Goal: Task Accomplishment & Management: Manage account settings

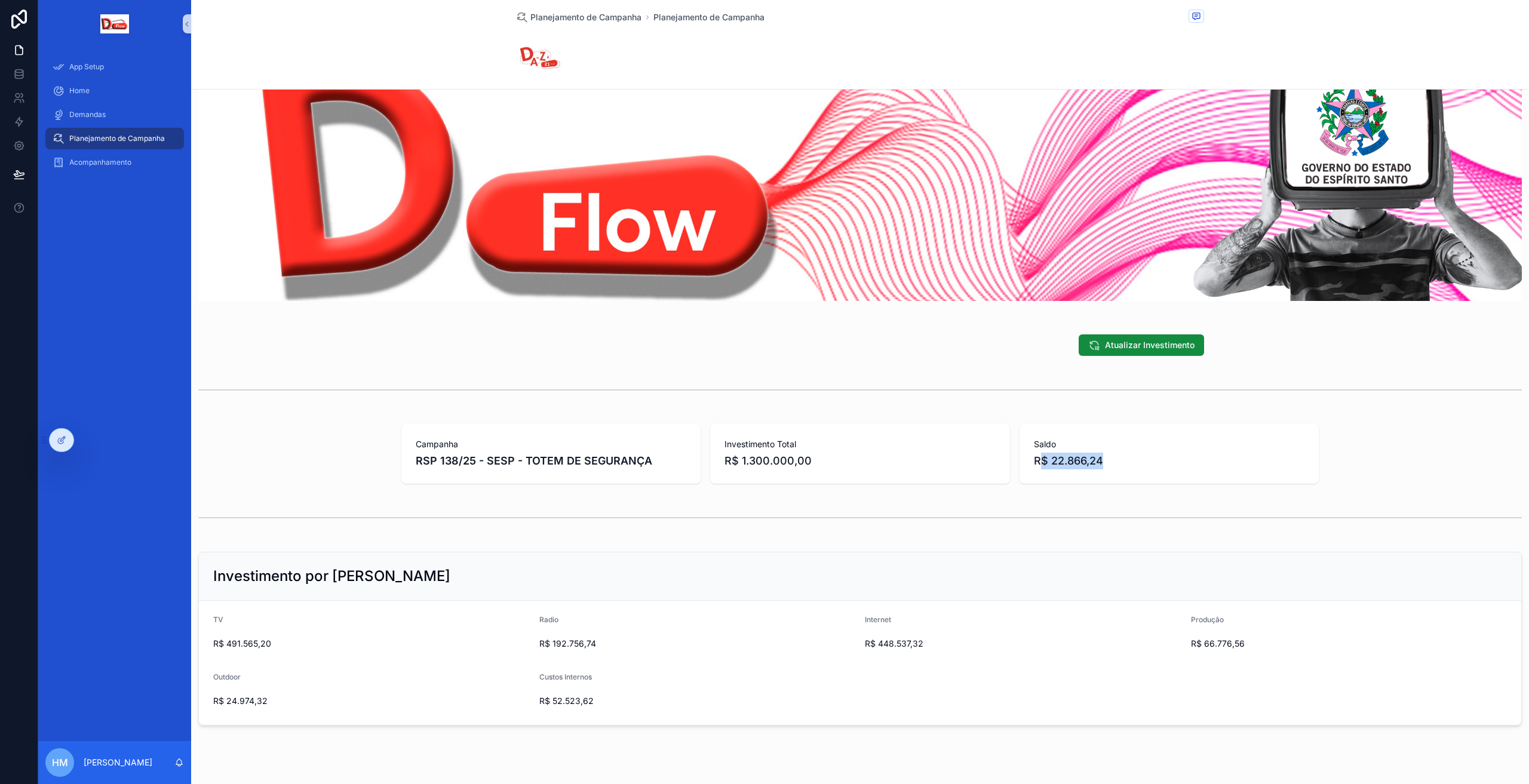
scroll to position [92, 0]
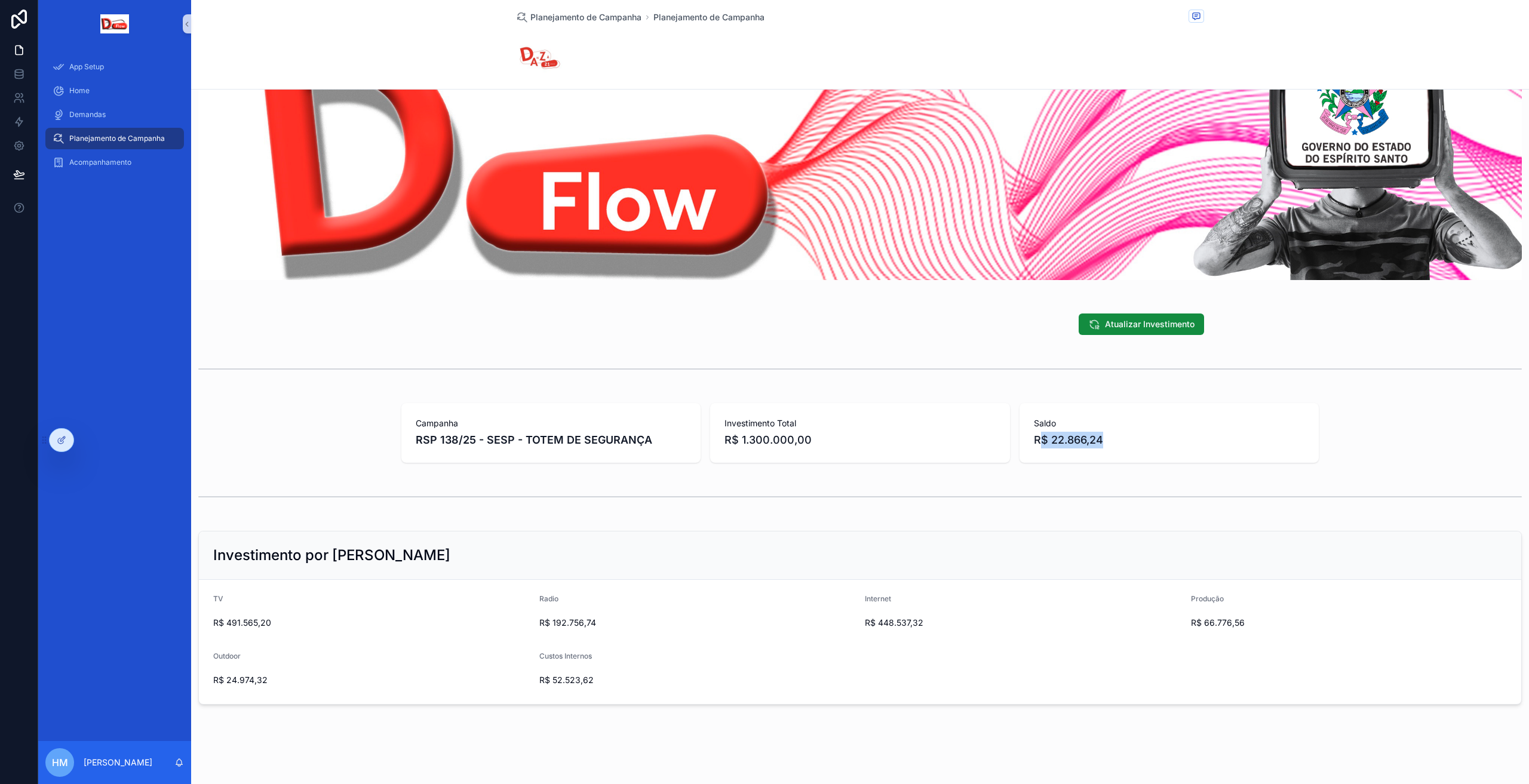
click at [342, 454] on div "Campanha RSP 138/25 - SESP - TOTEM DE SEGURANÇA Investimento Total R$ 1.300.000…" at bounding box center [860, 433] width 1337 height 69
click at [97, 161] on span "Acompanhamento" at bounding box center [100, 163] width 62 height 10
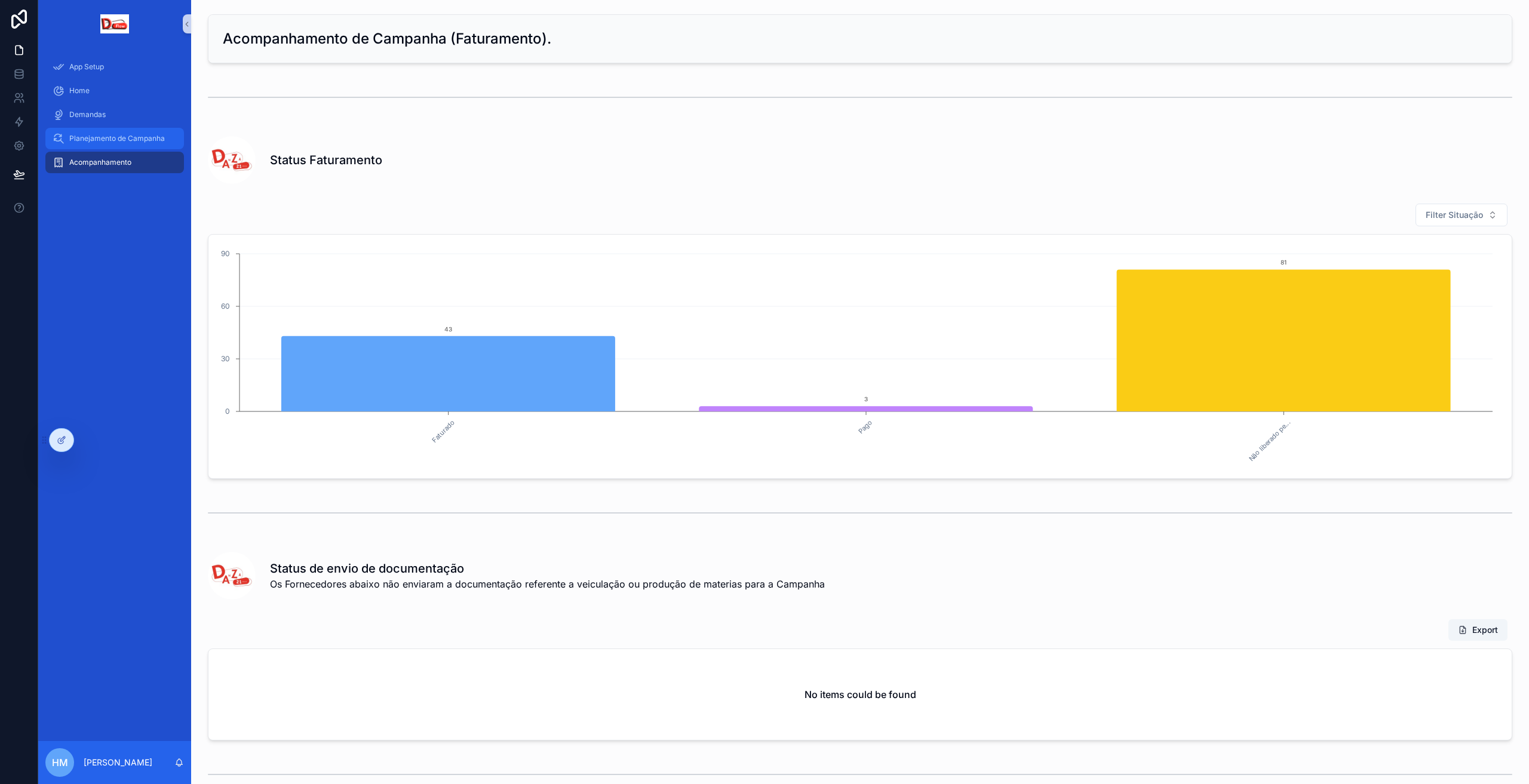
click at [100, 140] on span "Planejamento de Campanha" at bounding box center [117, 139] width 96 height 10
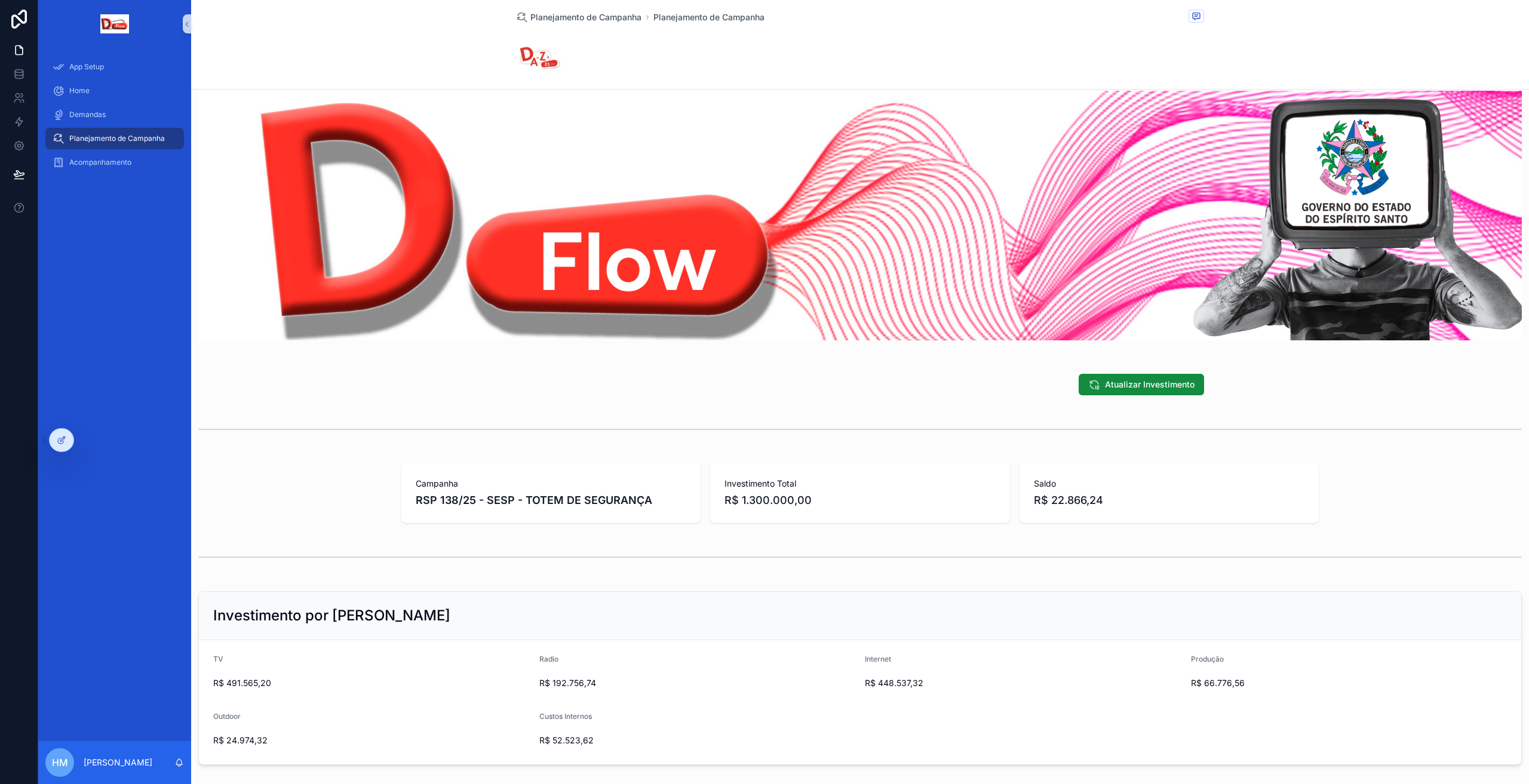
scroll to position [13, 0]
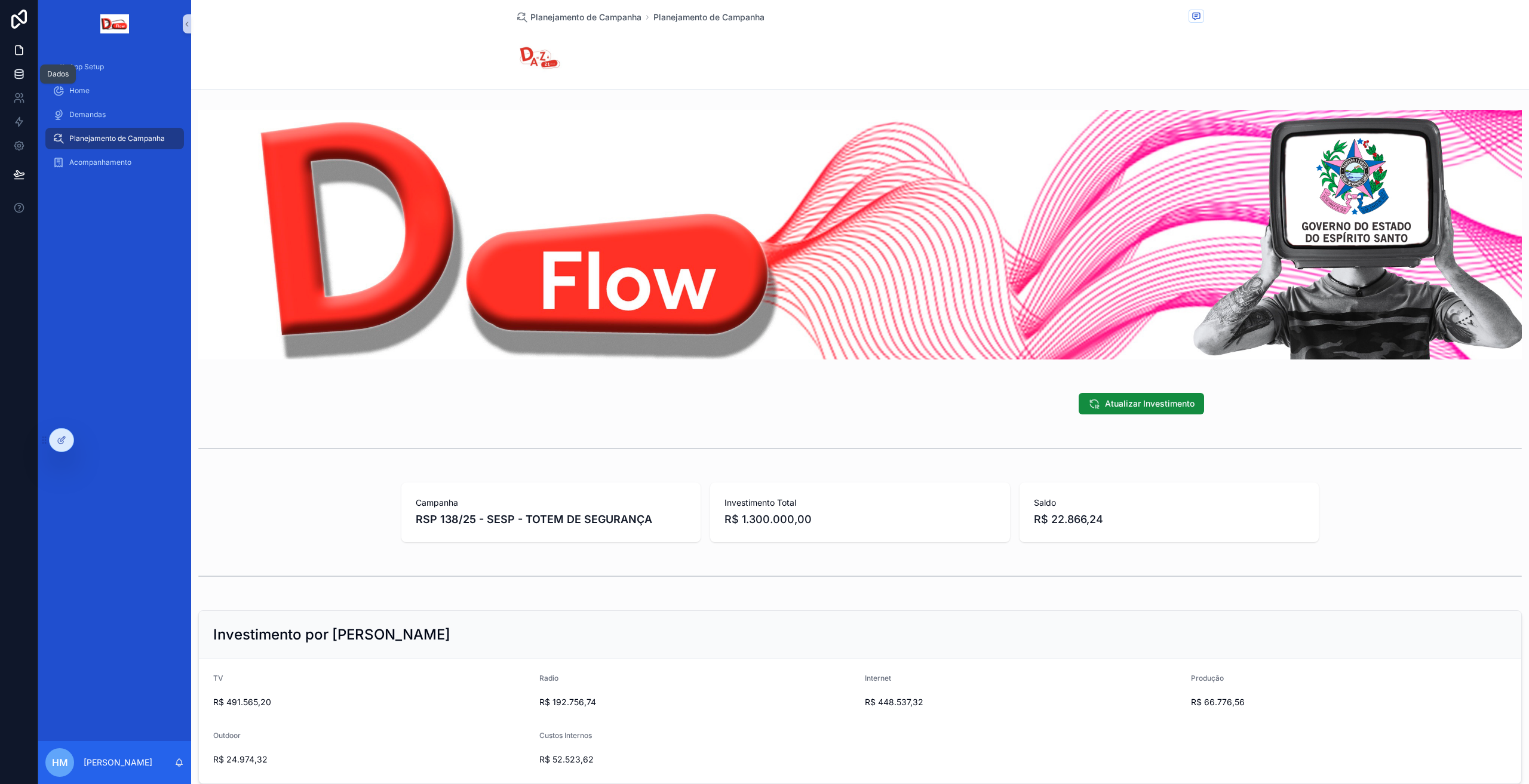
click at [19, 77] on icon at bounding box center [19, 74] width 12 height 12
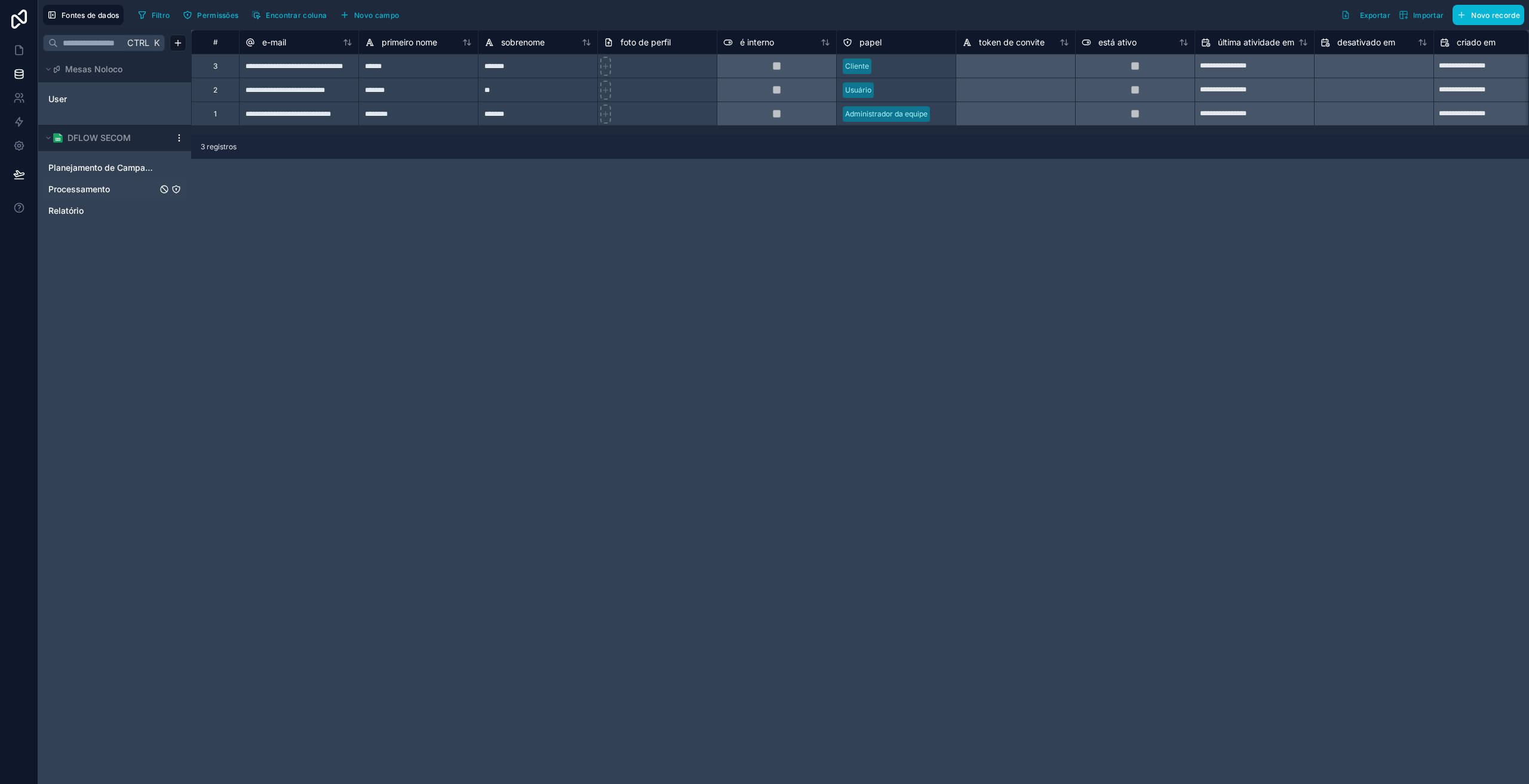
click at [82, 188] on span "Processamento" at bounding box center [79, 189] width 61 height 12
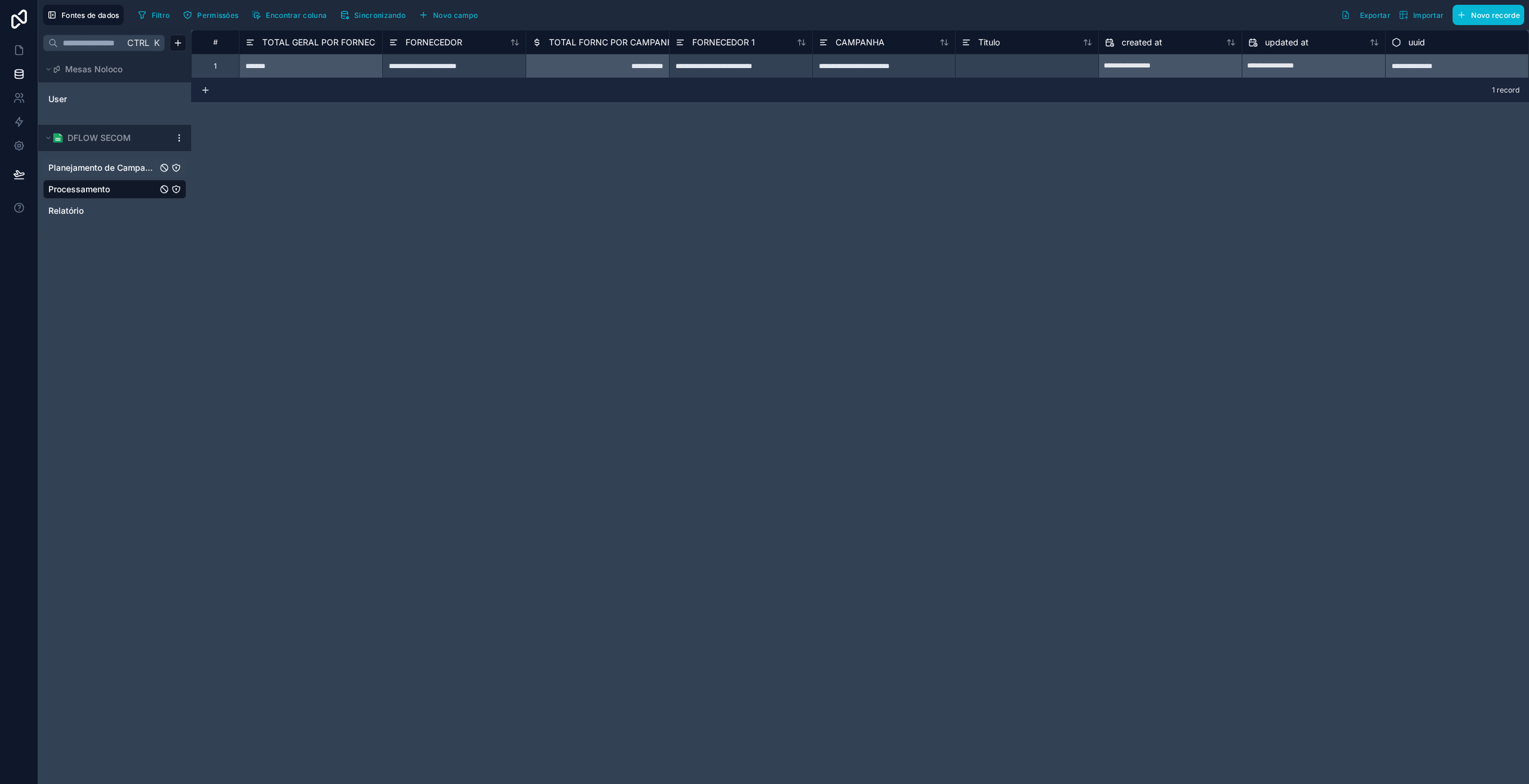
click at [89, 173] on span "Planejamento de Campanha" at bounding box center [103, 168] width 109 height 12
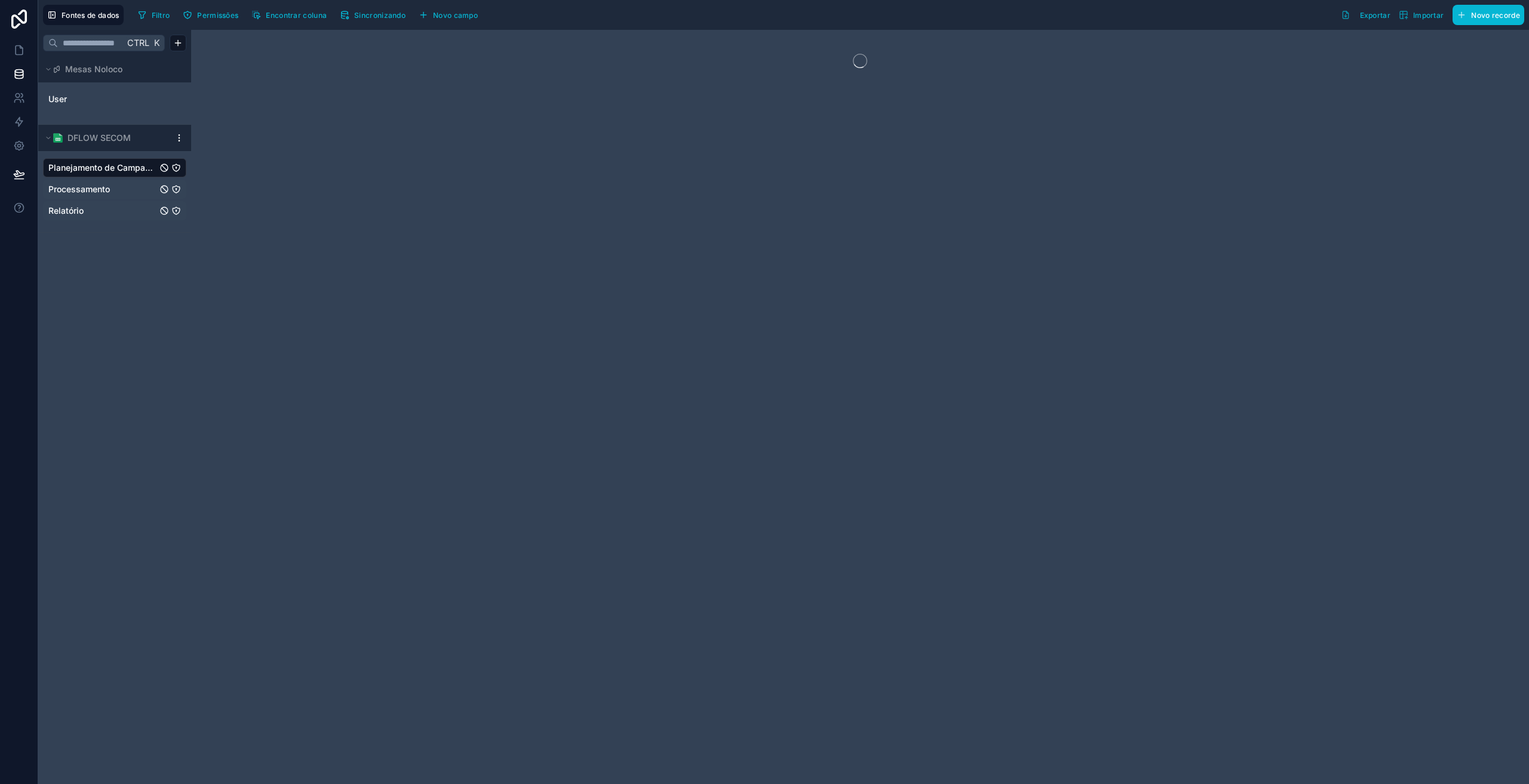
click at [87, 213] on link "Relatório" at bounding box center [103, 211] width 109 height 12
click at [105, 166] on span "Planejamento de Campanha" at bounding box center [103, 168] width 109 height 12
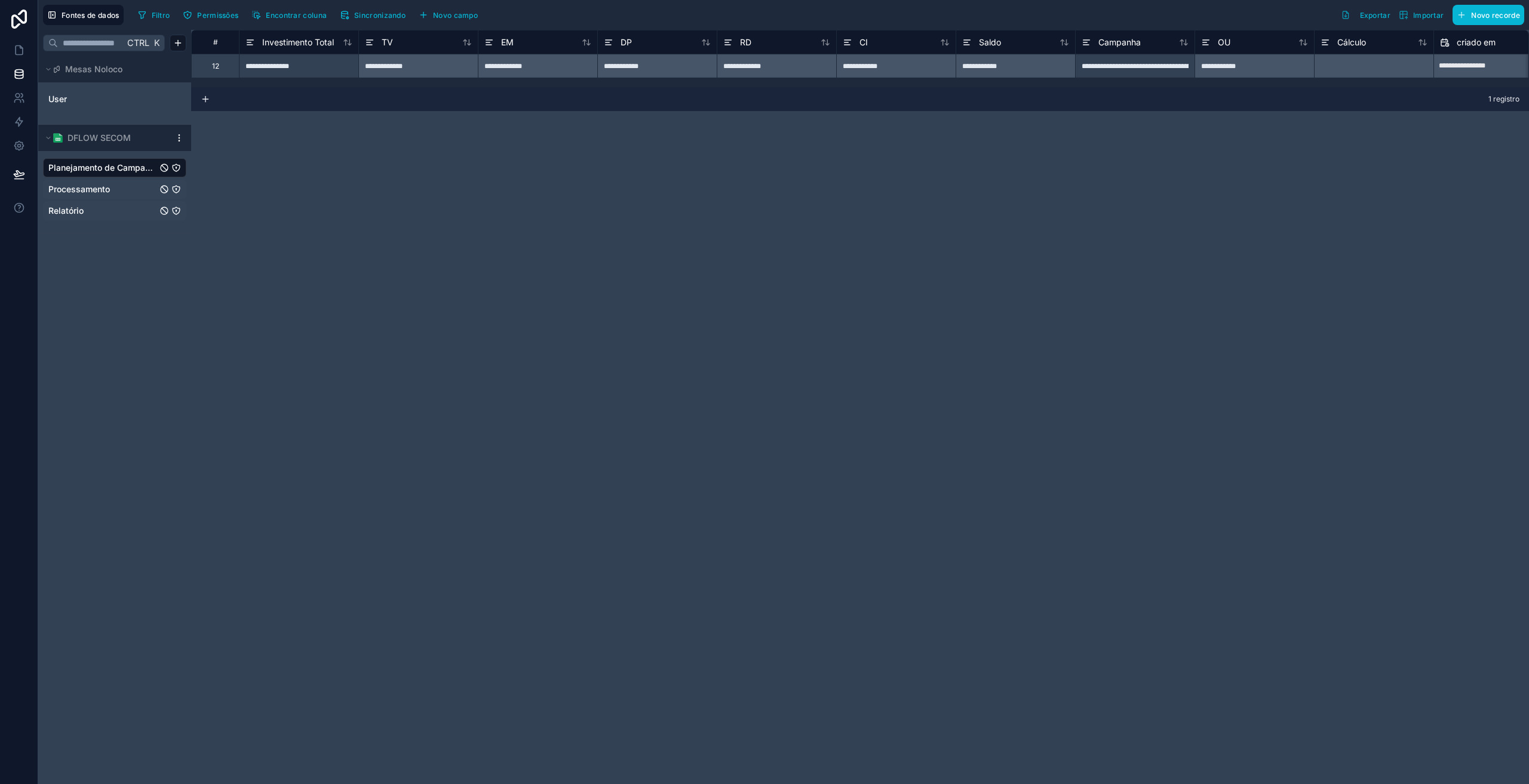
click at [82, 183] on span "Processamento" at bounding box center [79, 189] width 61 height 12
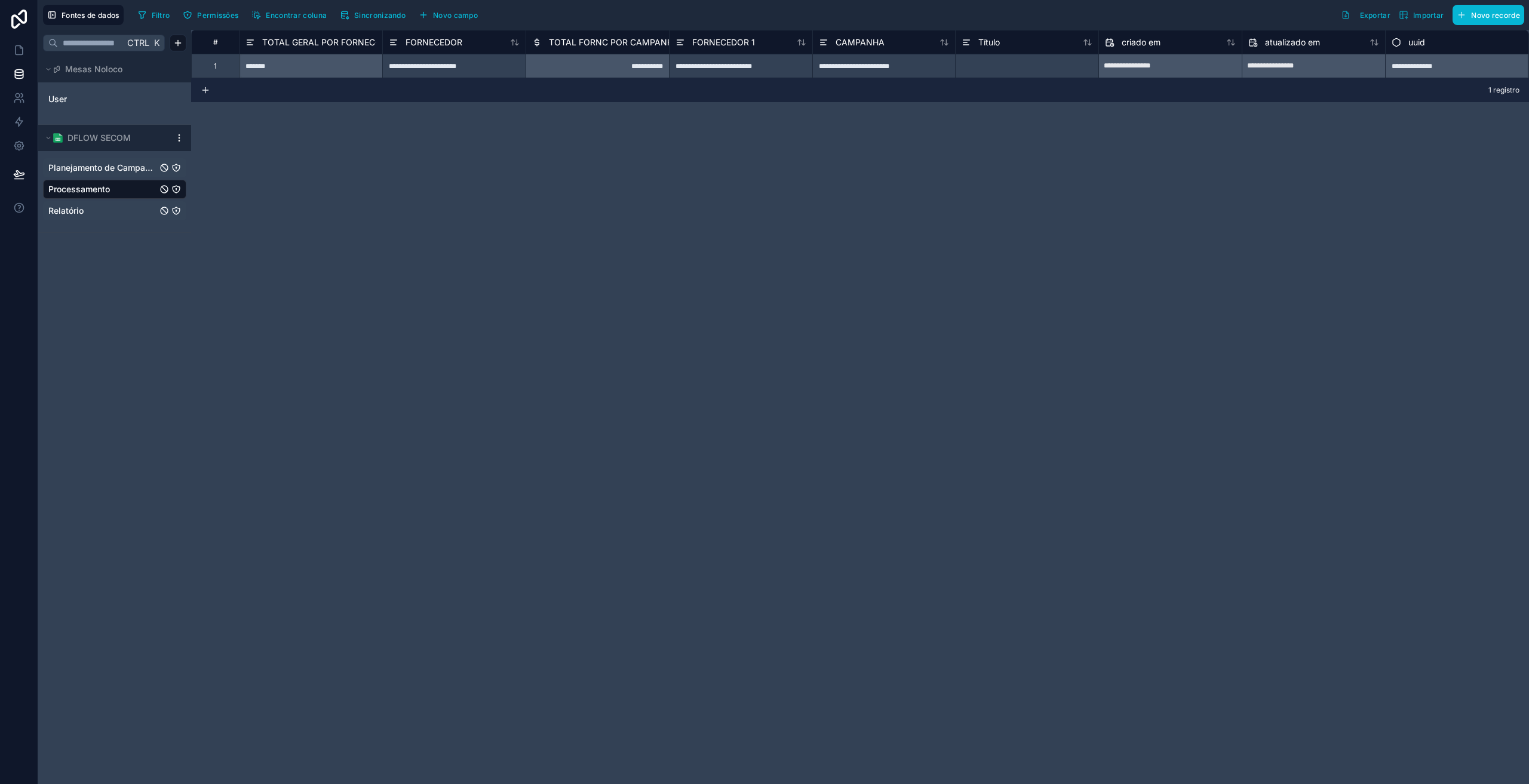
click at [94, 166] on span "Planejamento de Campanha" at bounding box center [103, 168] width 109 height 12
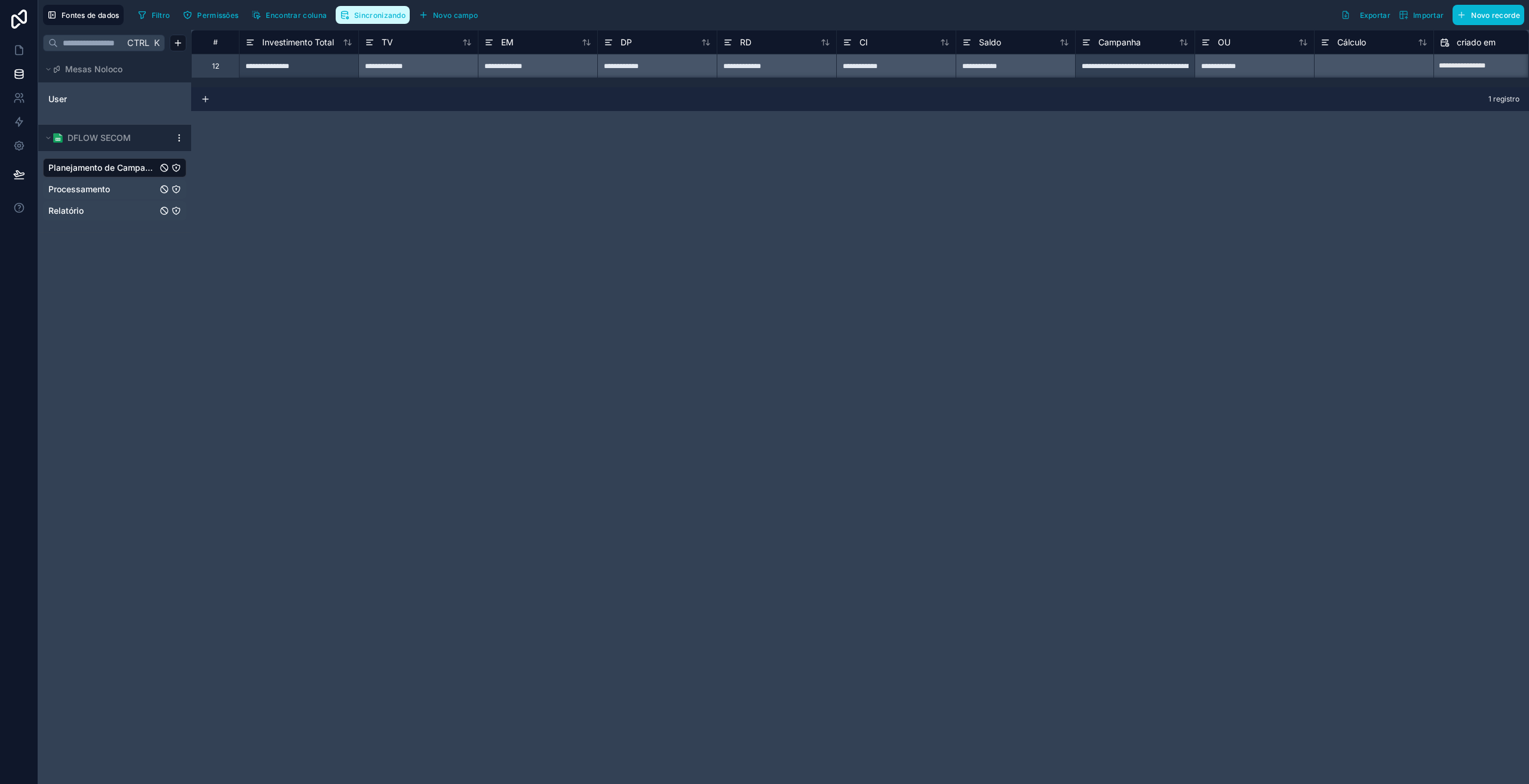
click at [380, 22] on button "Sincronizando" at bounding box center [372, 14] width 74 height 18
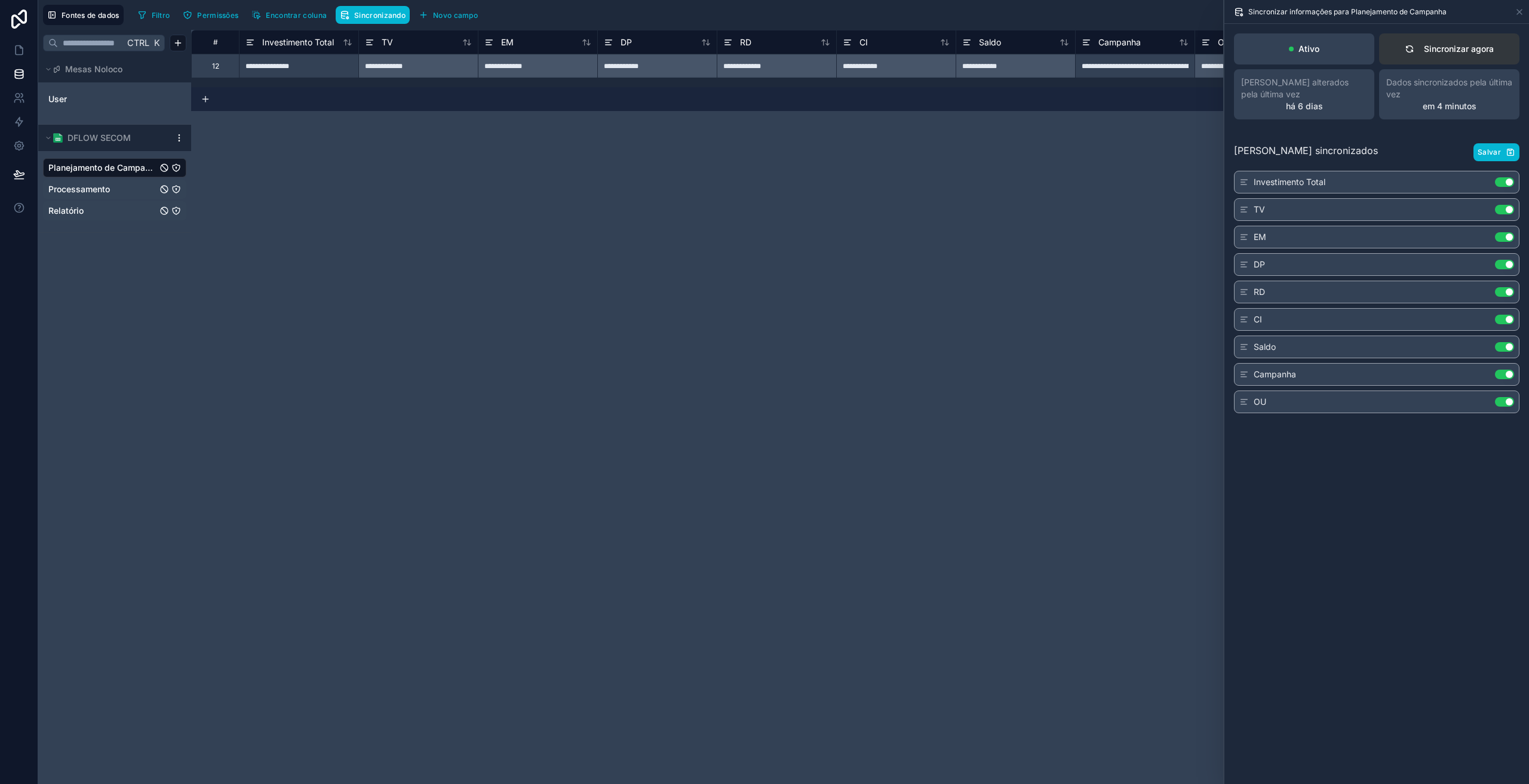
drag, startPoint x: 1430, startPoint y: 41, endPoint x: 1421, endPoint y: 47, distance: 10.8
click at [1430, 42] on button "Sincronizar agora" at bounding box center [1449, 49] width 140 height 31
click at [20, 56] on link at bounding box center [18, 50] width 37 height 24
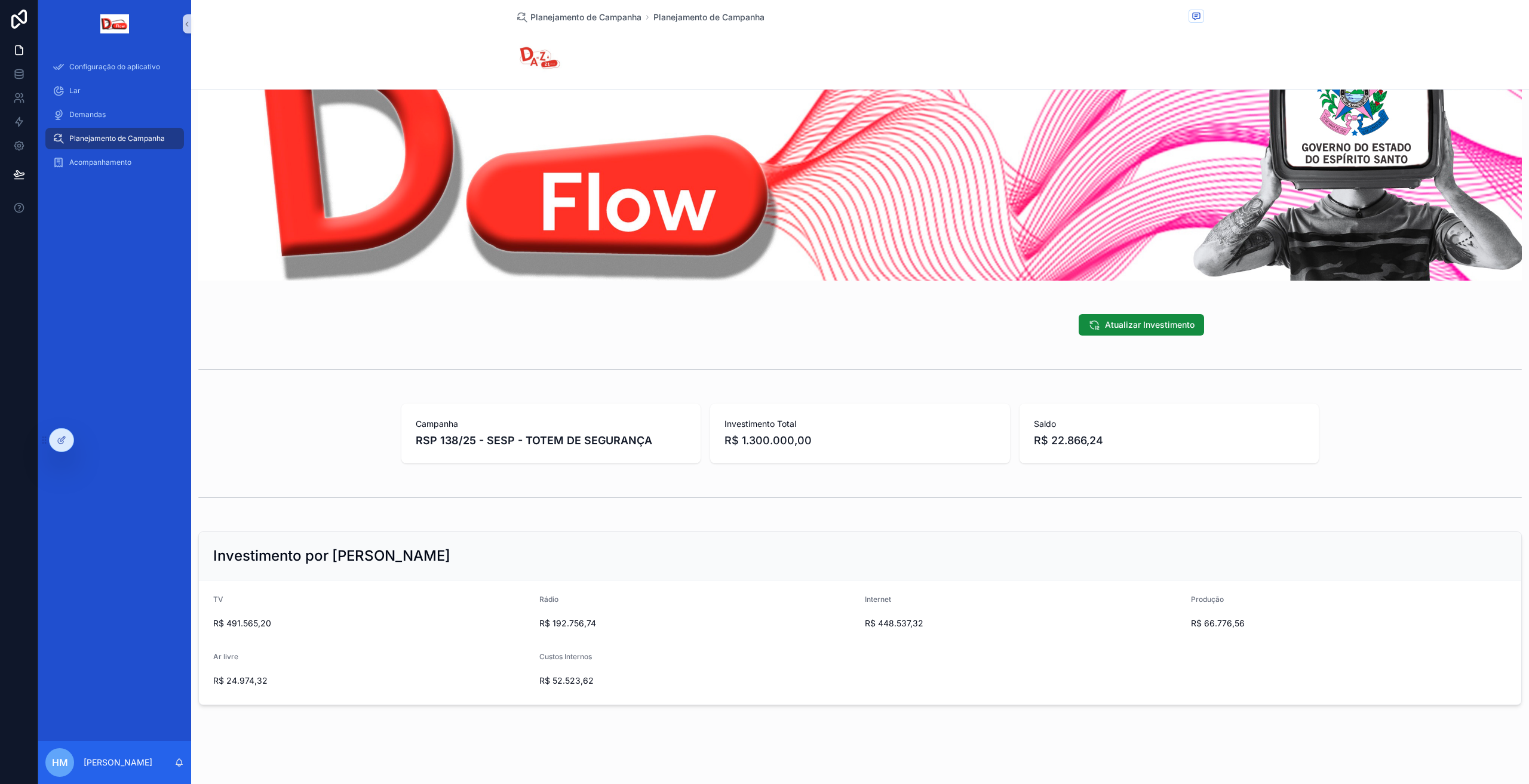
scroll to position [92, 0]
click at [531, 18] on font "Planejamento de Campanha" at bounding box center [586, 17] width 111 height 10
click at [533, 16] on font "Planejamento de Campanha" at bounding box center [586, 17] width 111 height 10
click at [3, 79] on link at bounding box center [18, 74] width 37 height 24
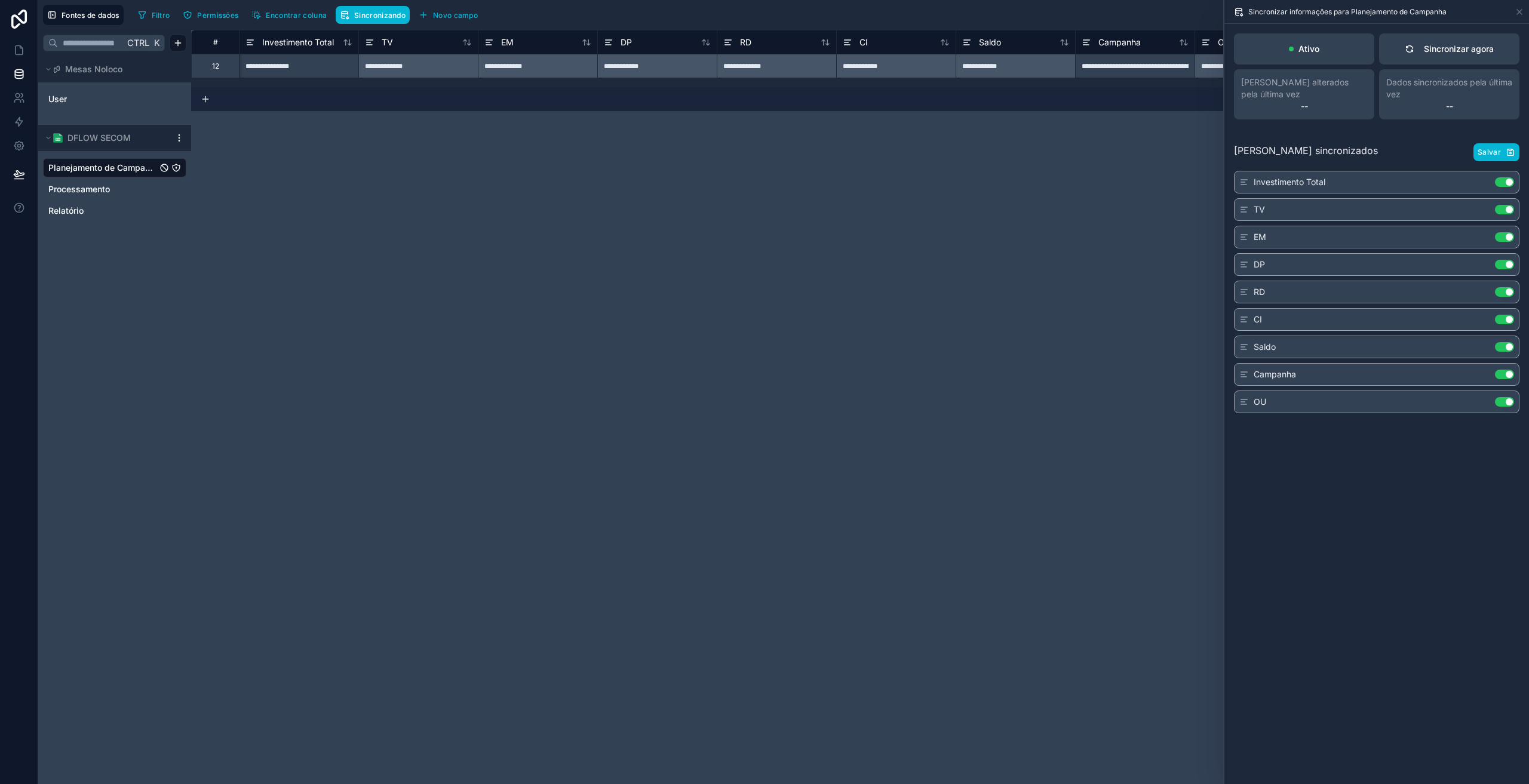
scroll to position [0, 67]
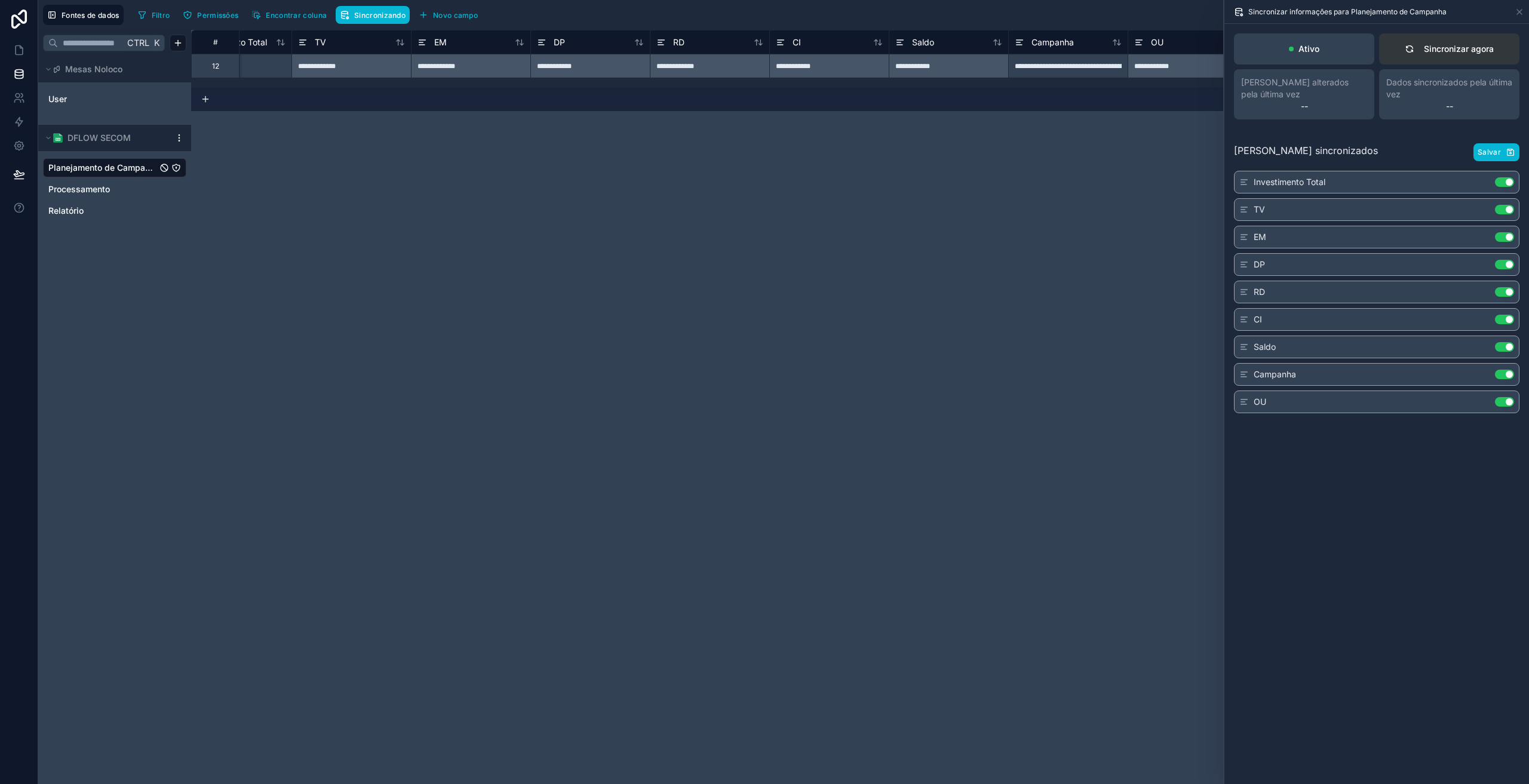
click at [1444, 61] on button "Sincronizar agora" at bounding box center [1449, 49] width 140 height 31
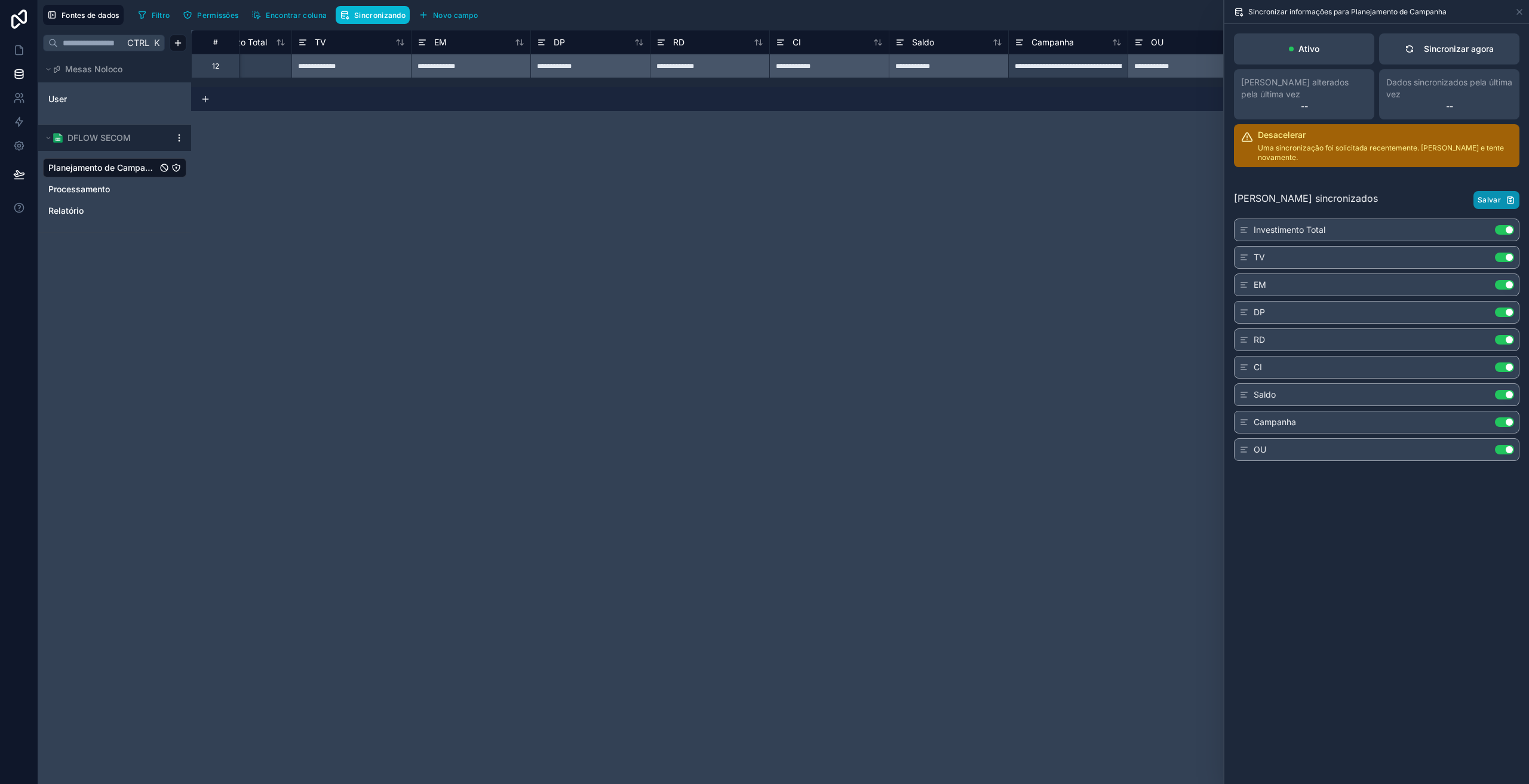
click at [1485, 198] on font "Salvar" at bounding box center [1489, 199] width 23 height 9
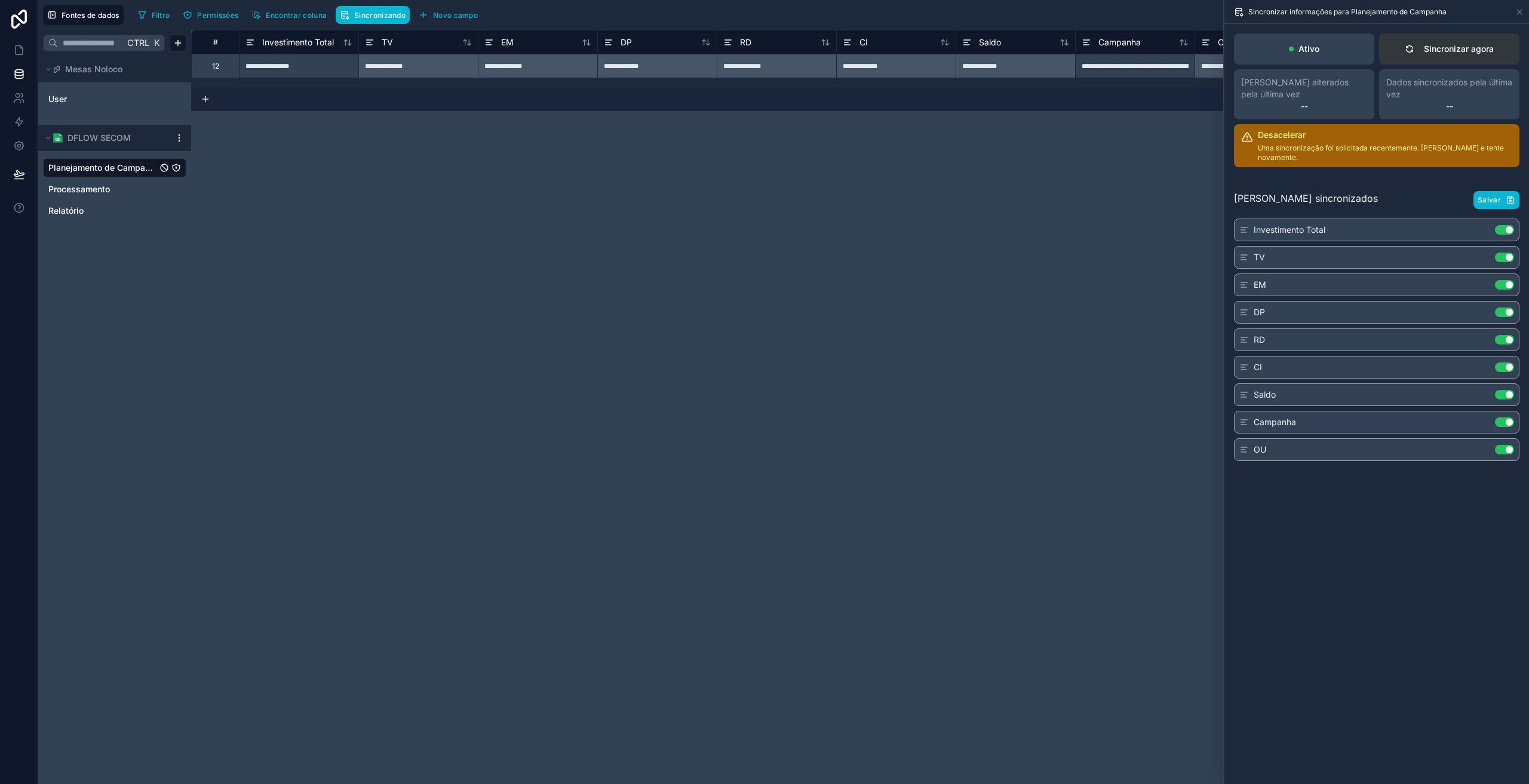
click at [1466, 42] on button "Sincronizar agora" at bounding box center [1449, 49] width 140 height 31
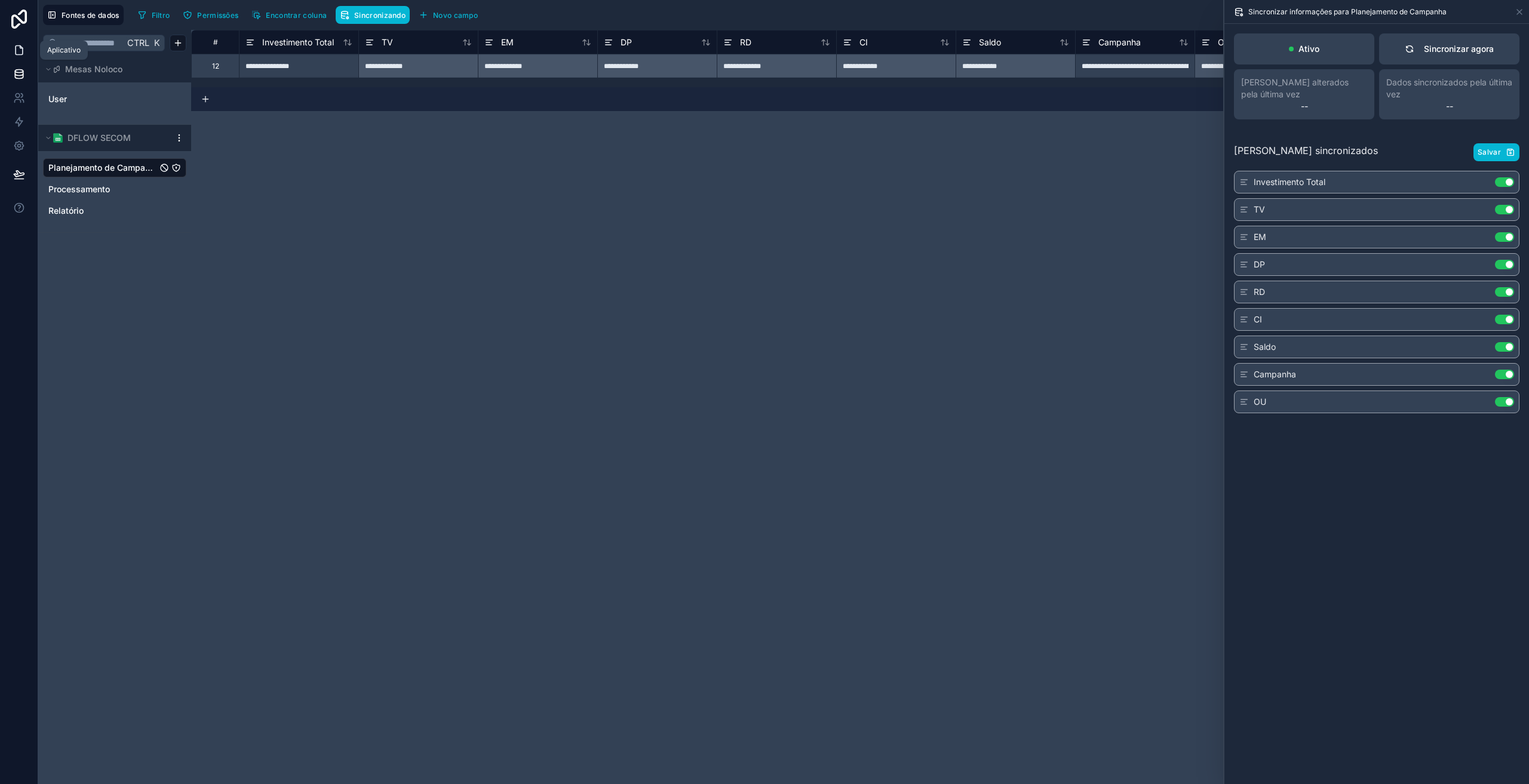
click at [20, 53] on icon at bounding box center [19, 50] width 12 height 12
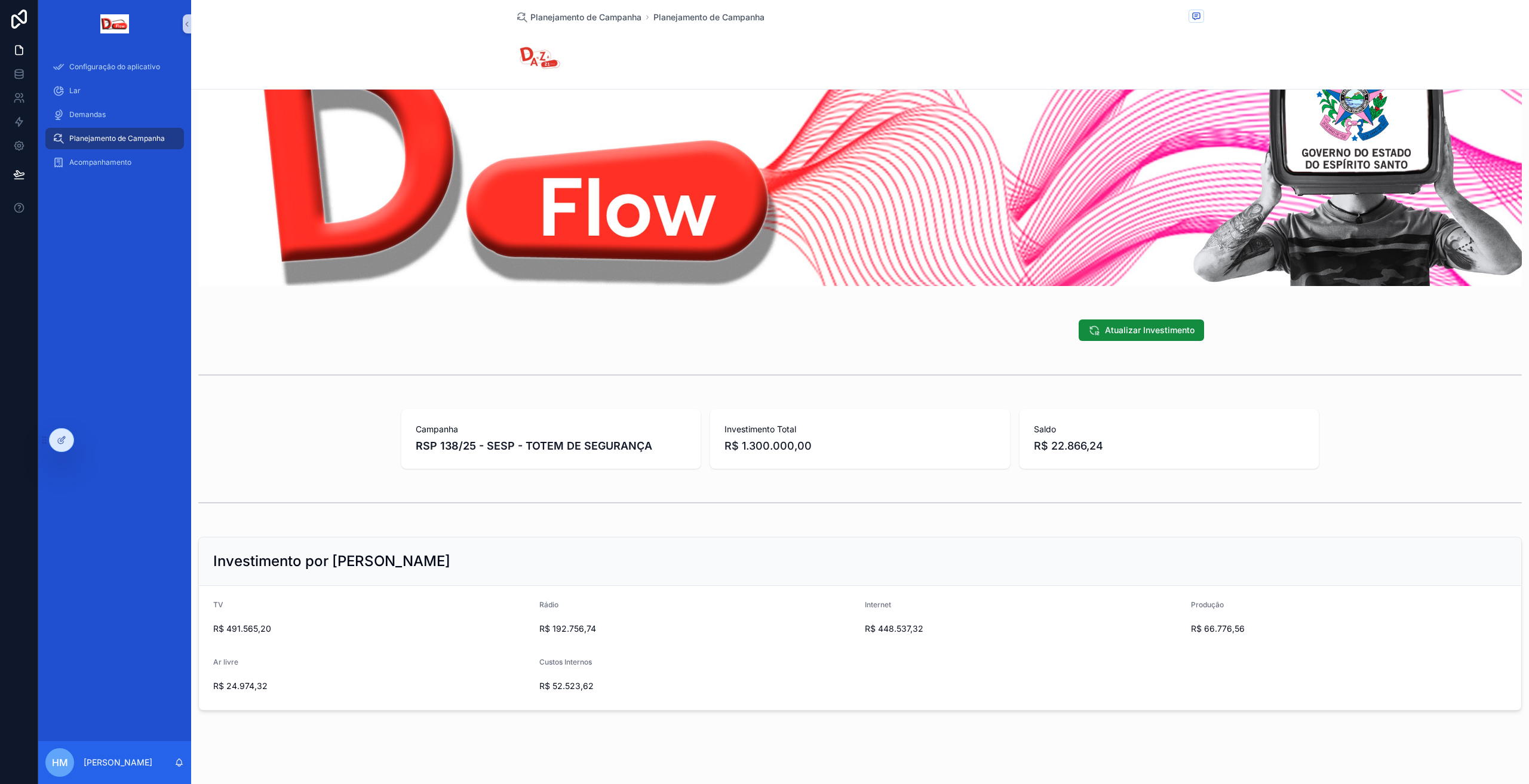
scroll to position [92, 0]
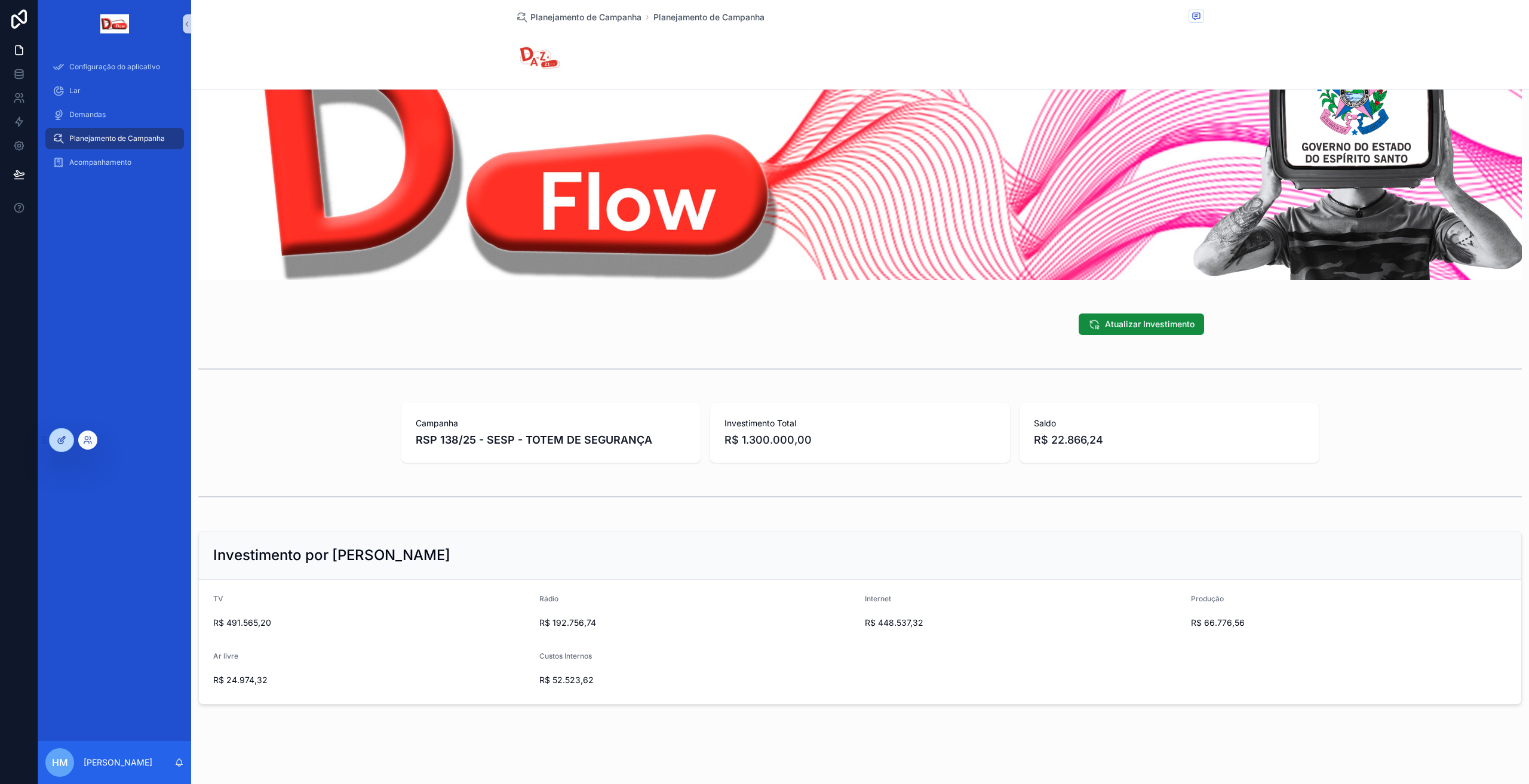
click at [62, 439] on icon at bounding box center [62, 440] width 10 height 10
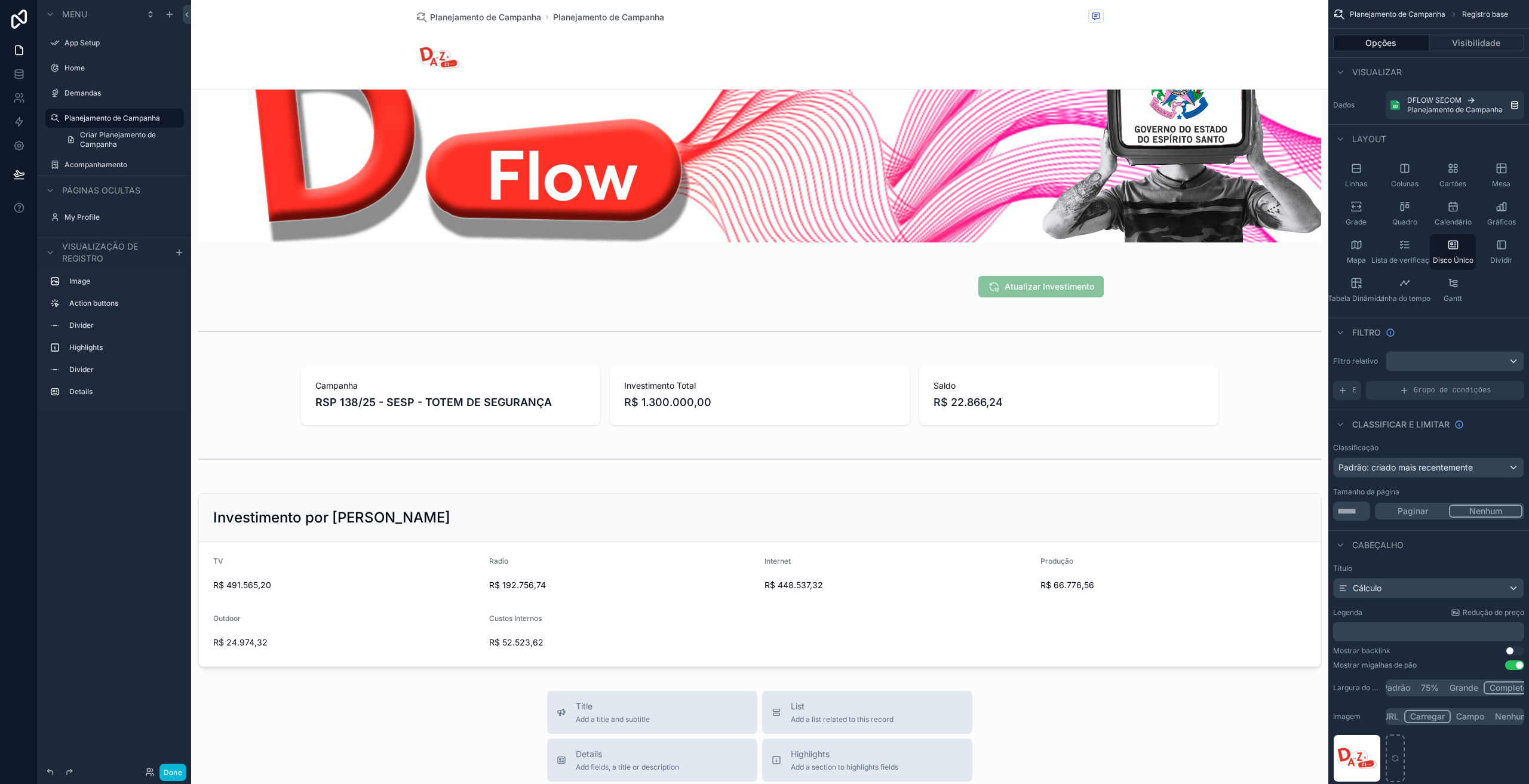
click at [960, 416] on div "conteúdo rolável" at bounding box center [760, 559] width 1137 height 1304
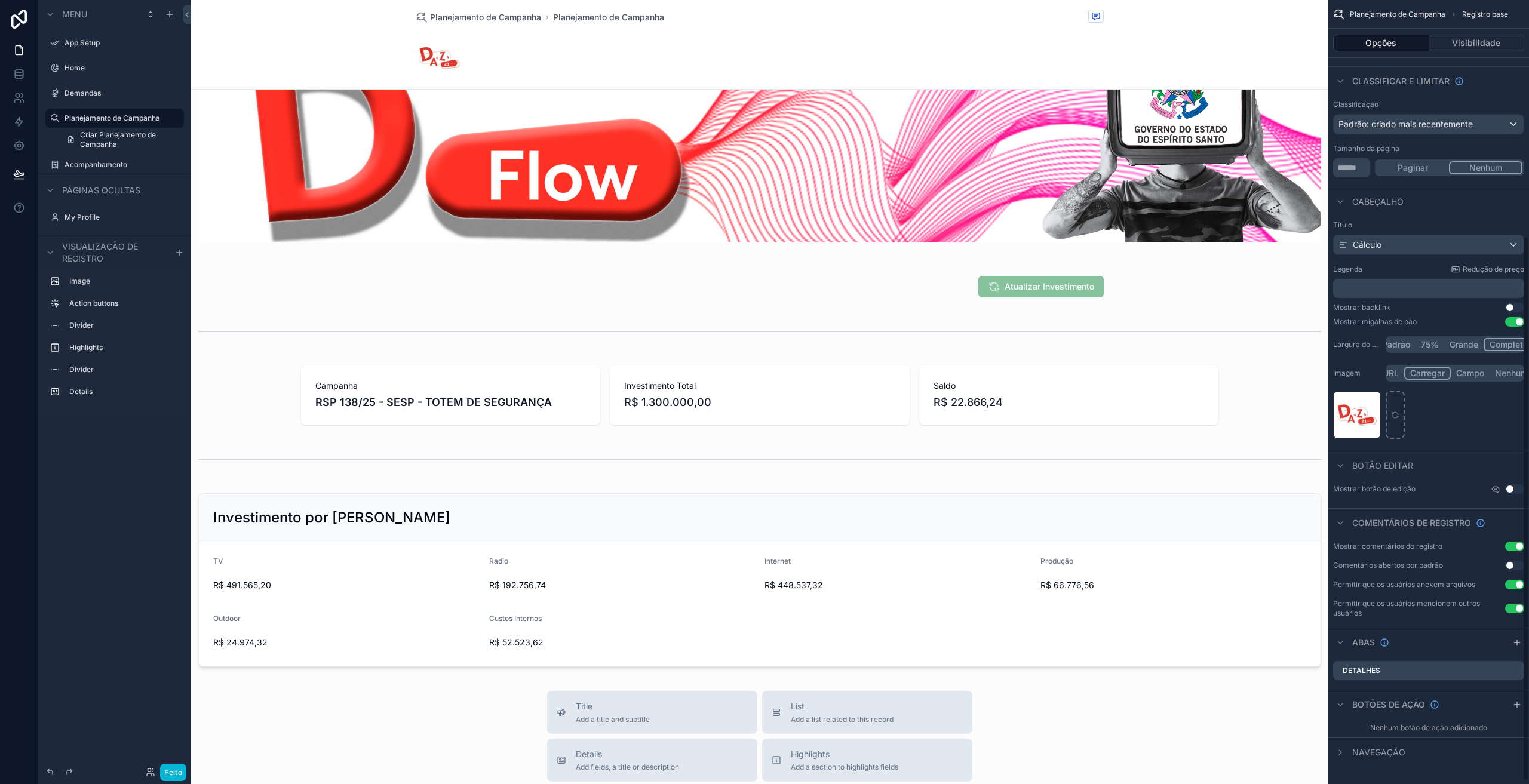
scroll to position [344, 0]
click at [1030, 394] on div "conteúdo rolável" at bounding box center [760, 395] width 1137 height 69
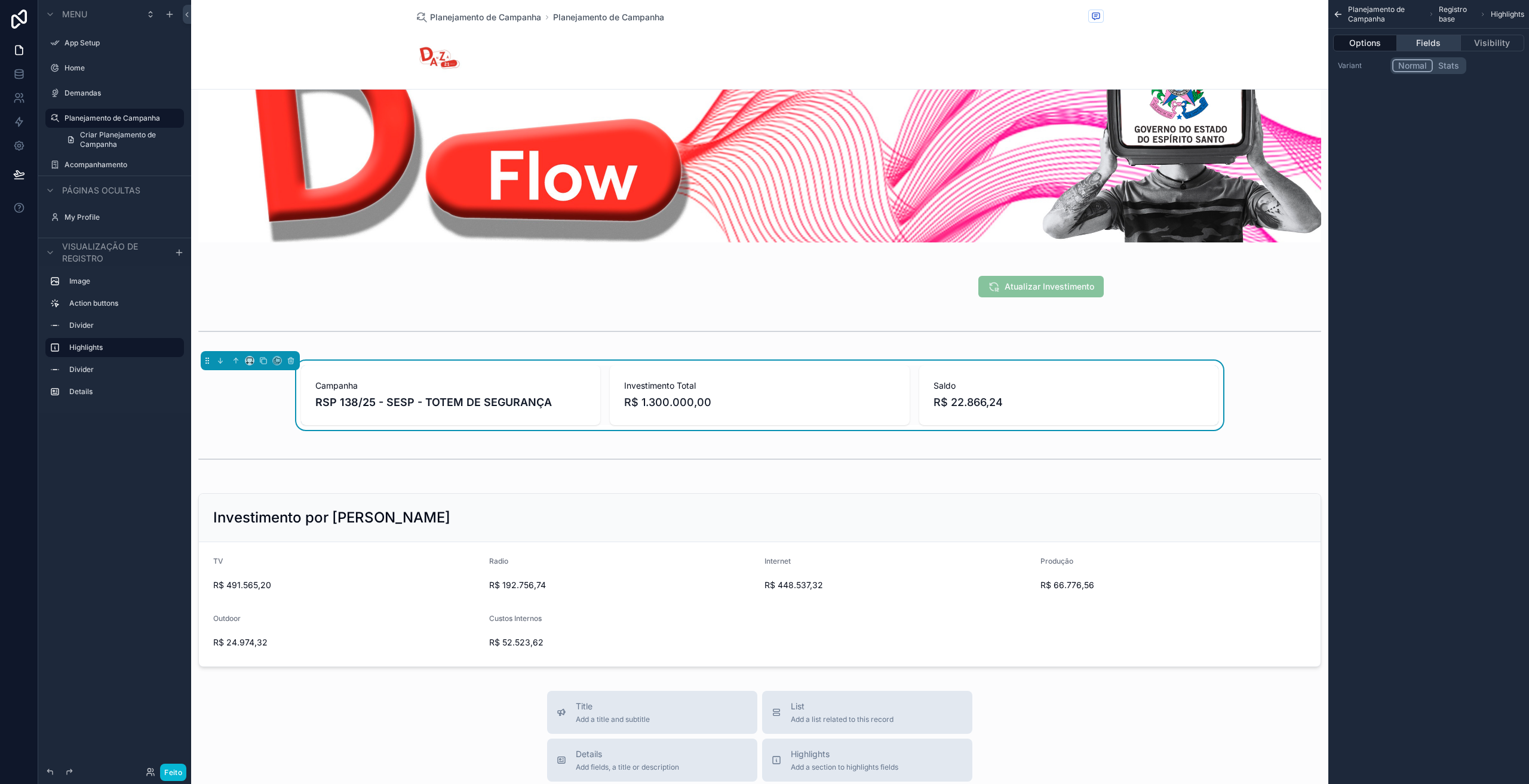
click at [1443, 42] on button "Fields" at bounding box center [1428, 43] width 63 height 17
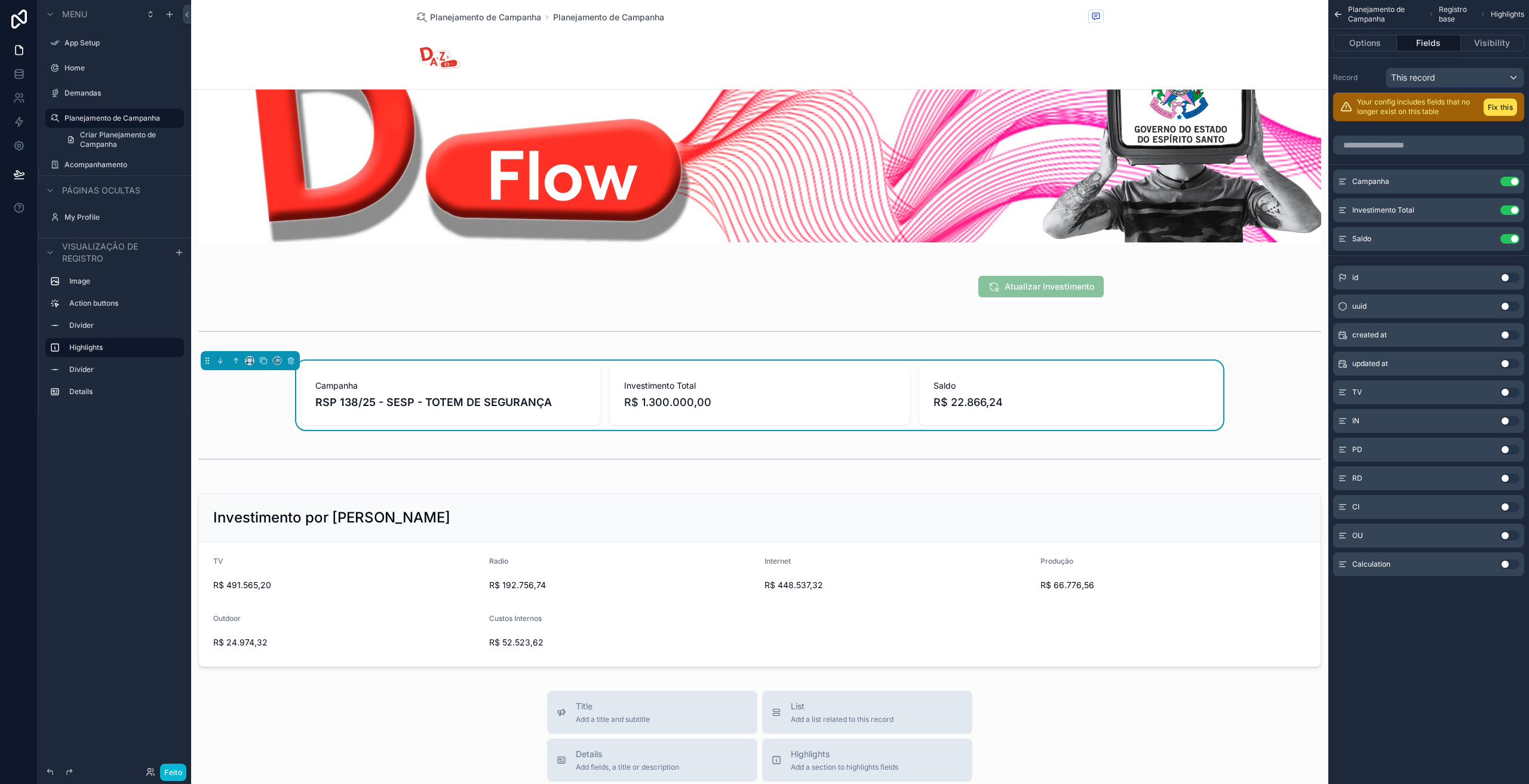
click at [1434, 570] on div "Calculation Use setting" at bounding box center [1428, 564] width 191 height 24
click at [1499, 105] on button "Fix this" at bounding box center [1499, 107] width 33 height 18
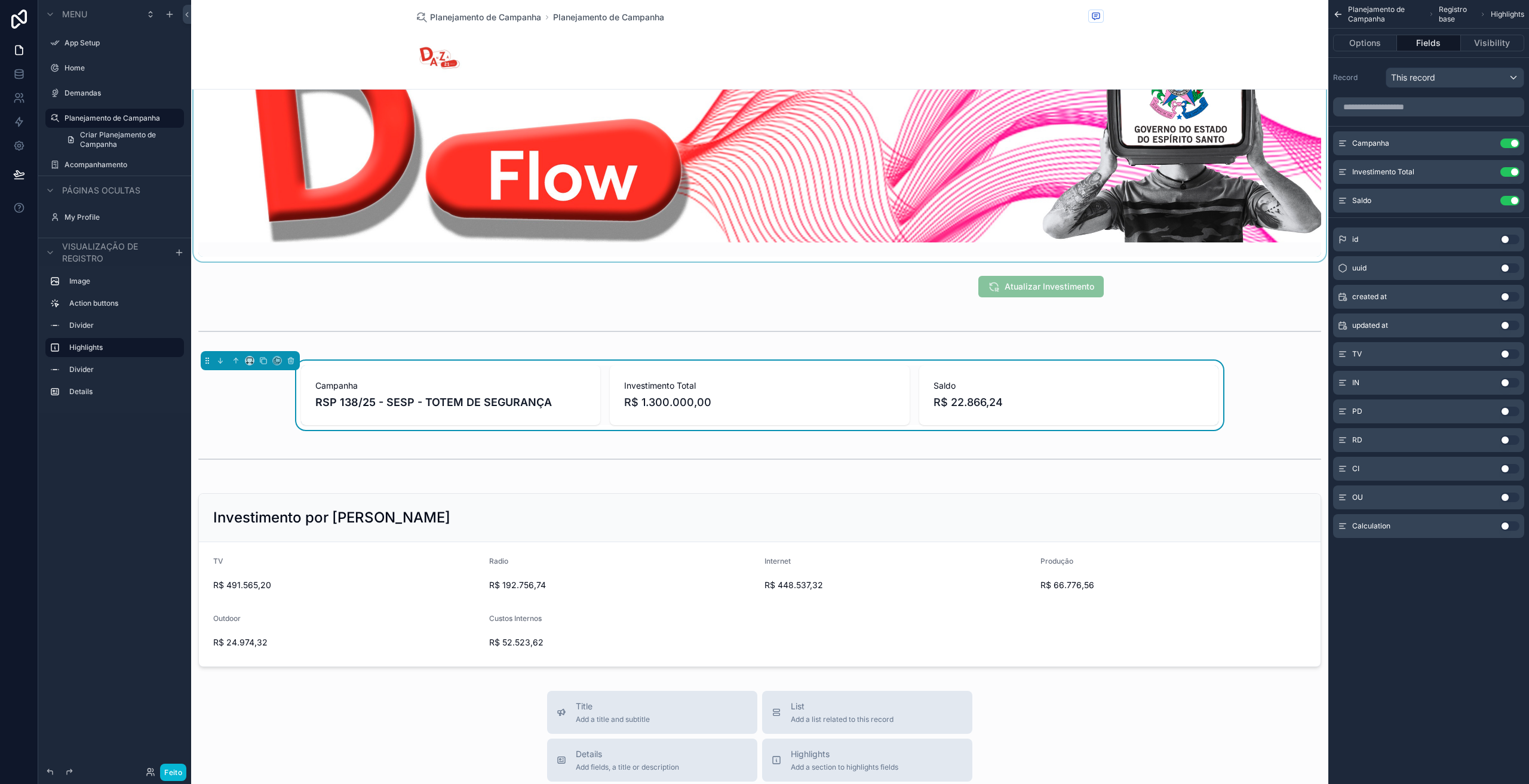
scroll to position [53, 0]
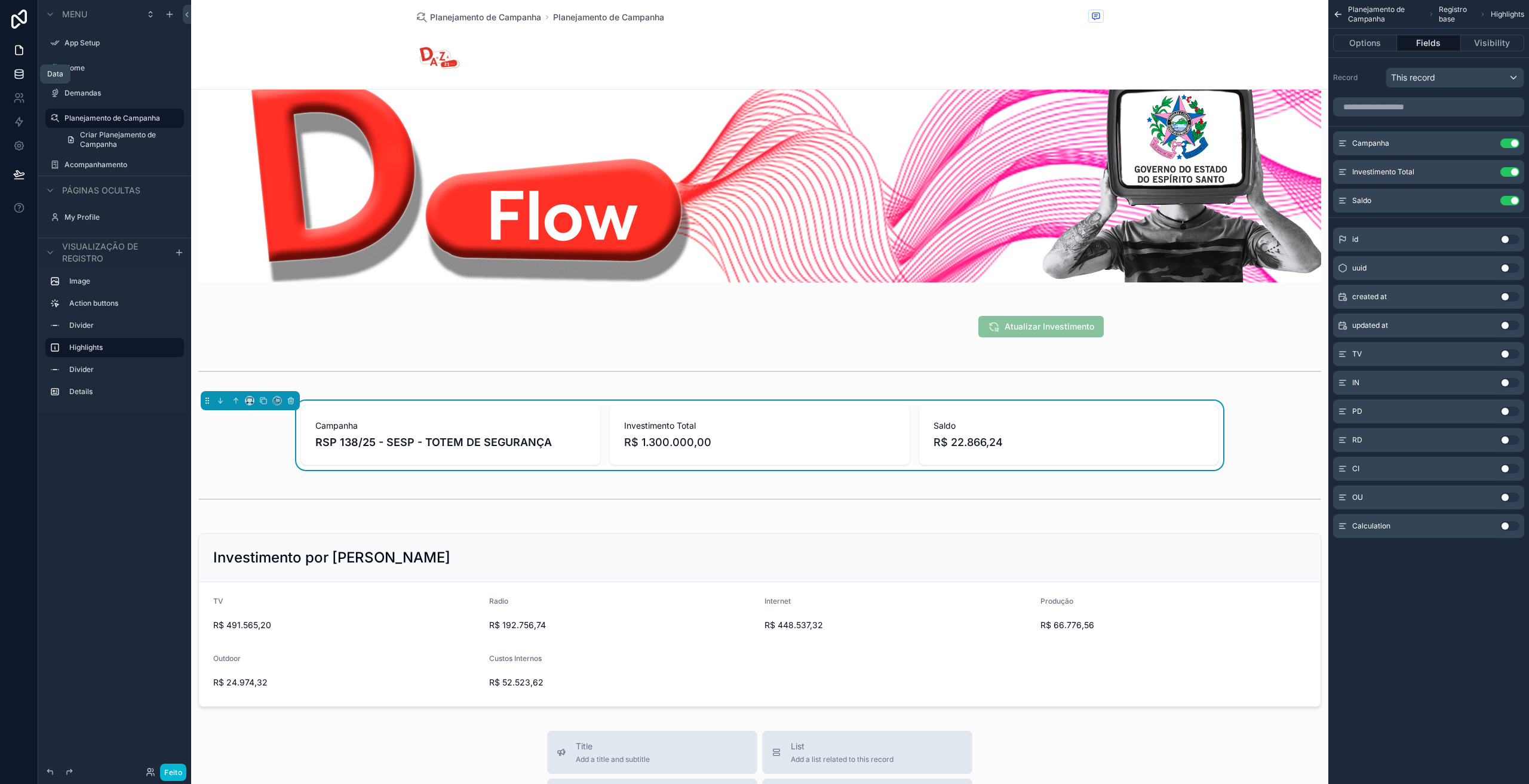
click at [8, 80] on link at bounding box center [18, 74] width 37 height 24
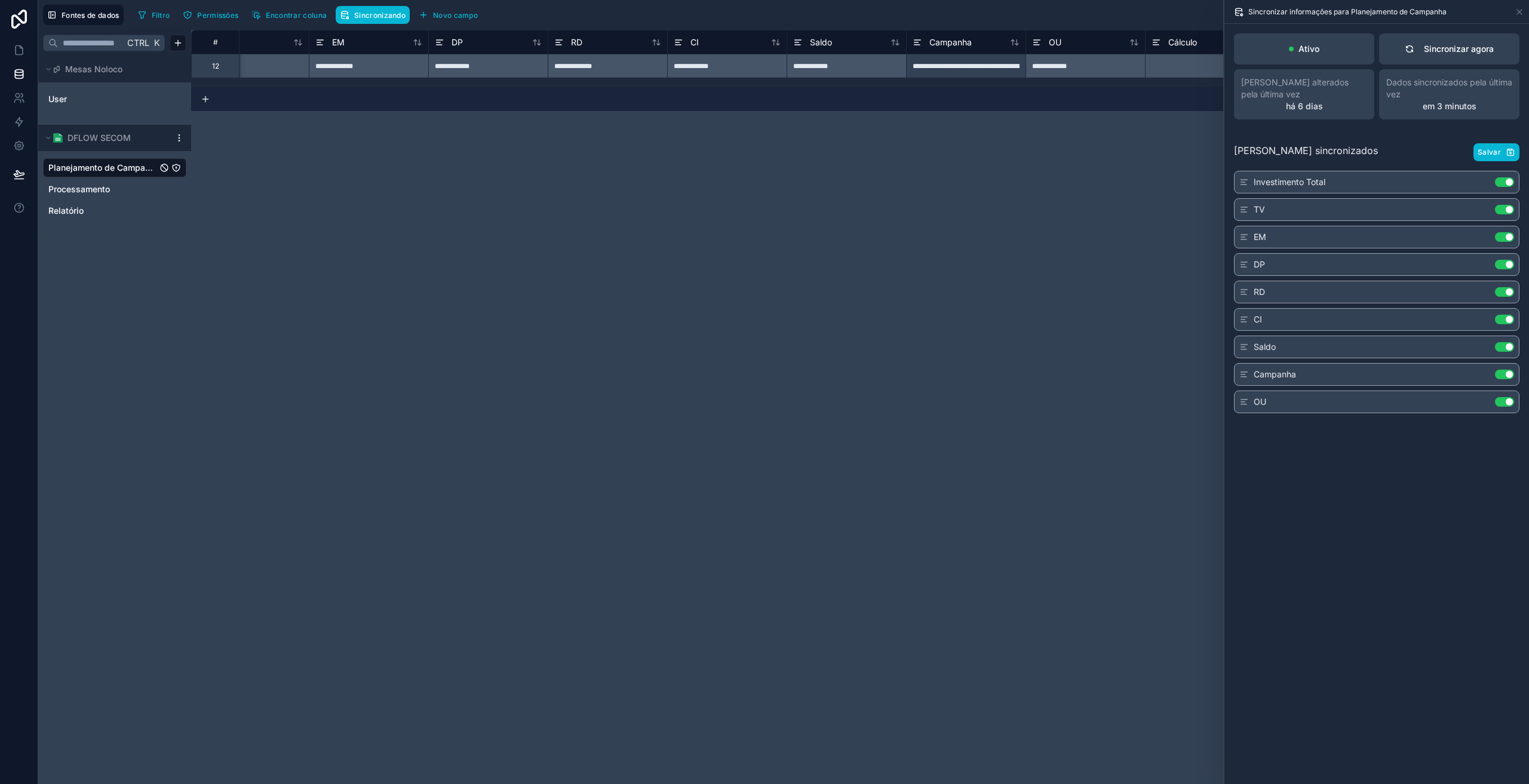
scroll to position [0, 264]
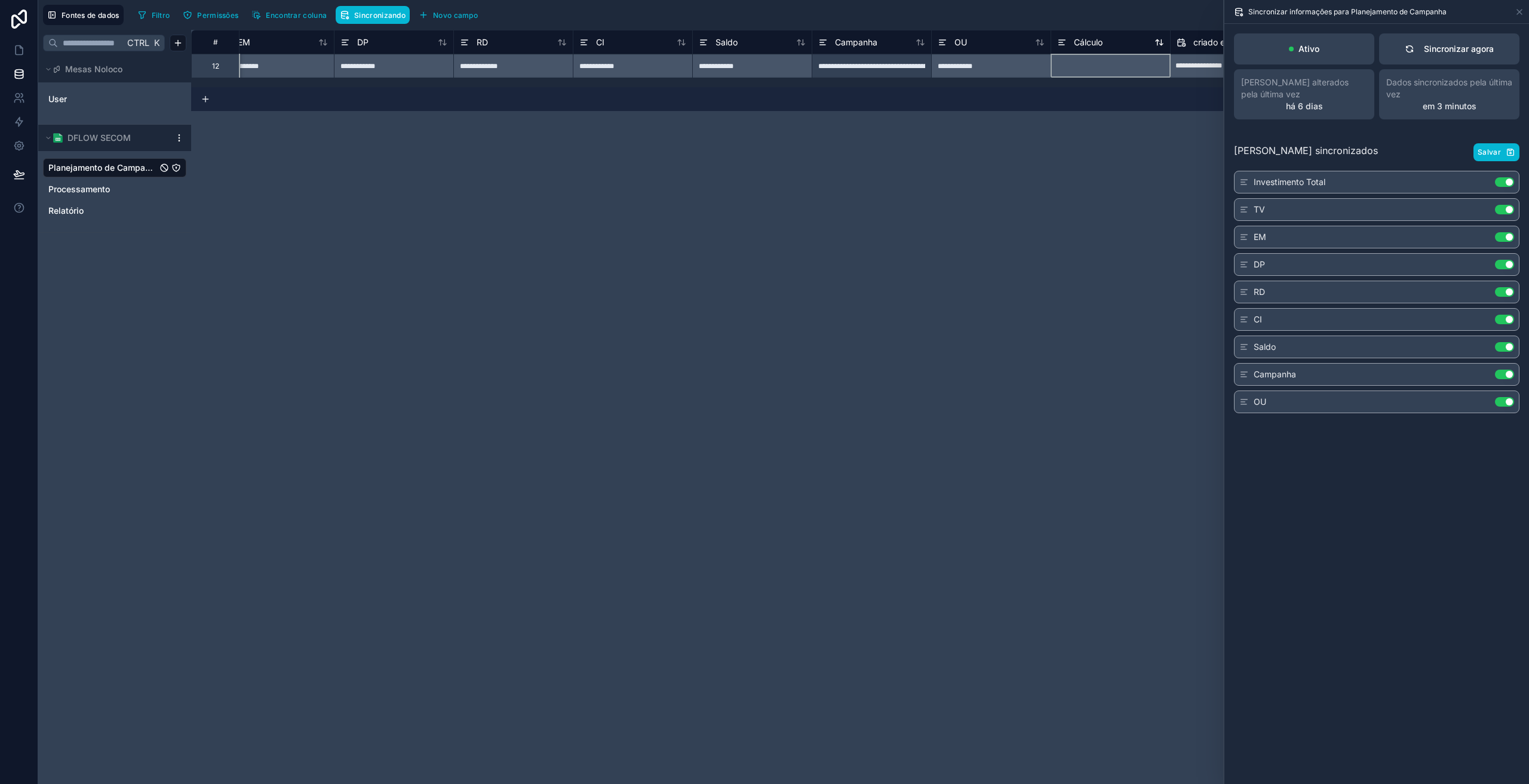
click at [1061, 43] on icon at bounding box center [1062, 42] width 10 height 14
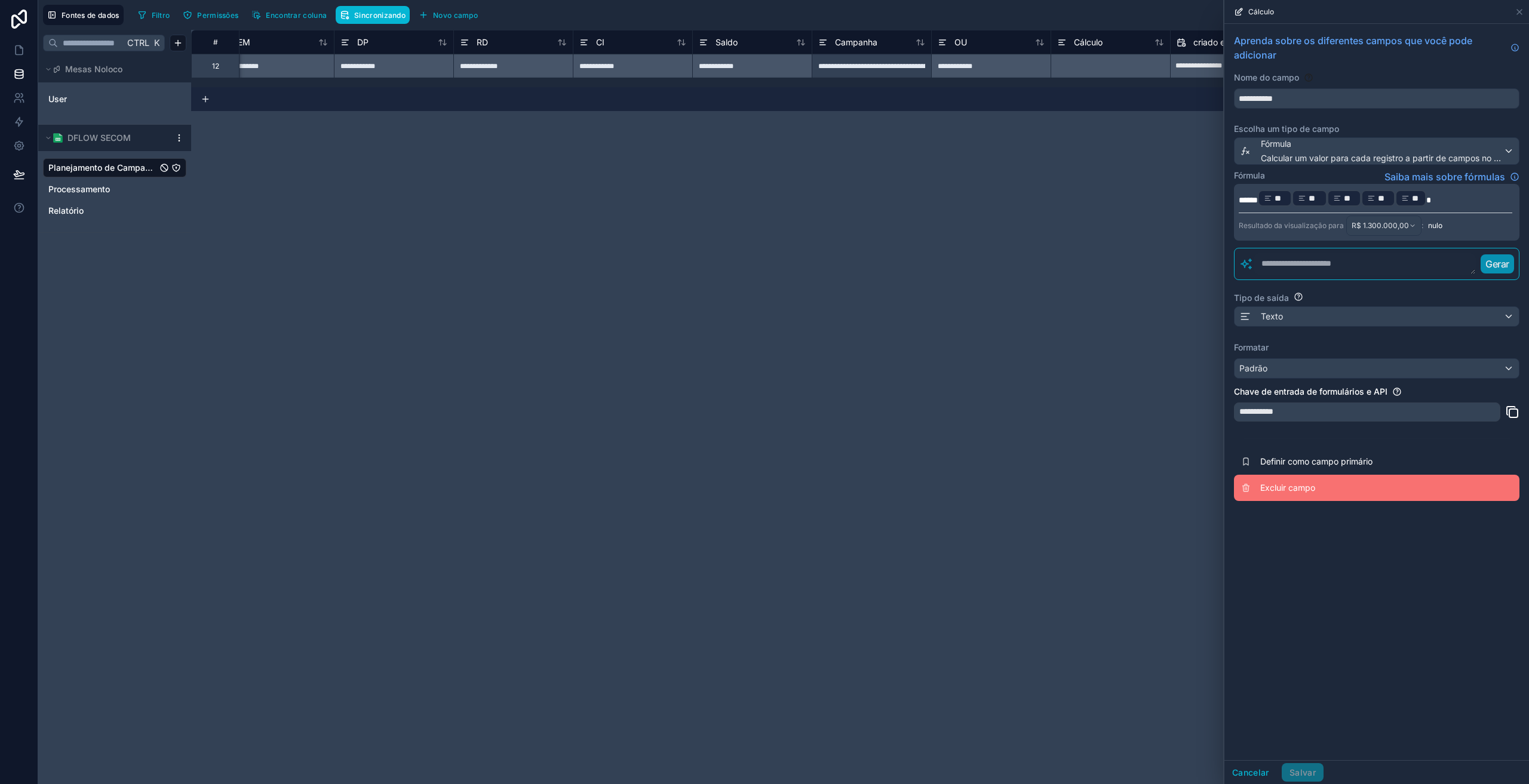
click at [1294, 483] on font "Excluir campo" at bounding box center [1287, 487] width 55 height 10
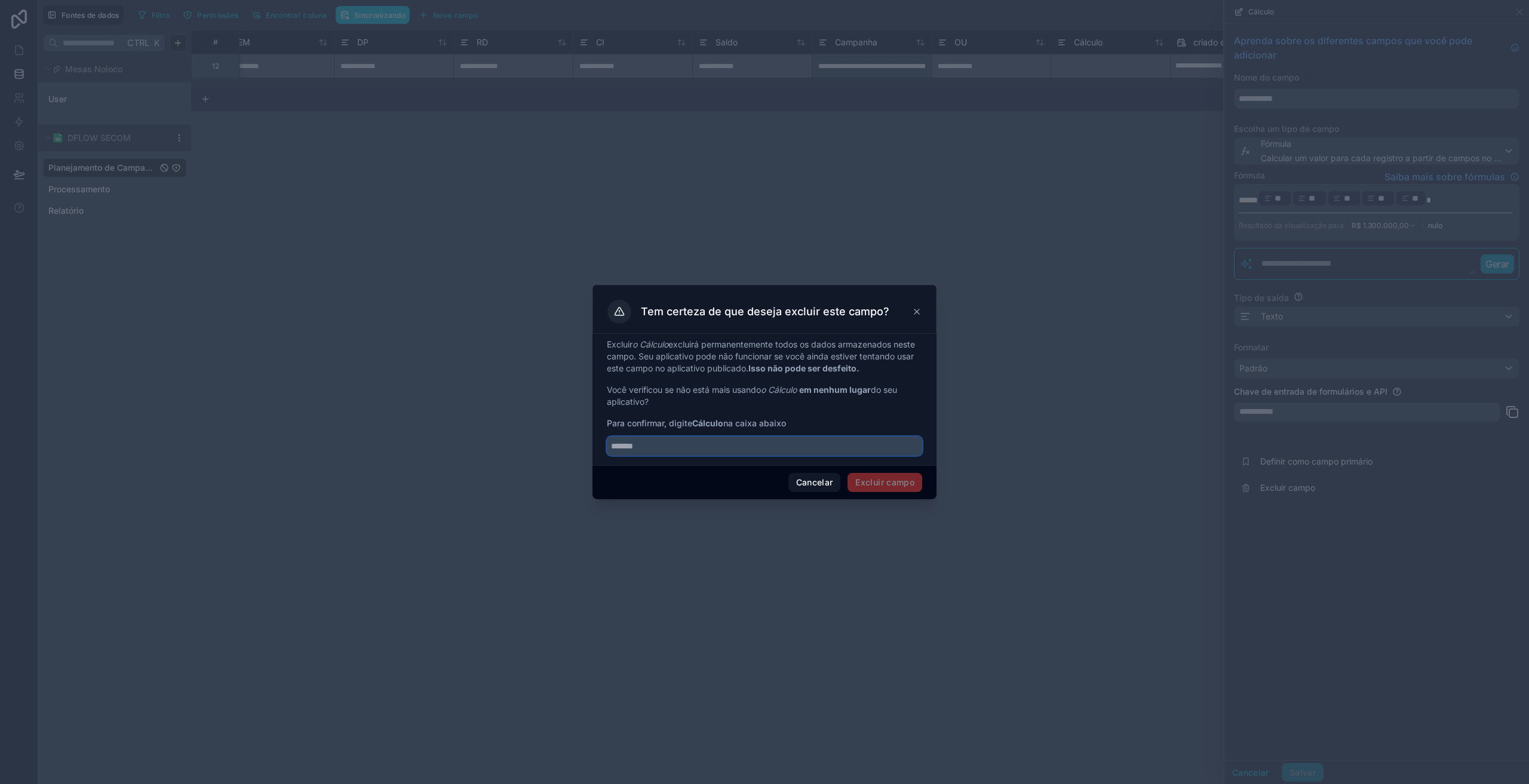
click at [657, 451] on input "text" at bounding box center [764, 446] width 315 height 19
type input "*******"
click at [669, 471] on div "Cancelar Excluir campo" at bounding box center [764, 482] width 344 height 34
click at [816, 466] on div "Cancelar Excluir campo" at bounding box center [764, 482] width 344 height 34
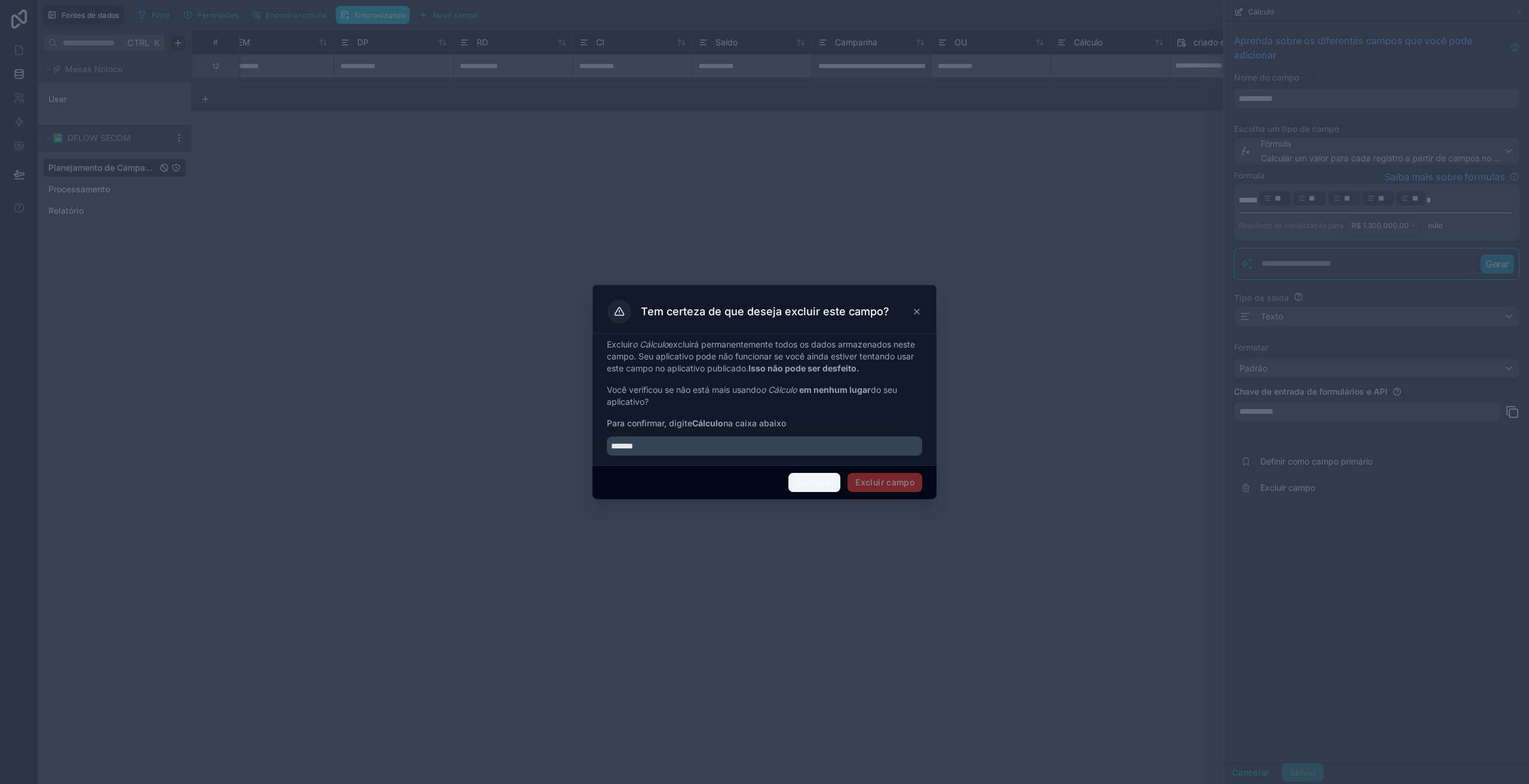
click at [818, 480] on font "Cancelar" at bounding box center [815, 482] width 37 height 10
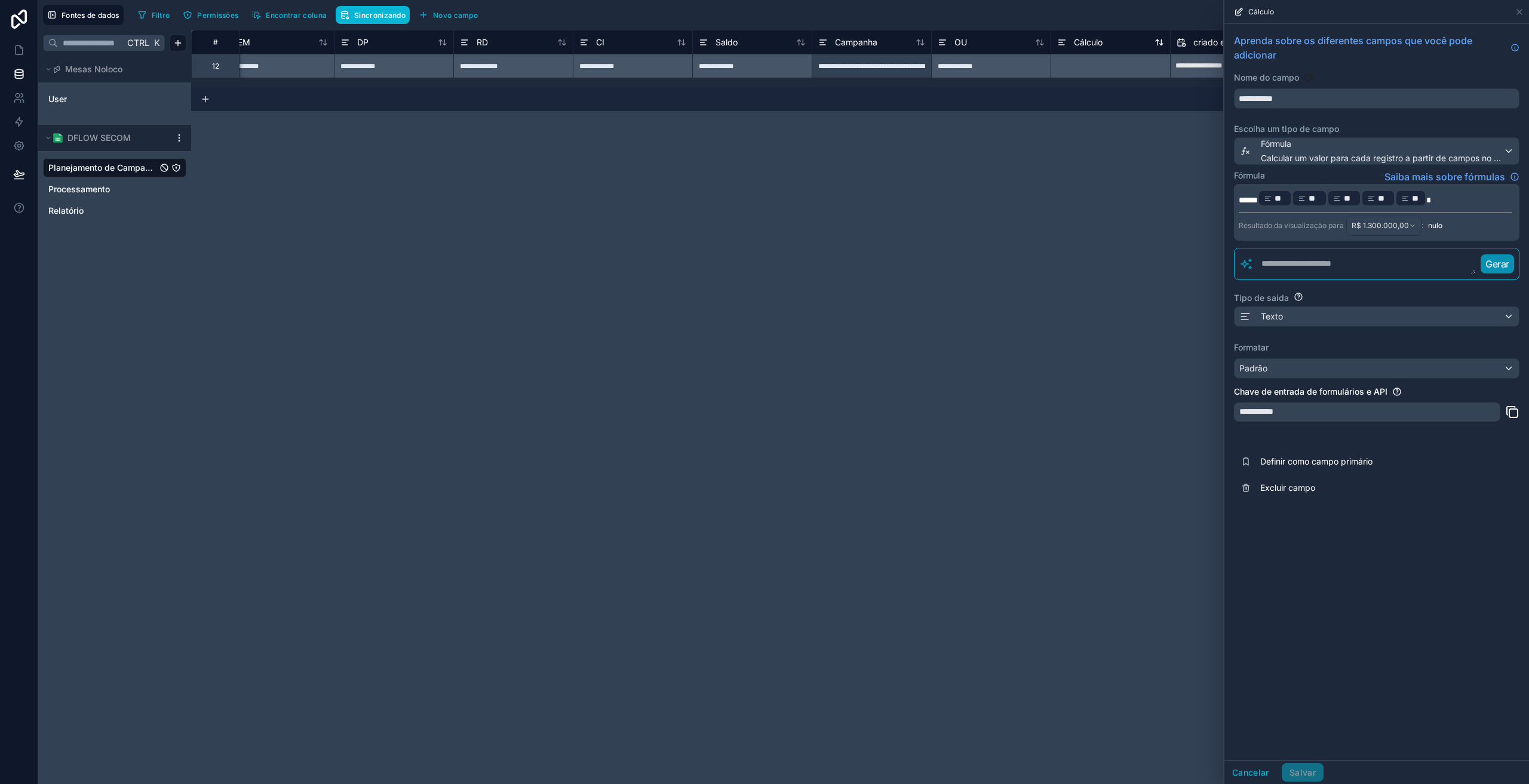
click at [1073, 47] on div "Cálculo" at bounding box center [1079, 42] width 45 height 14
click at [1067, 44] on div "Cálculo" at bounding box center [1079, 42] width 45 height 14
click at [1060, 41] on icon at bounding box center [1062, 42] width 10 height 14
click at [1365, 161] on font "Calcular um valor para cada registro a partir de campos no mesmo registro" at bounding box center [1407, 158] width 293 height 10
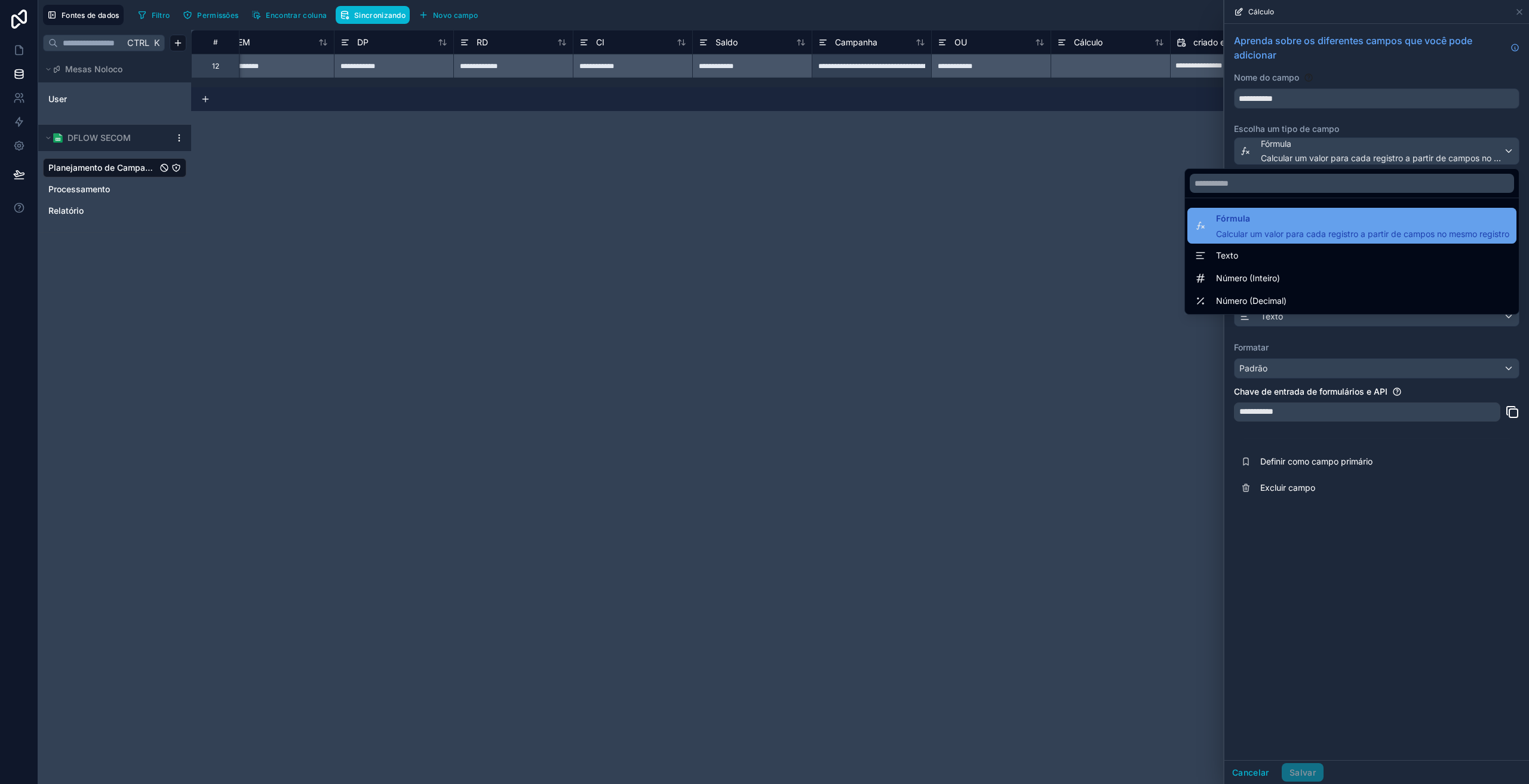
click at [1303, 231] on font "Calcular um valor para cada registro a partir de campos no mesmo registro" at bounding box center [1362, 234] width 293 height 10
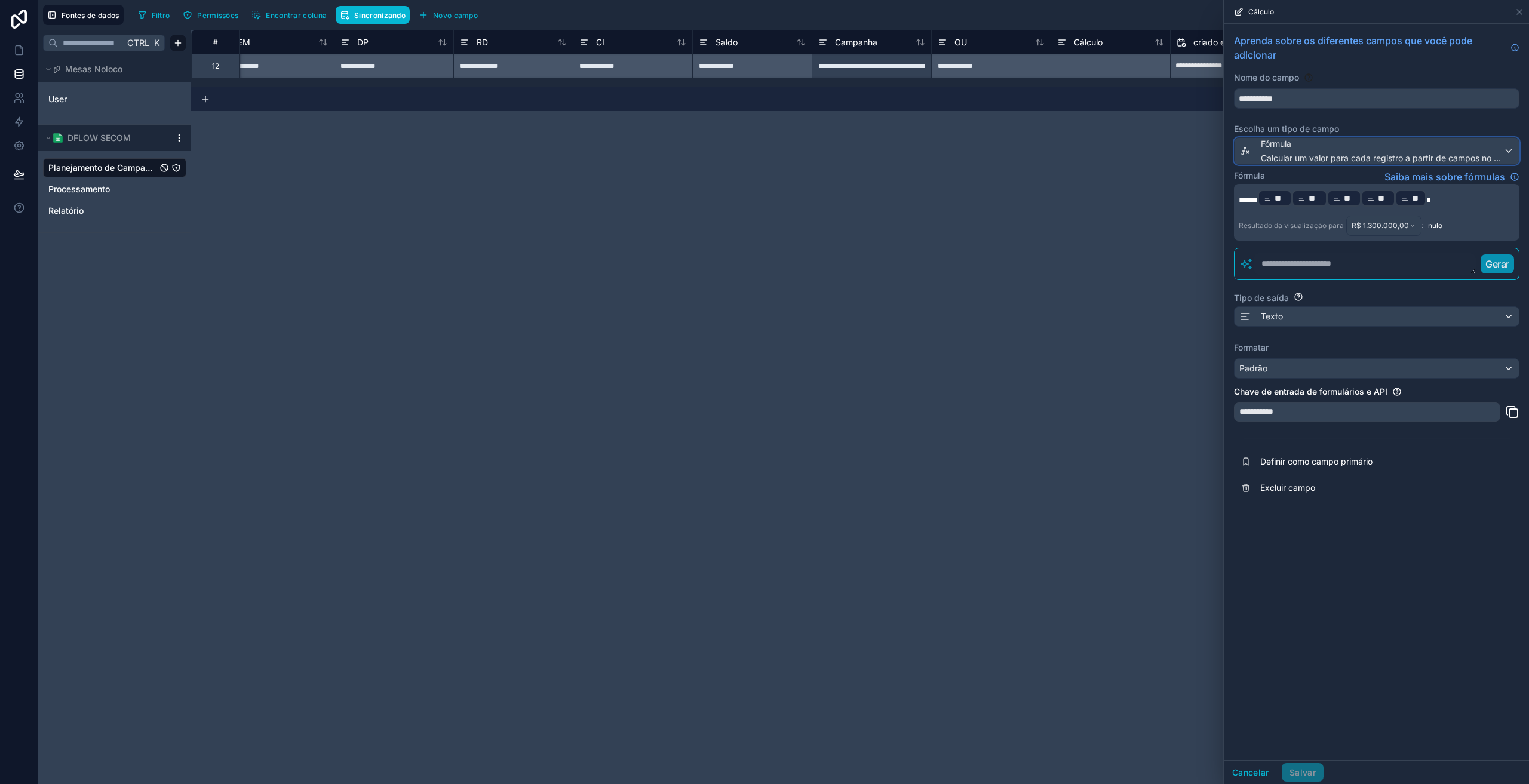
click at [1299, 151] on div "Fórmula Calcular um valor para cada registro a partir de campos no mesmo regist…" at bounding box center [1382, 151] width 242 height 26
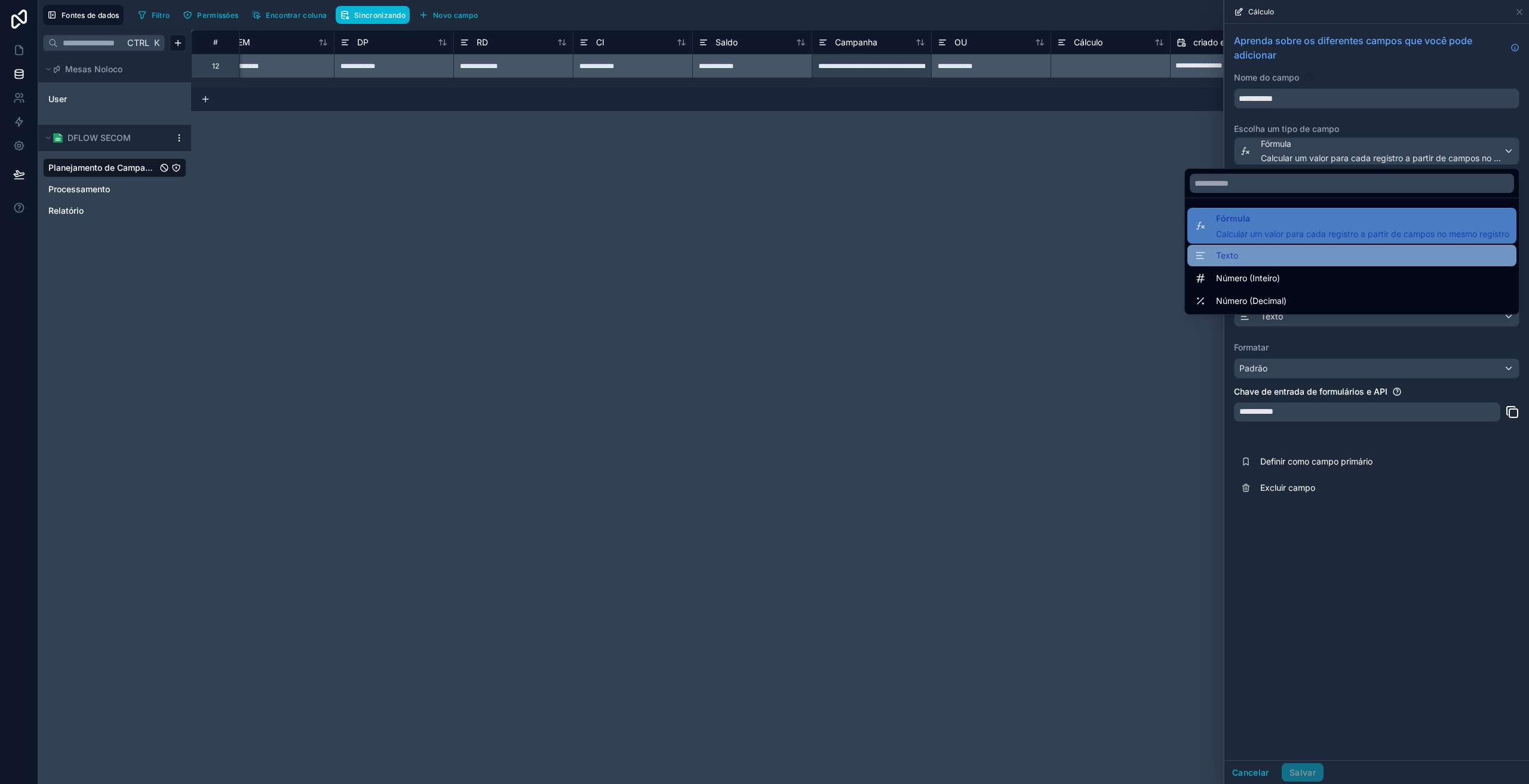
click at [1247, 261] on div "Texto" at bounding box center [1351, 256] width 315 height 14
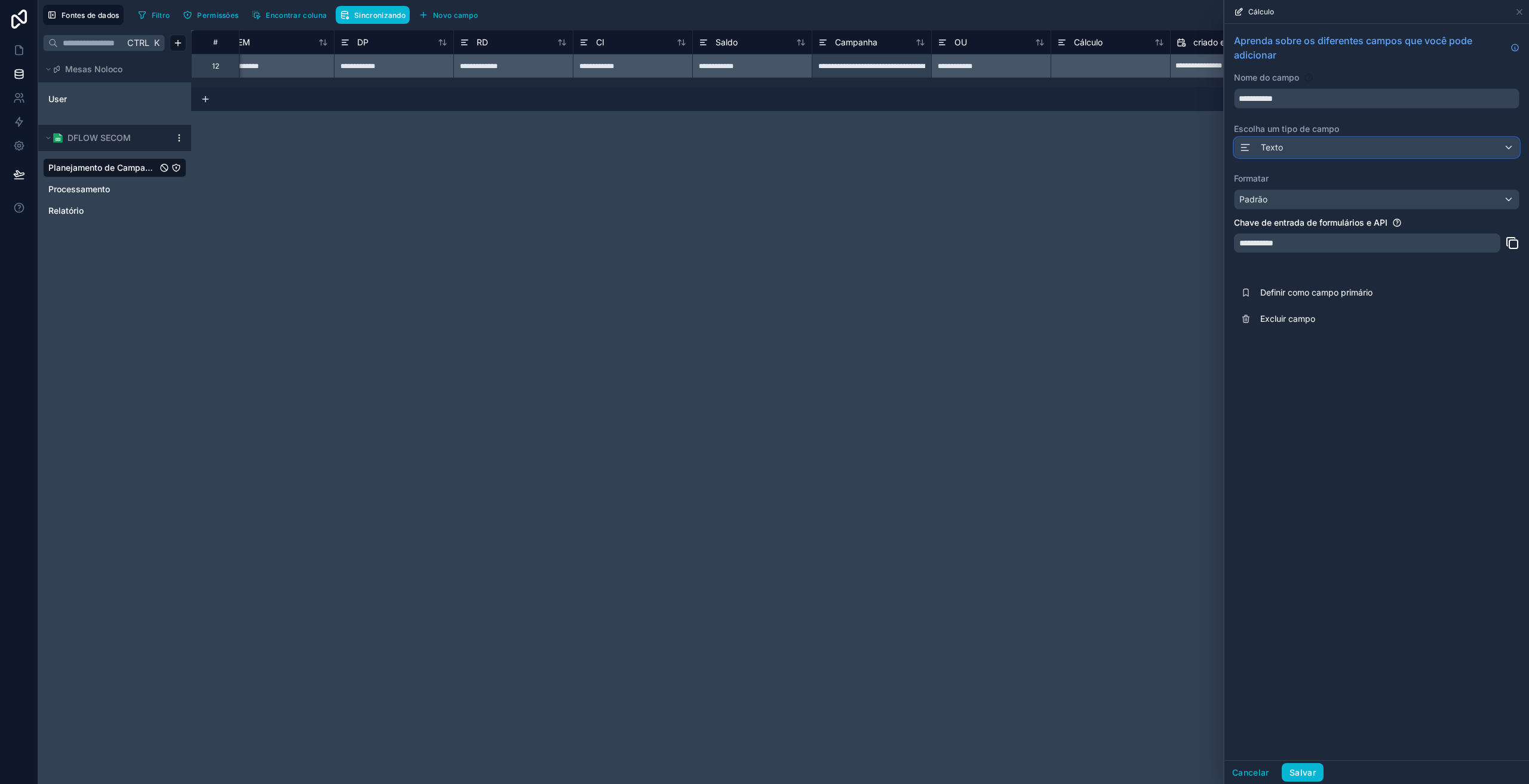
click at [1301, 154] on div "Texto" at bounding box center [1376, 147] width 284 height 19
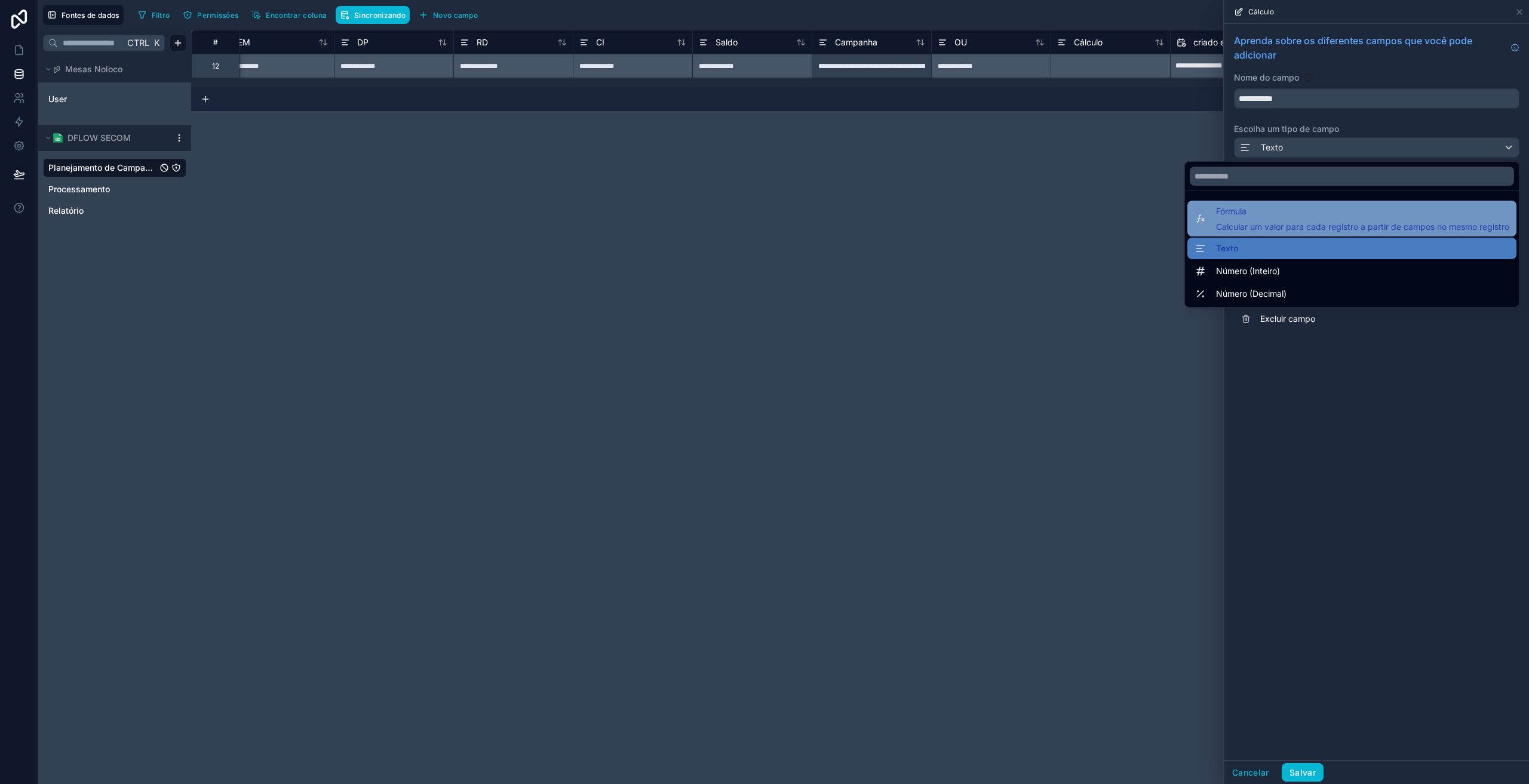
click at [1274, 227] on font "Calcular um valor para cada registro a partir de campos no mesmo registro" at bounding box center [1362, 226] width 293 height 10
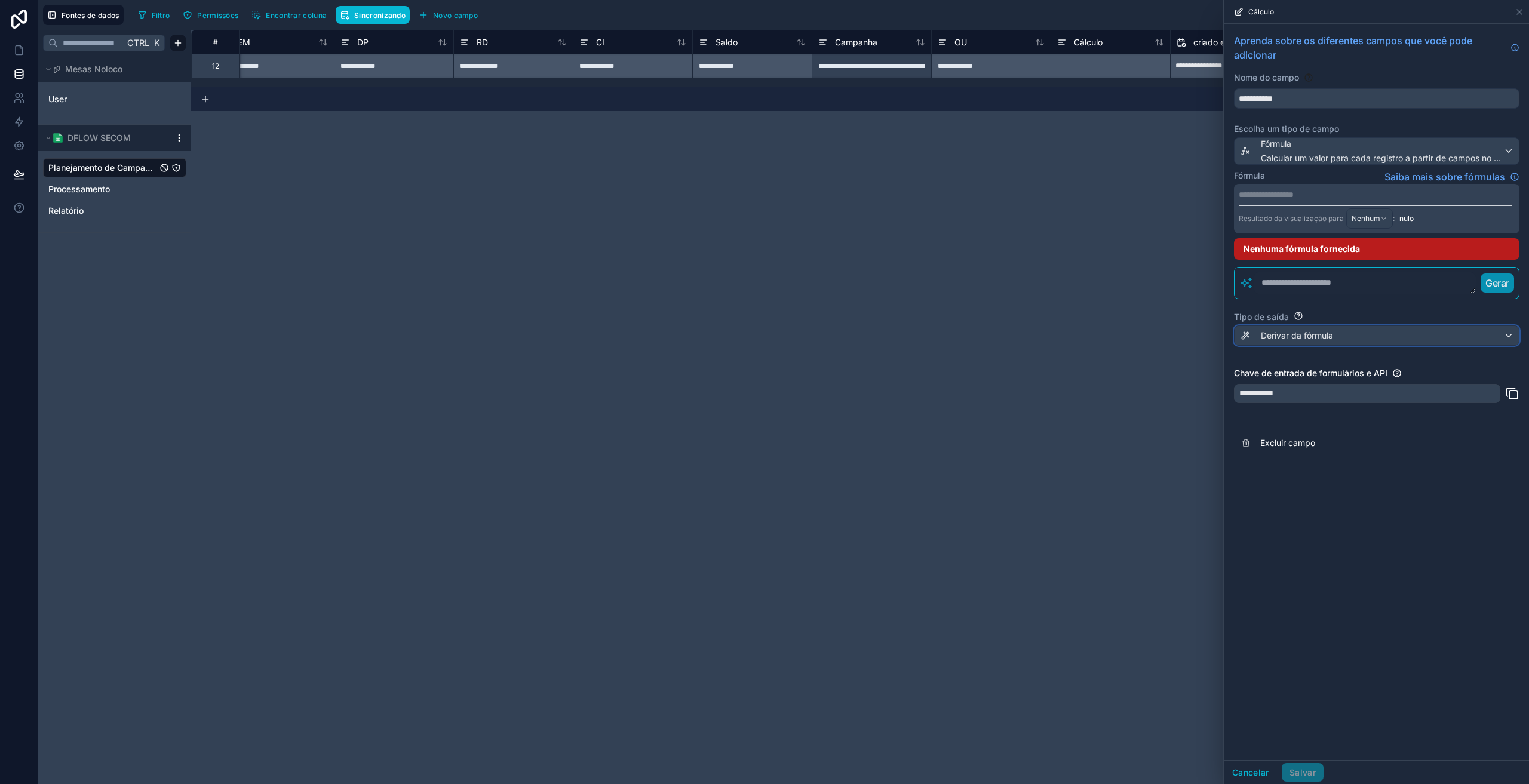
click at [1313, 337] on font "Derivar da fórmula" at bounding box center [1296, 335] width 73 height 10
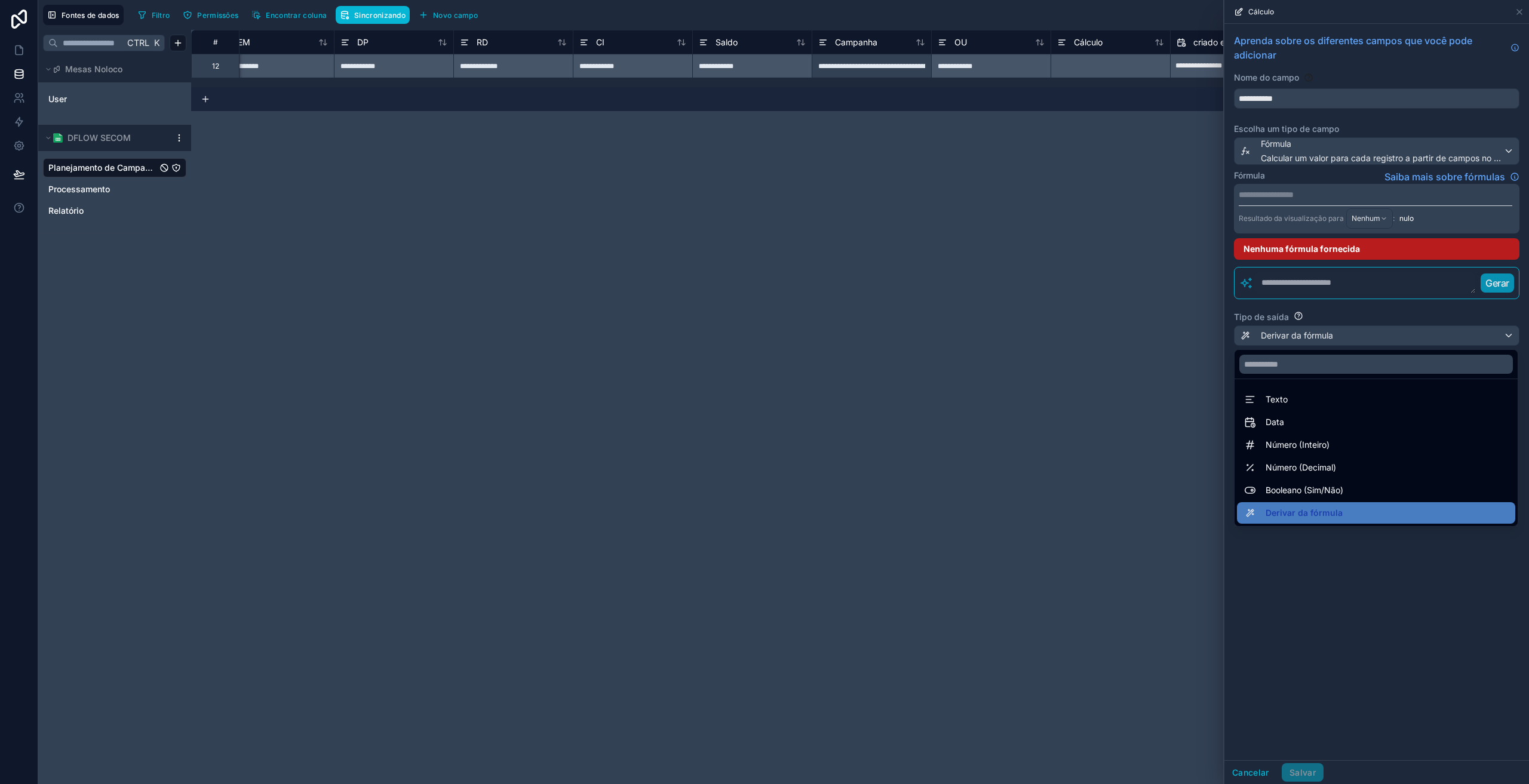
click at [1313, 337] on div at bounding box center [1376, 392] width 304 height 784
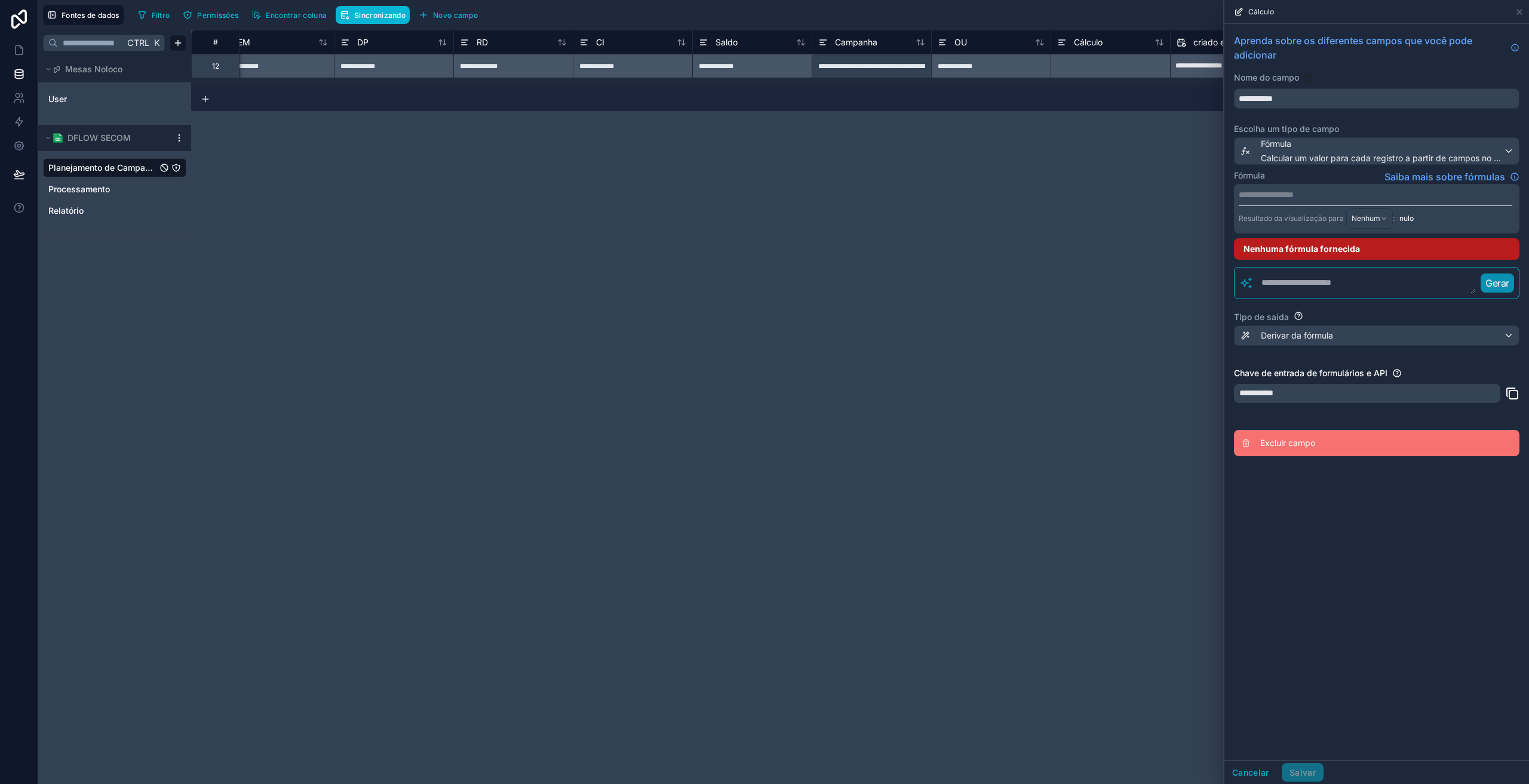
click at [1297, 445] on font "Excluir campo" at bounding box center [1287, 442] width 55 height 10
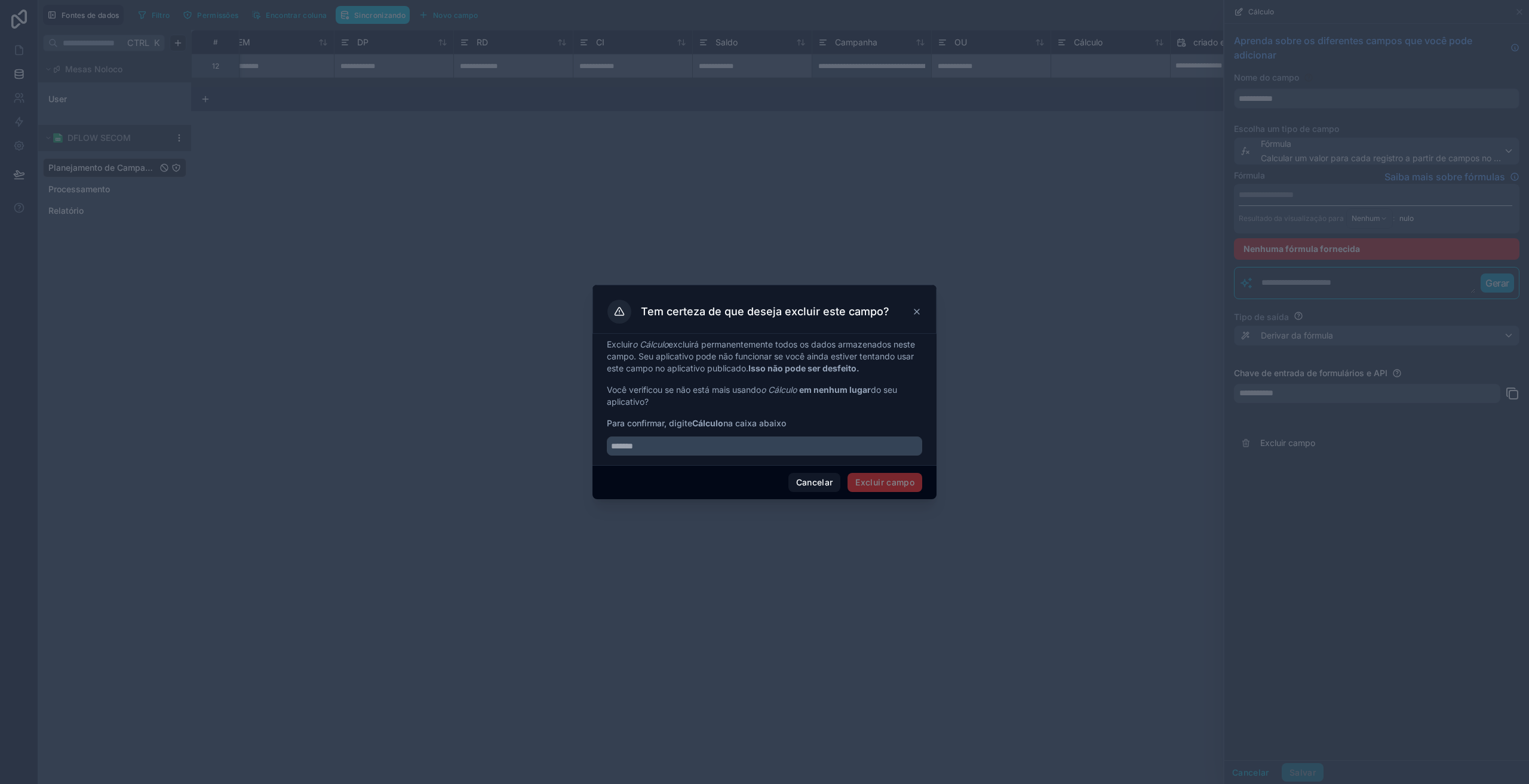
click at [714, 458] on div "Excluir o Cálculo excluirá permanentemente todos os dados armazenados neste cam…" at bounding box center [764, 399] width 344 height 131
click at [710, 454] on input "text" at bounding box center [764, 446] width 315 height 19
type input "*******"
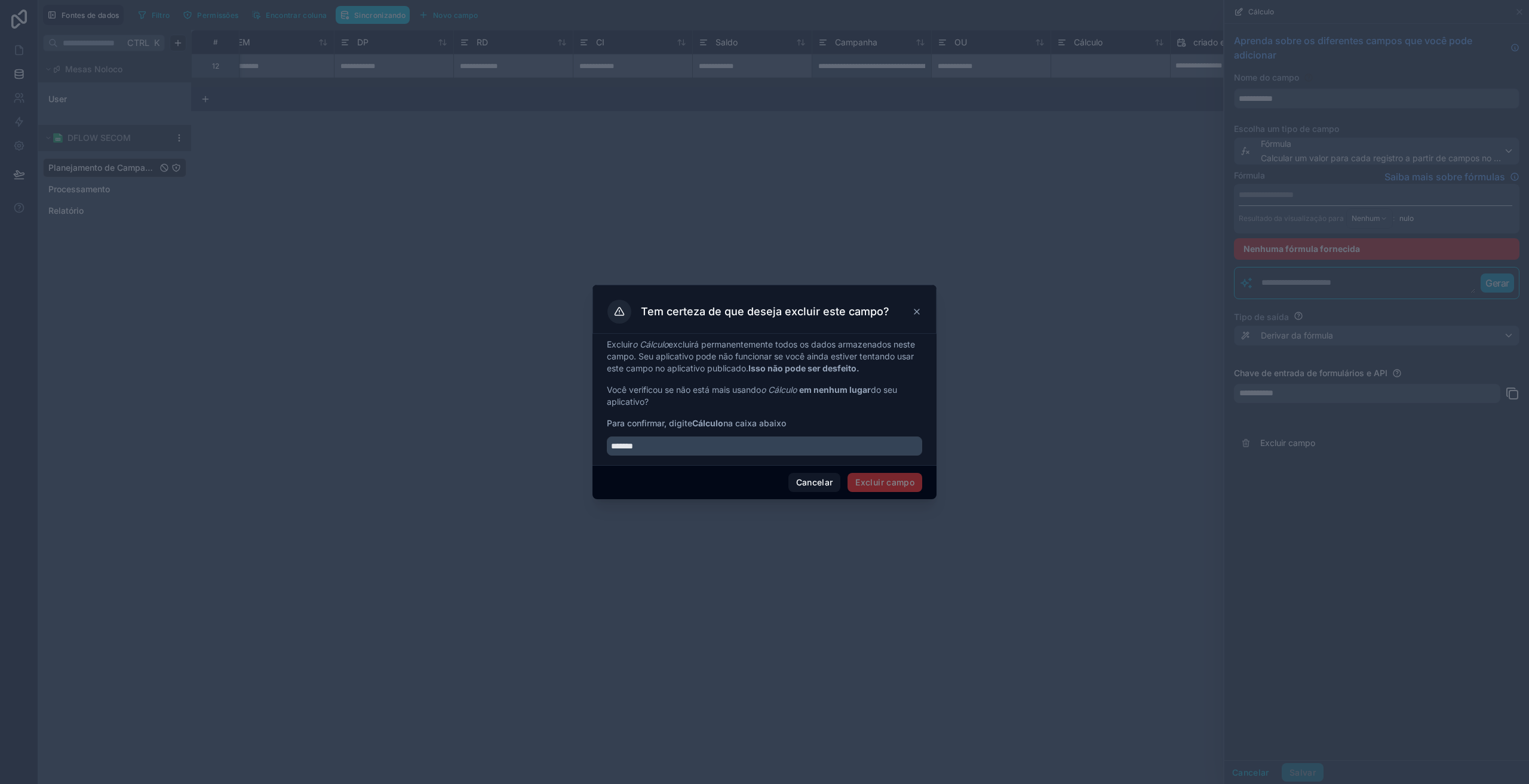
click at [721, 483] on div "Cancelar Excluir campo" at bounding box center [764, 482] width 344 height 34
click at [681, 444] on input "*******" at bounding box center [764, 446] width 315 height 19
drag, startPoint x: 724, startPoint y: 425, endPoint x: 694, endPoint y: 425, distance: 30.0
click at [694, 425] on span "Para confirmar, digite Cálculo na caixa abaixo" at bounding box center [764, 423] width 315 height 12
copy font "Cálculo"
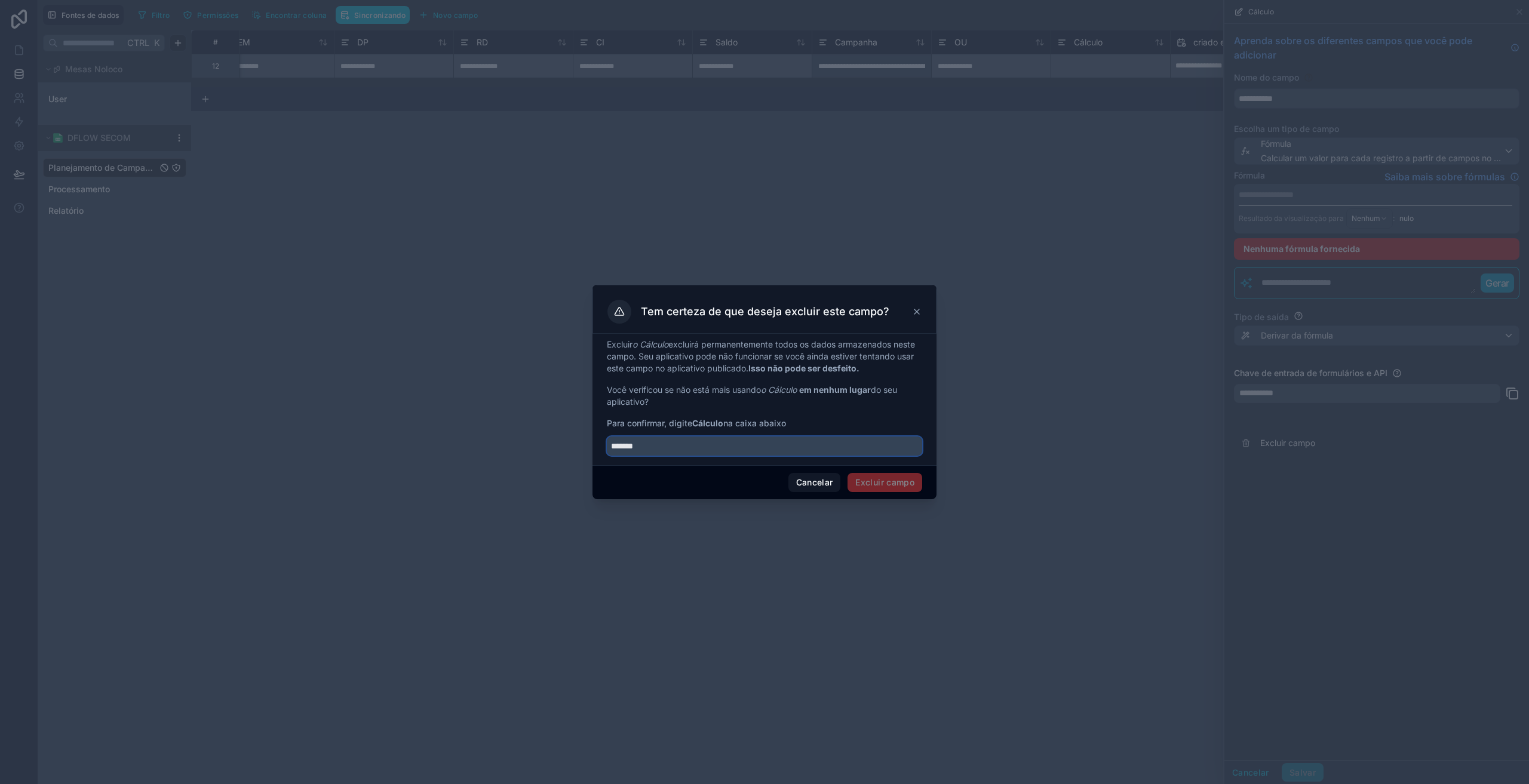
click at [683, 449] on input "*******" at bounding box center [764, 446] width 315 height 19
click at [878, 485] on span "Excluir campo" at bounding box center [885, 482] width 75 height 19
click at [877, 485] on span "Excluir campo" at bounding box center [885, 482] width 75 height 19
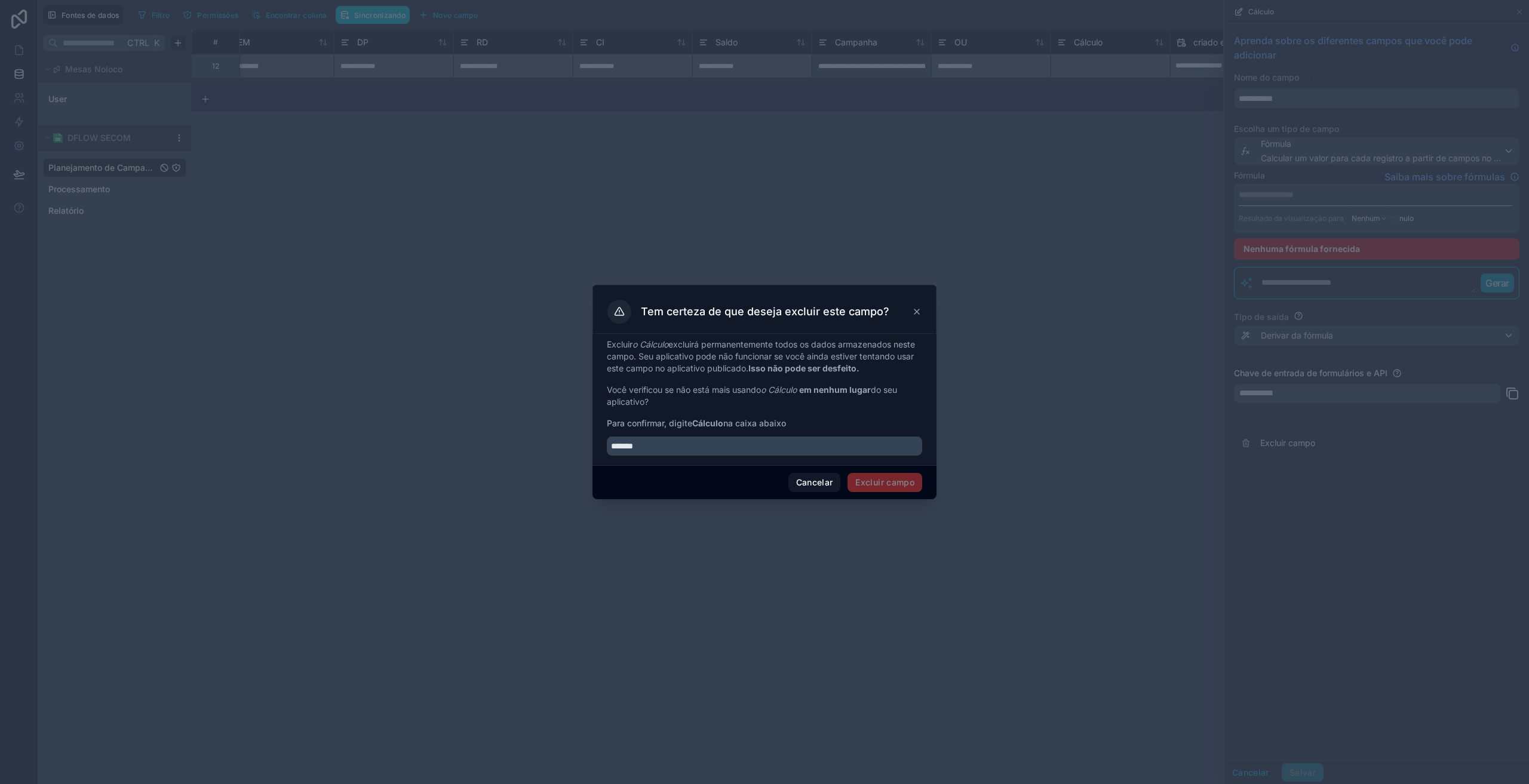
click at [842, 481] on div "Cancelar Excluir campo" at bounding box center [764, 482] width 344 height 34
click at [807, 487] on button "Cancelar" at bounding box center [815, 482] width 53 height 19
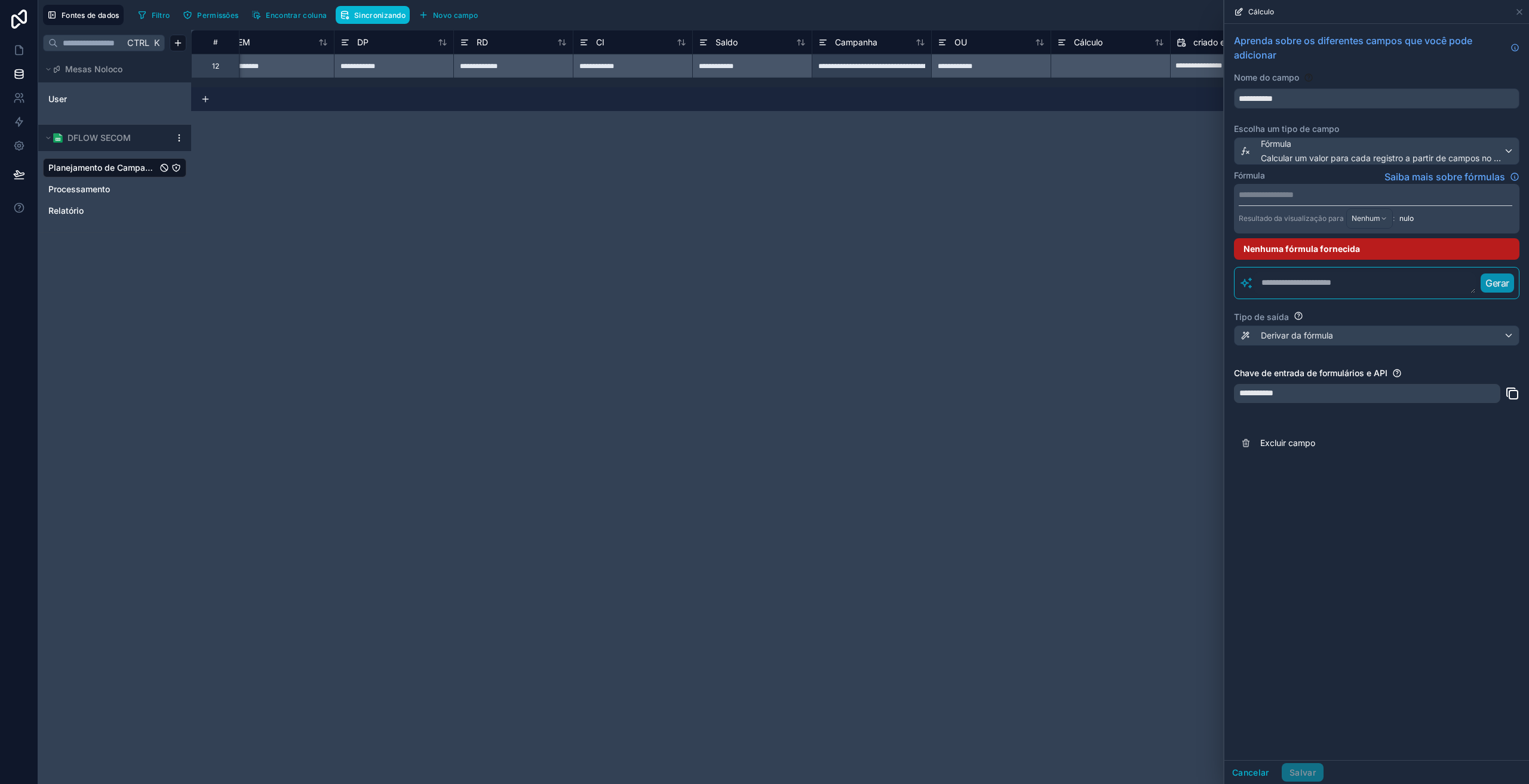
click at [1416, 601] on div "**********" at bounding box center [1376, 392] width 304 height 736
click at [1299, 144] on span "Fórmula" at bounding box center [1382, 144] width 242 height 12
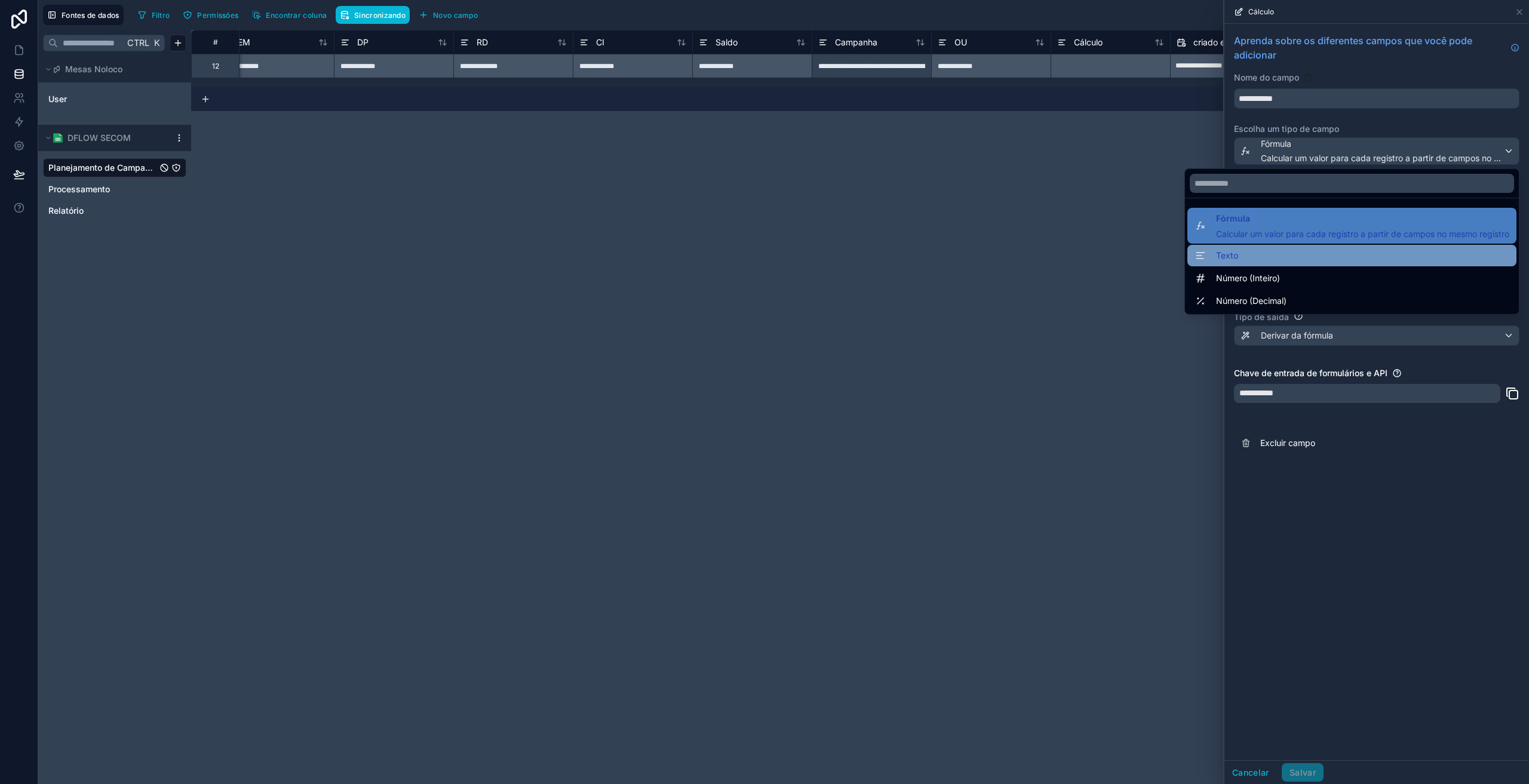
click at [1274, 257] on div "Texto" at bounding box center [1351, 256] width 315 height 14
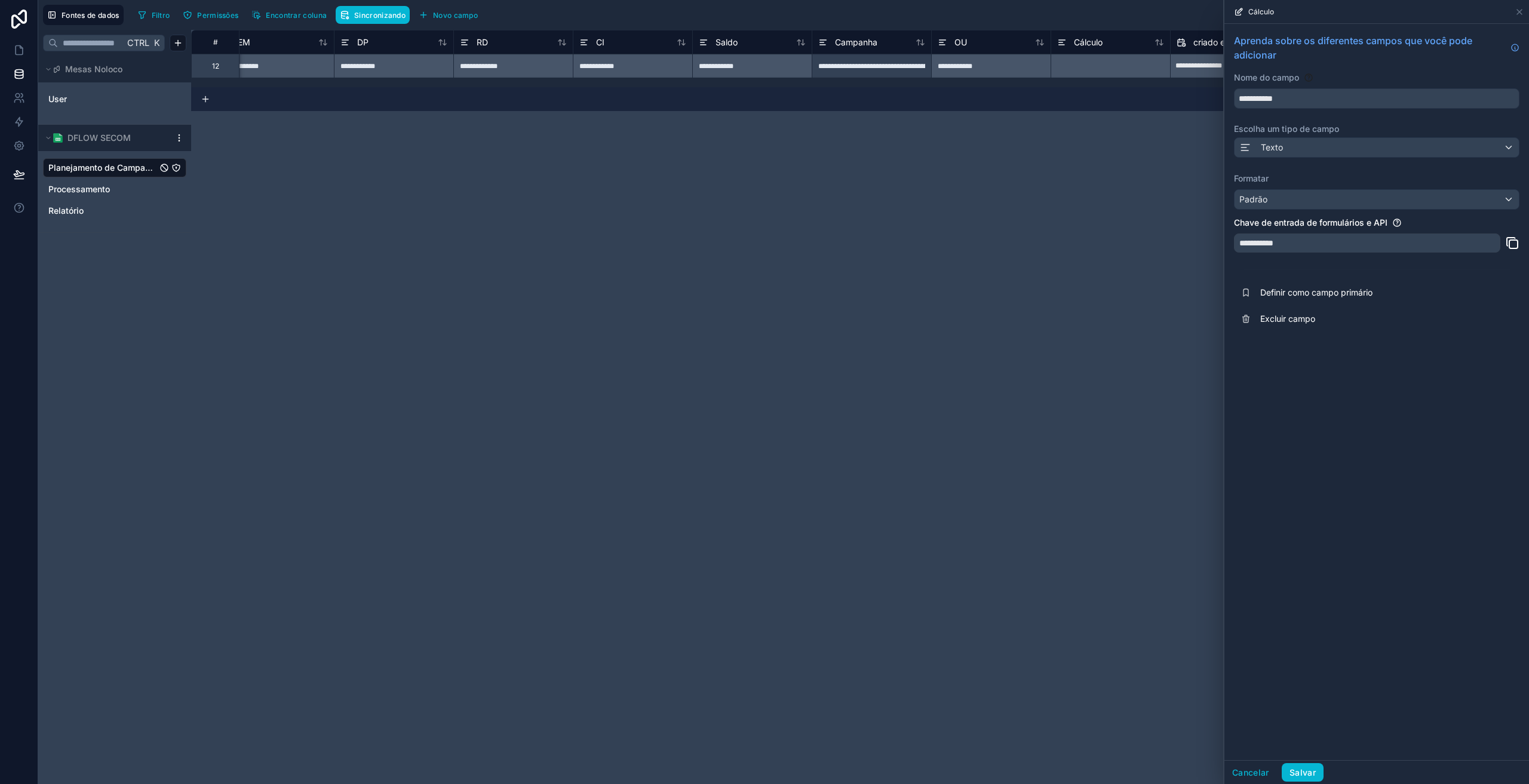
click at [1313, 413] on div "**********" at bounding box center [1376, 392] width 304 height 736
click at [1291, 773] on font "Salvar" at bounding box center [1302, 772] width 26 height 10
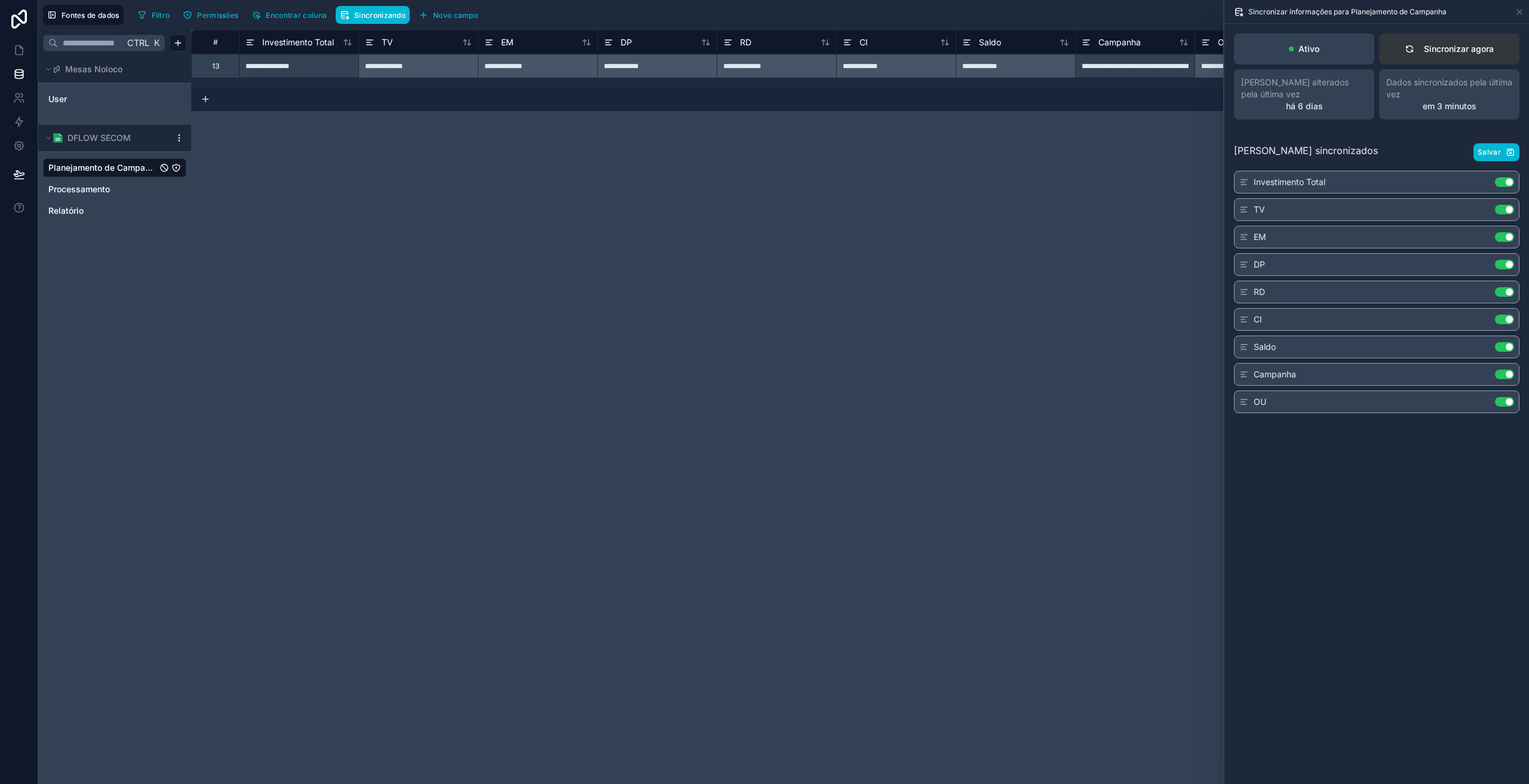
click at [1416, 46] on div "Sincronizar agora" at bounding box center [1449, 49] width 89 height 12
click at [1517, 12] on icon at bounding box center [1519, 12] width 10 height 10
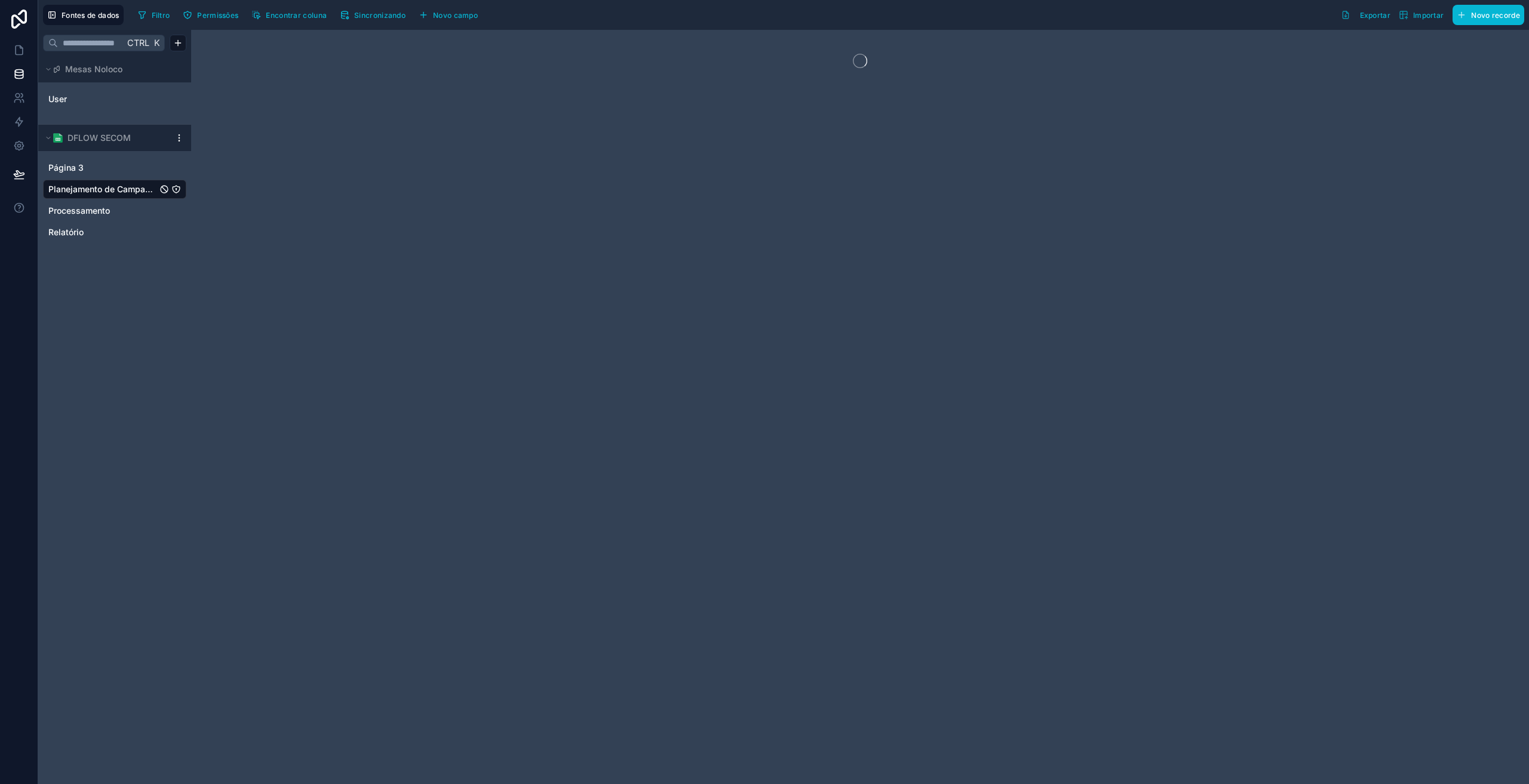
drag, startPoint x: 1257, startPoint y: 78, endPoint x: 1425, endPoint y: 91, distance: 168.5
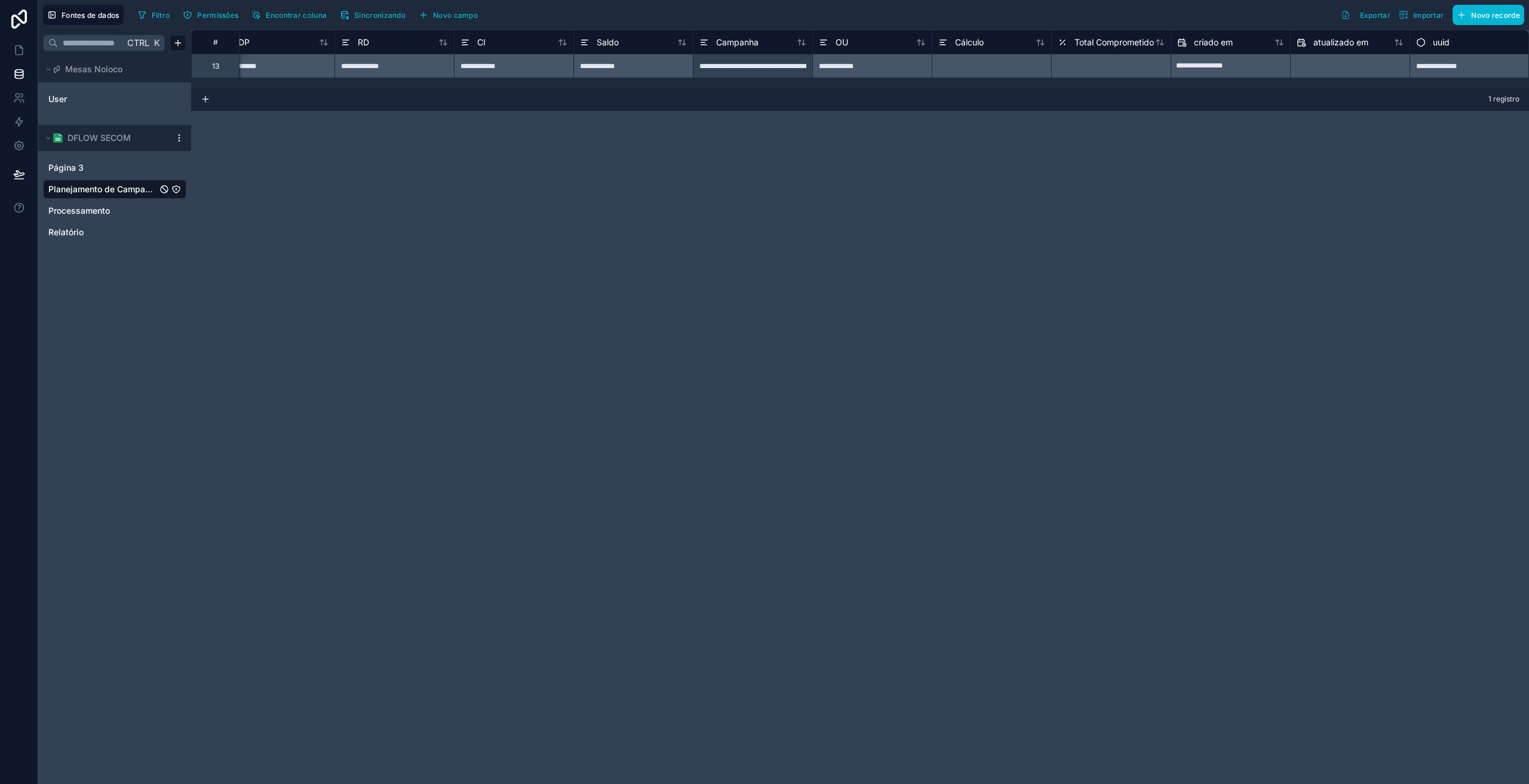
scroll to position [0, 383]
click at [1094, 51] on div "Total Comprometido" at bounding box center [1110, 42] width 119 height 24
click at [1092, 42] on font "Total Comprometido" at bounding box center [1113, 42] width 80 height 10
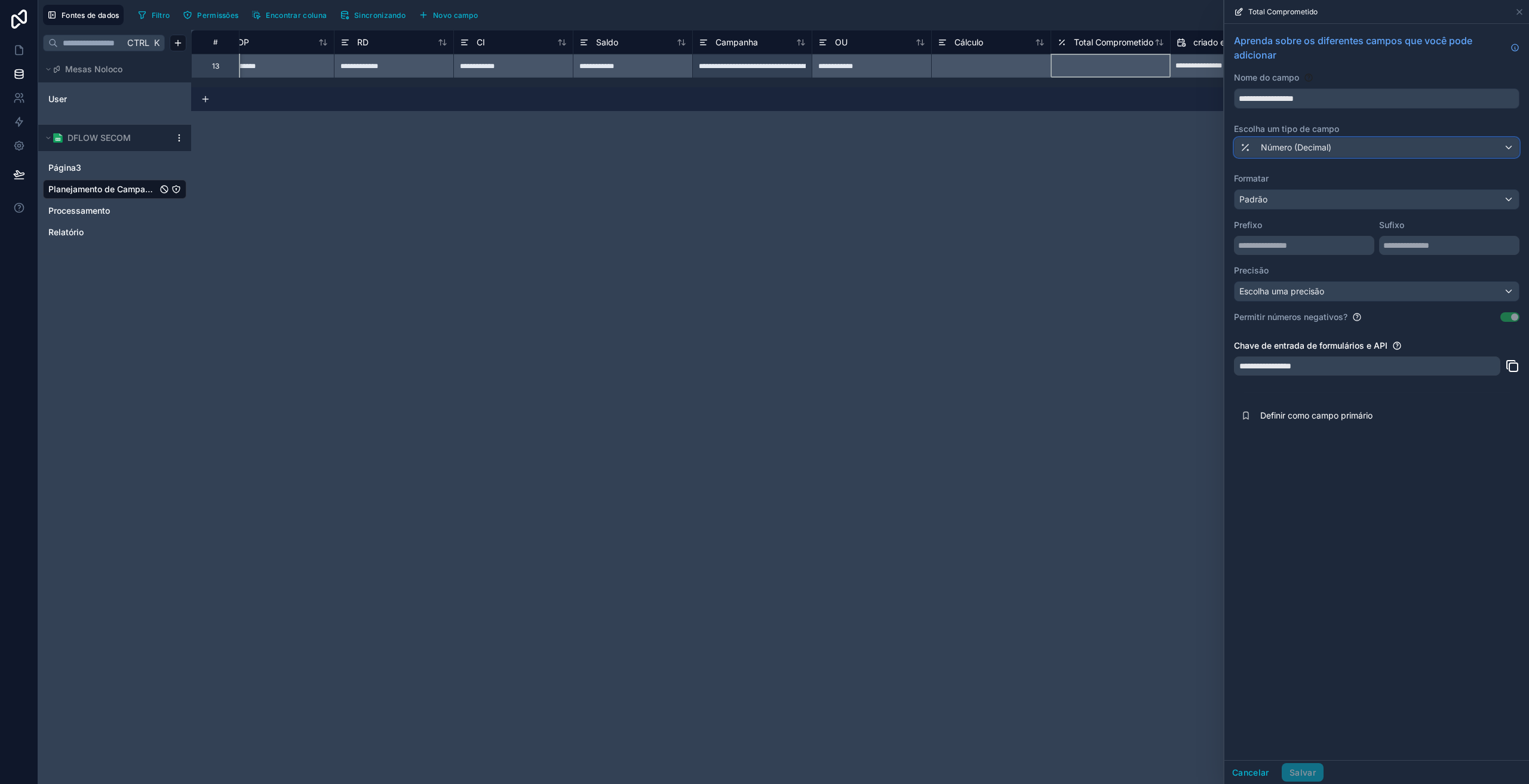
click at [1287, 145] on font "Número (Decimal)" at bounding box center [1296, 147] width 70 height 10
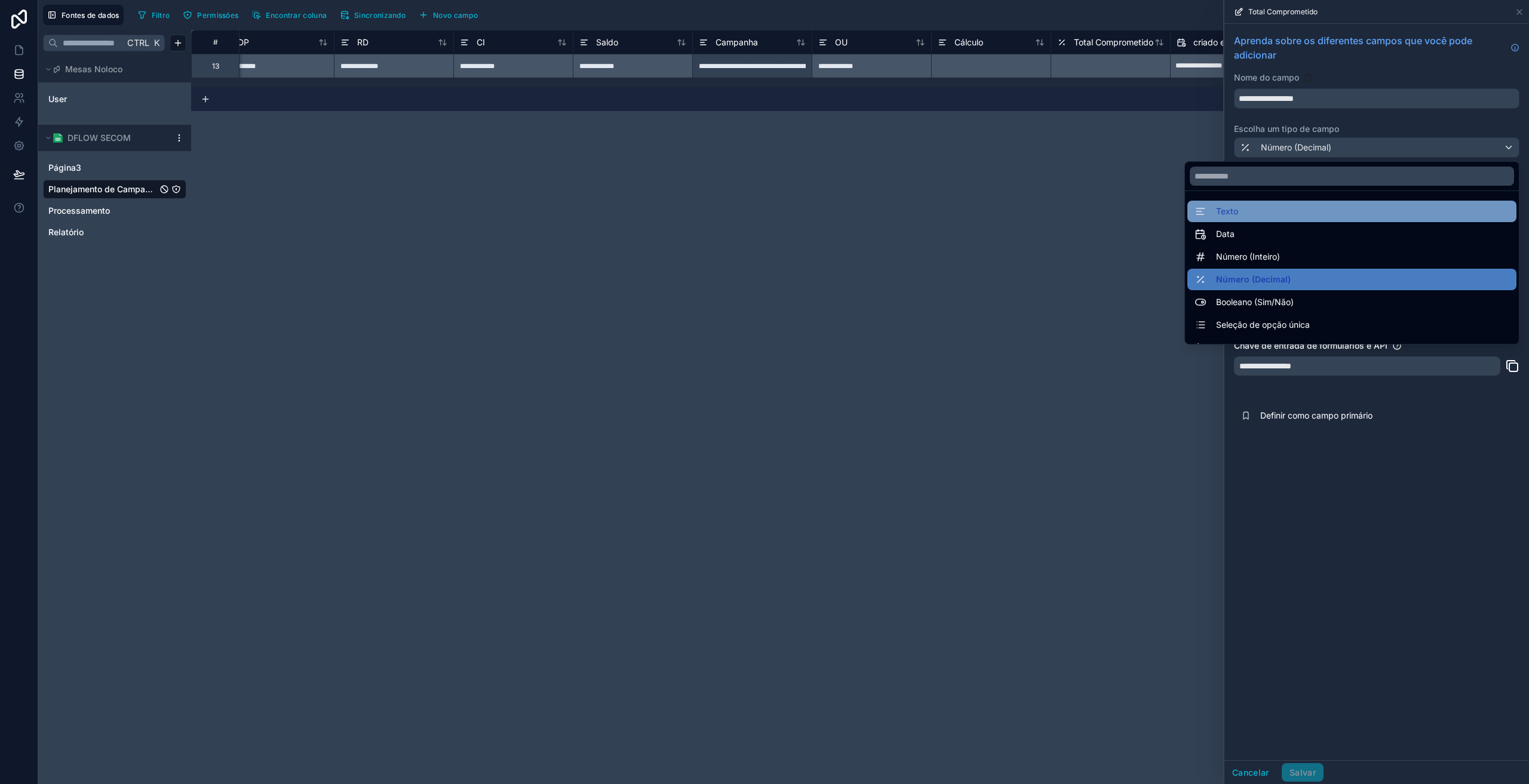
click at [1232, 207] on div "Texto" at bounding box center [1351, 211] width 315 height 14
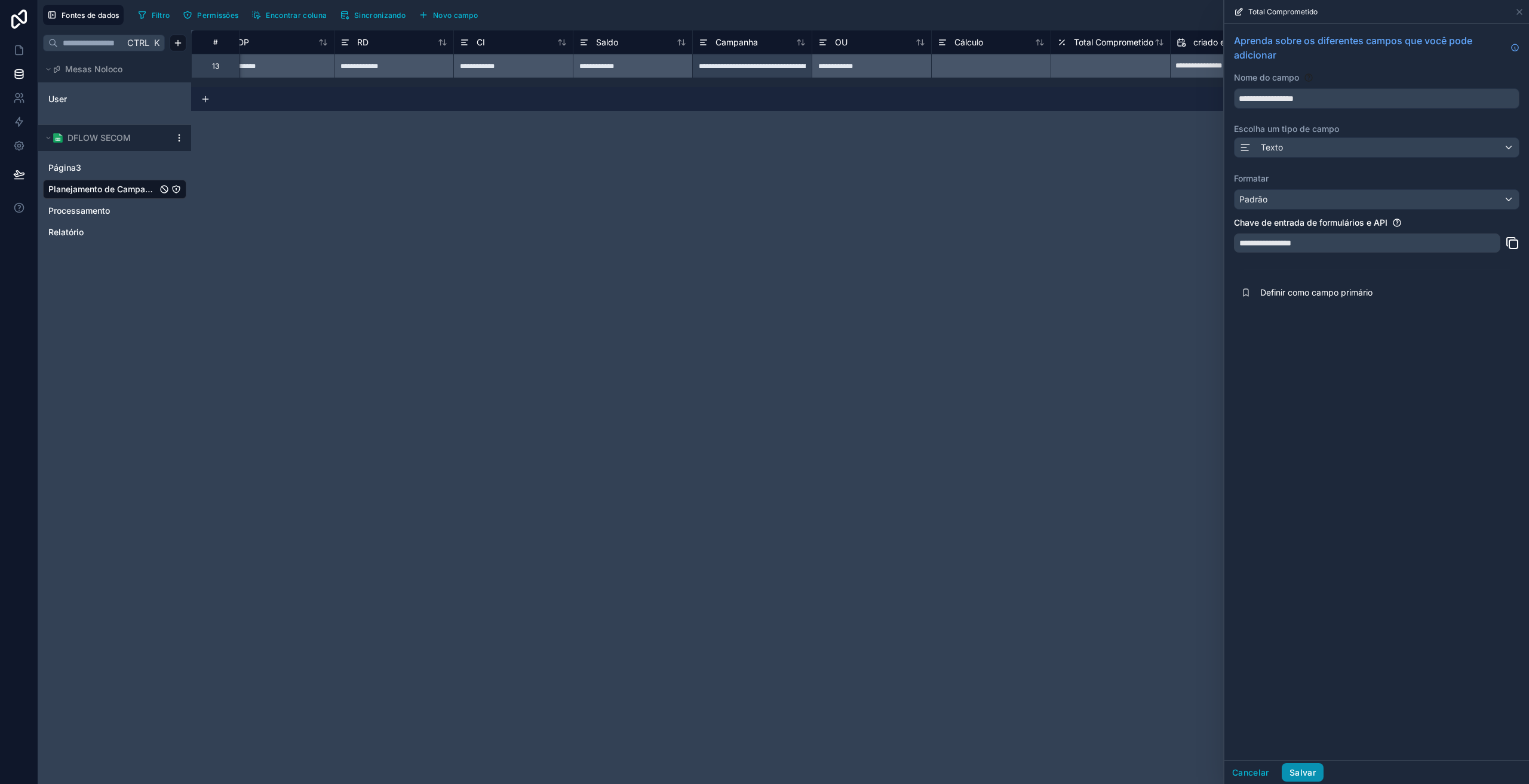
click at [1307, 774] on font "Salvar" at bounding box center [1302, 772] width 26 height 10
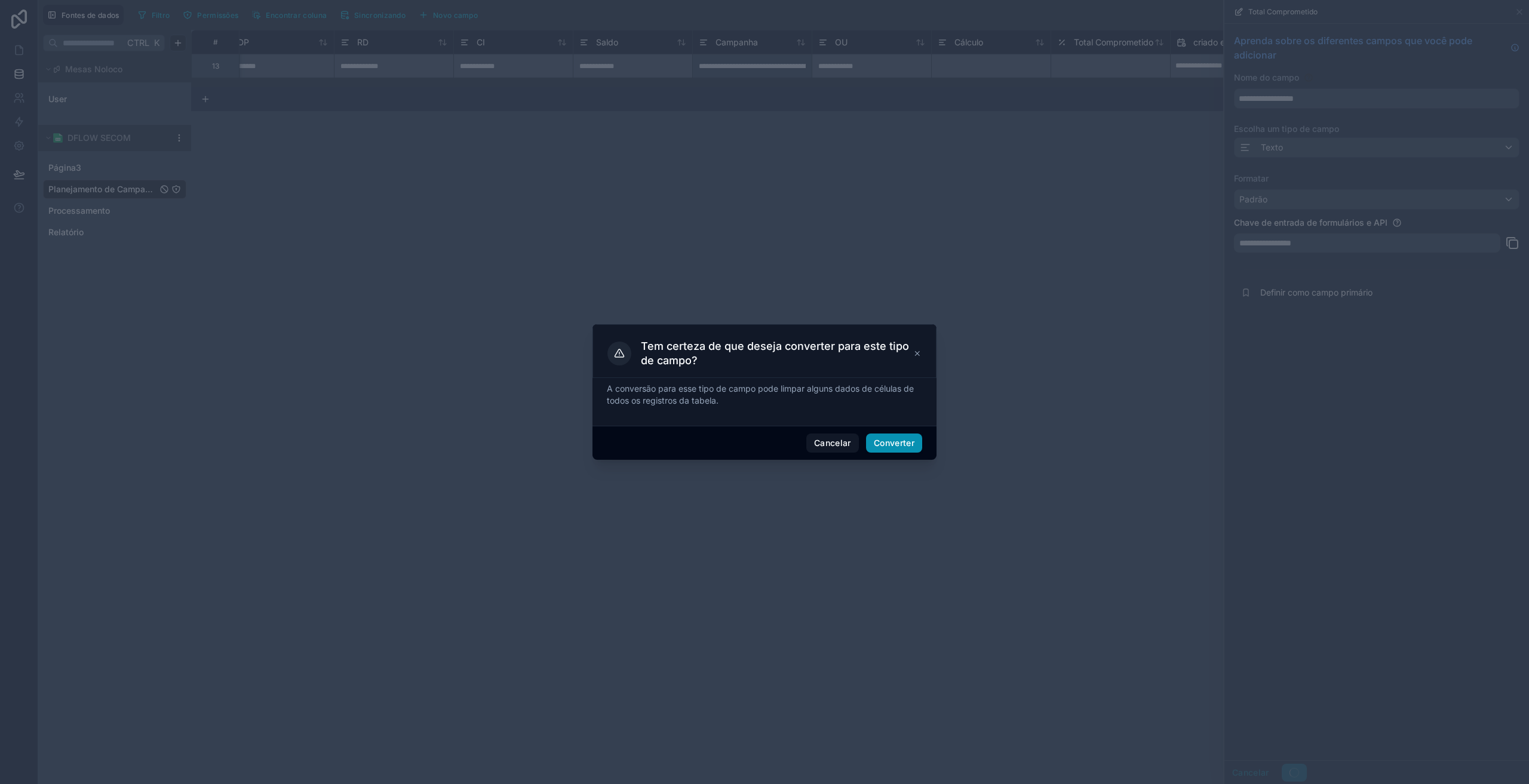
click at [896, 439] on font "Converter" at bounding box center [894, 442] width 41 height 10
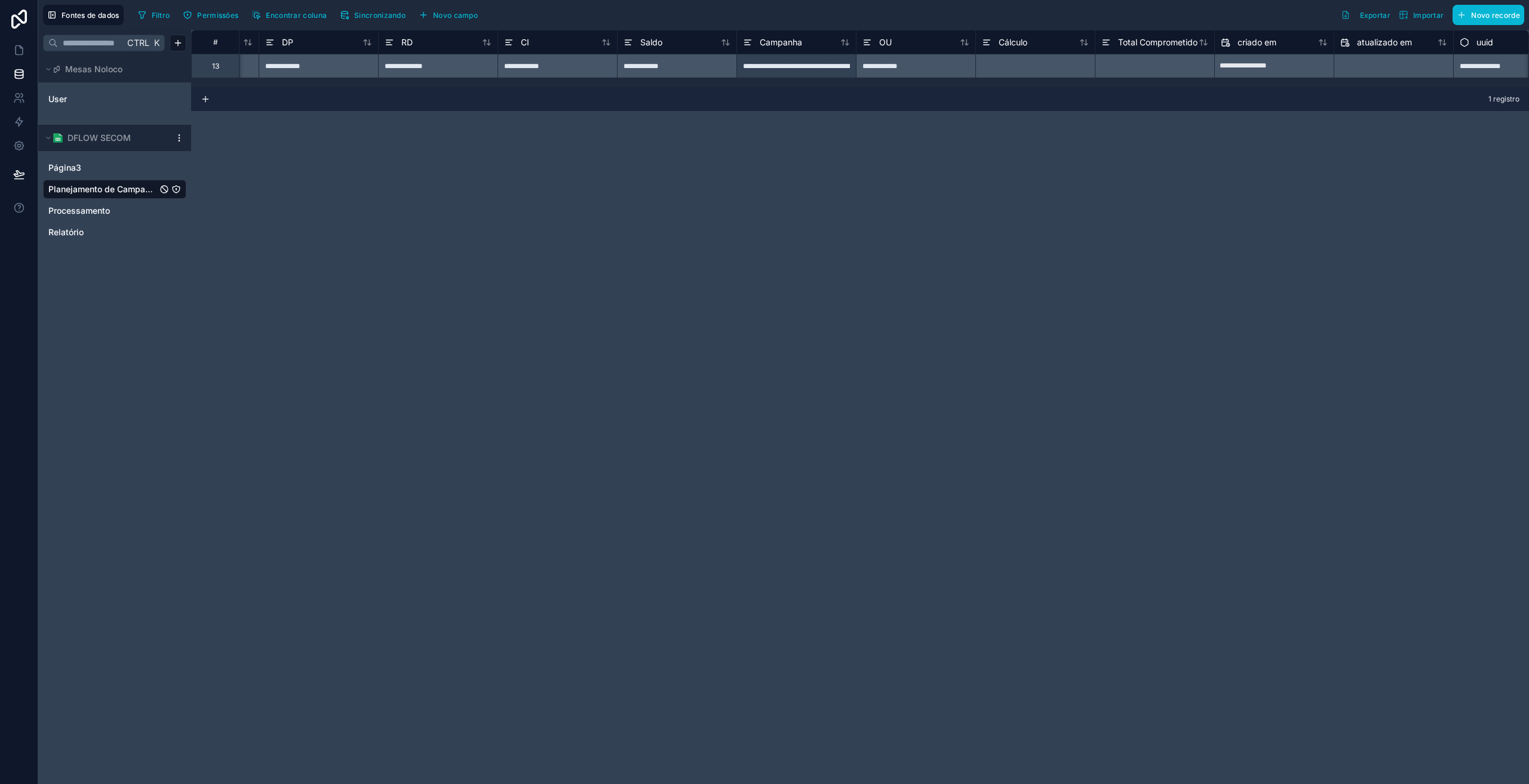
scroll to position [0, 357]
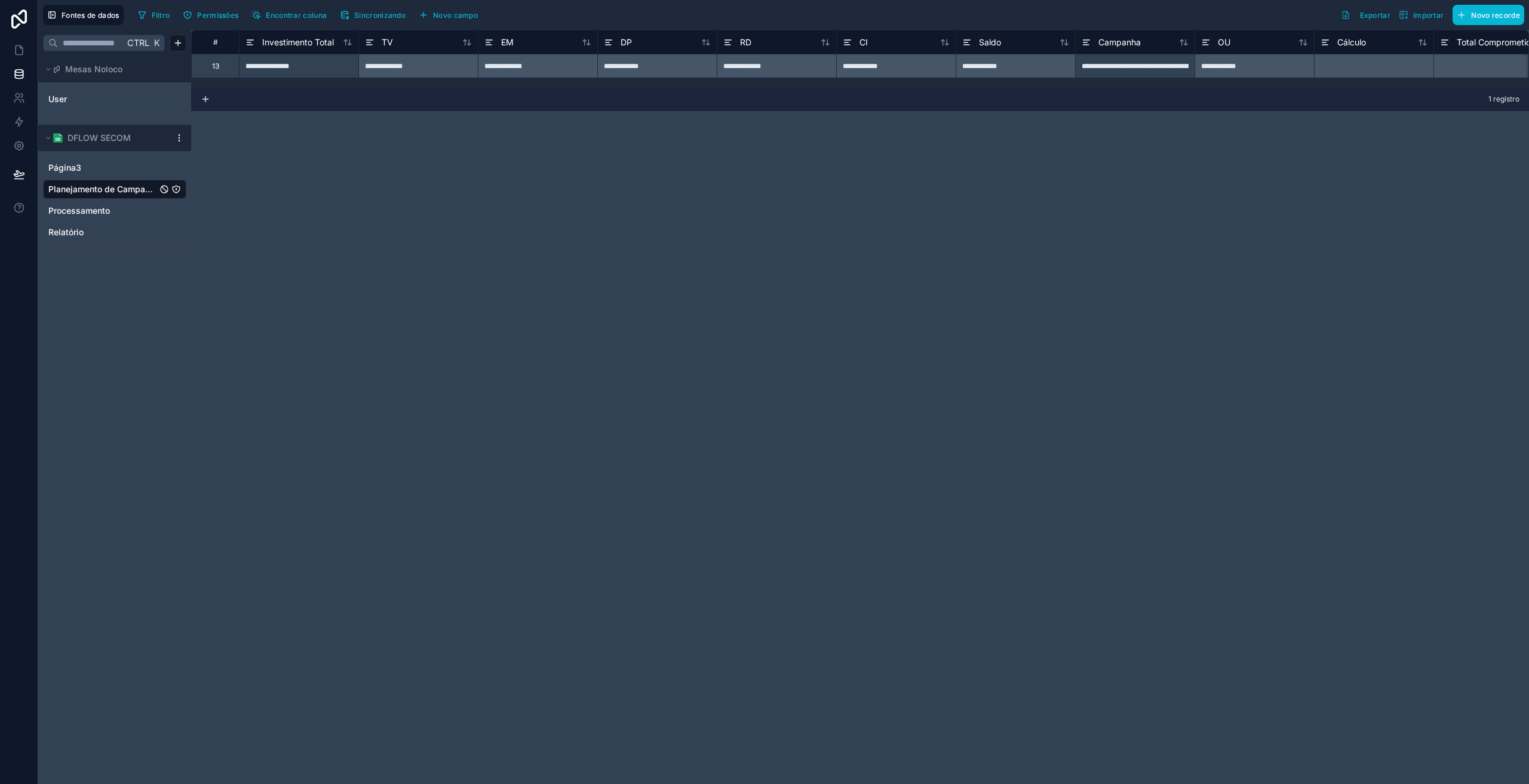
click at [600, 76] on div "**********" at bounding box center [656, 66] width 119 height 24
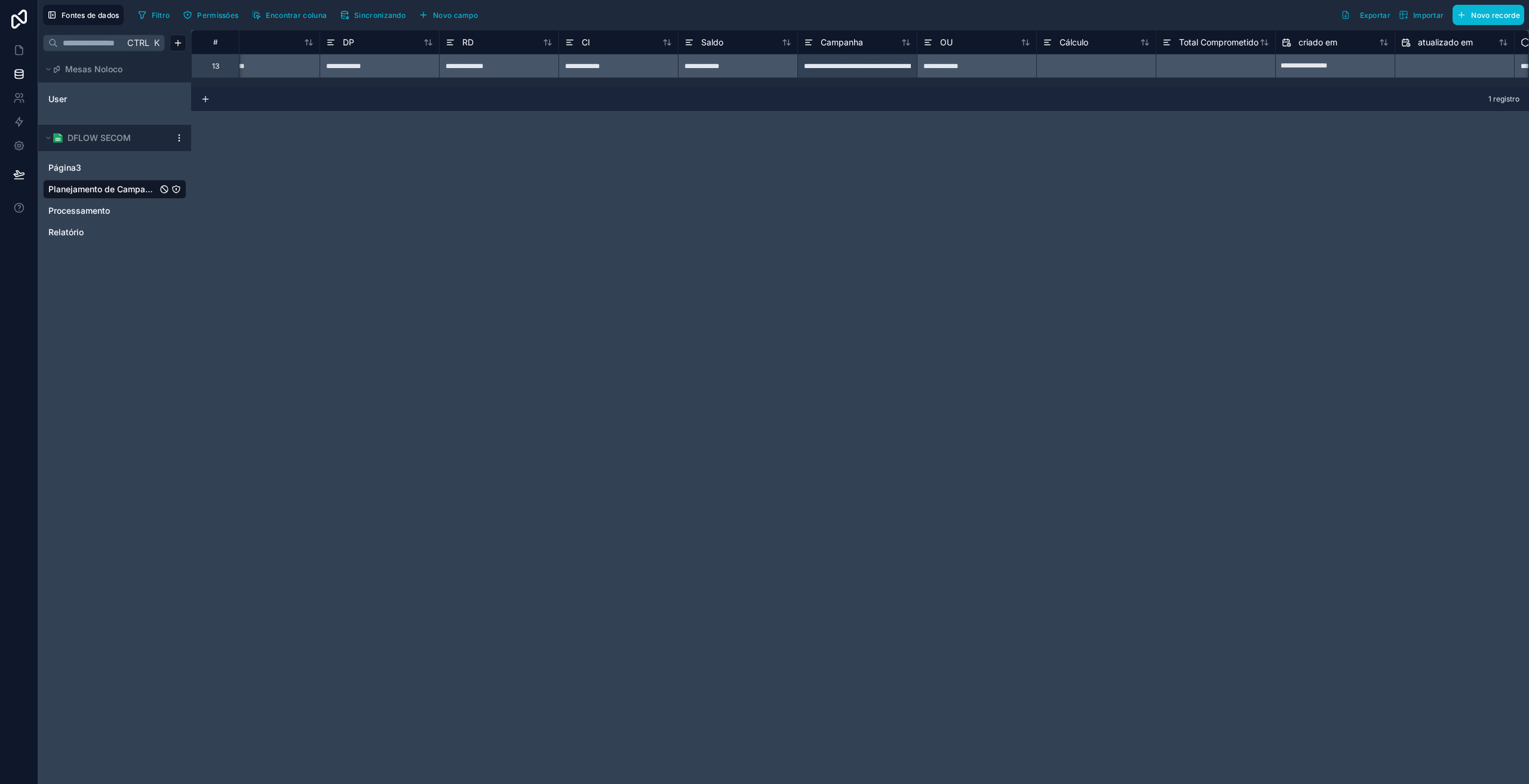
scroll to position [0, 0]
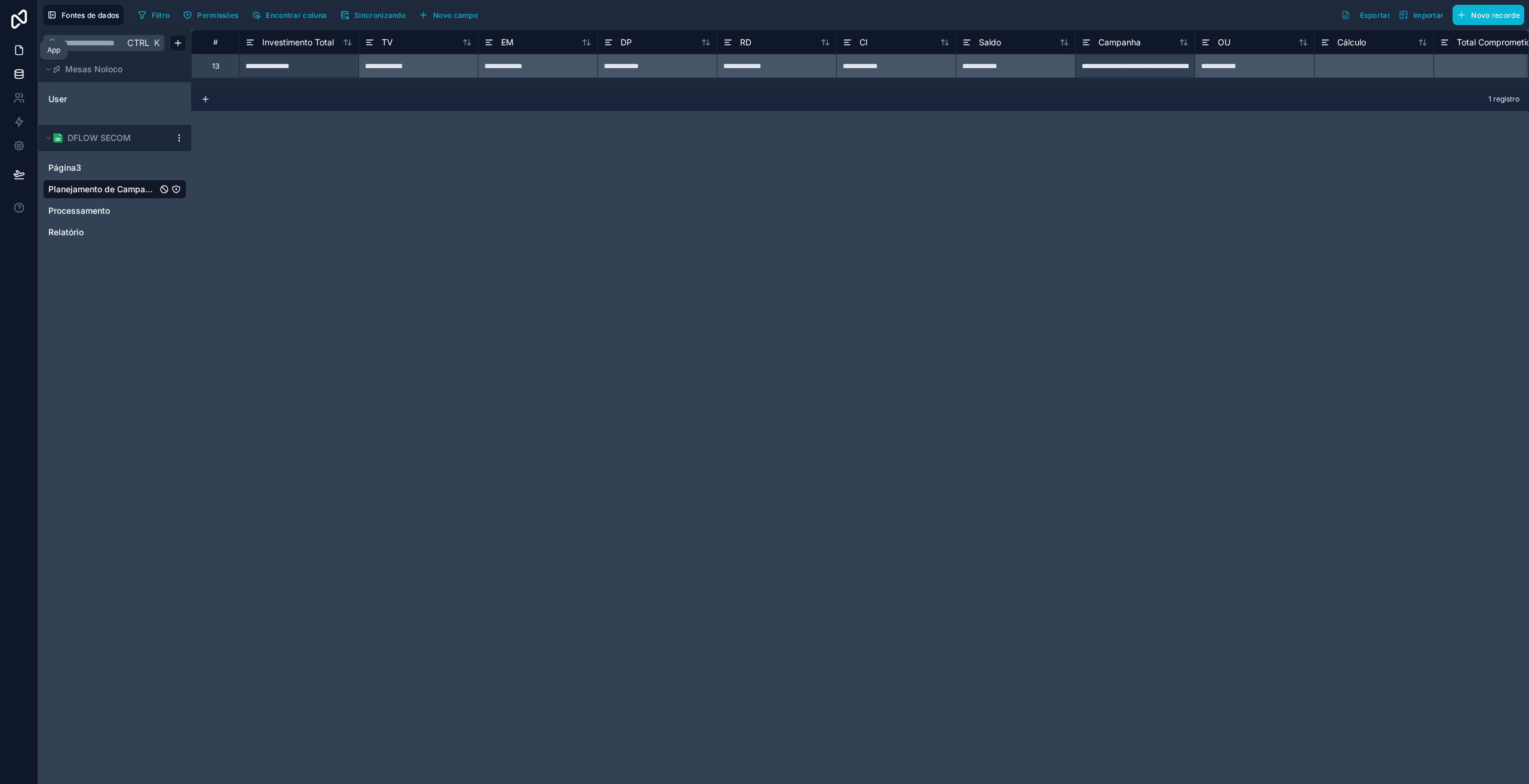
click at [20, 54] on icon at bounding box center [19, 50] width 12 height 12
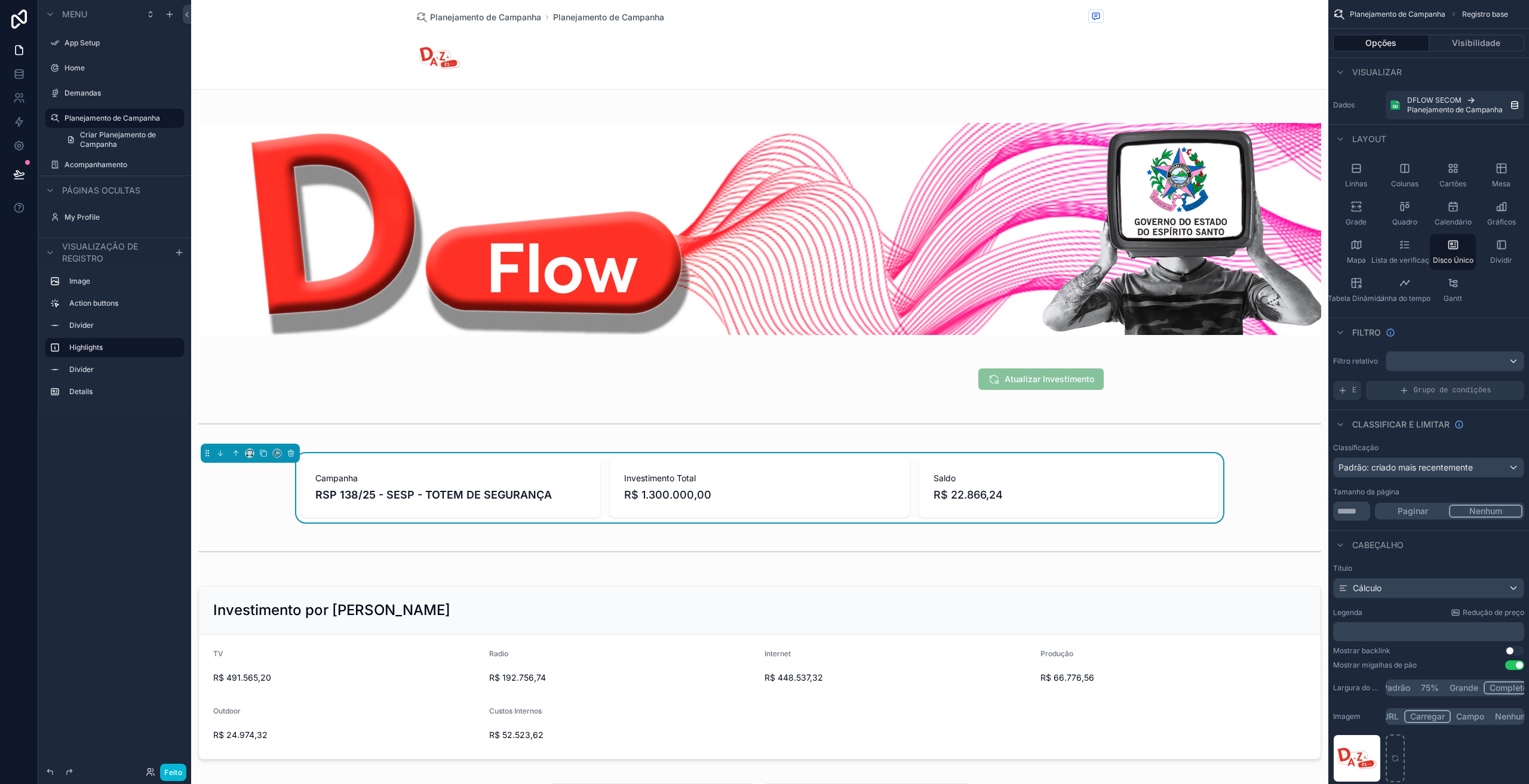
click at [1067, 495] on span "R$ 22.866,24" at bounding box center [1069, 495] width 271 height 17
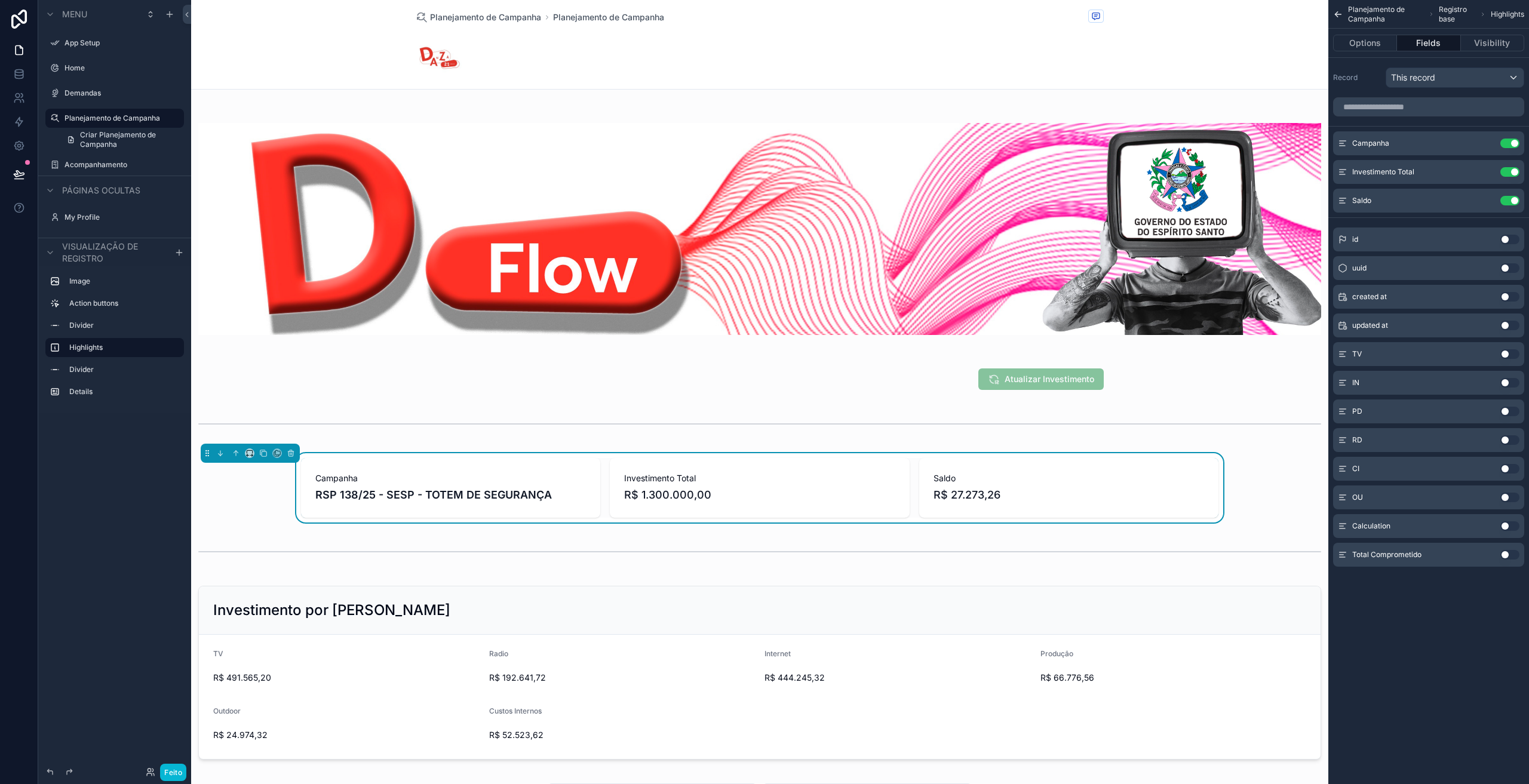
click at [1506, 552] on button "Use setting" at bounding box center [1509, 555] width 19 height 10
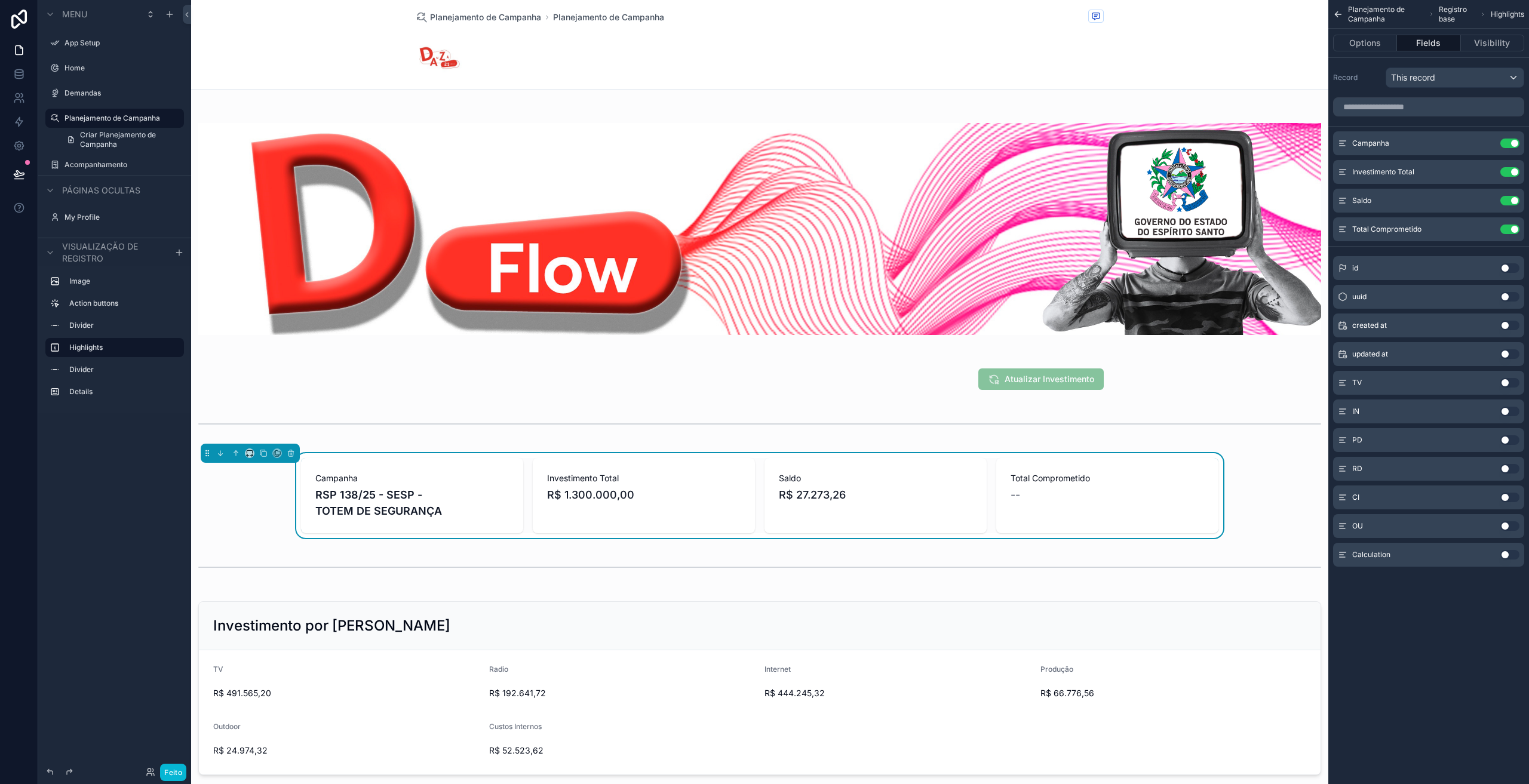
click at [1044, 498] on div "--" at bounding box center [1107, 495] width 194 height 17
click at [19, 170] on icon at bounding box center [19, 174] width 12 height 12
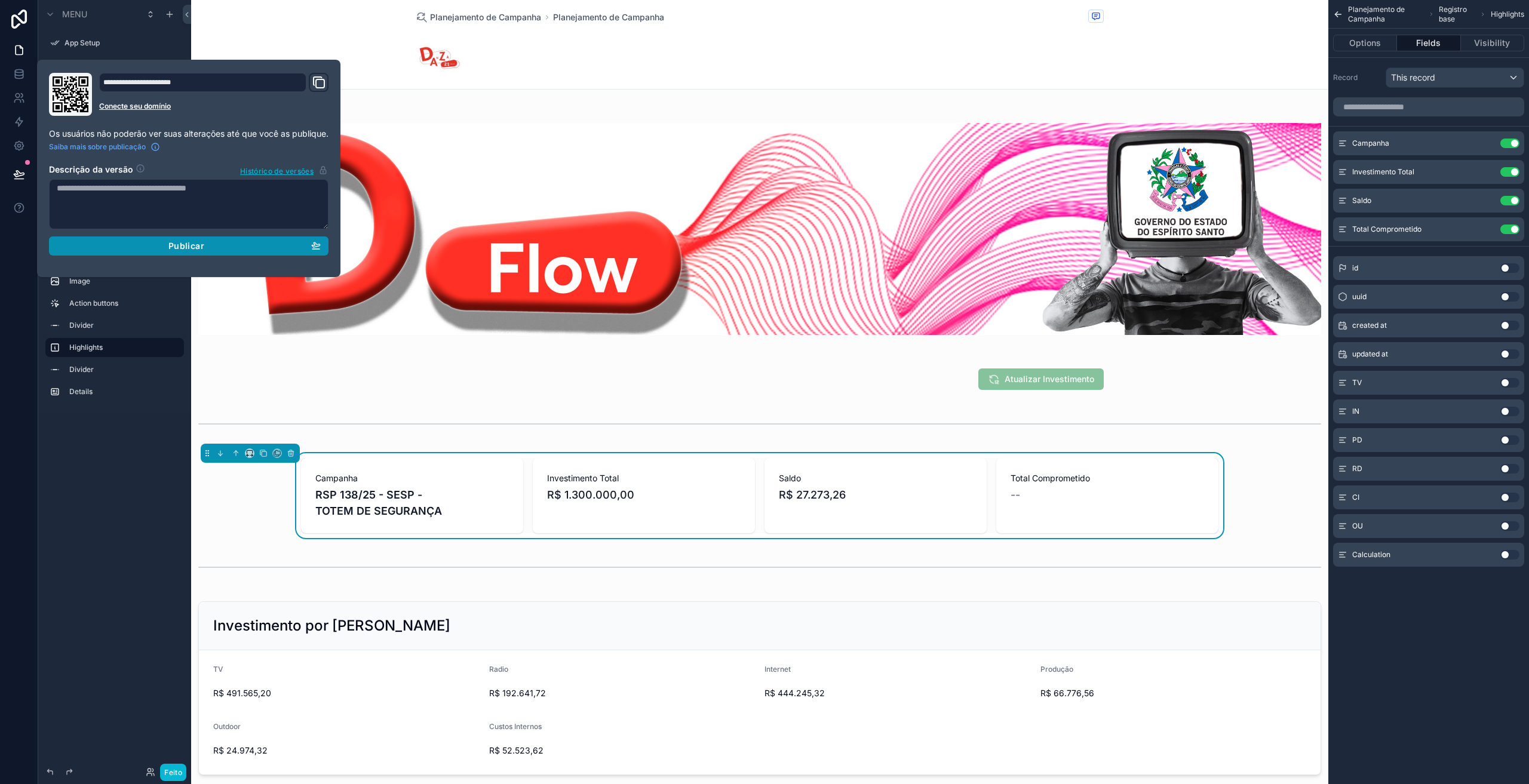
click at [125, 241] on div "Publicar" at bounding box center [189, 246] width 264 height 11
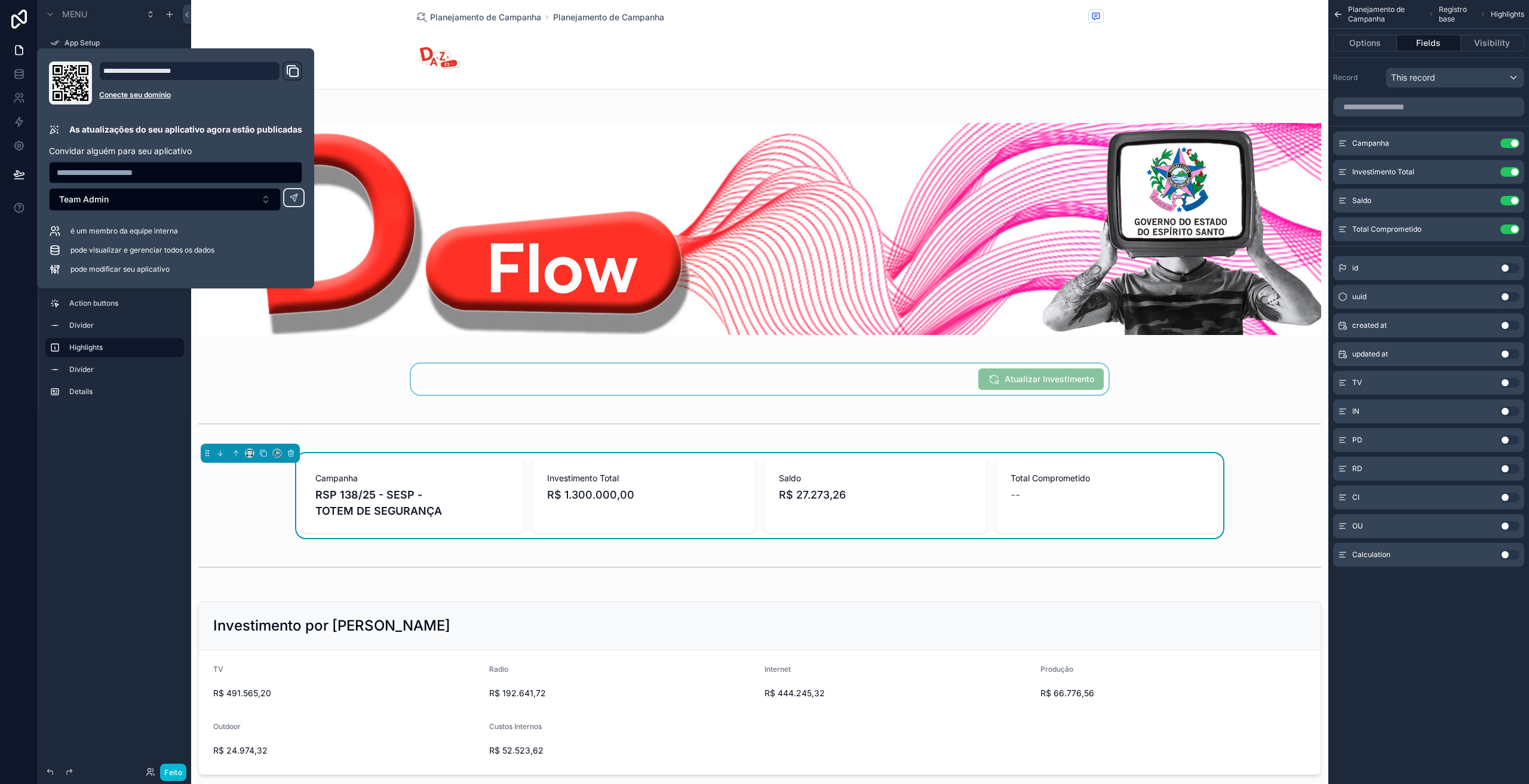
click at [225, 391] on div "conteúdo rolável" at bounding box center [760, 379] width 1137 height 31
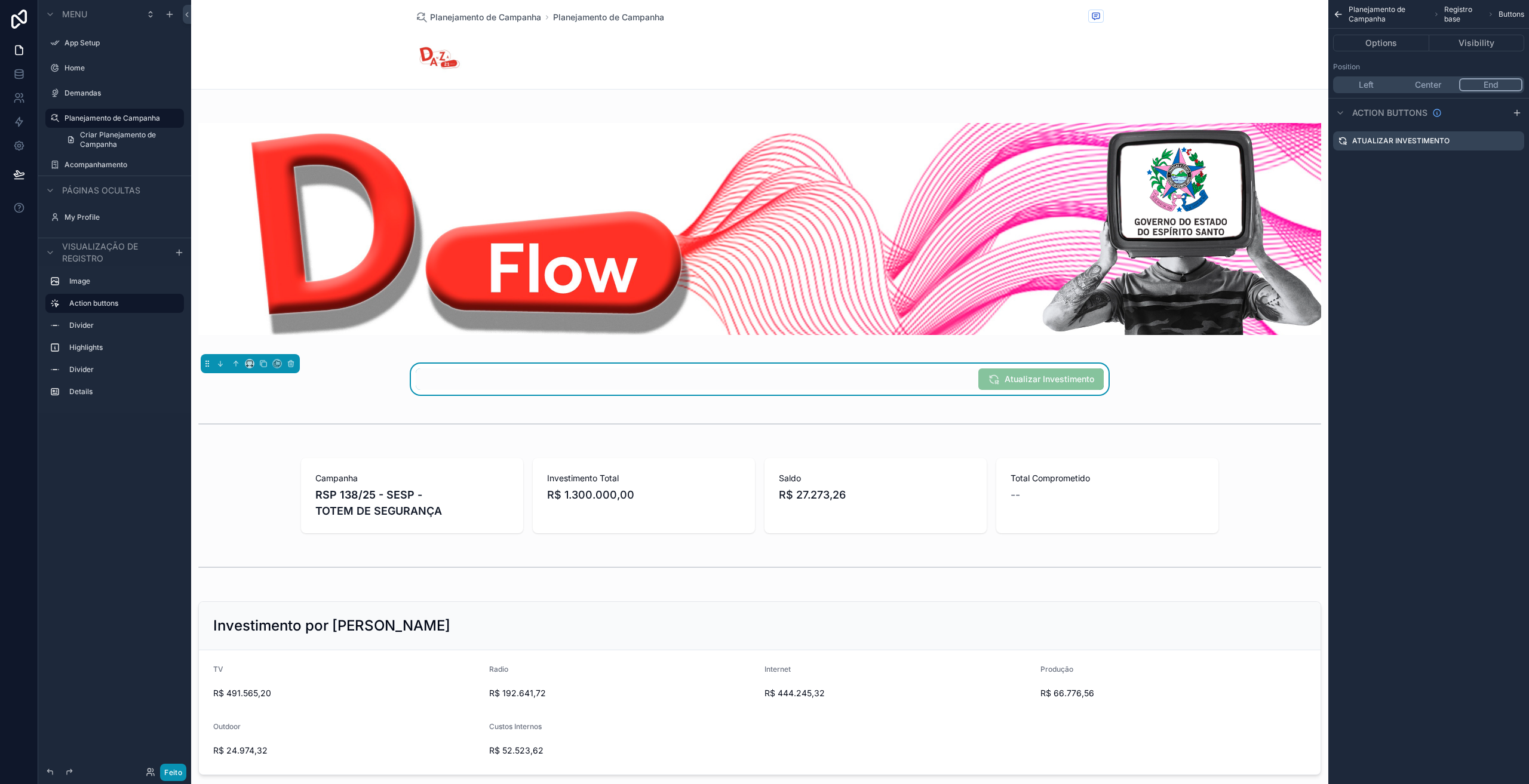
click at [166, 771] on font "Feito" at bounding box center [173, 772] width 18 height 9
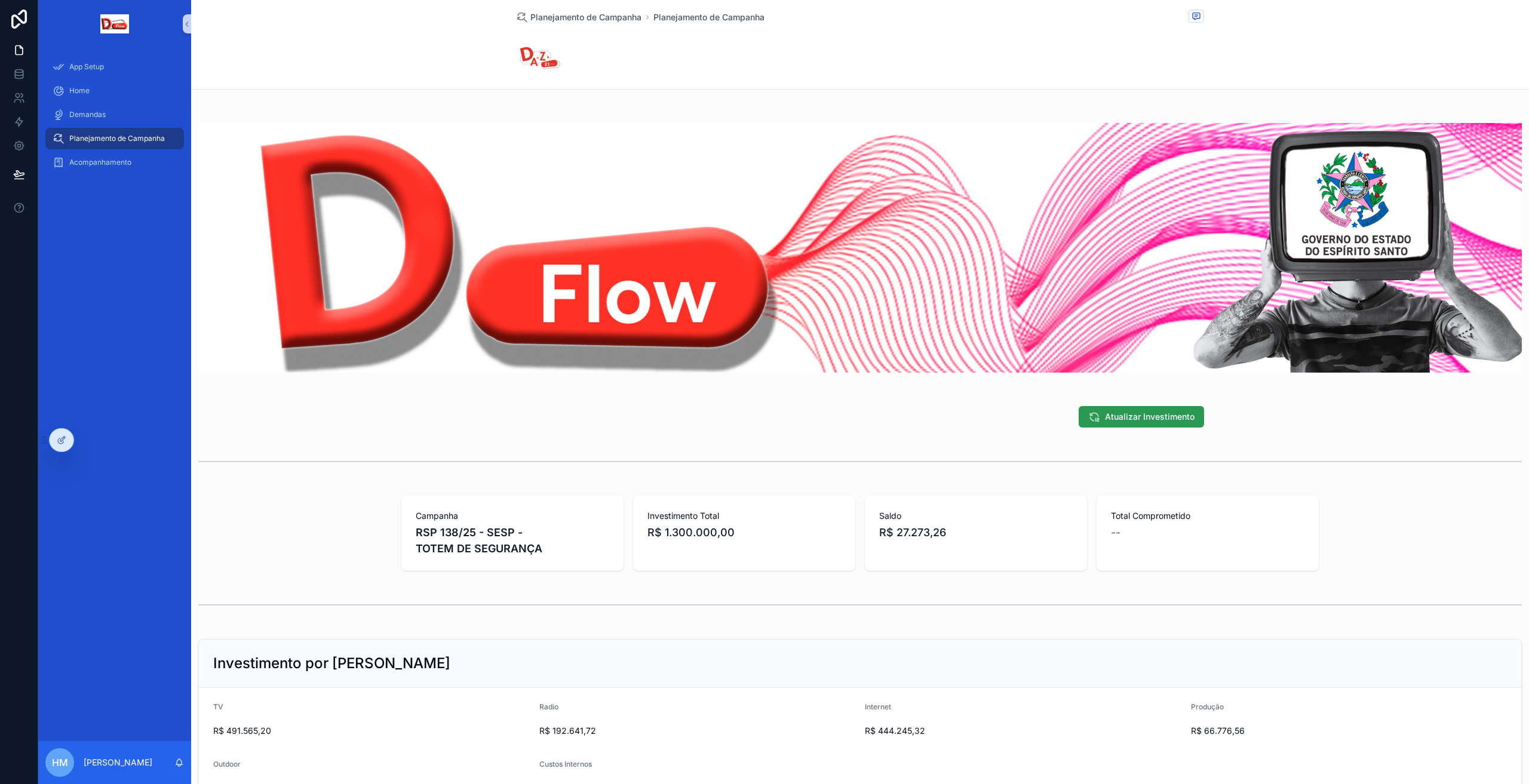
click at [1110, 413] on span "Atualizar Investimento" at bounding box center [1149, 416] width 89 height 12
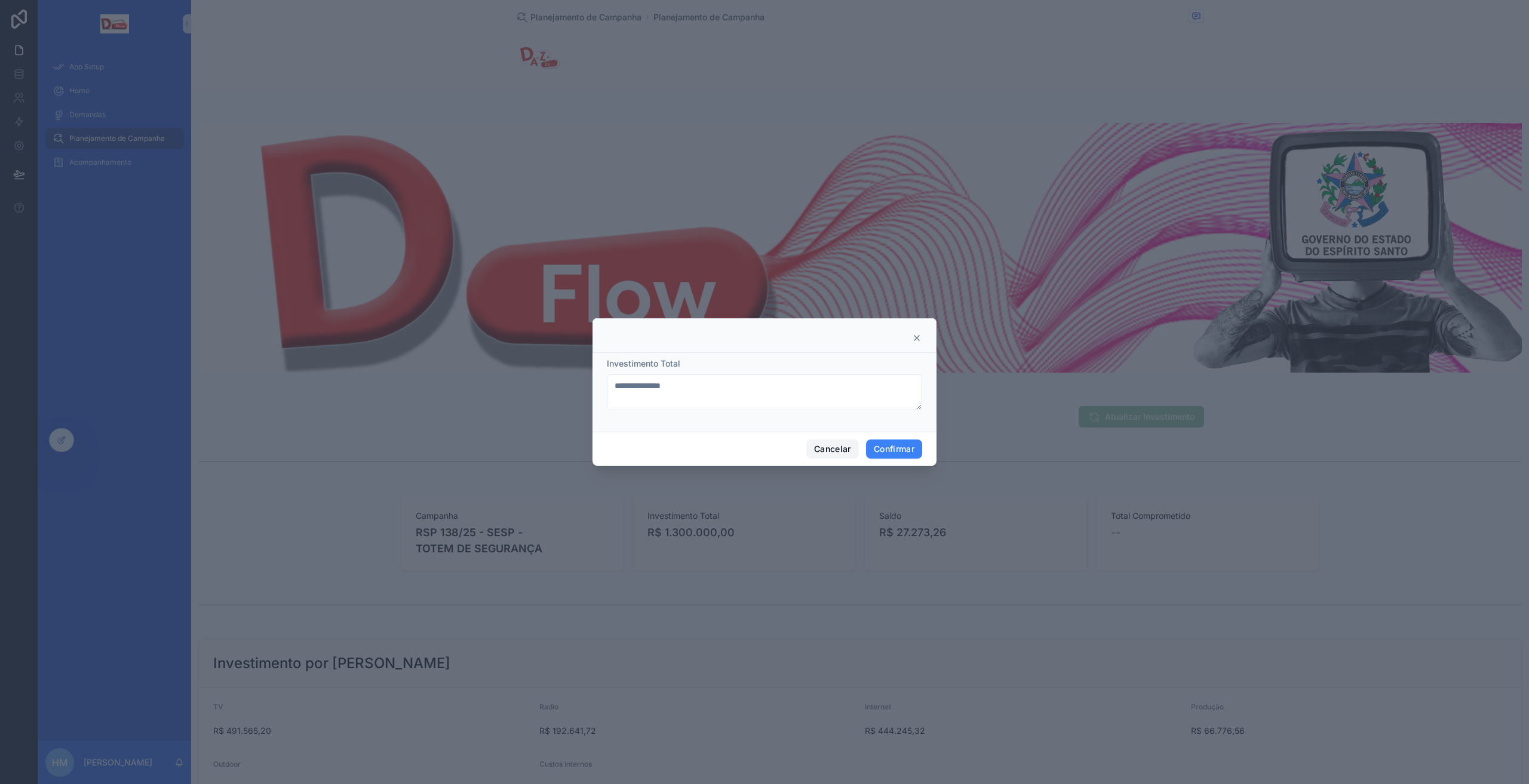
click at [832, 445] on font "Cancelar" at bounding box center [832, 449] width 37 height 10
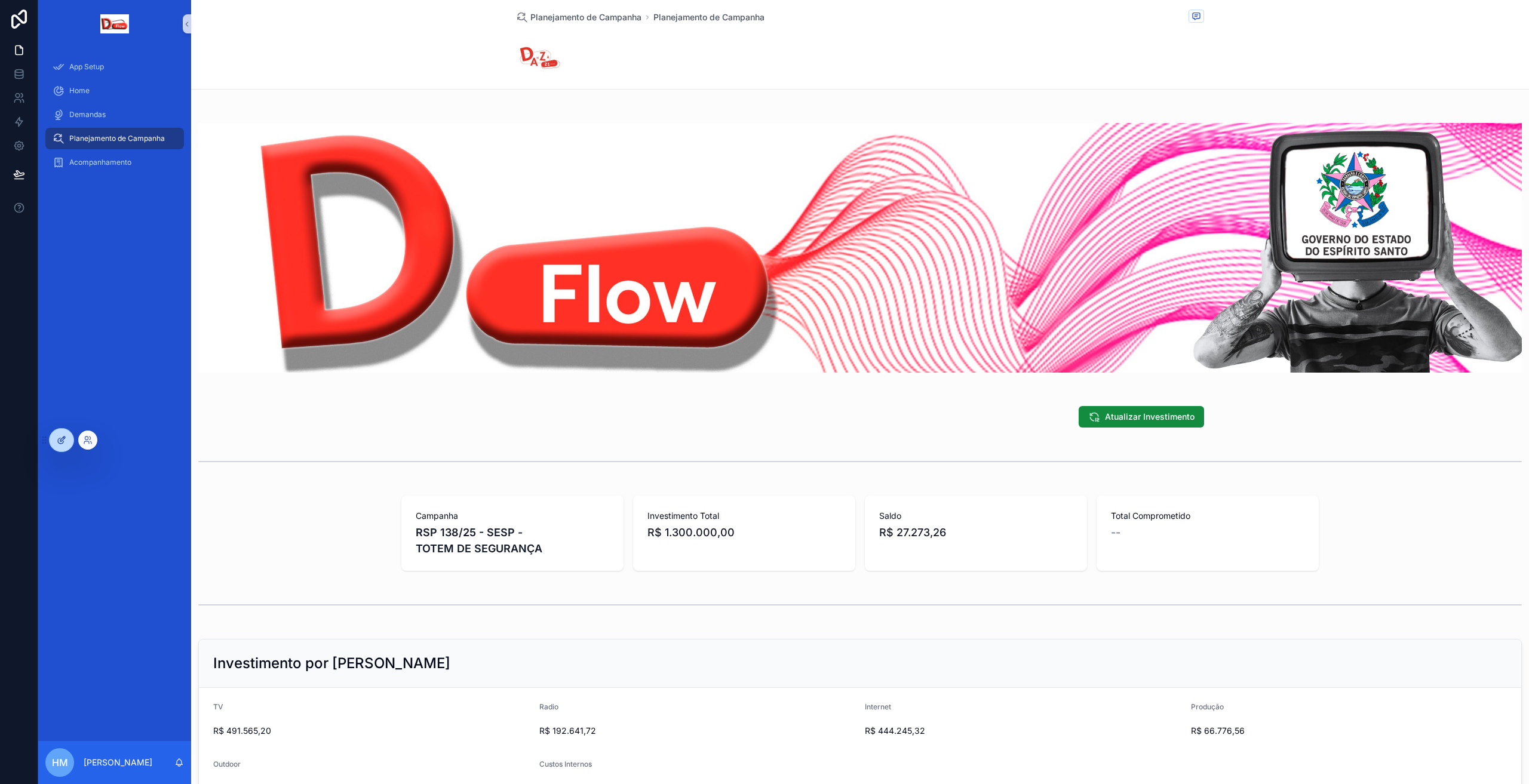
click at [57, 429] on div at bounding box center [61, 440] width 24 height 23
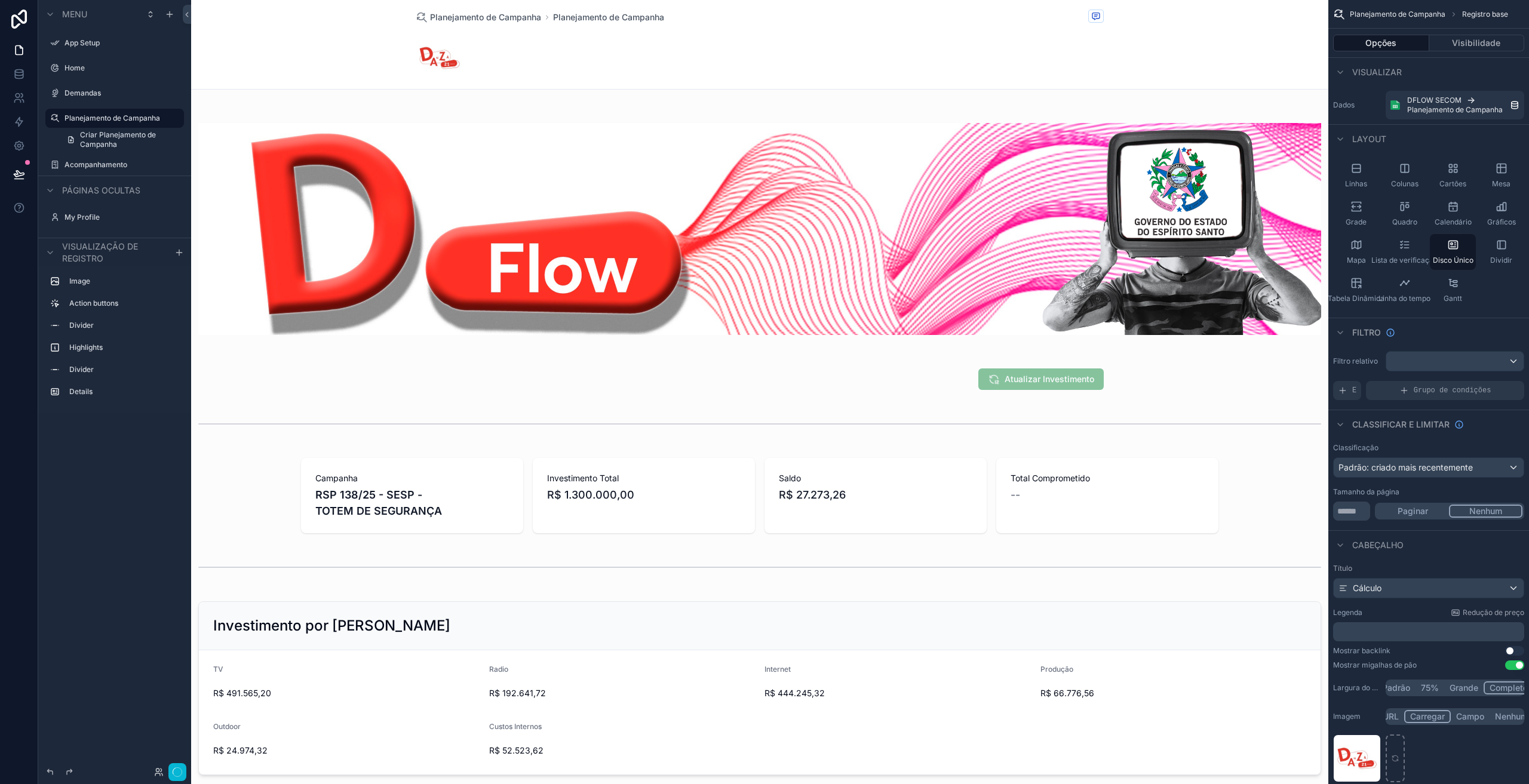
click at [860, 491] on div "conteúdo rolável" at bounding box center [760, 659] width 1137 height 1319
click at [953, 469] on div "conteúdo rolável" at bounding box center [760, 495] width 1137 height 85
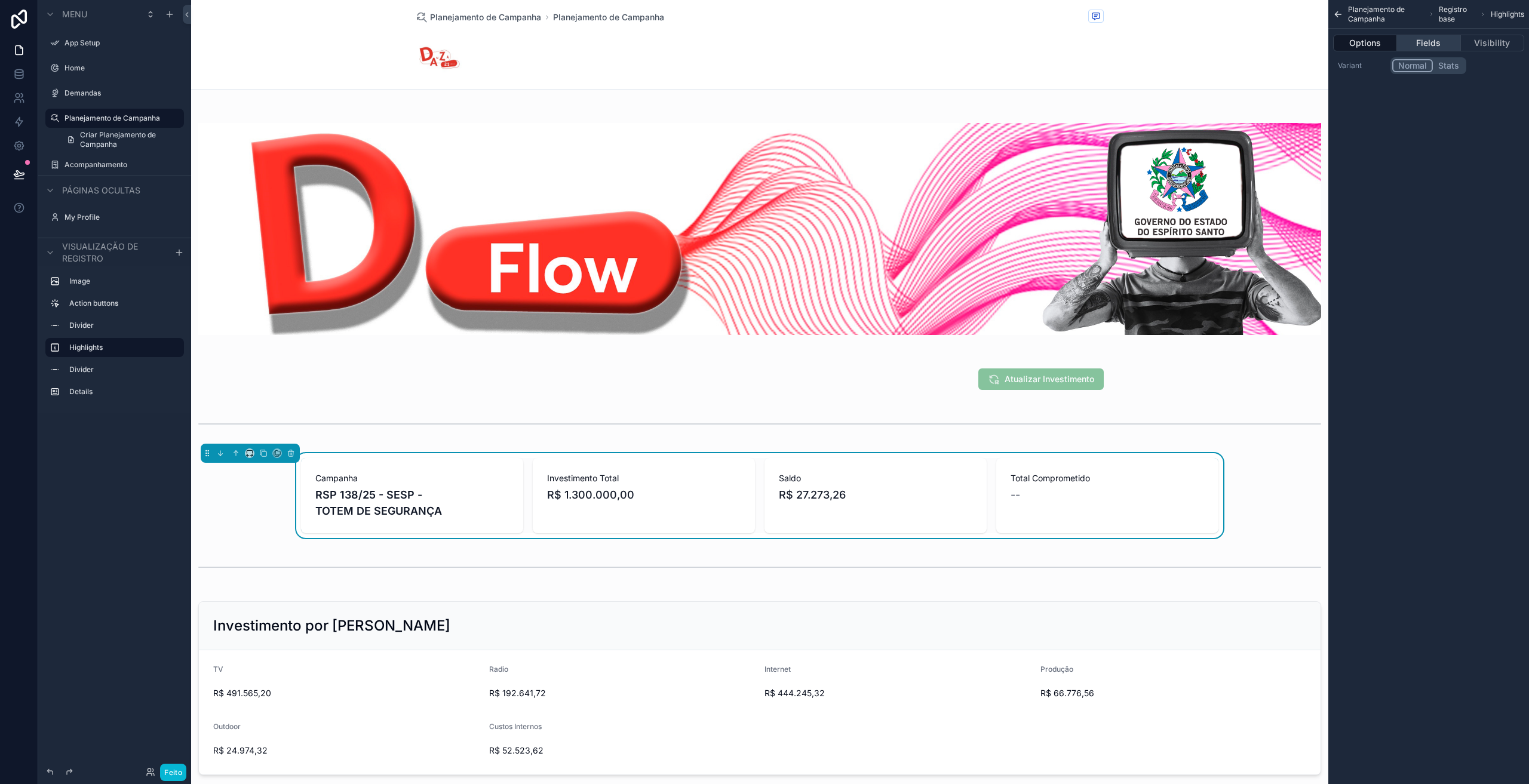
click at [1425, 44] on button "Fields" at bounding box center [1428, 43] width 63 height 17
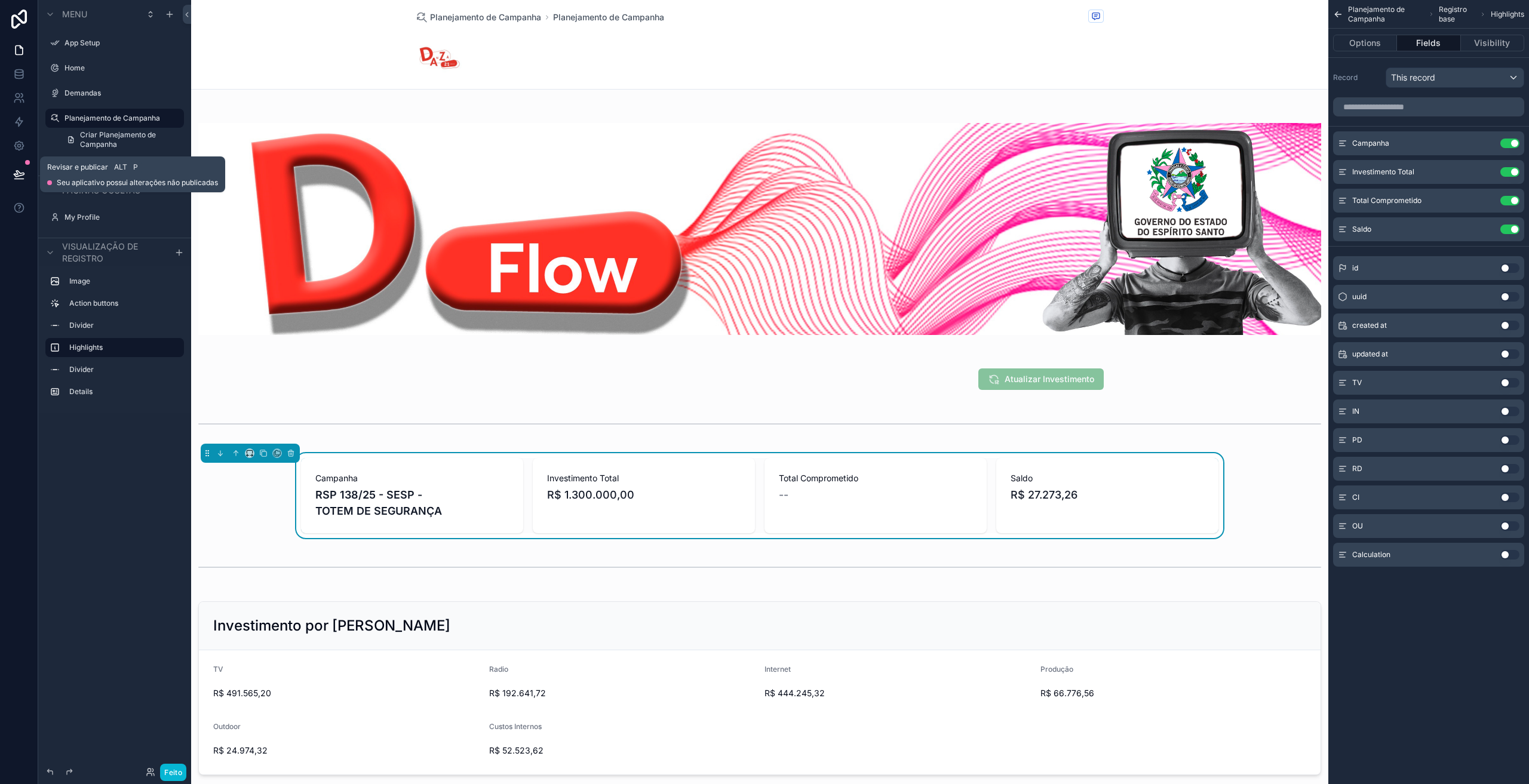
click at [13, 174] on icon at bounding box center [19, 174] width 12 height 12
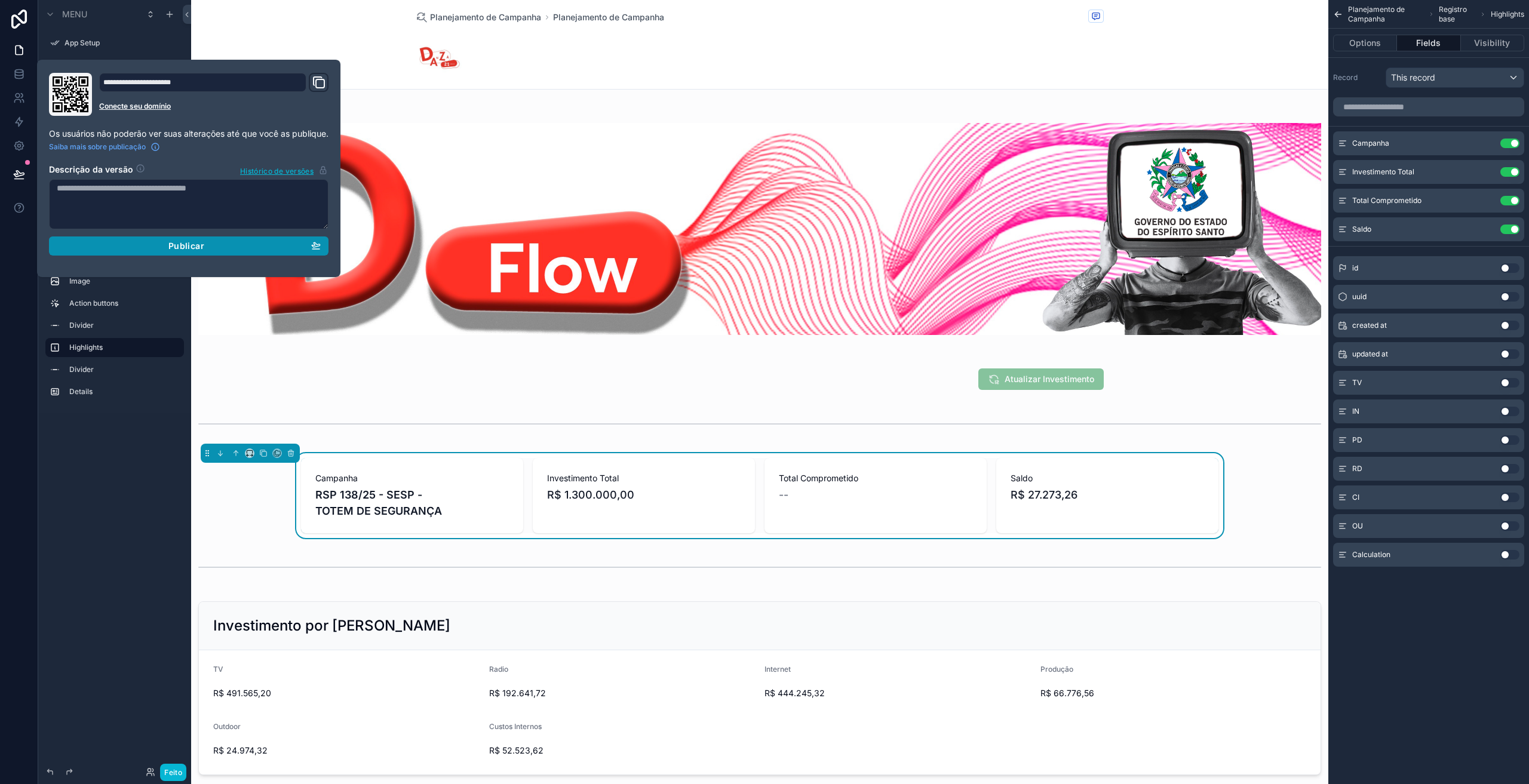
click at [136, 241] on div "Publicar" at bounding box center [189, 246] width 264 height 11
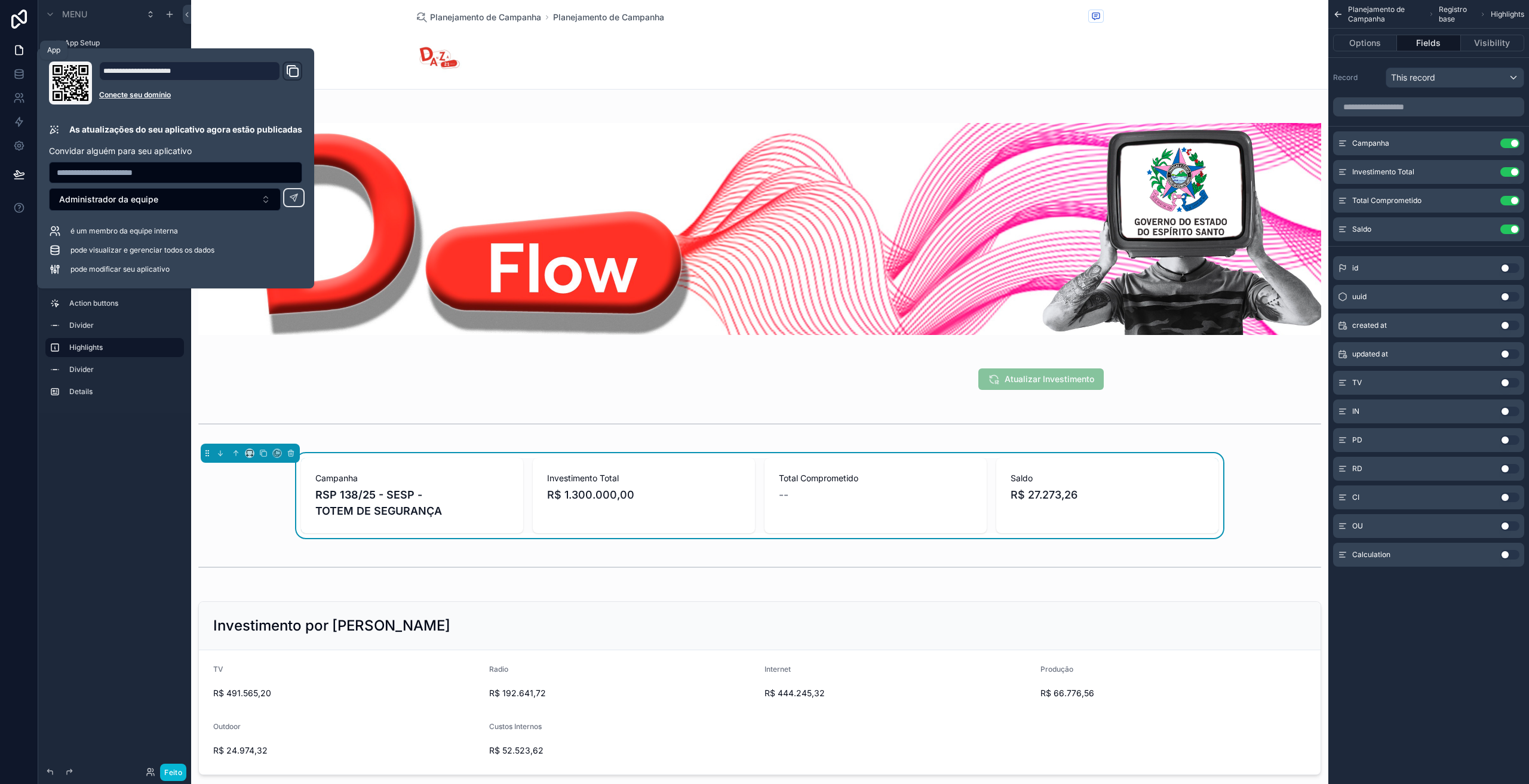
click at [16, 48] on icon at bounding box center [19, 50] width 7 height 9
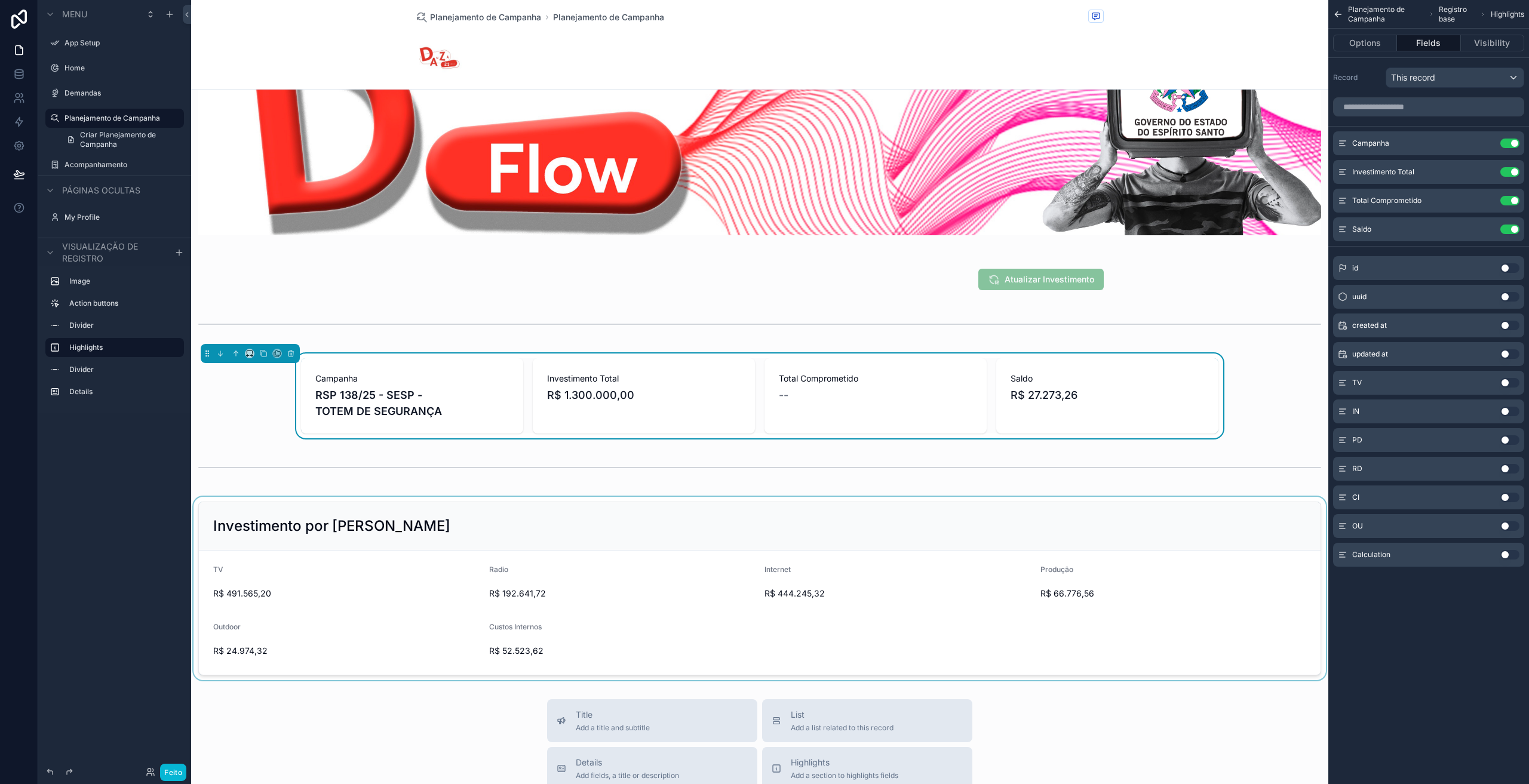
scroll to position [119, 0]
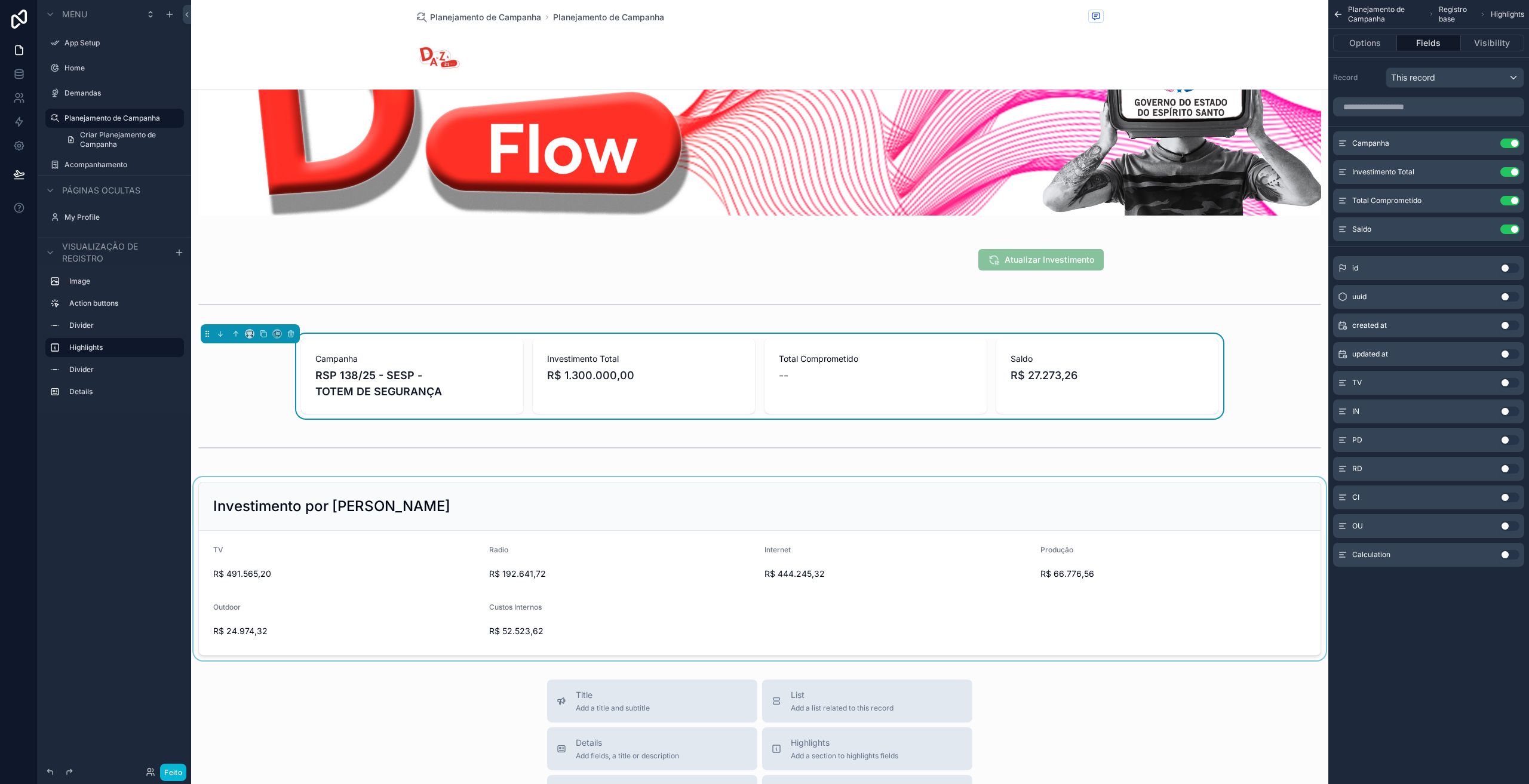
click at [378, 561] on div "conteúdo rolável" at bounding box center [760, 568] width 1137 height 183
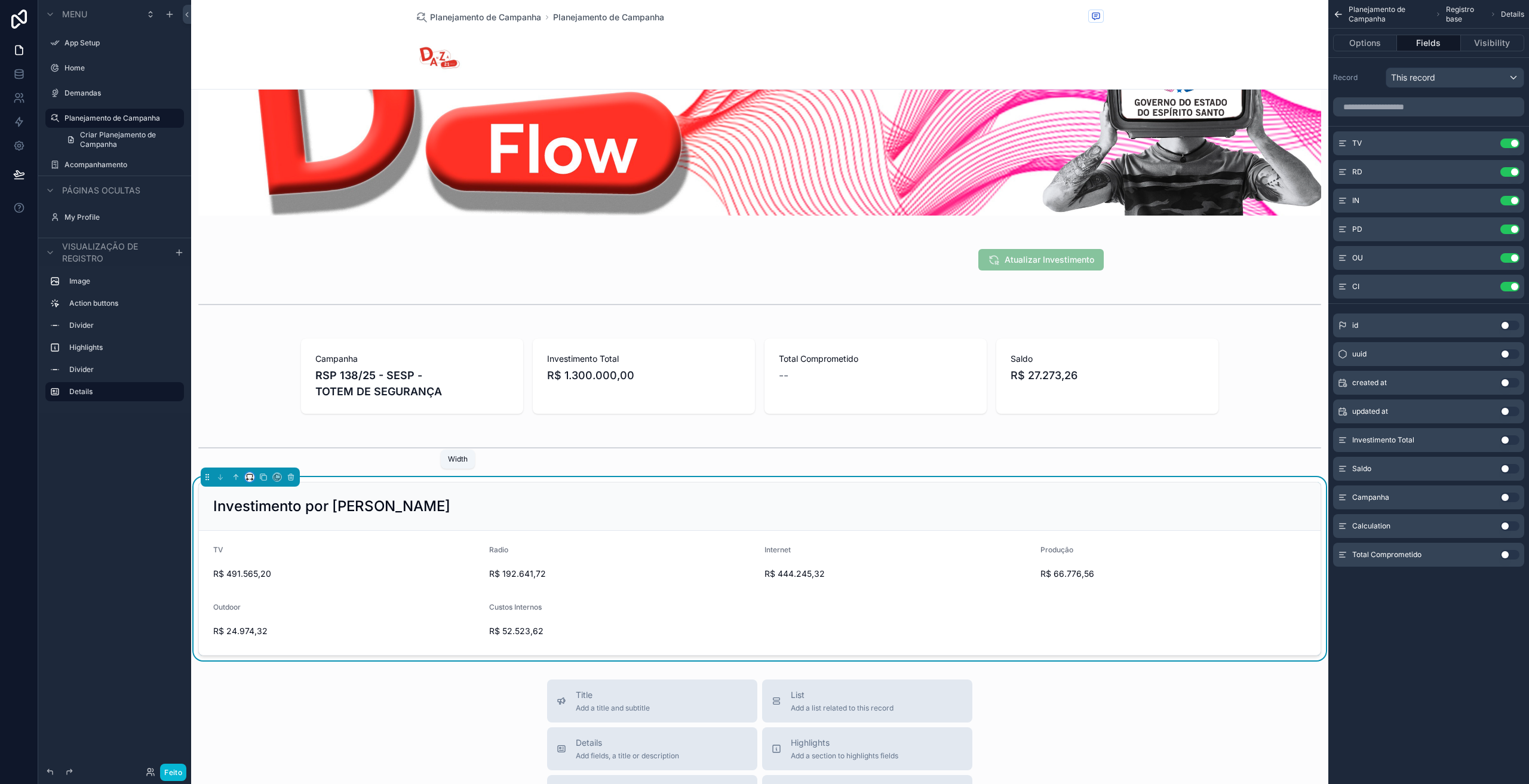
click at [248, 475] on icon "conteúdo rolável" at bounding box center [249, 477] width 8 height 8
click at [273, 624] on span "Large" at bounding box center [266, 623] width 23 height 14
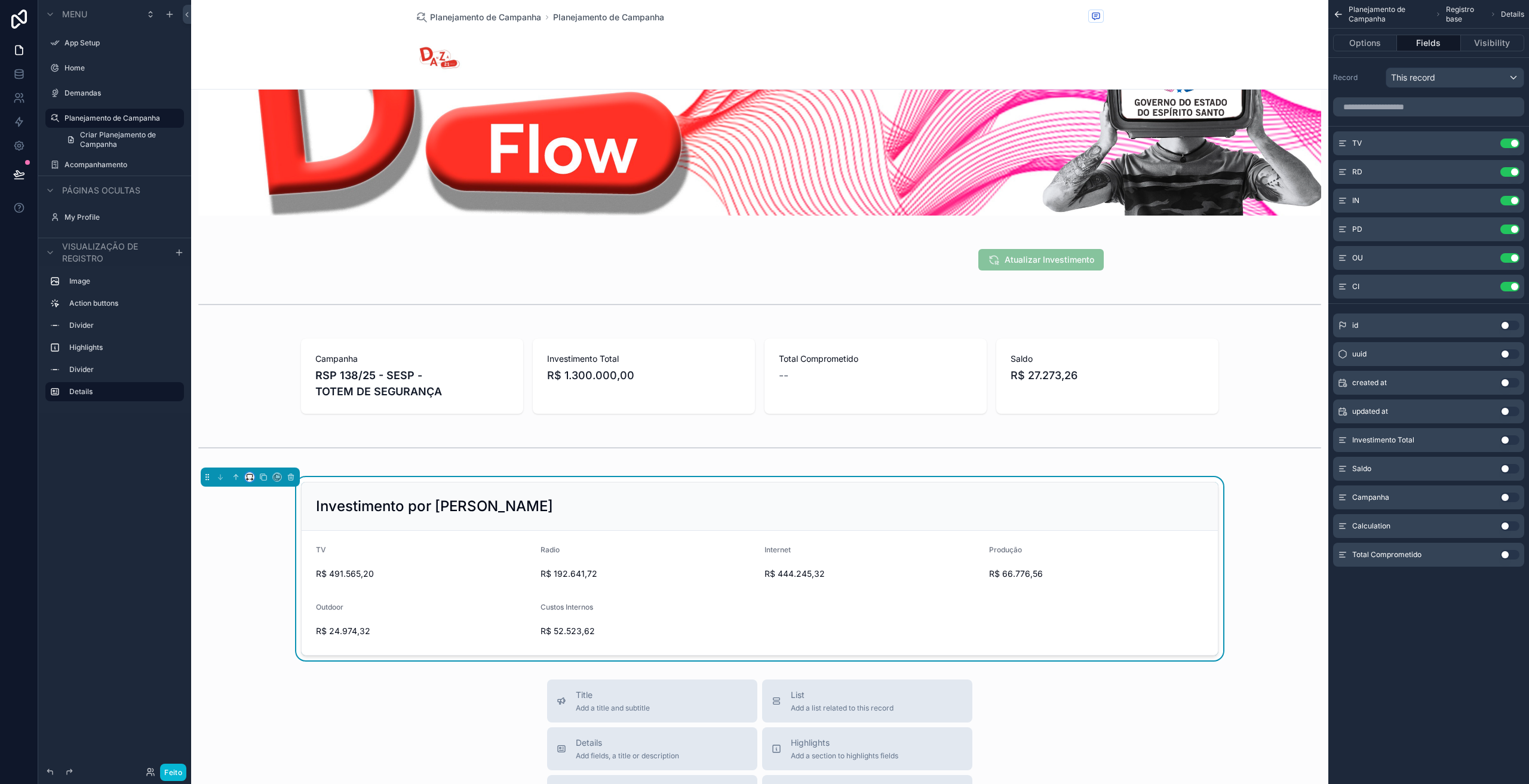
click at [244, 476] on button "conteúdo rolável" at bounding box center [249, 477] width 10 height 10
click at [269, 560] on span "50%" at bounding box center [264, 565] width 18 height 14
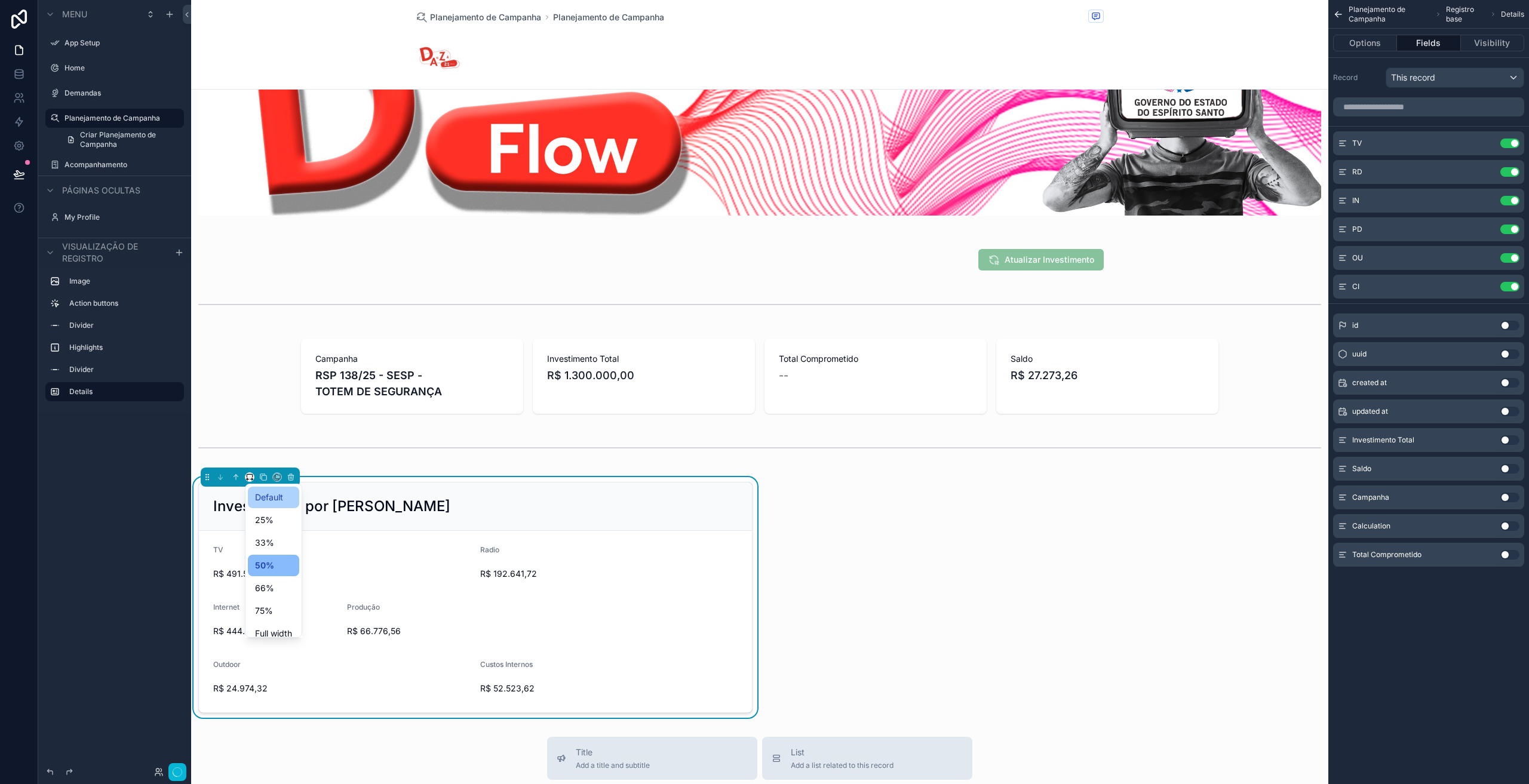
click at [259, 496] on span "Default" at bounding box center [269, 497] width 28 height 14
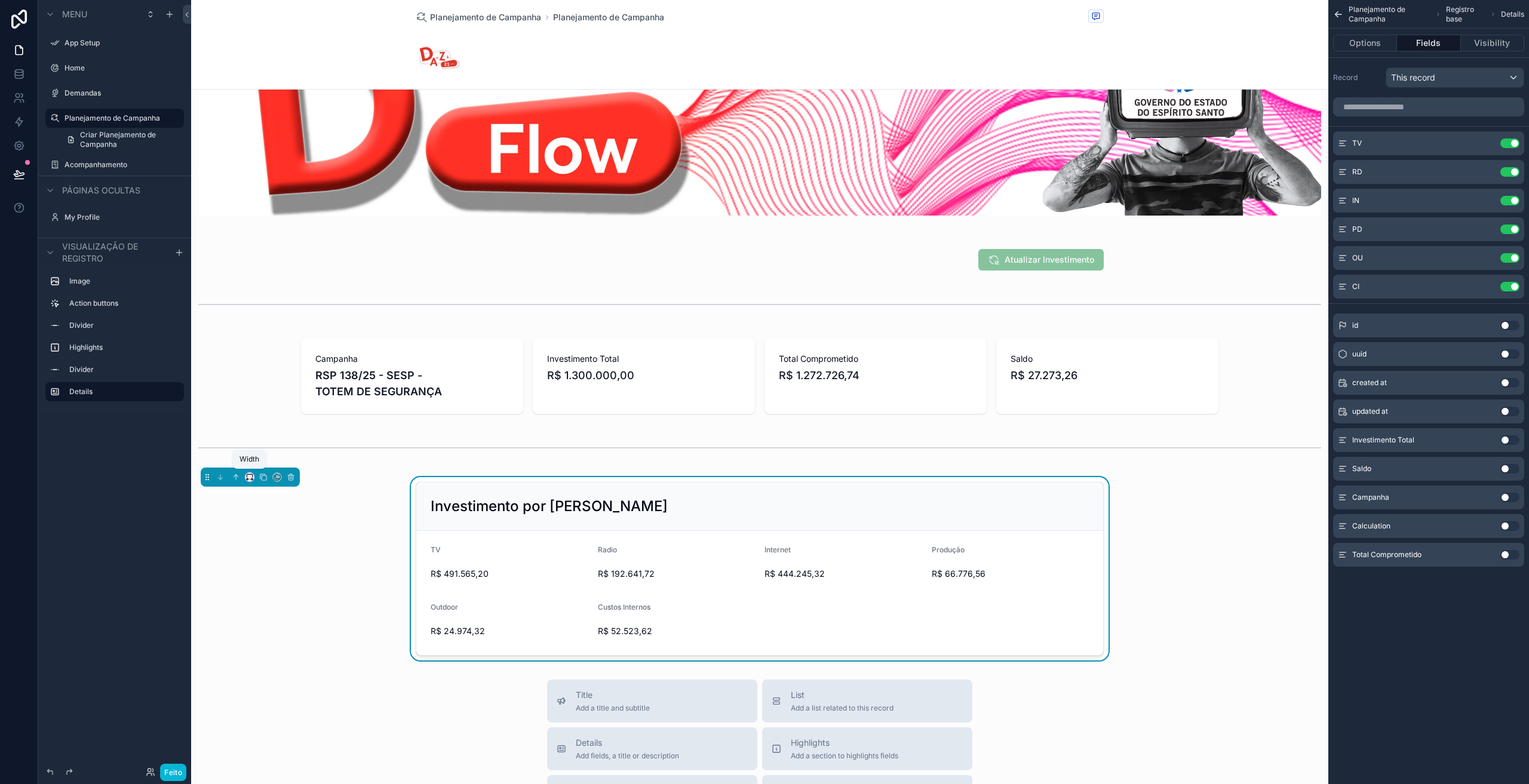
click at [251, 475] on icon "conteúdo rolável" at bounding box center [249, 477] width 8 height 8
click at [277, 616] on div "75%" at bounding box center [273, 611] width 37 height 14
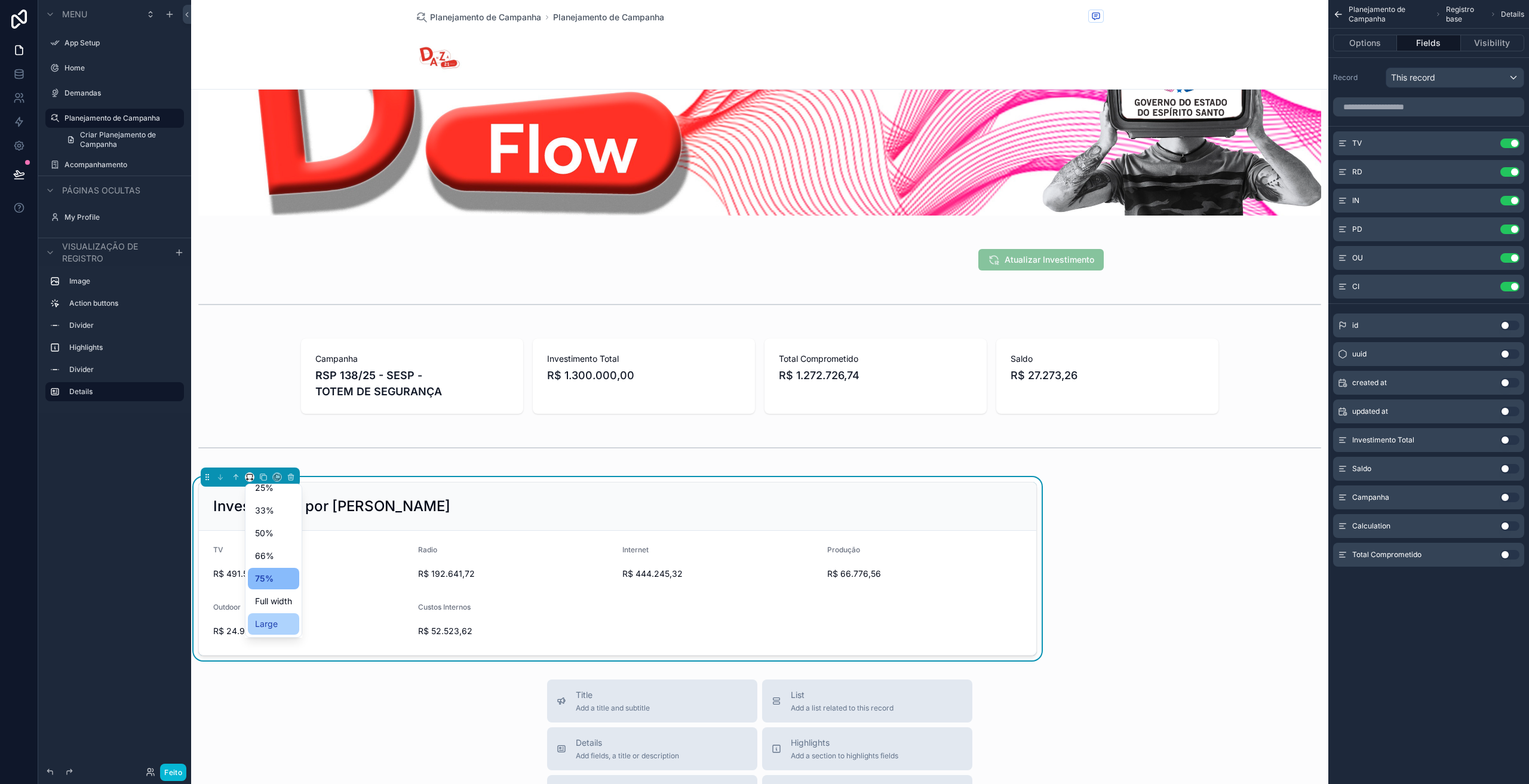
click at [276, 626] on span "Large" at bounding box center [266, 623] width 23 height 14
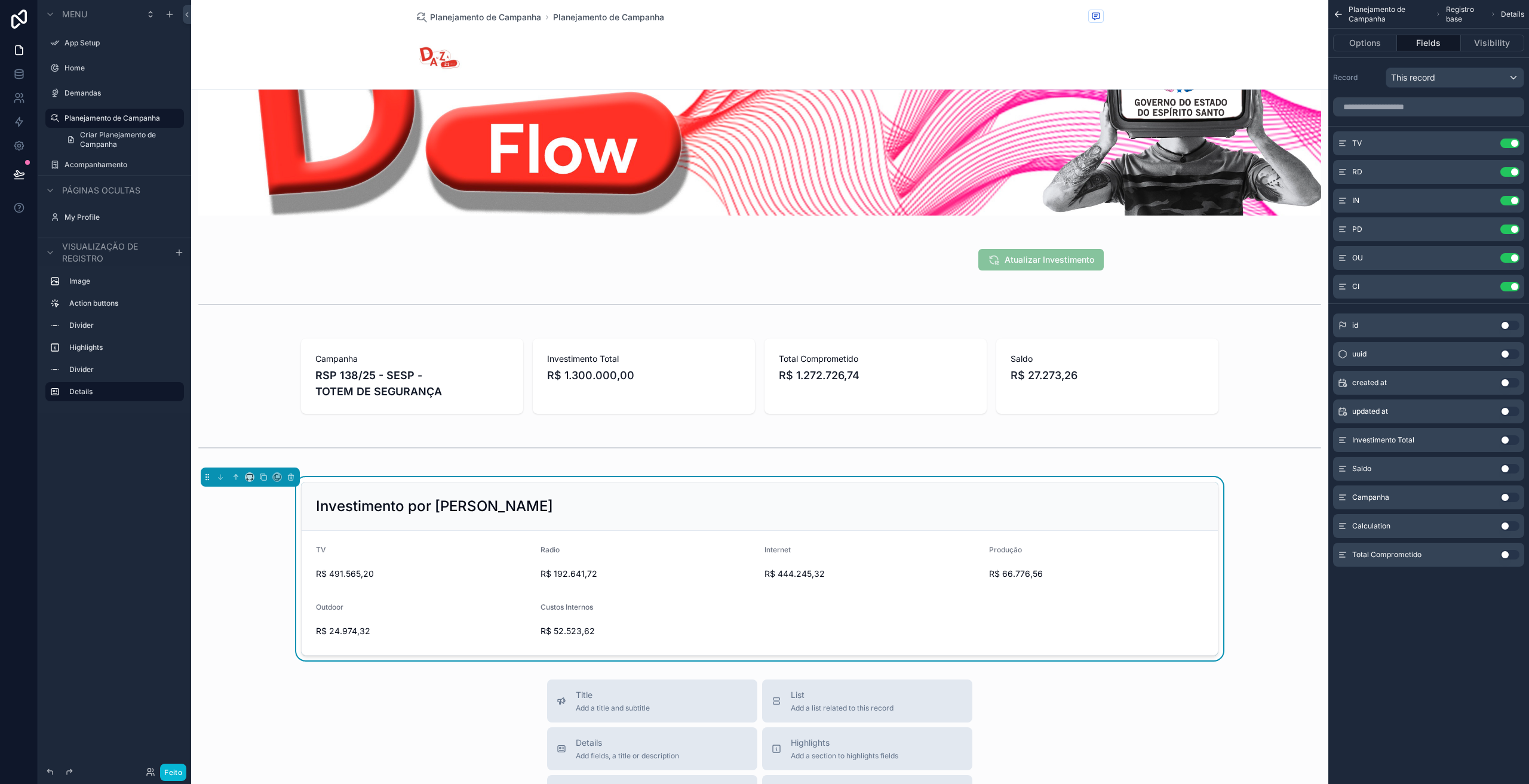
click at [260, 589] on div "Investimento por Meio TV R$ 491.565,20 Radio R$ 192.641,72 Internet R$ 444.245,…" at bounding box center [760, 568] width 1137 height 183
click at [452, 621] on div "R$ 24.974,32" at bounding box center [423, 630] width 215 height 19
click at [1370, 42] on button "Options" at bounding box center [1365, 43] width 64 height 17
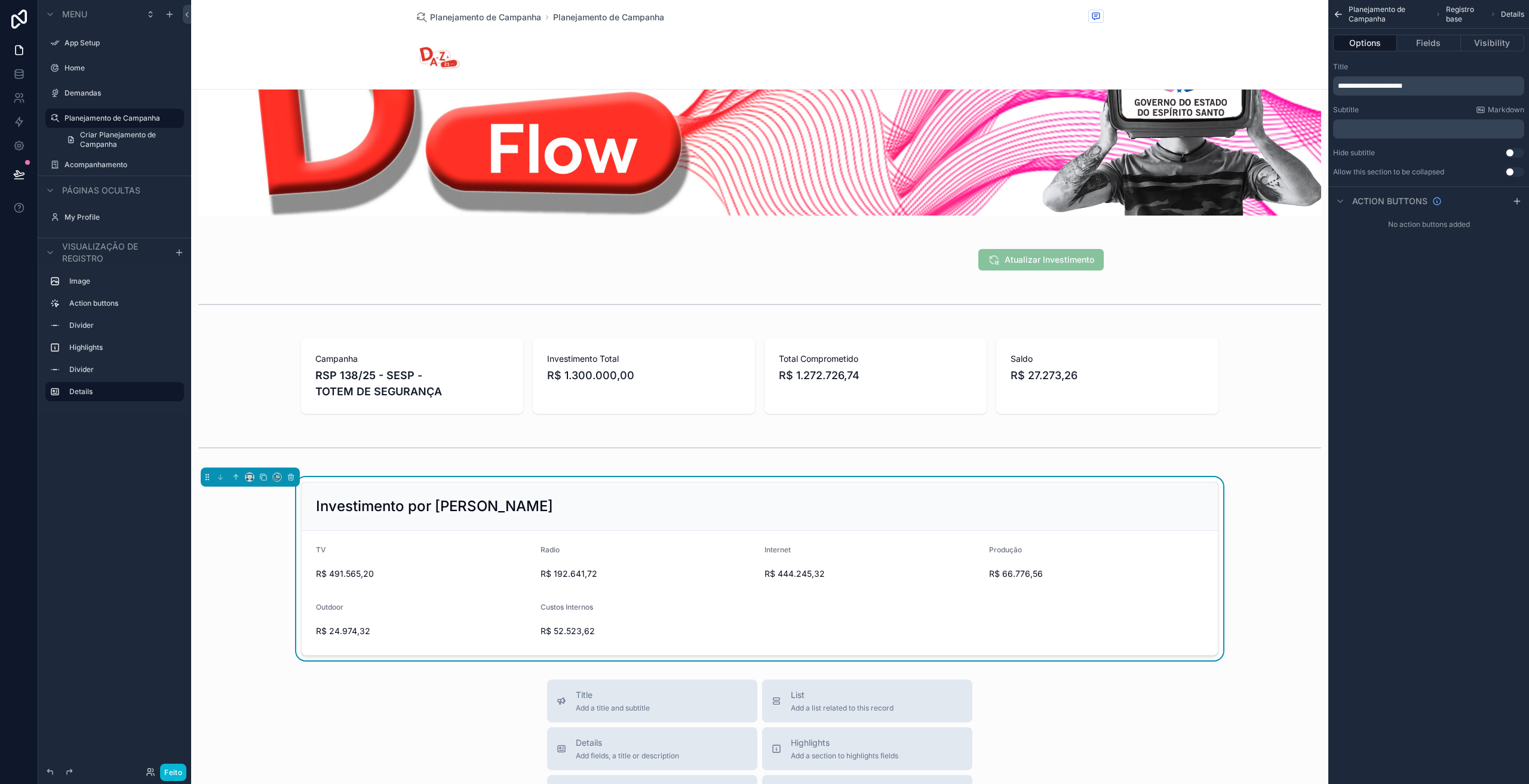
click at [1509, 173] on button "Use setting" at bounding box center [1514, 172] width 19 height 10
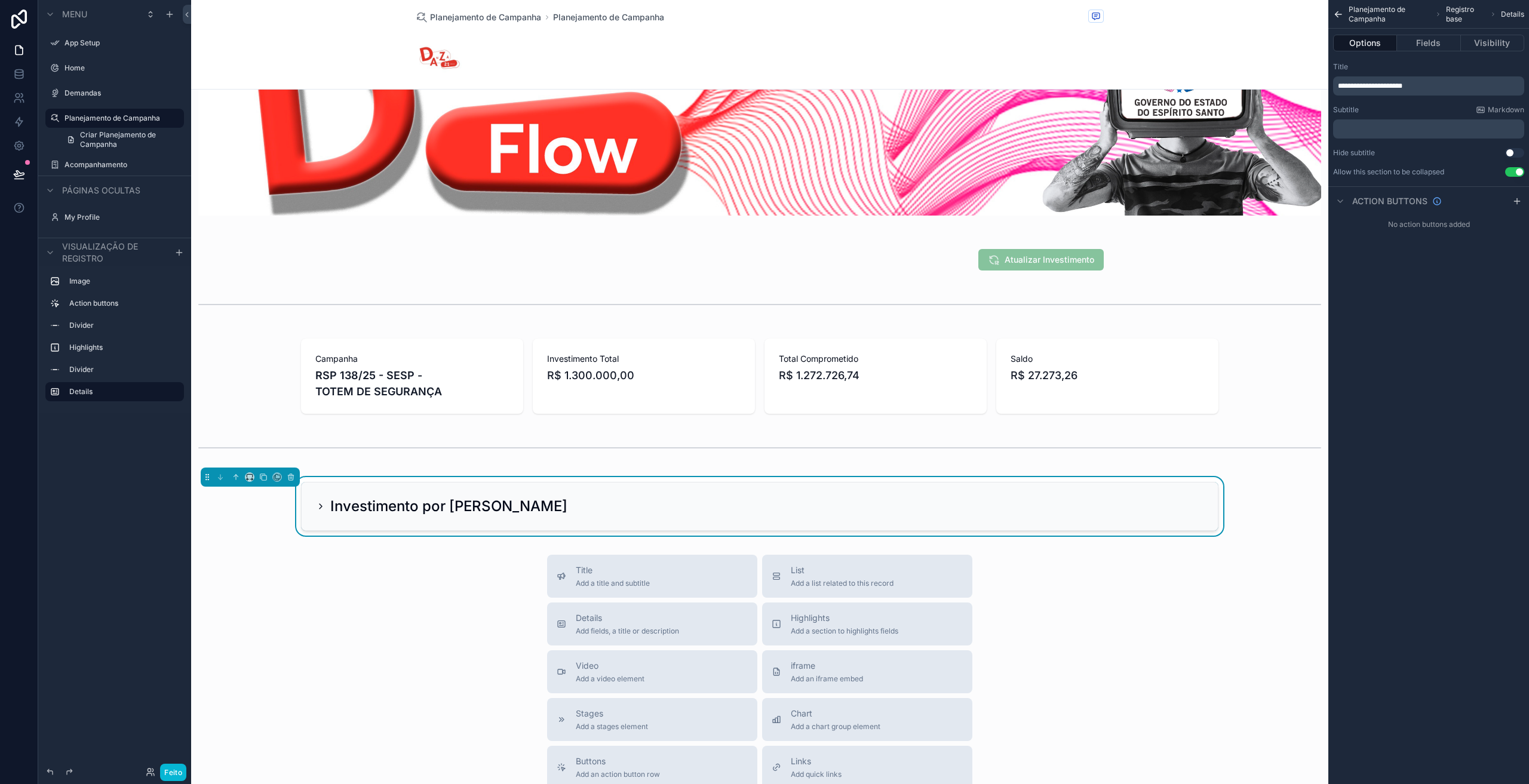
click at [1509, 173] on button "Use setting" at bounding box center [1514, 172] width 19 height 10
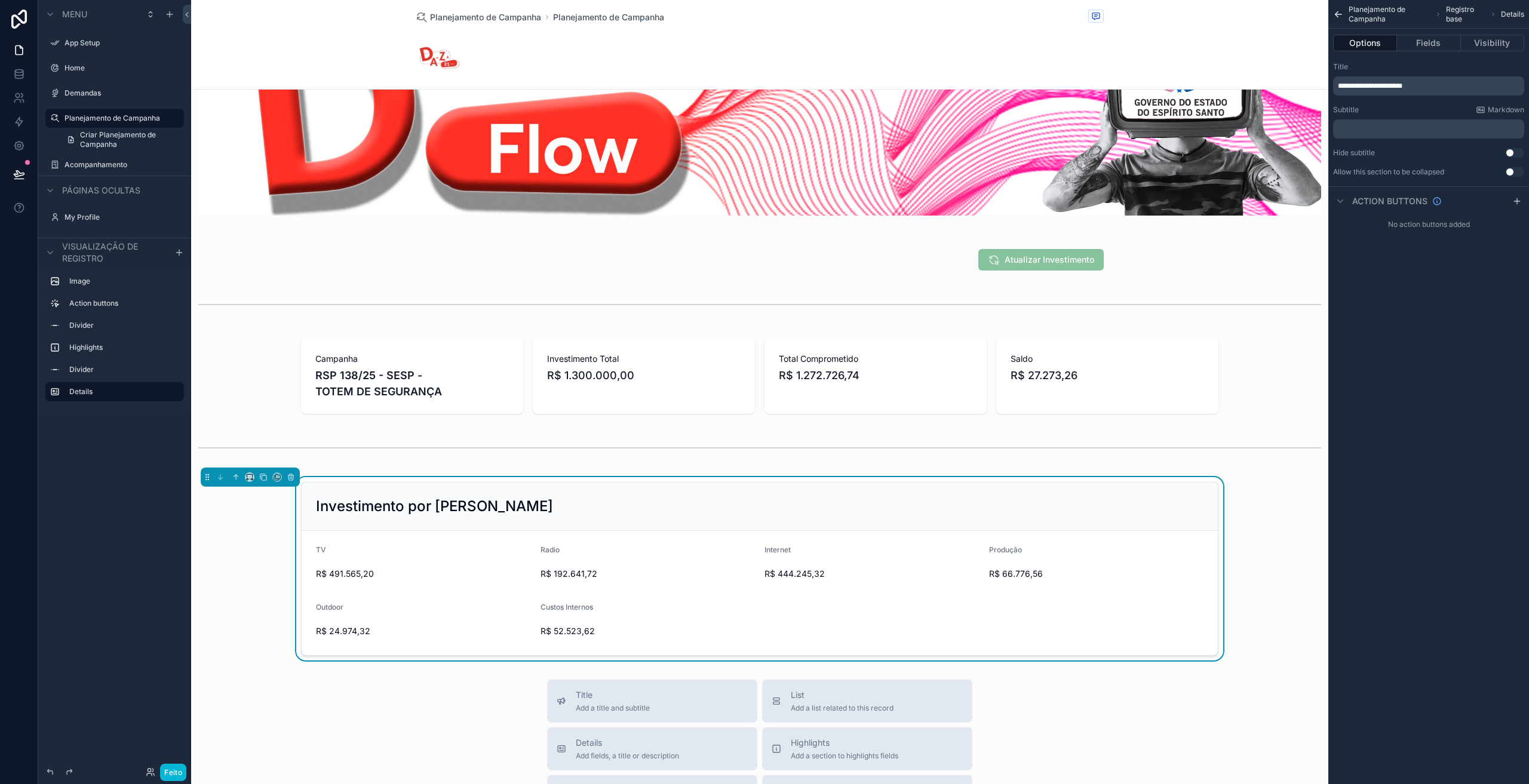
click at [1509, 152] on button "Use setting" at bounding box center [1514, 153] width 19 height 10
click at [1437, 42] on button "Fields" at bounding box center [1428, 43] width 63 height 17
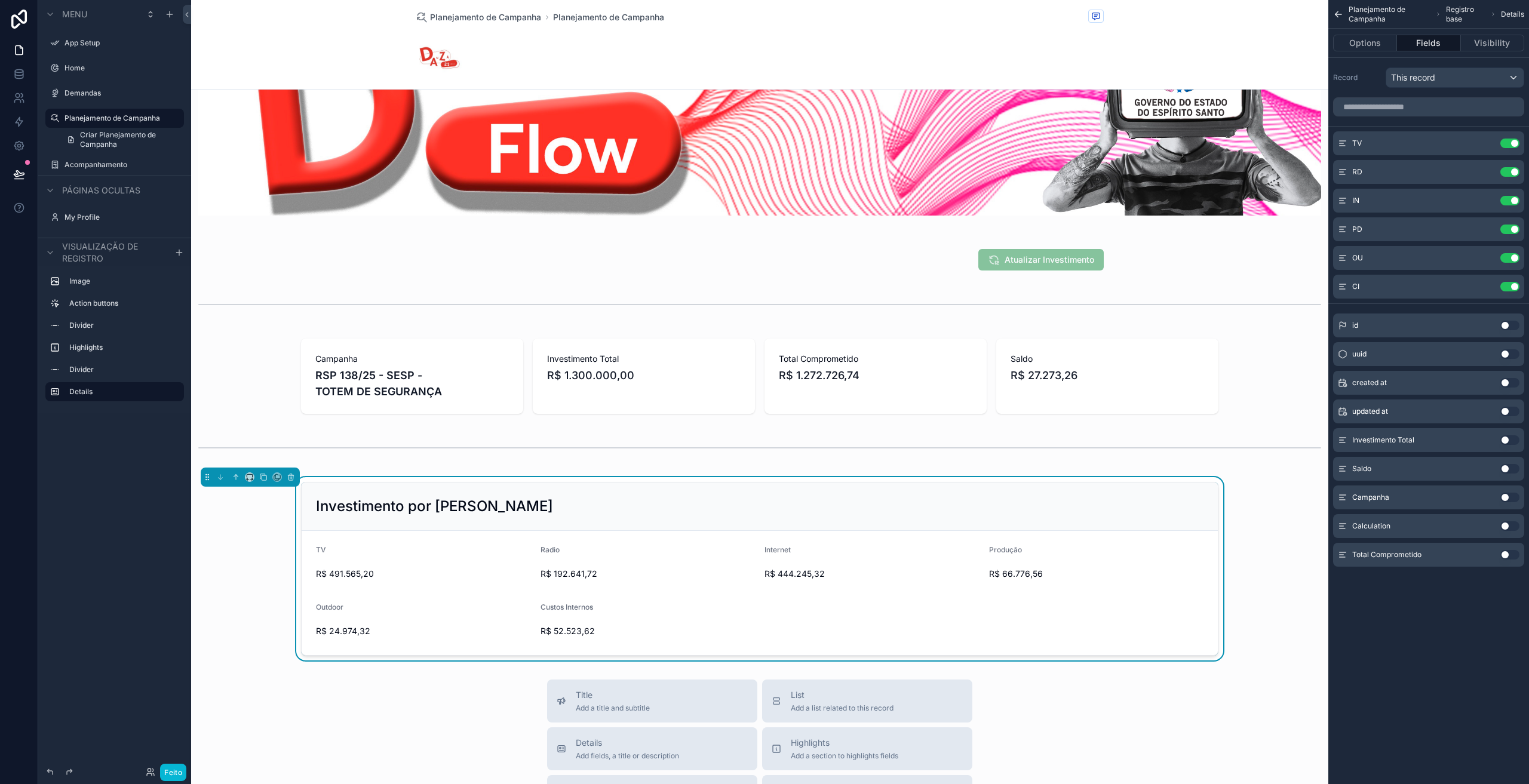
click at [253, 667] on div "Planejamento de Campanha Planejamento de Campanha Atualizar Investimento Campan…" at bounding box center [760, 540] width 1137 height 1319
click at [178, 770] on font "Feito" at bounding box center [173, 772] width 18 height 9
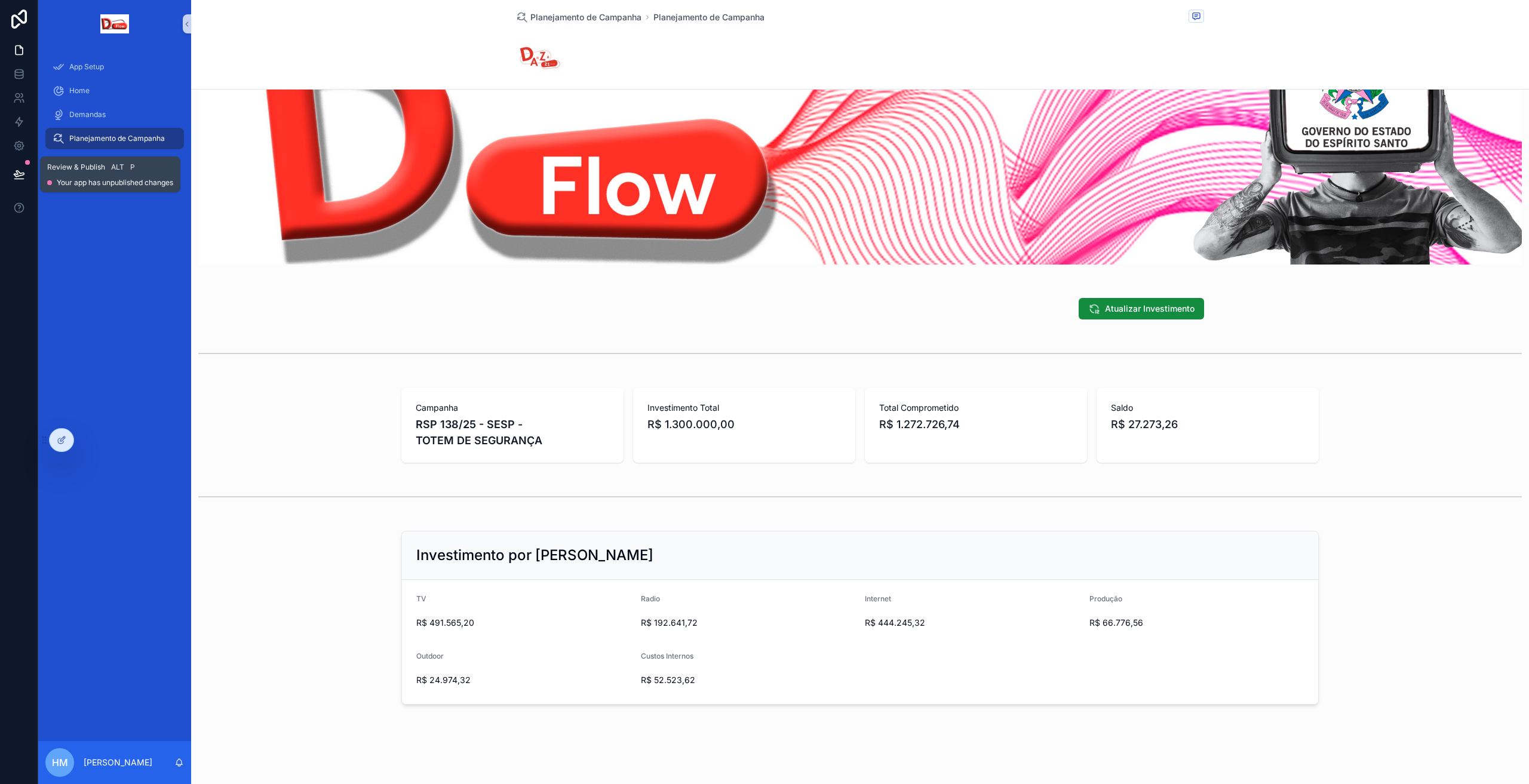
click at [11, 166] on button at bounding box center [18, 174] width 26 height 33
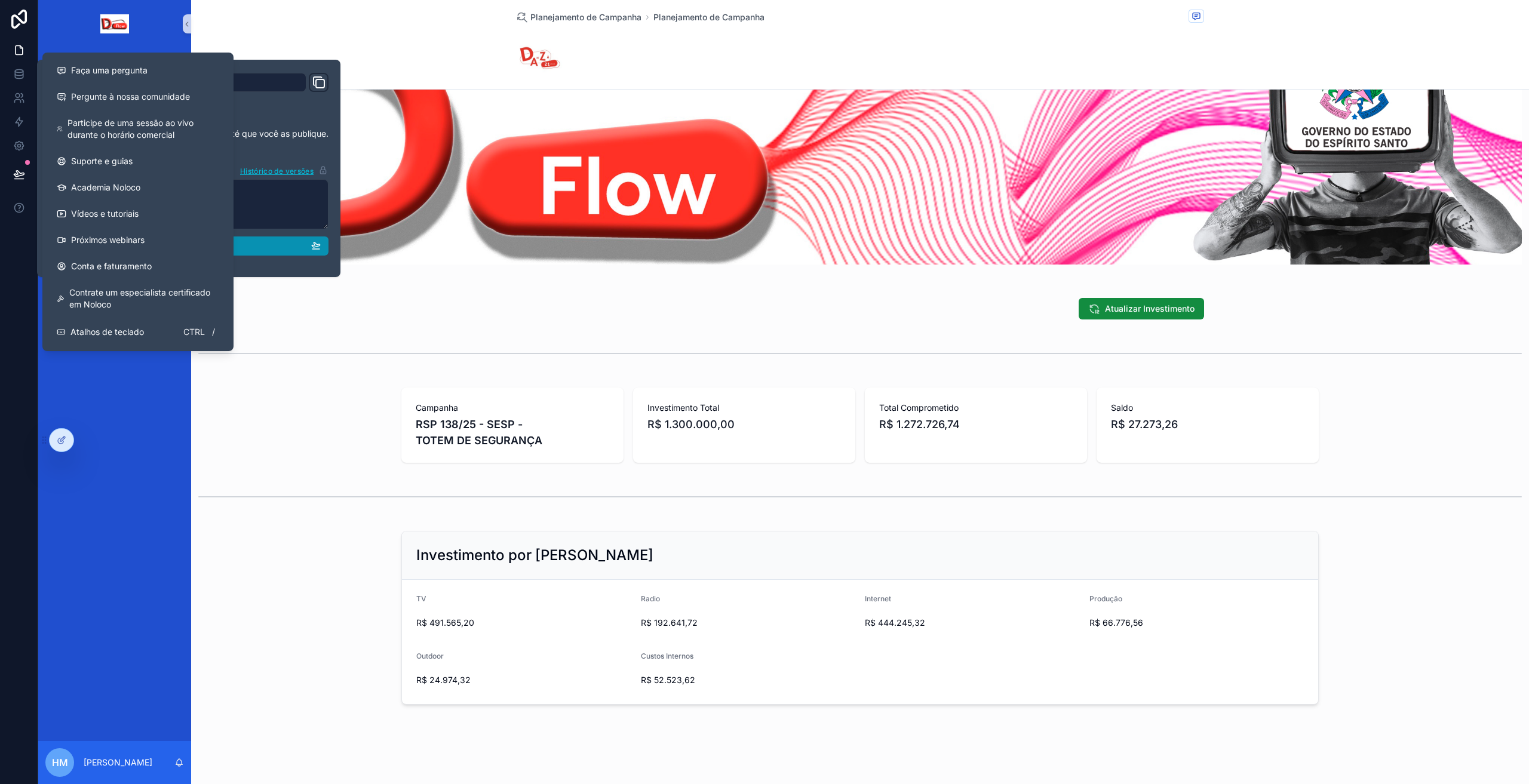
click at [268, 250] on div "Publicar" at bounding box center [189, 246] width 264 height 11
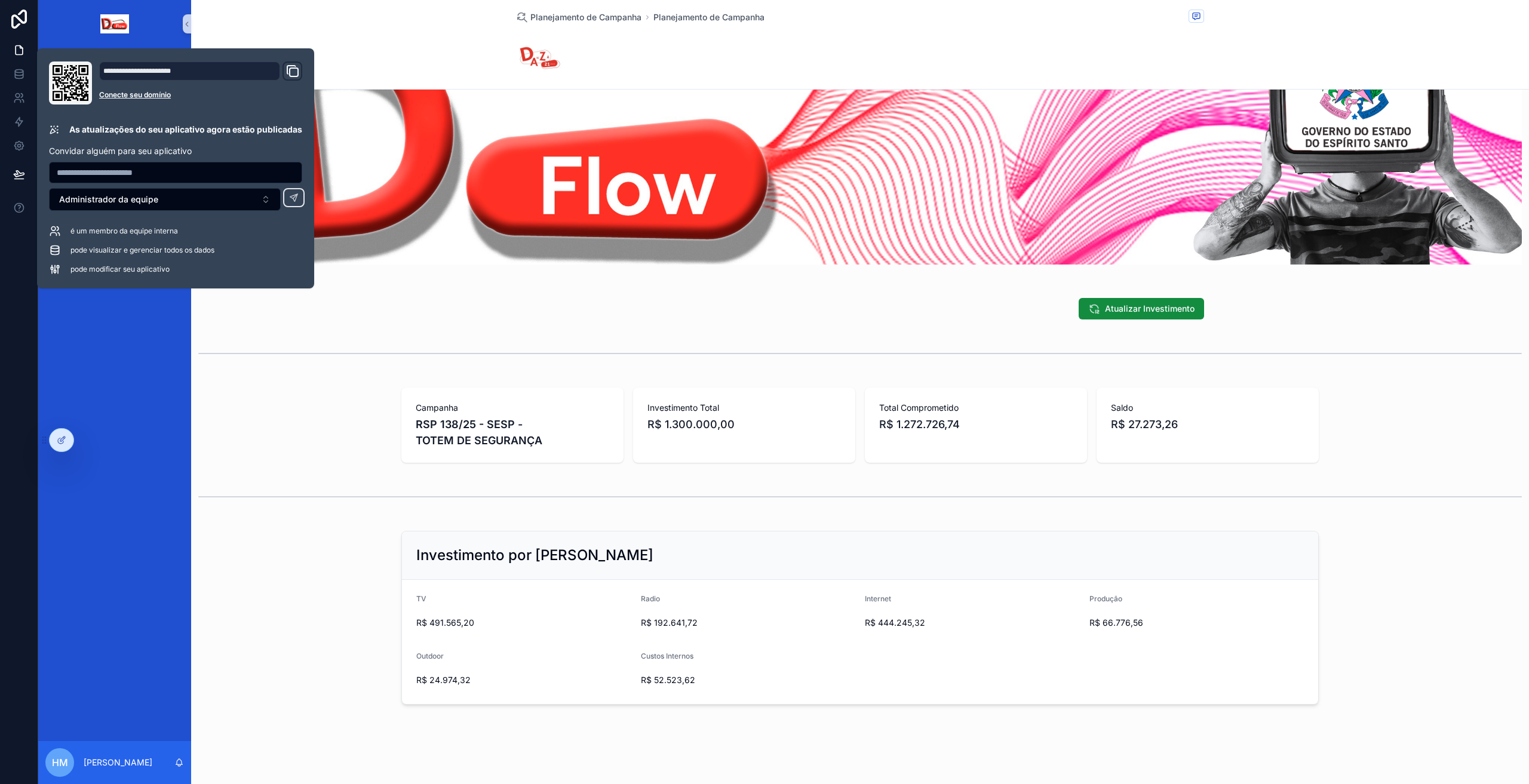
click at [84, 445] on div "App Setup Home Demandas Planejamento de Campanha Acompanhamento" at bounding box center [114, 394] width 153 height 693
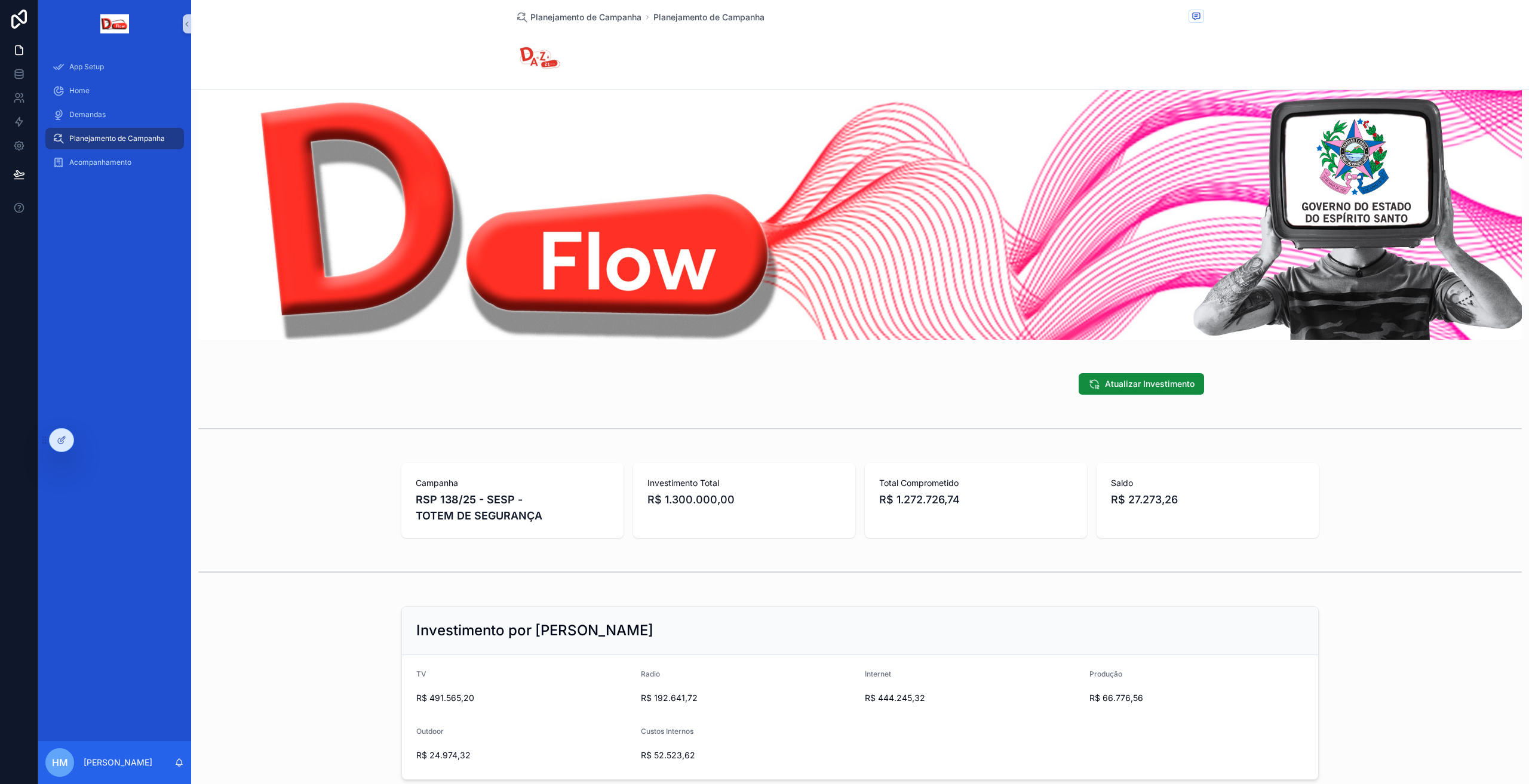
scroll to position [8, 0]
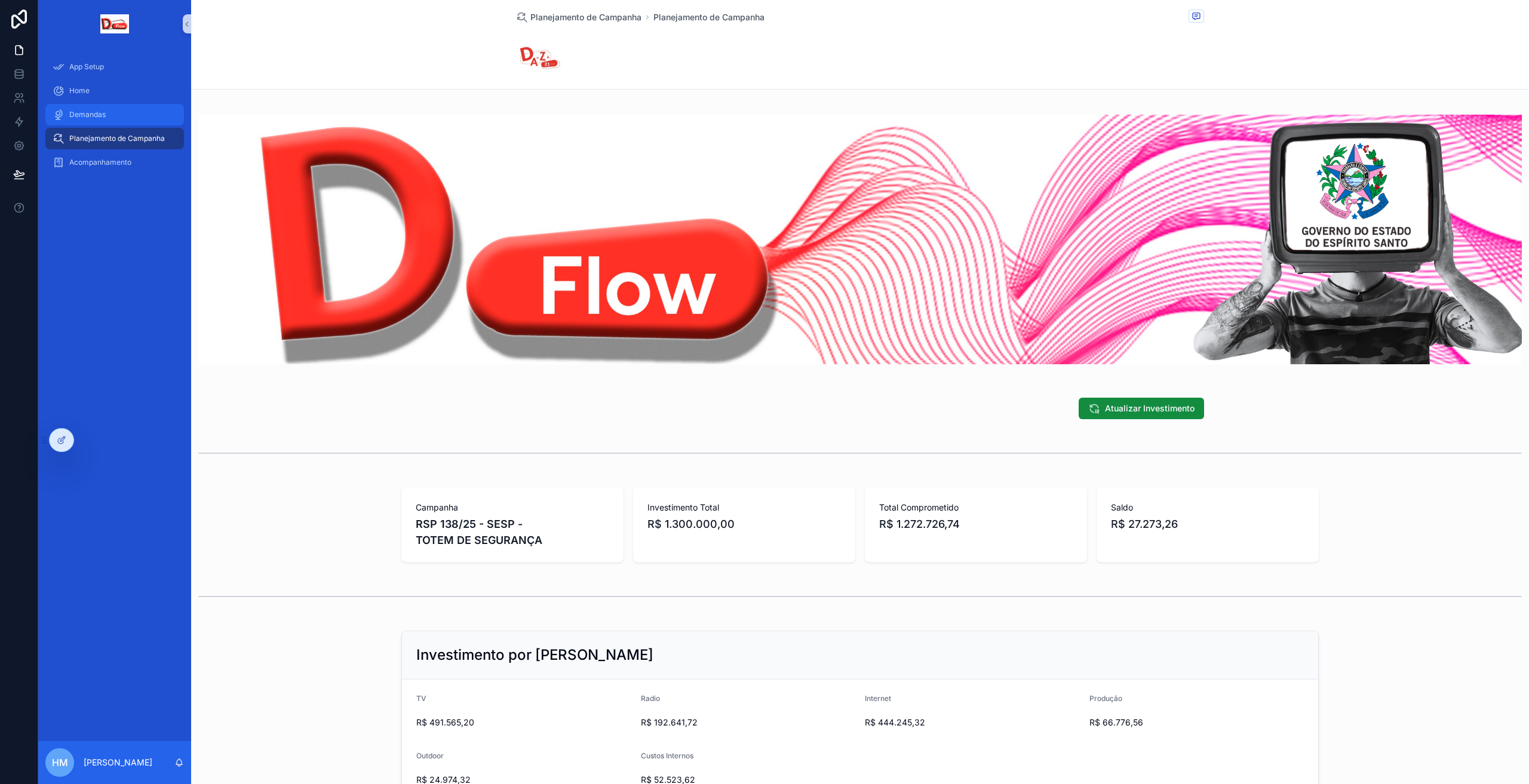
click at [94, 115] on span "Demandas" at bounding box center [87, 115] width 37 height 10
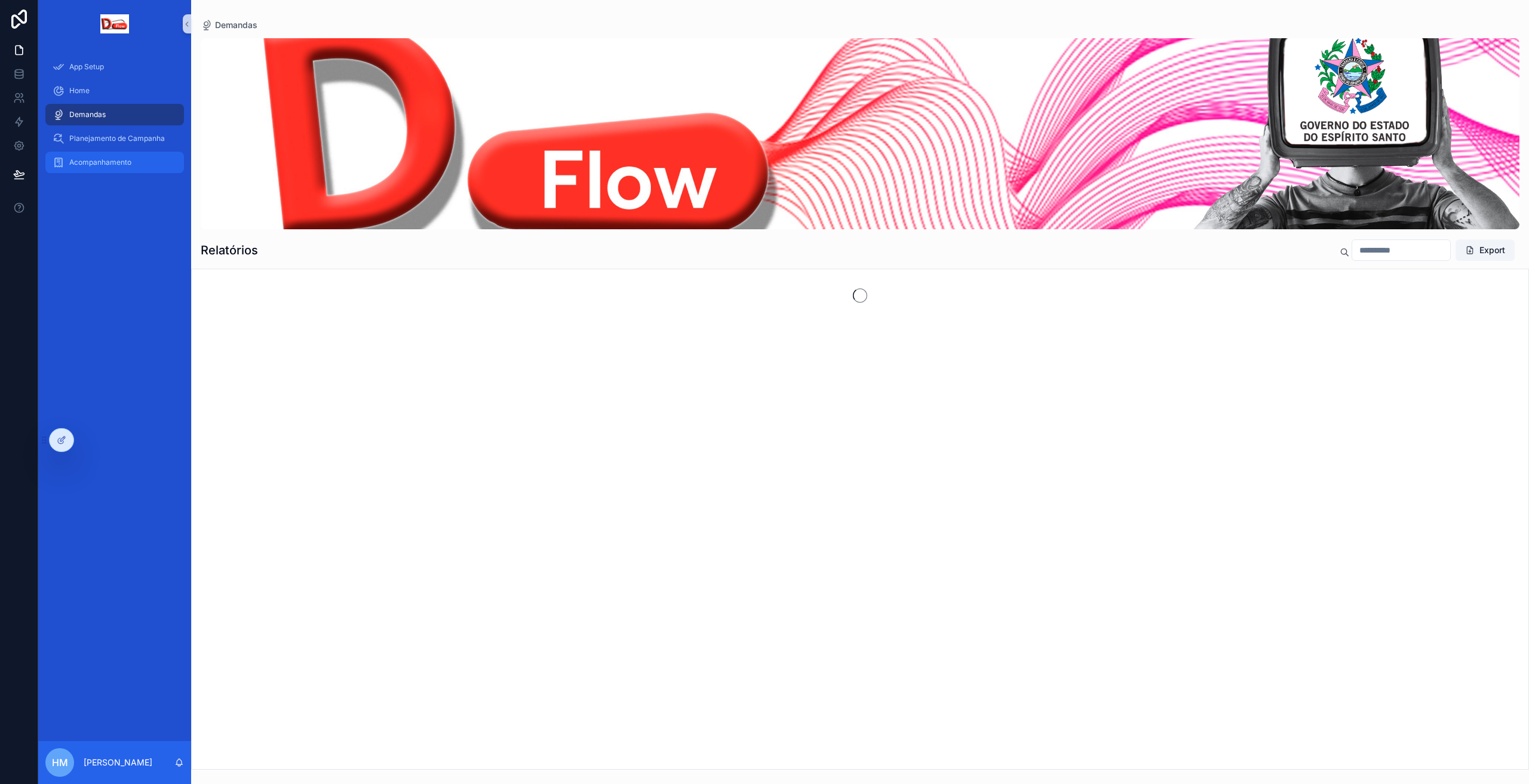
click at [97, 164] on span "Acompanhamento" at bounding box center [100, 163] width 62 height 10
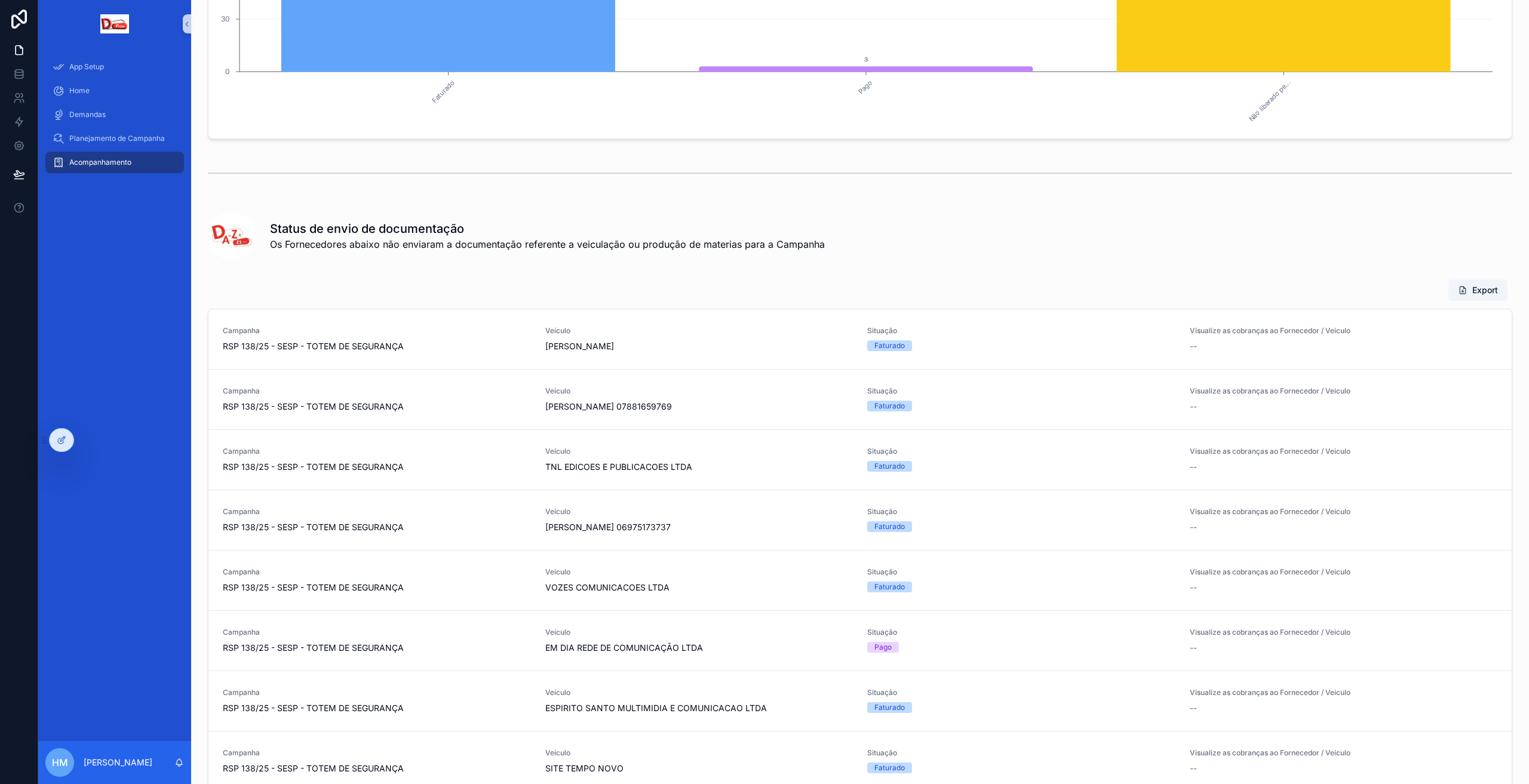
scroll to position [339, 0]
click at [981, 269] on div "Acompanhamento de Campanha (Faturamento). Status Faturamento Filter Situação Fa…" at bounding box center [860, 344] width 1337 height 1367
click at [61, 444] on icon at bounding box center [61, 441] width 6 height 6
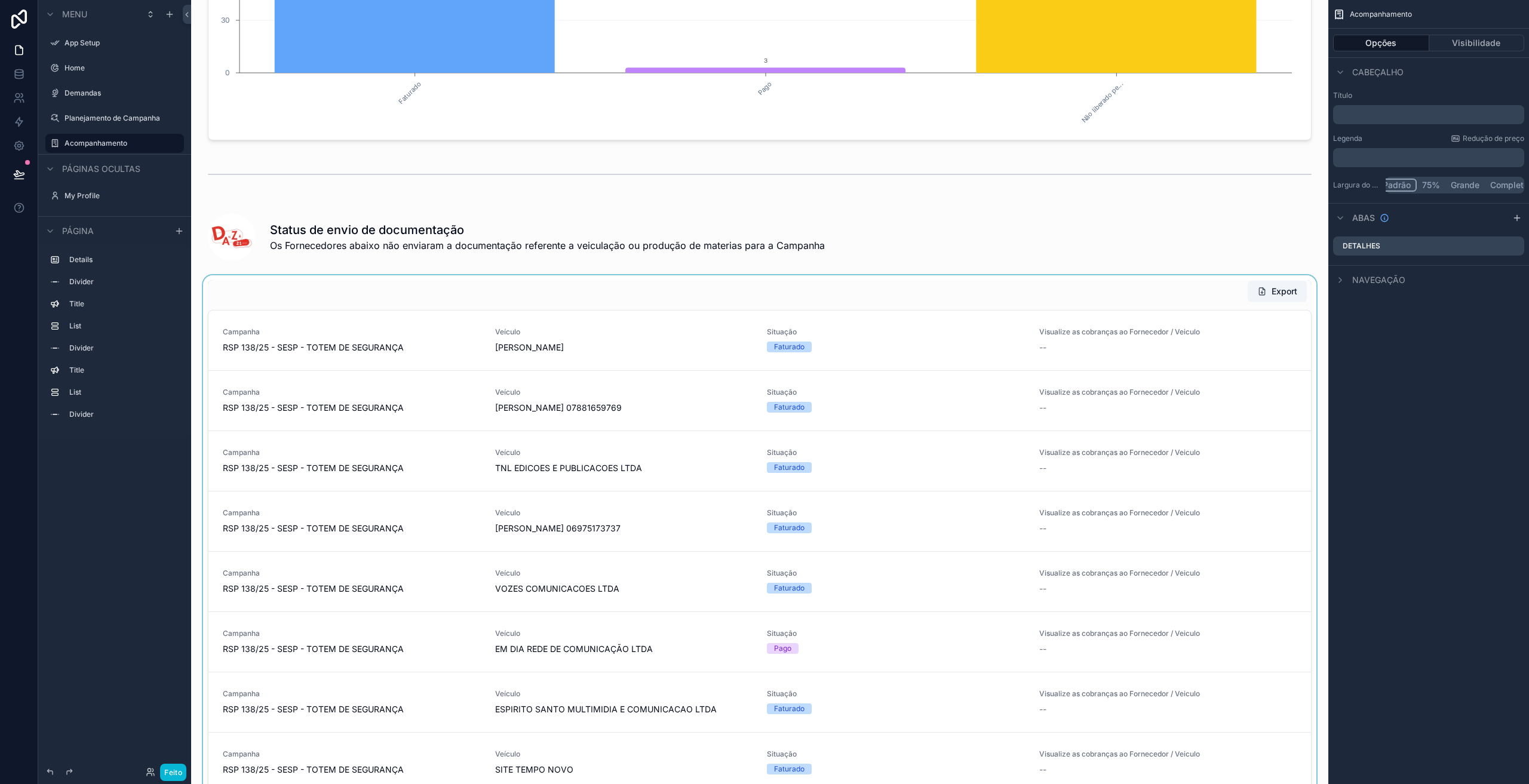
click at [873, 288] on div "conteúdo rolável" at bounding box center [760, 589] width 1118 height 628
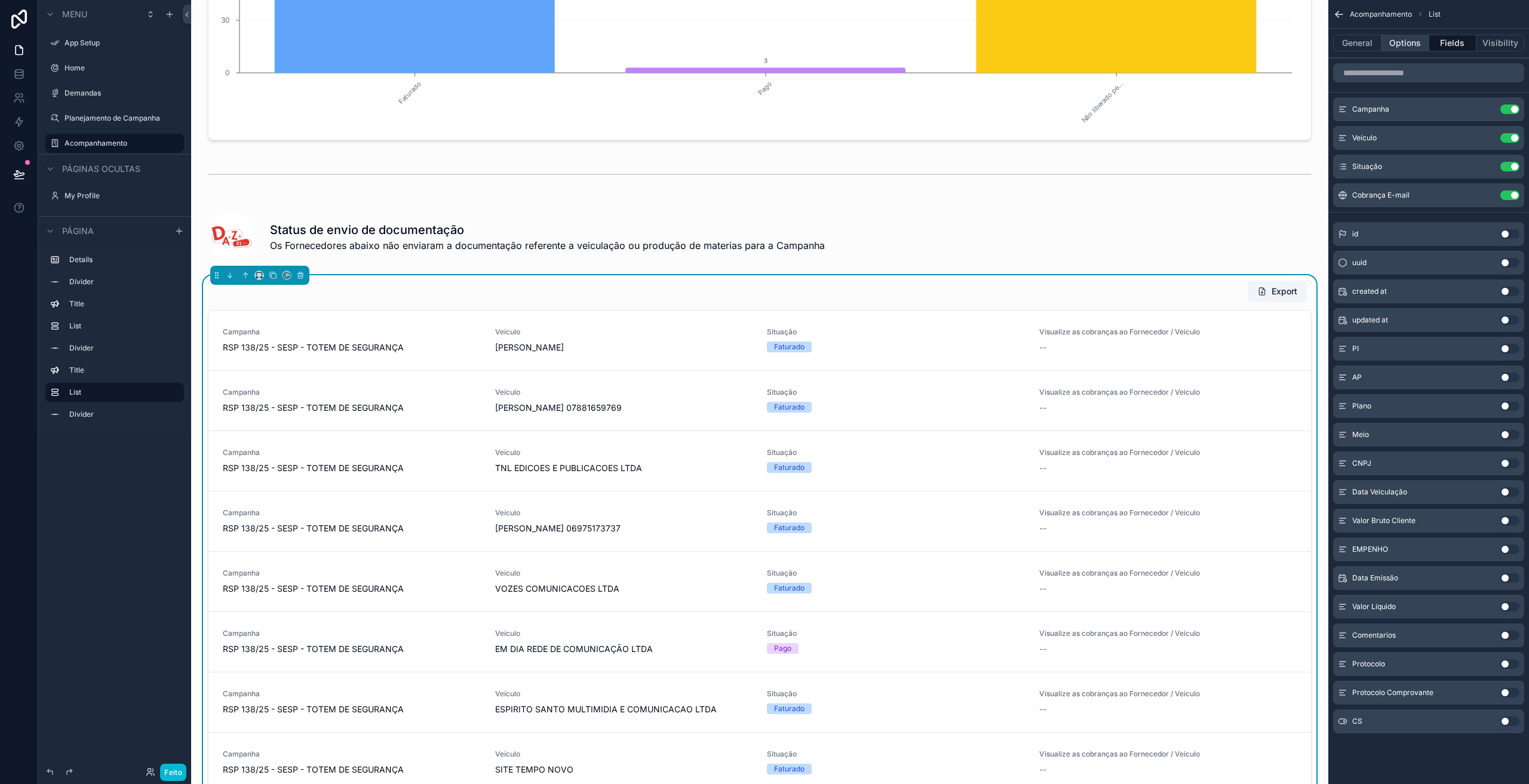
click at [1396, 38] on button "Options" at bounding box center [1405, 43] width 48 height 17
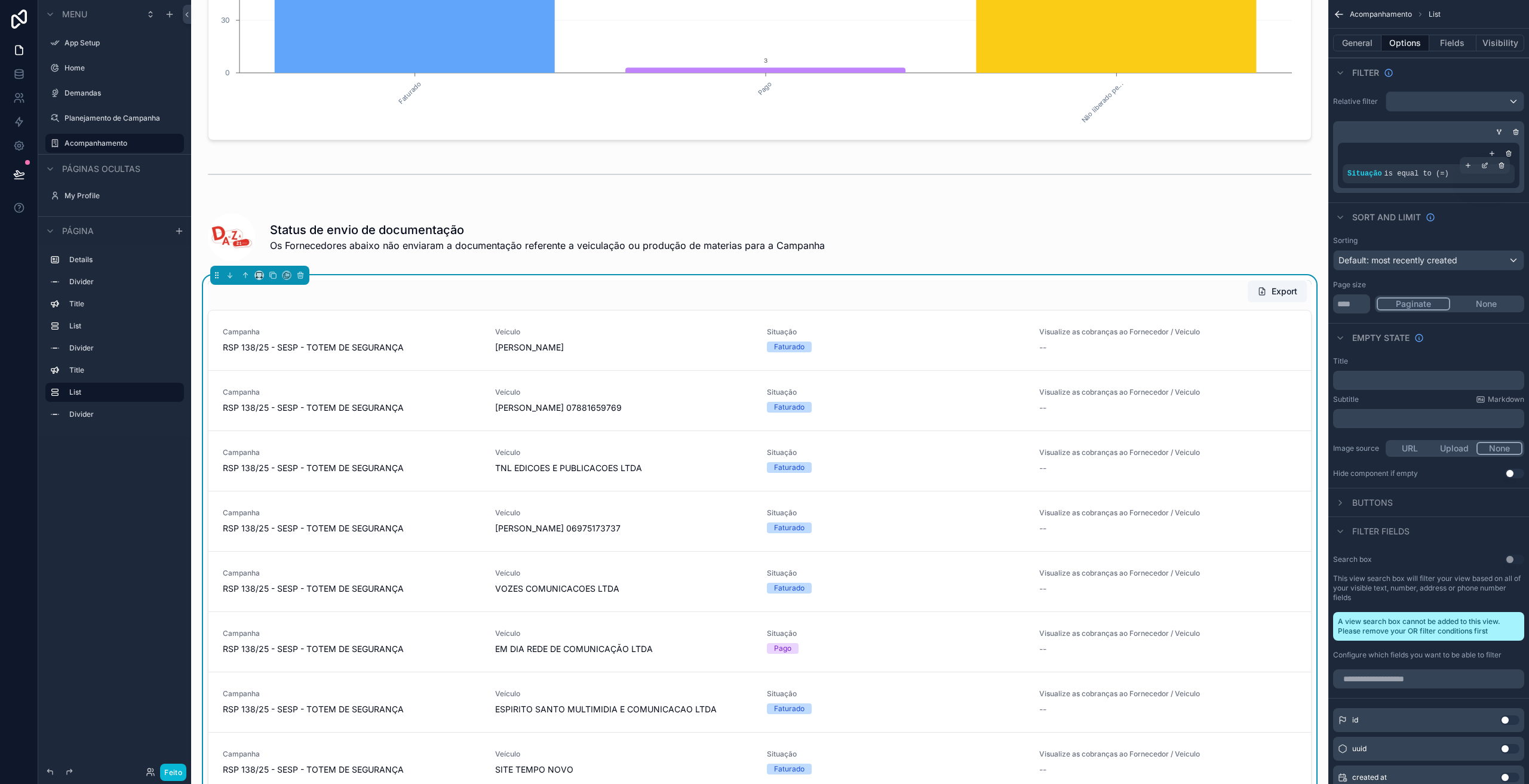
click at [1444, 176] on div "Situação is equal to (=)" at bounding box center [1428, 174] width 163 height 10
click at [1485, 166] on icon "conteúdo rolável" at bounding box center [1485, 164] width 4 height 4
click at [1263, 182] on font "DOCUMENTACAO_NAO_ENVIADA" at bounding box center [1246, 180] width 135 height 10
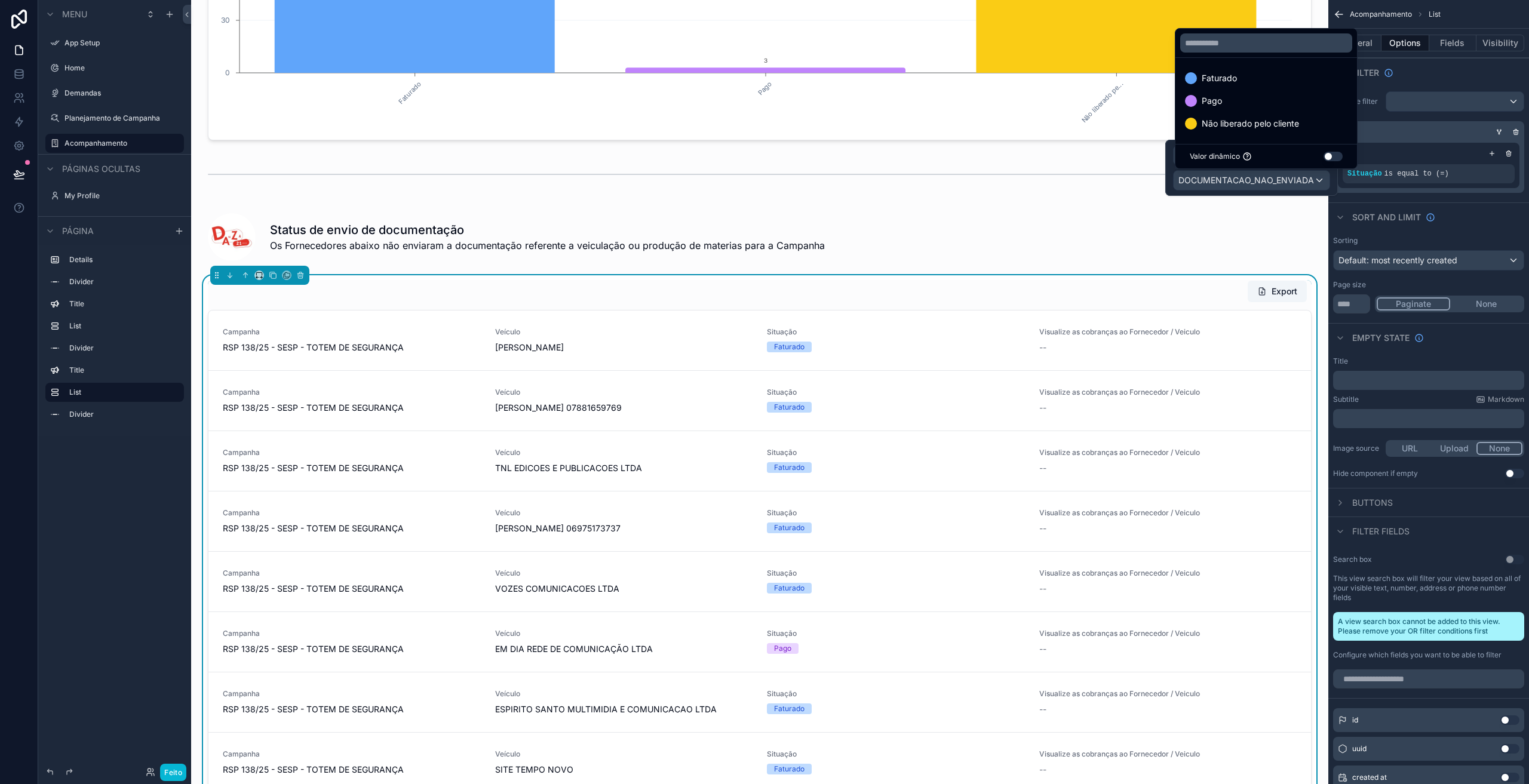
click at [1329, 156] on button "Usar configuração" at bounding box center [1332, 156] width 19 height 10
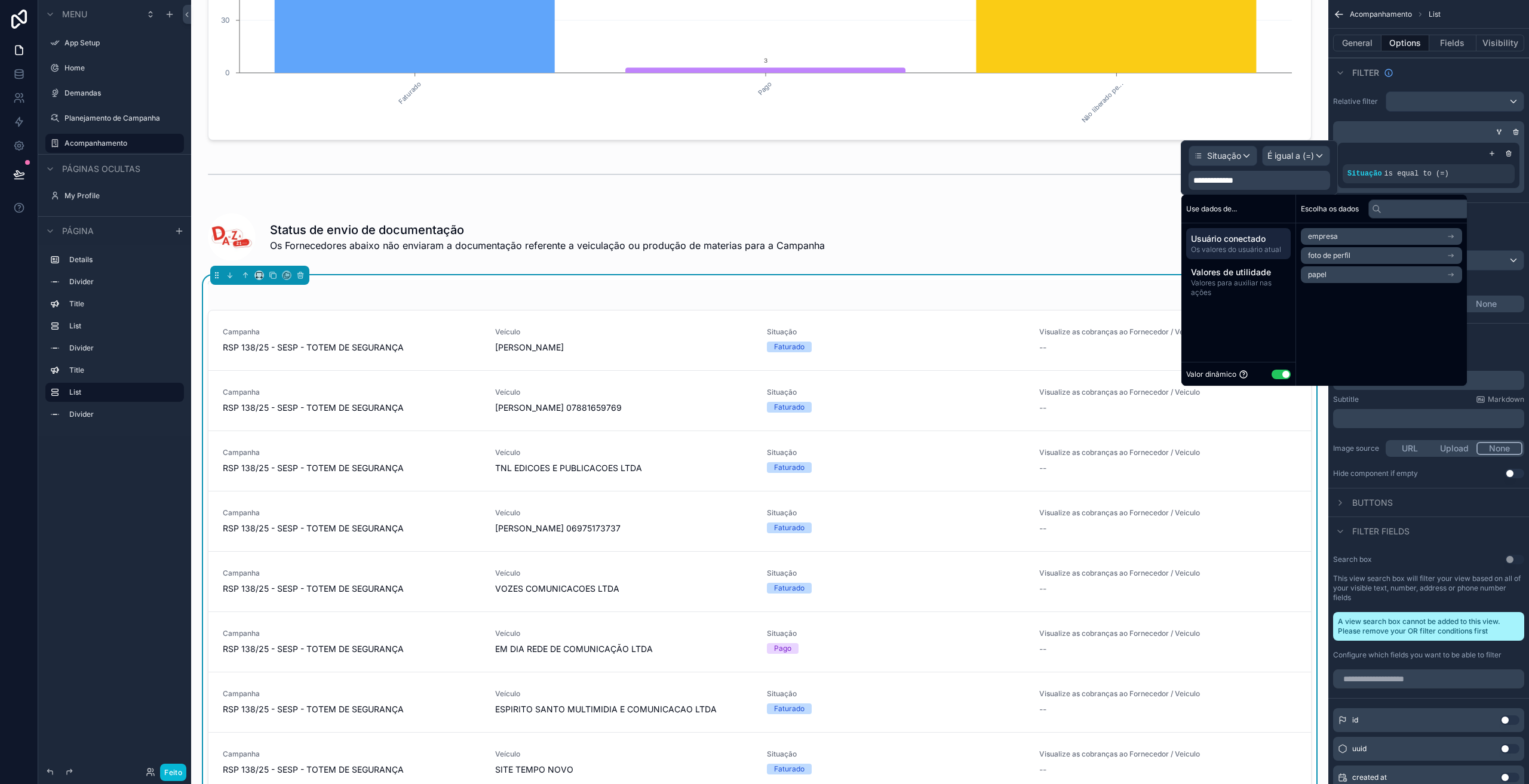
click at [1279, 371] on button "Usar configuração" at bounding box center [1280, 375] width 19 height 10
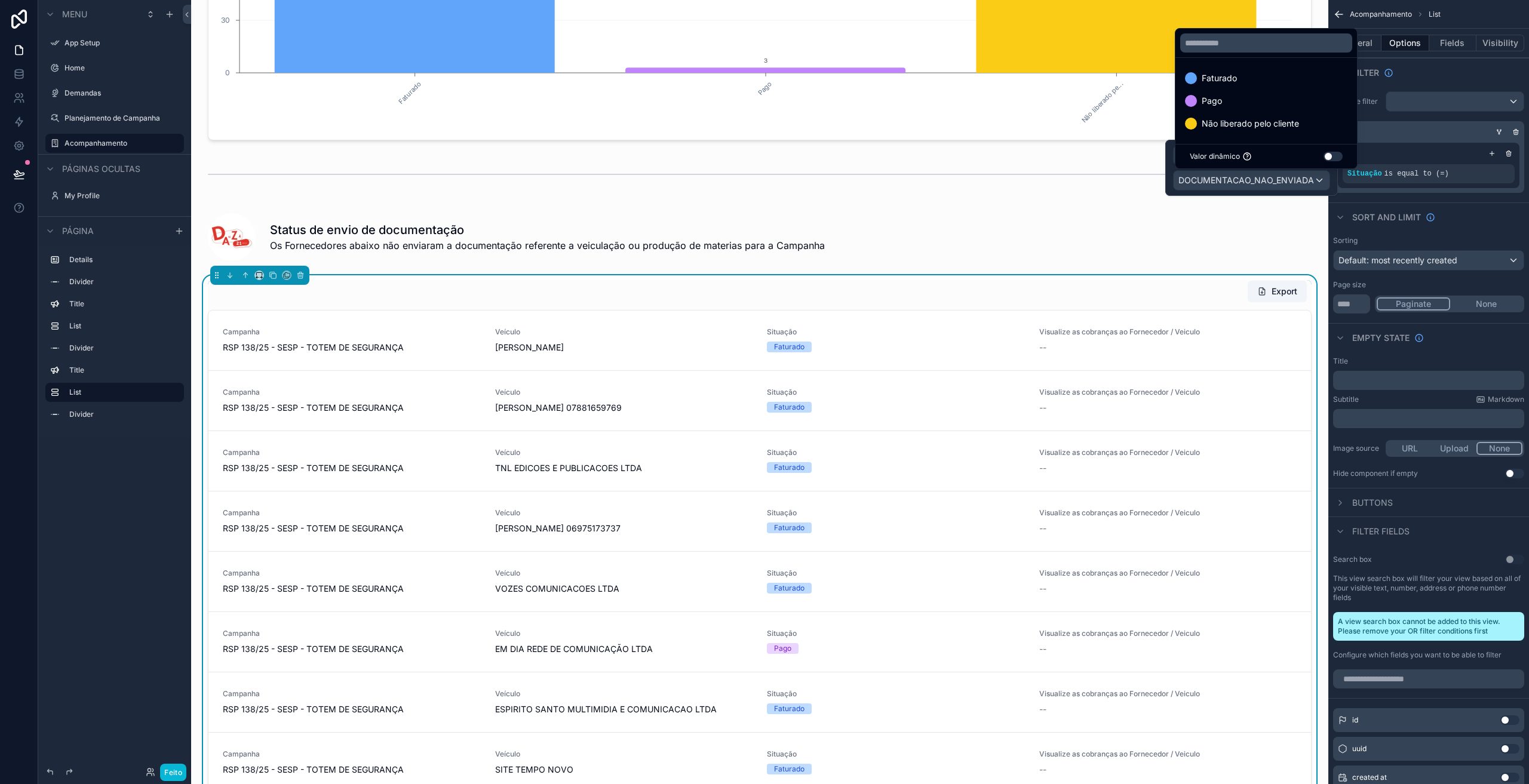
click at [1304, 177] on div at bounding box center [1251, 168] width 173 height 56
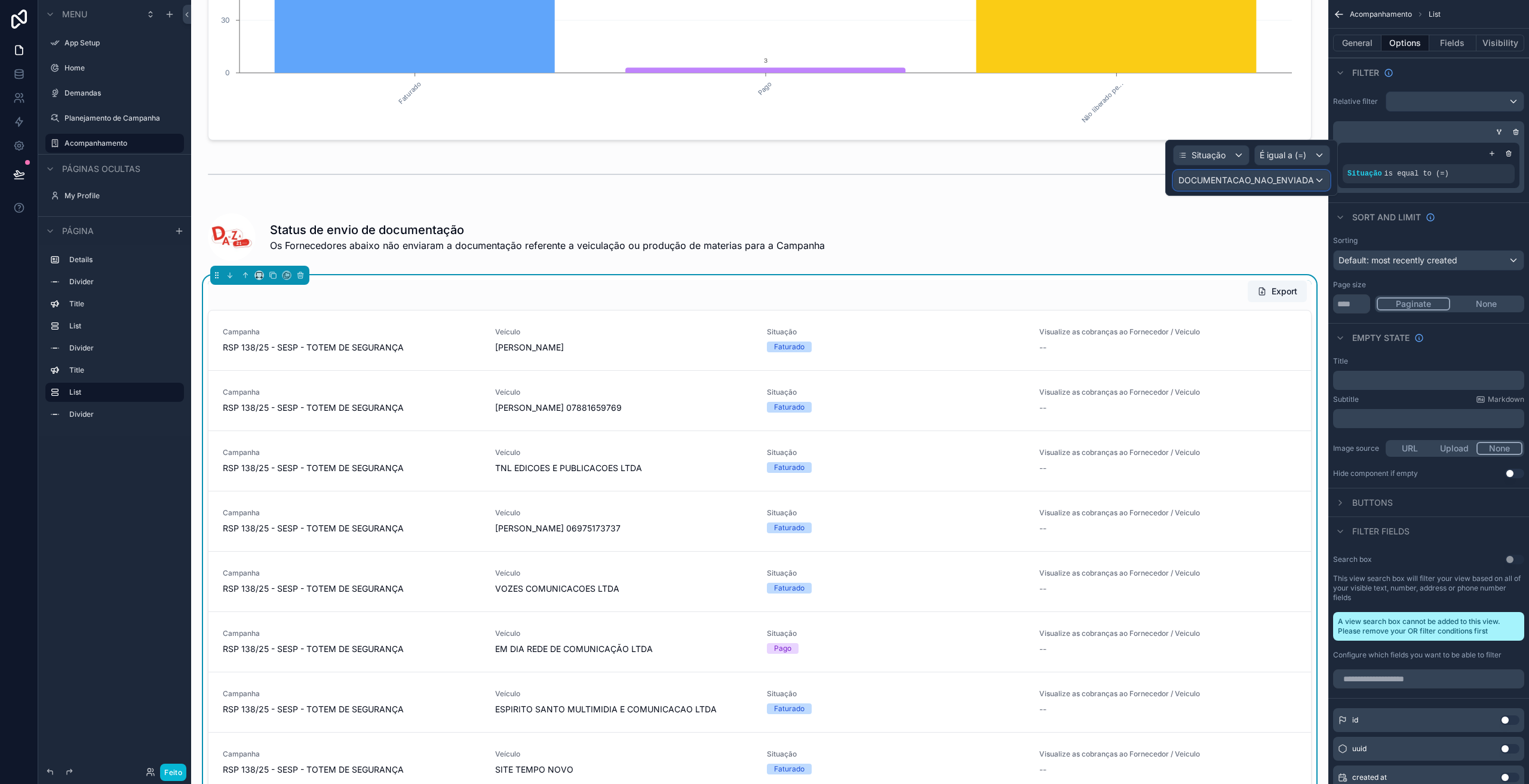
click at [1304, 179] on font "DOCUMENTACAO_NAO_ENVIADA" at bounding box center [1246, 180] width 135 height 10
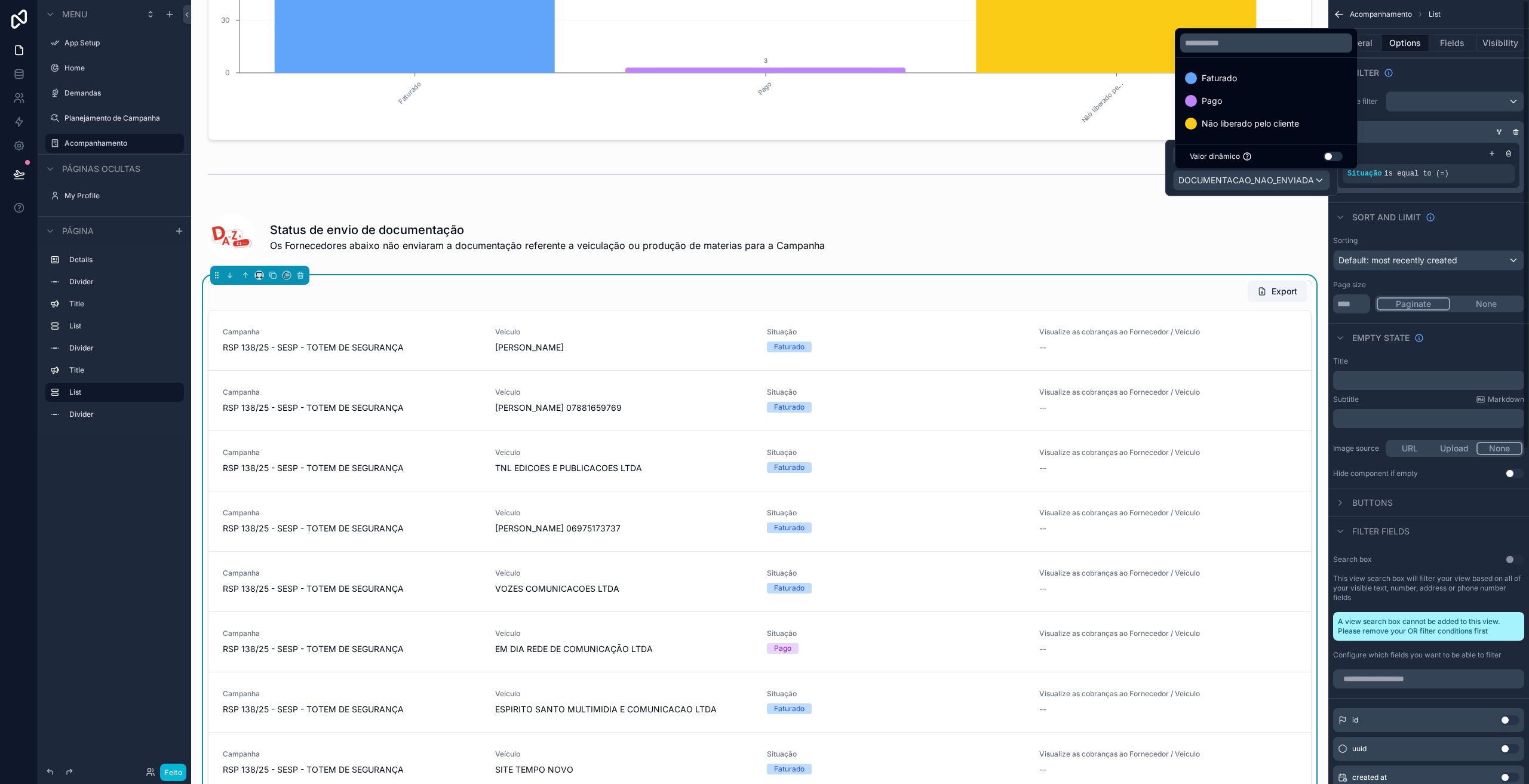
click at [1475, 227] on div "Sort And Limit" at bounding box center [1428, 216] width 201 height 29
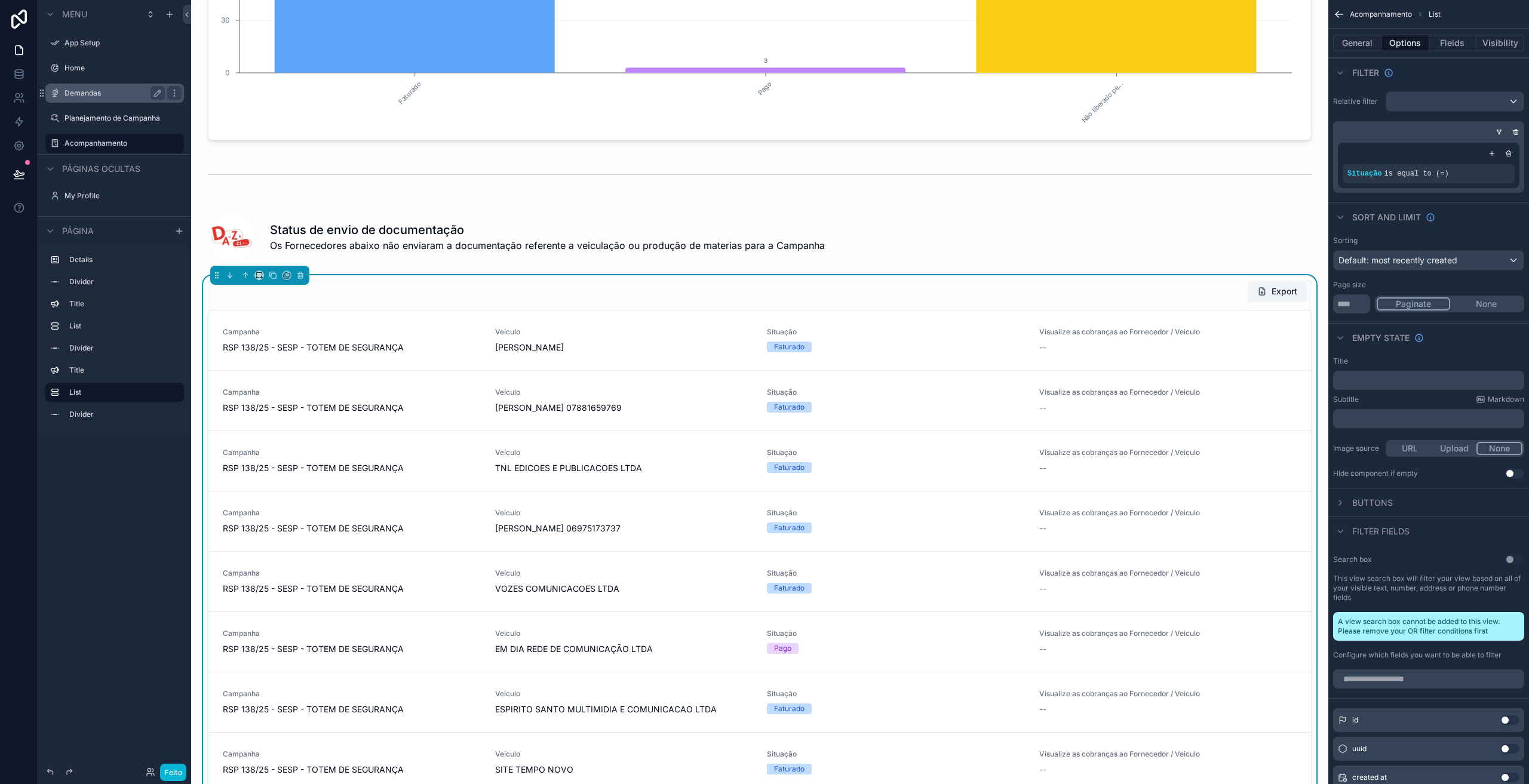
click at [85, 96] on label "Demandas" at bounding box center [113, 93] width 96 height 10
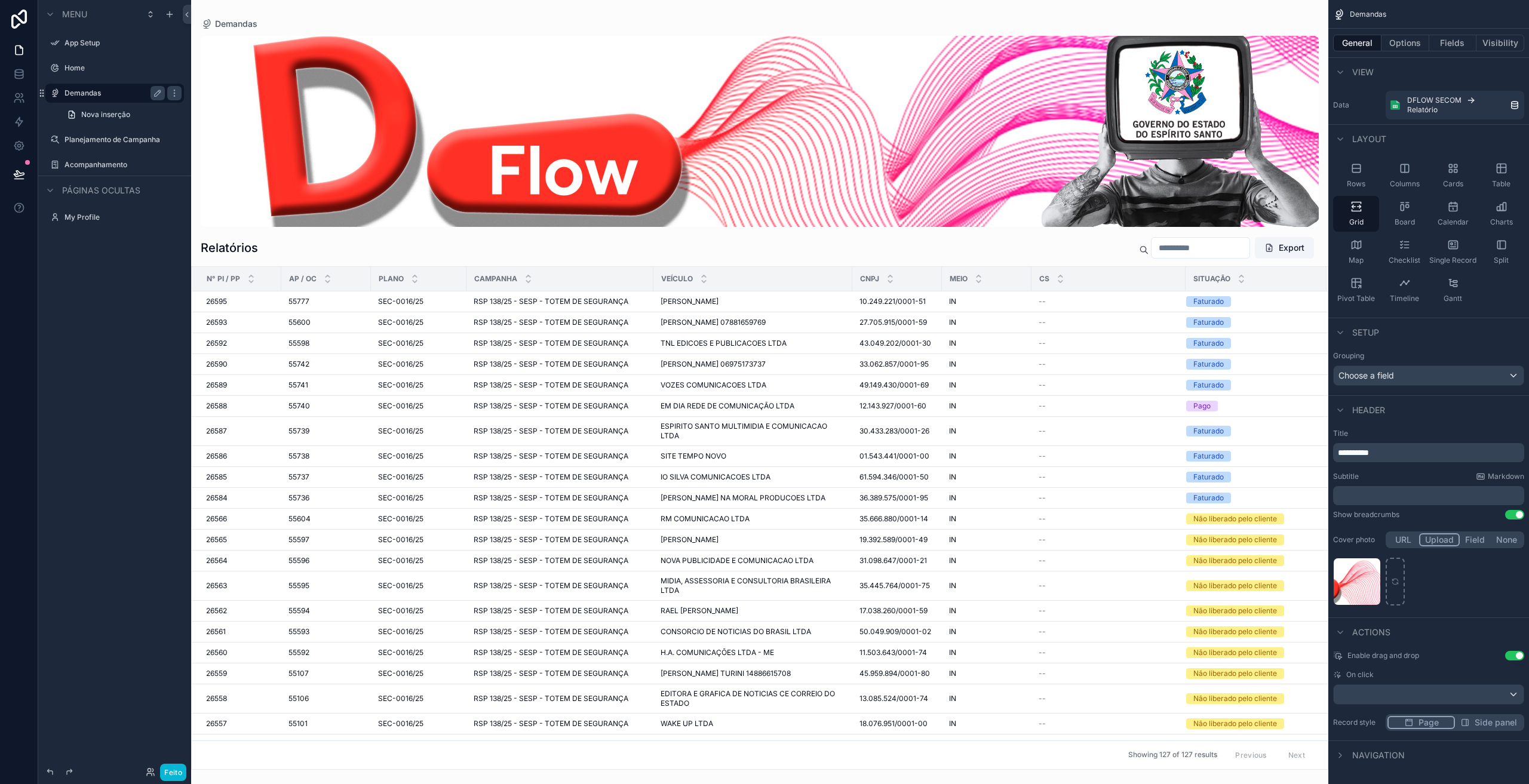
click at [1048, 536] on div "conteúdo rolável" at bounding box center [760, 392] width 1137 height 784
click at [857, 538] on td "19.392.589/0001-49 19.392.589/0001-49" at bounding box center [896, 540] width 89 height 21
click at [880, 543] on span "19.392.589/0001-49" at bounding box center [893, 540] width 68 height 10
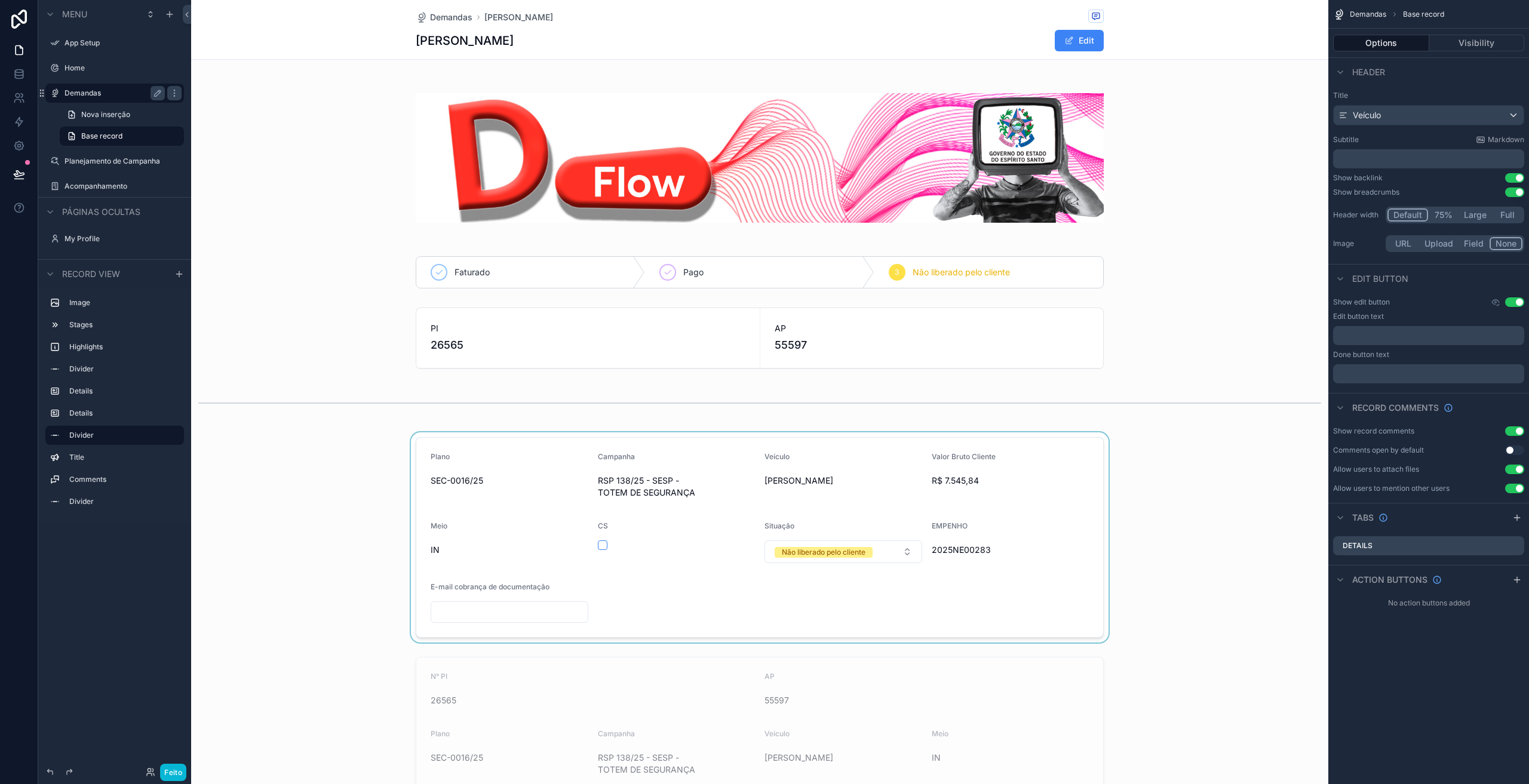
click at [873, 551] on div "conteúdo rolável" at bounding box center [760, 537] width 1137 height 210
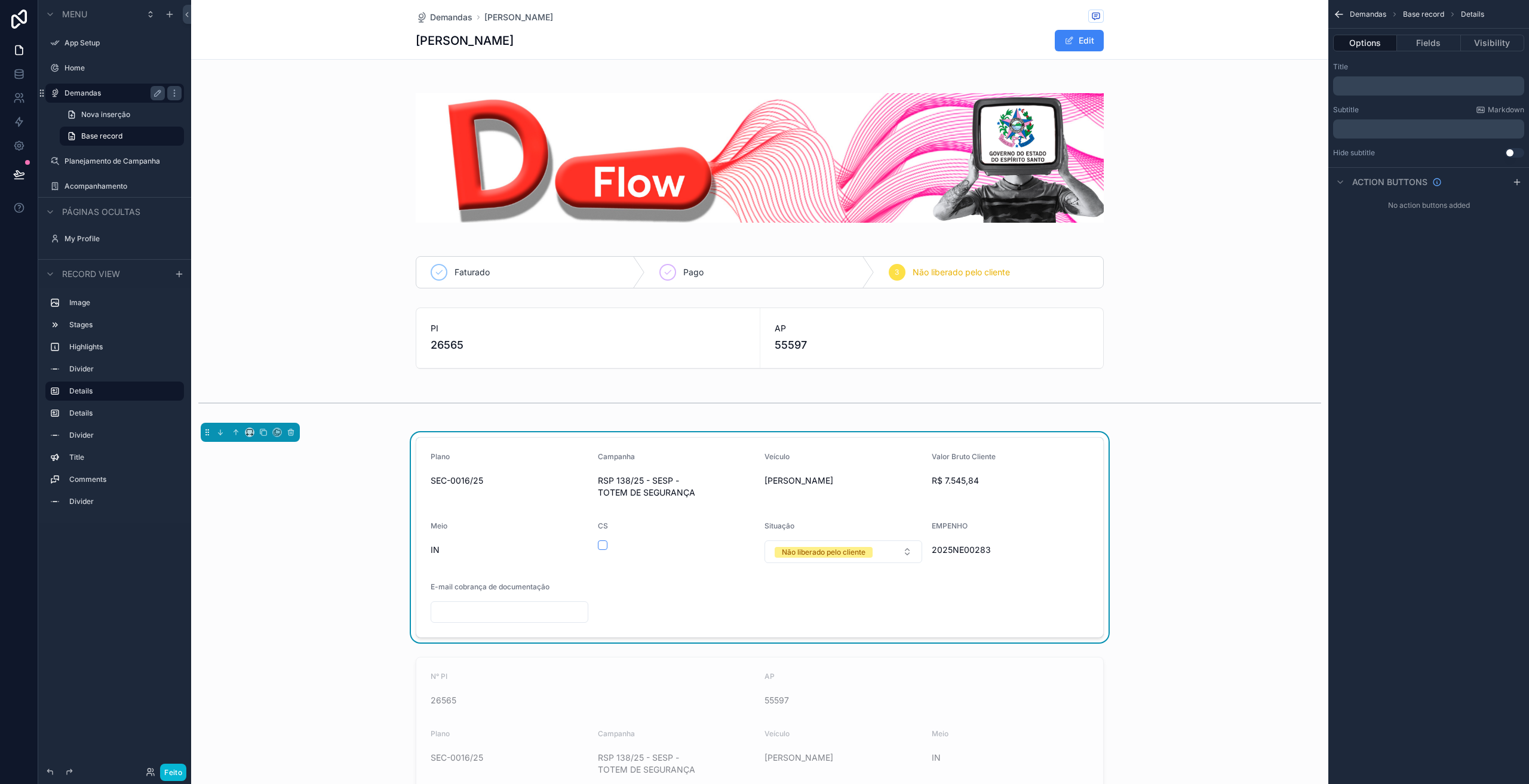
click at [873, 551] on button "Não liberado pelo cliente" at bounding box center [843, 552] width 158 height 23
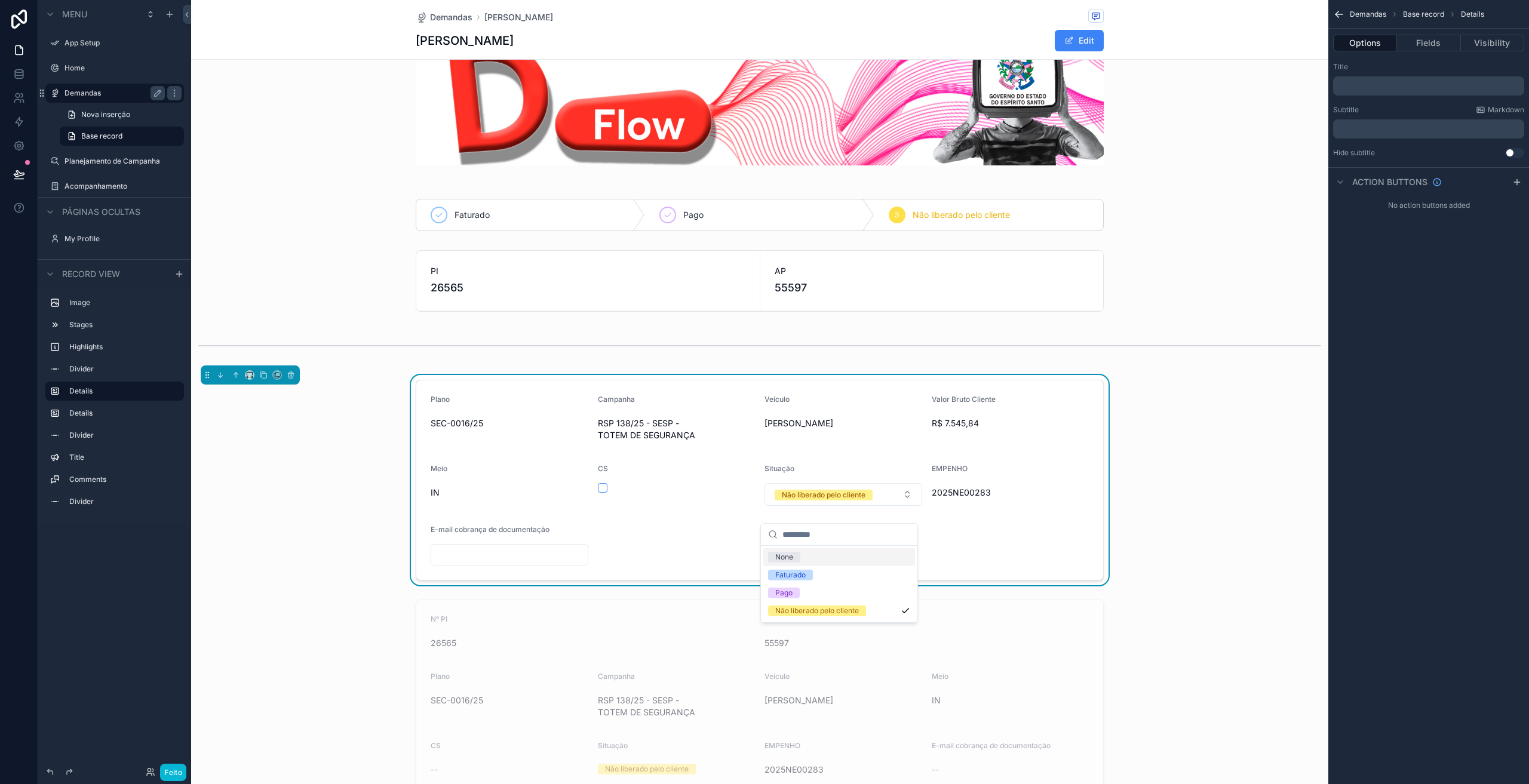
scroll to position [40, 0]
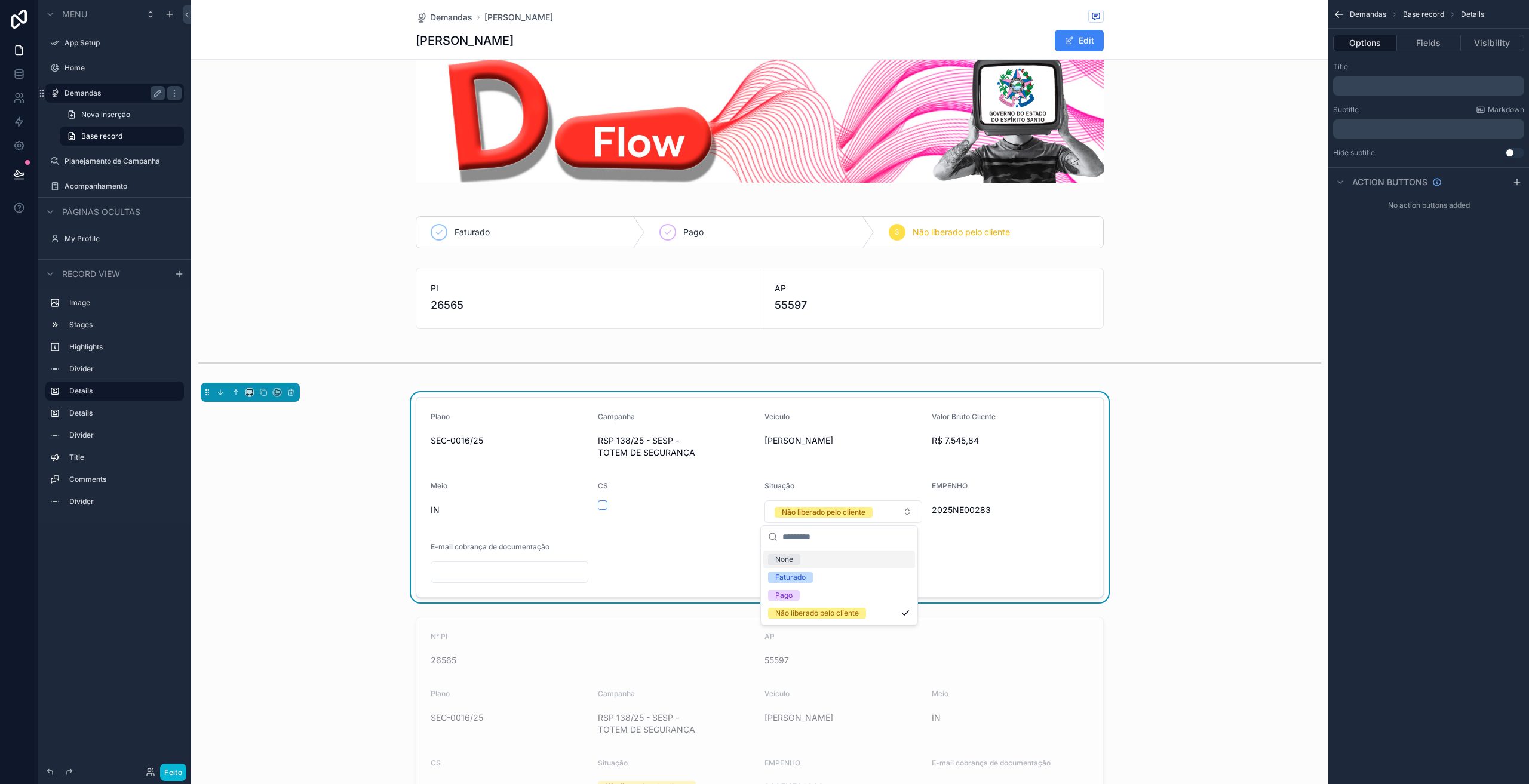
click at [977, 568] on form "Plano SEC-0016/25 Campanha RSP 138/25 - SESP - TOTEM DE SEGURANÇA Veículo NATAN…" at bounding box center [760, 497] width 687 height 199
click at [810, 512] on div "Não liberado pelo cliente" at bounding box center [823, 512] width 84 height 11
click at [14, 80] on icon at bounding box center [19, 74] width 12 height 12
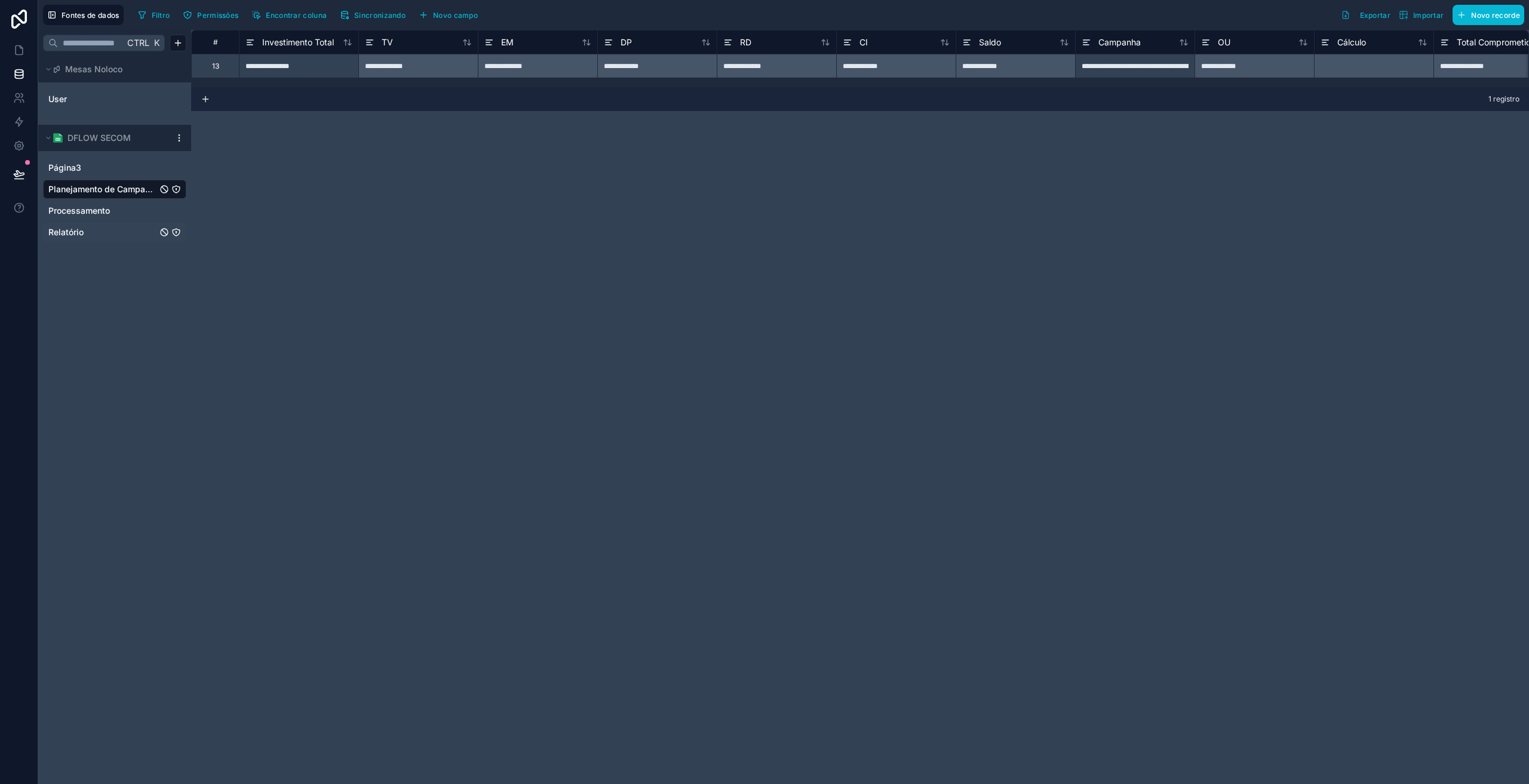
click at [84, 229] on span "Relatório" at bounding box center [66, 232] width 35 height 12
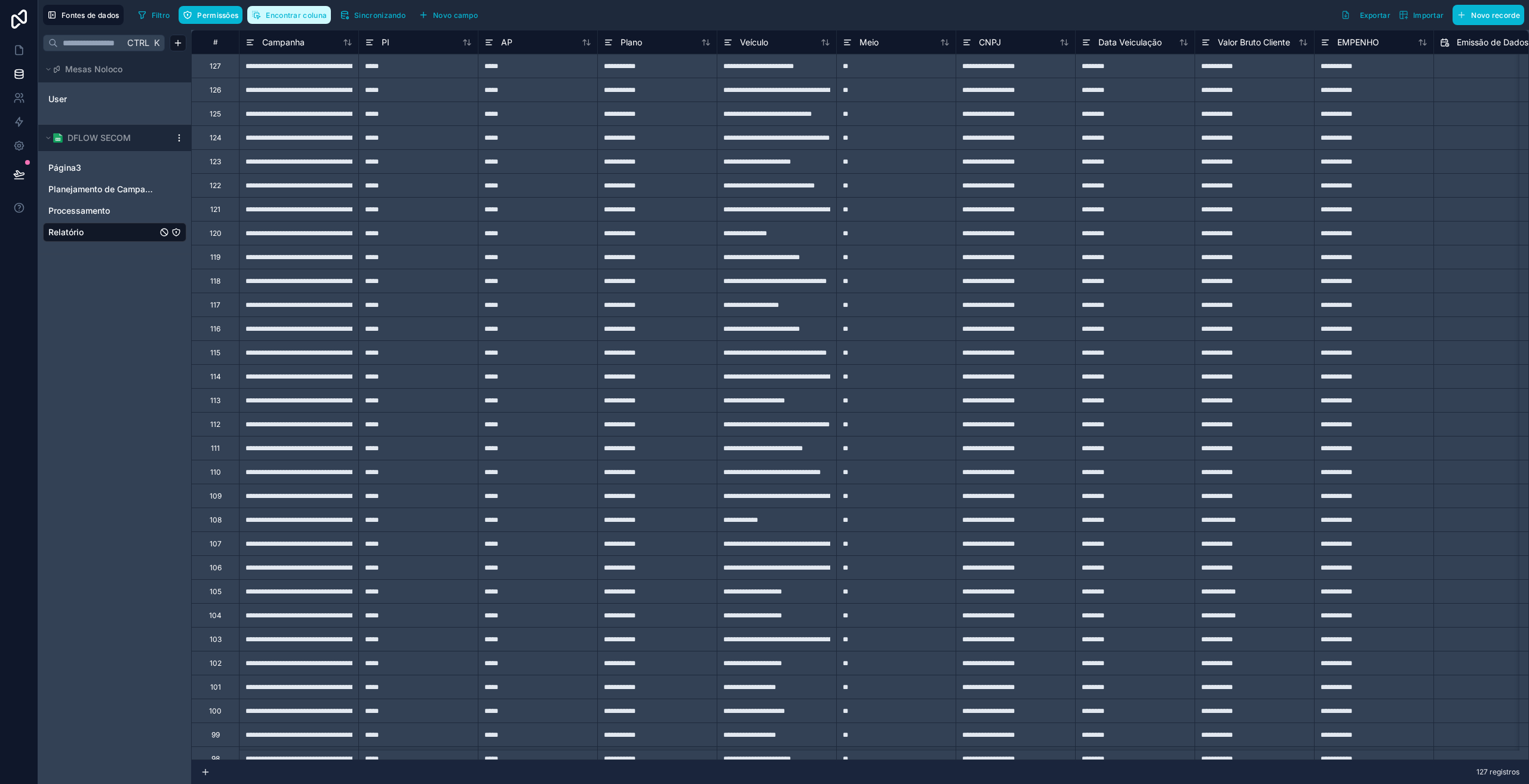
click at [286, 16] on font "Encontrar coluna" at bounding box center [296, 15] width 61 height 9
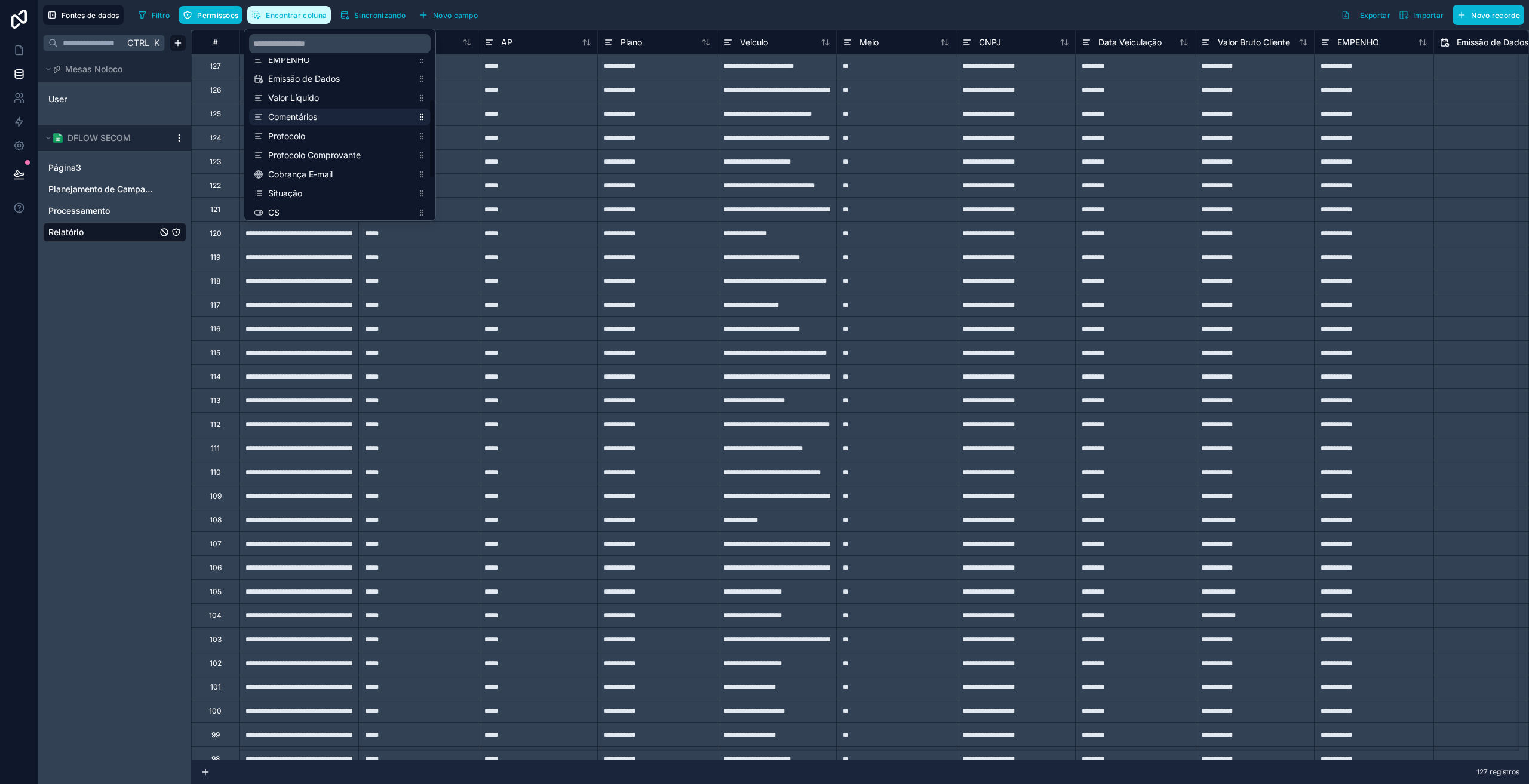
scroll to position [199, 0]
click at [312, 180] on span "Situação" at bounding box center [340, 178] width 144 height 12
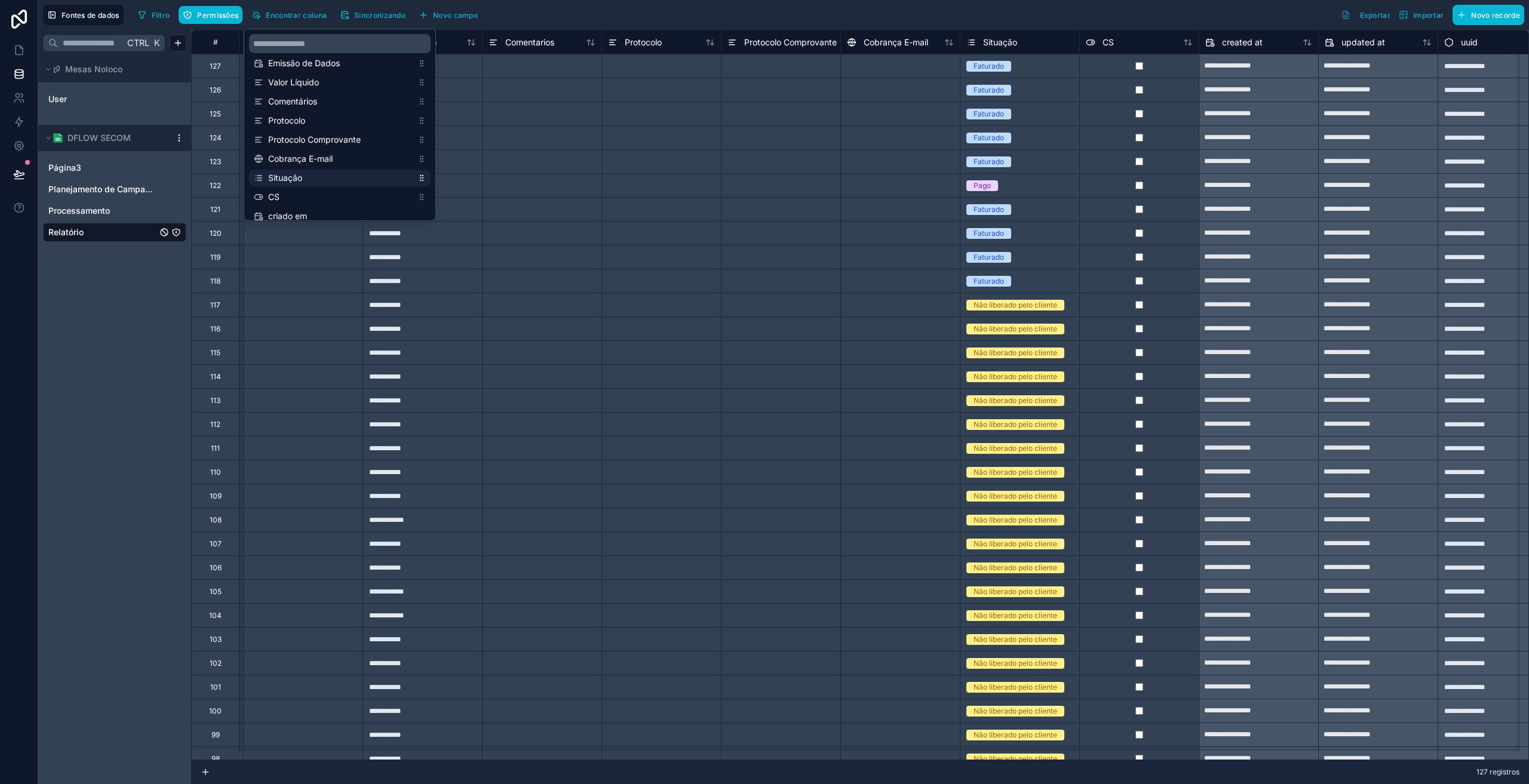
scroll to position [0, 1227]
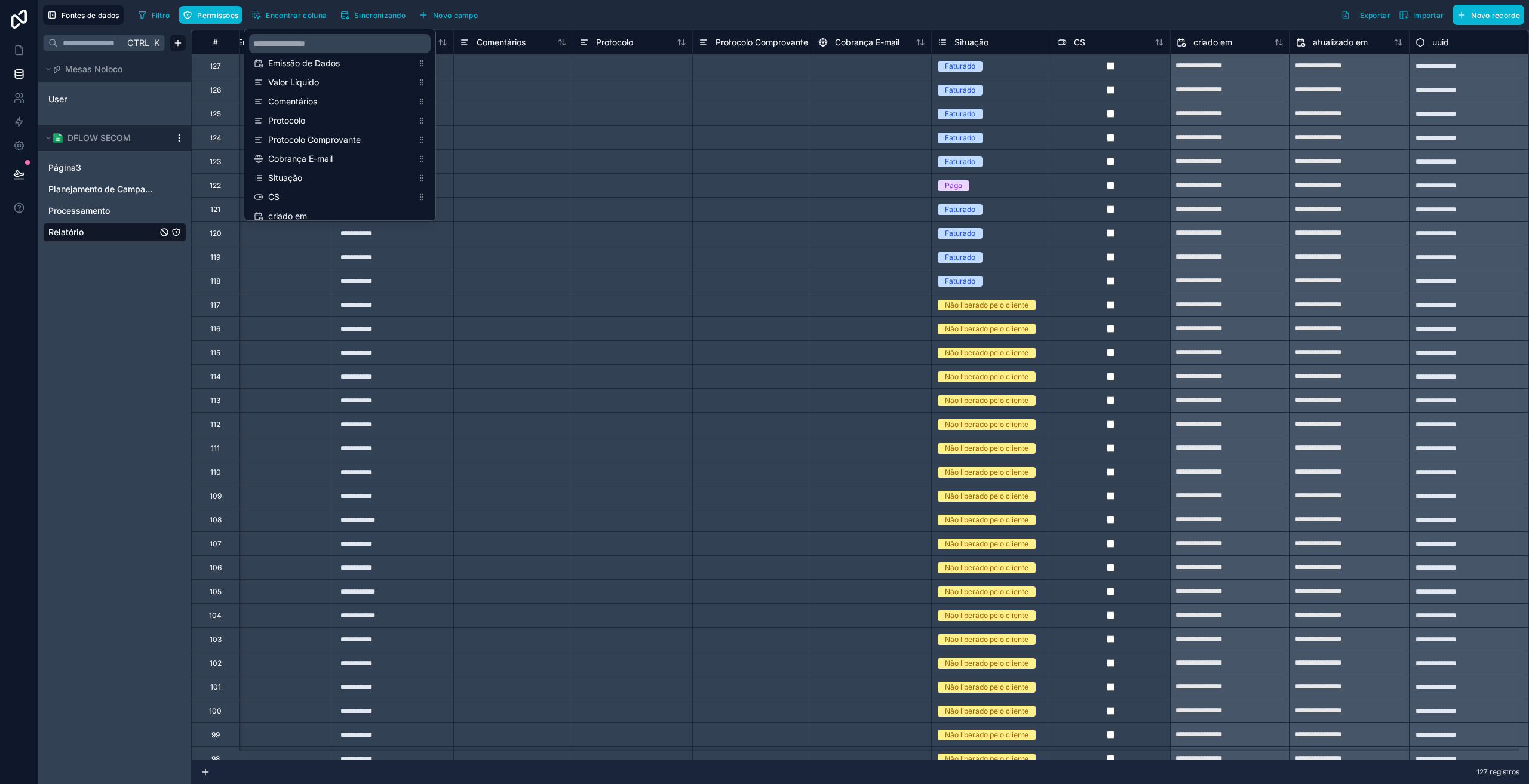
click at [954, 44] on font "Situação" at bounding box center [971, 42] width 34 height 10
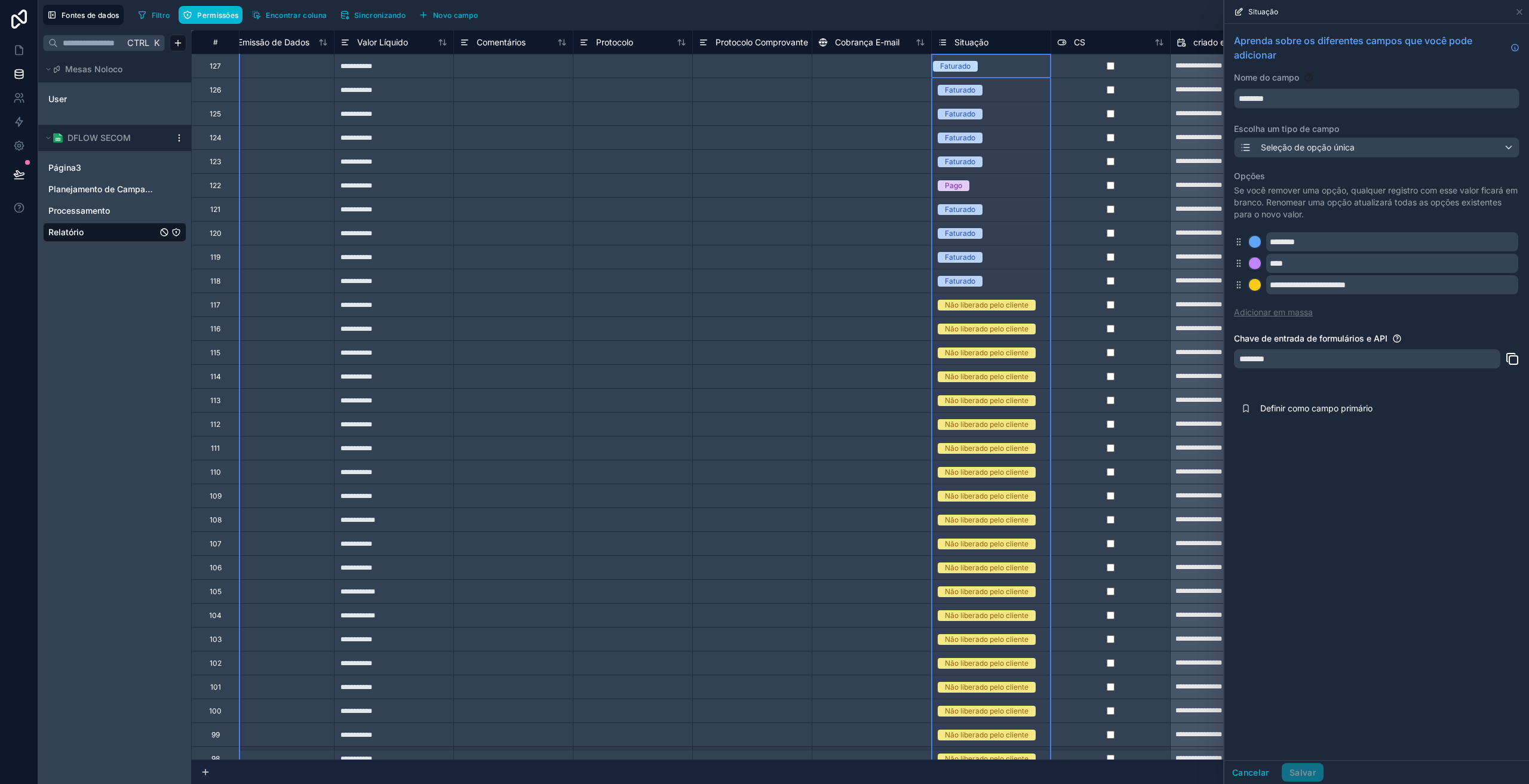
click at [1268, 315] on font "Adicionar em massa" at bounding box center [1273, 312] width 79 height 10
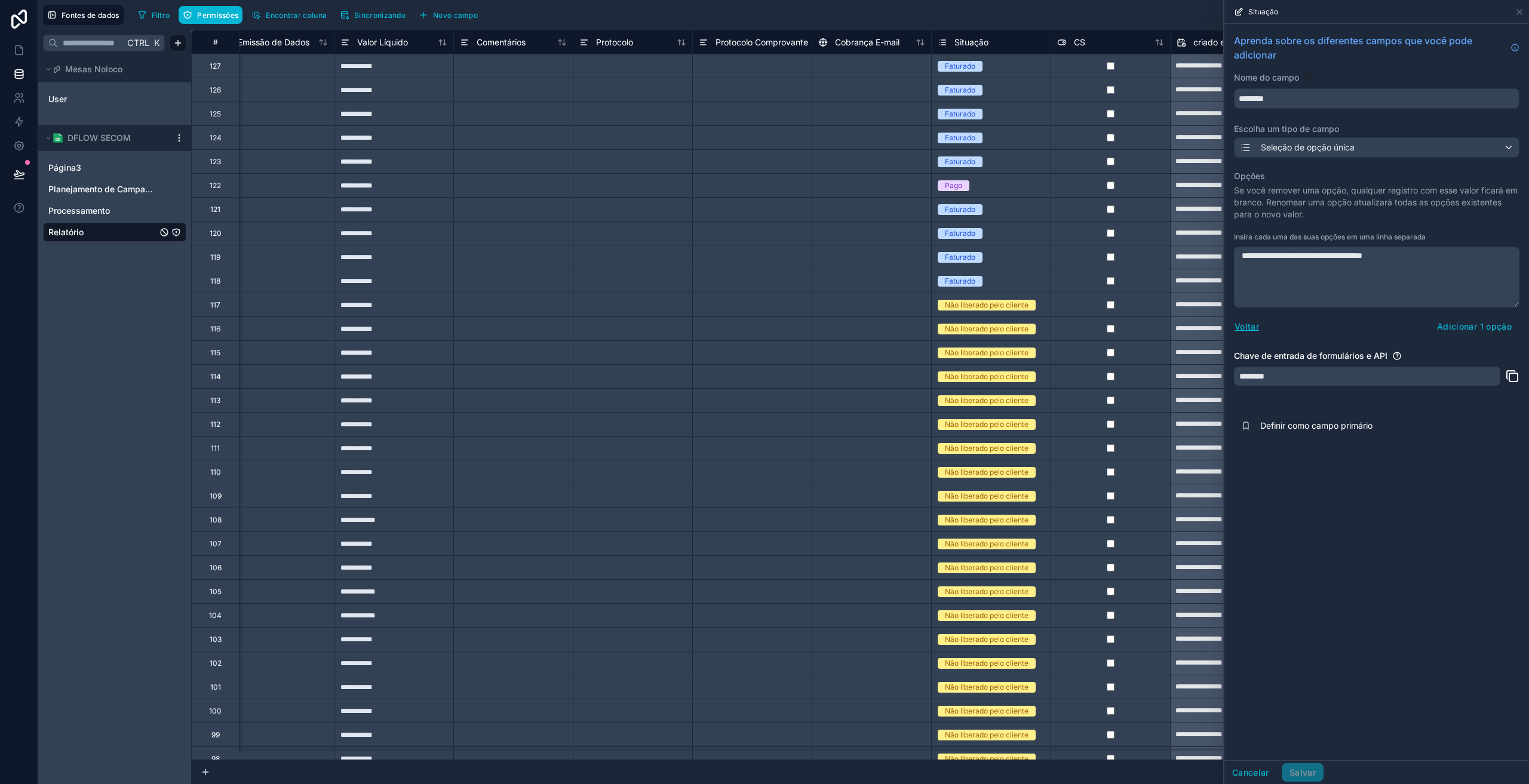
type textarea "**********"
click at [1360, 324] on div "Voltar Adicionar 1 opção" at bounding box center [1376, 326] width 285 height 19
click at [1472, 328] on font "Adicionar 1 opção" at bounding box center [1474, 326] width 75 height 10
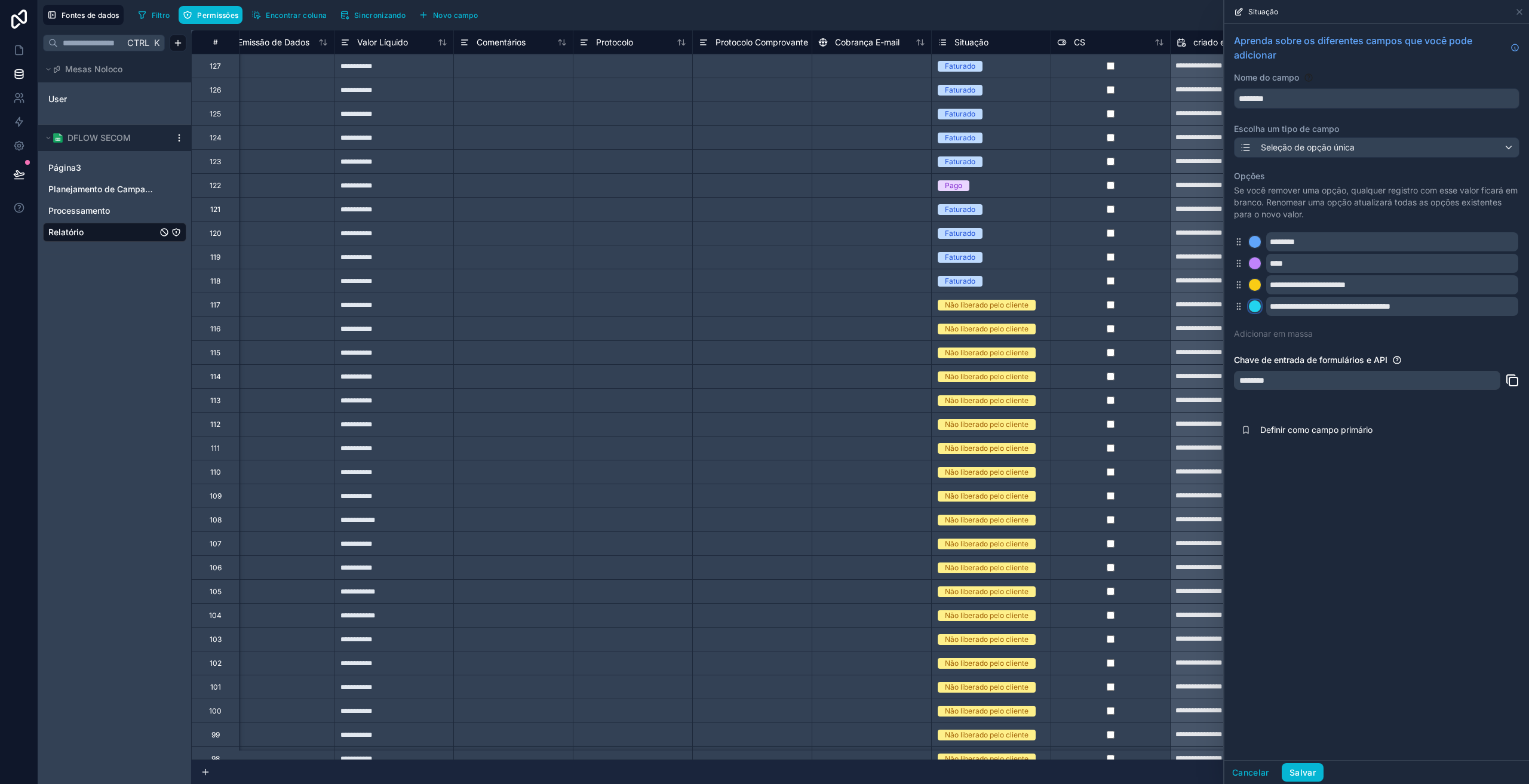
click at [1256, 306] on div at bounding box center [1254, 306] width 12 height 12
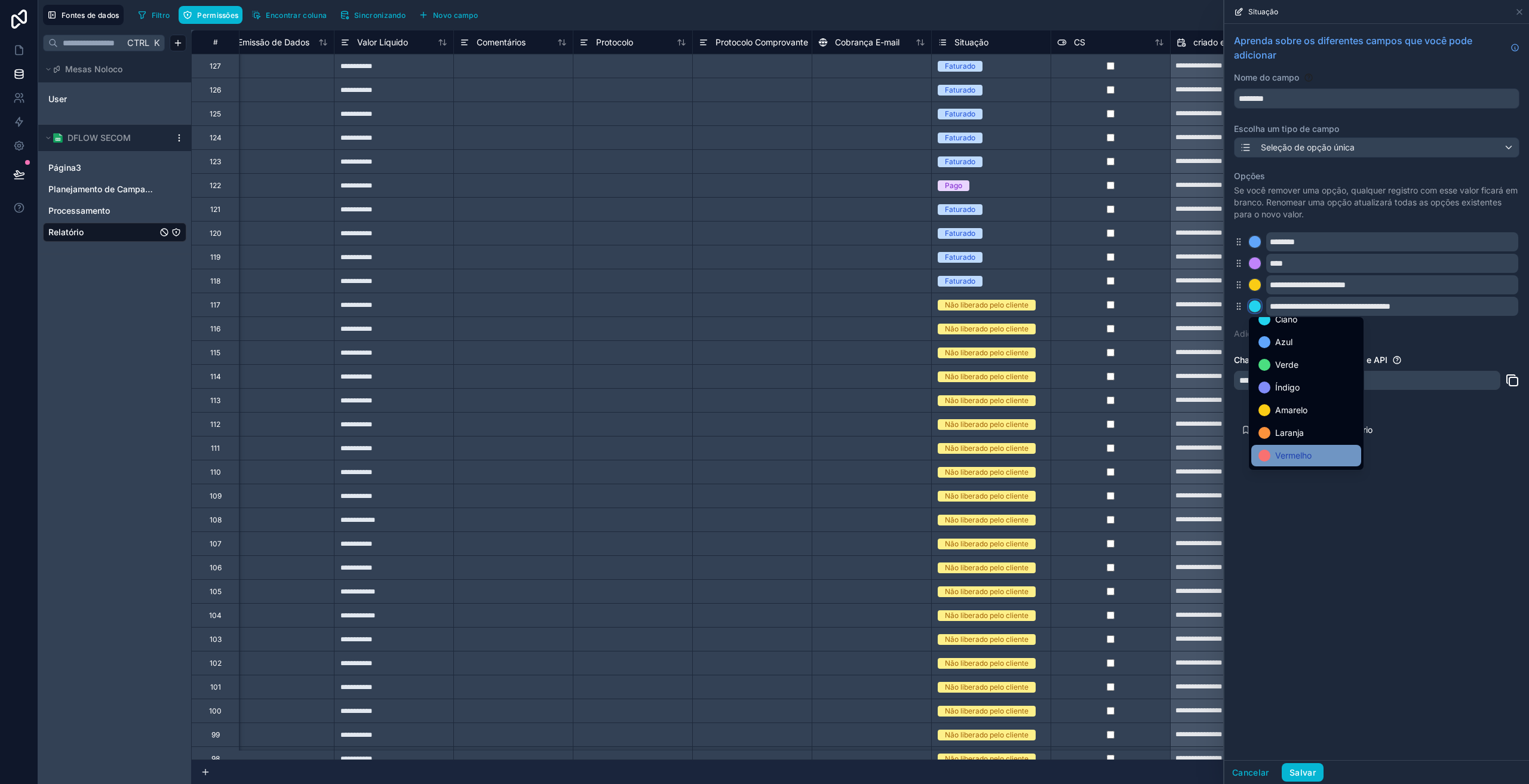
scroll to position [100, 0]
click at [1306, 433] on font "Vermelho" at bounding box center [1293, 433] width 37 height 10
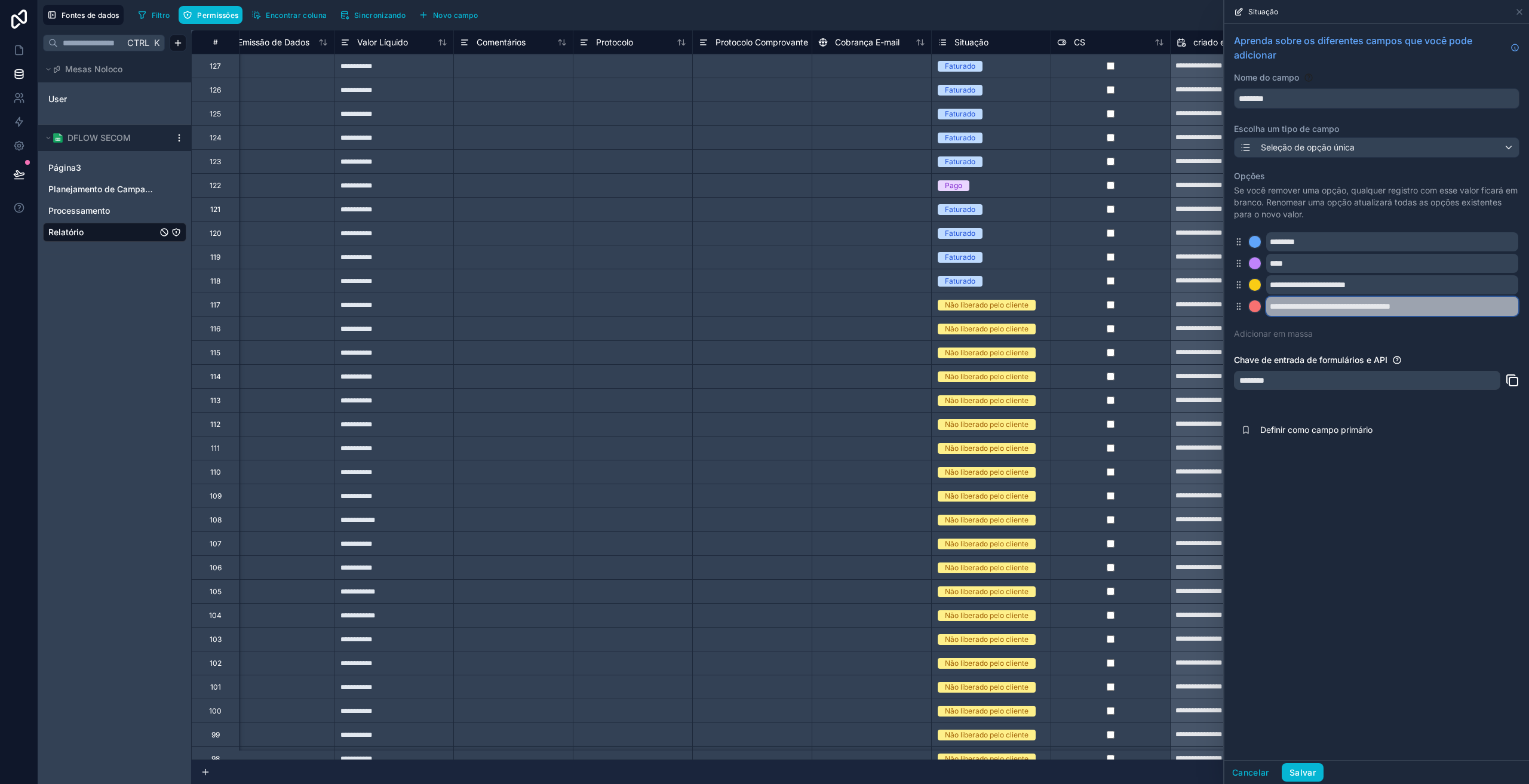
click at [1431, 306] on input "**********" at bounding box center [1392, 306] width 252 height 19
drag, startPoint x: 1382, startPoint y: 567, endPoint x: 1311, endPoint y: 669, distance: 124.3
click at [1382, 569] on div "**********" at bounding box center [1376, 392] width 304 height 736
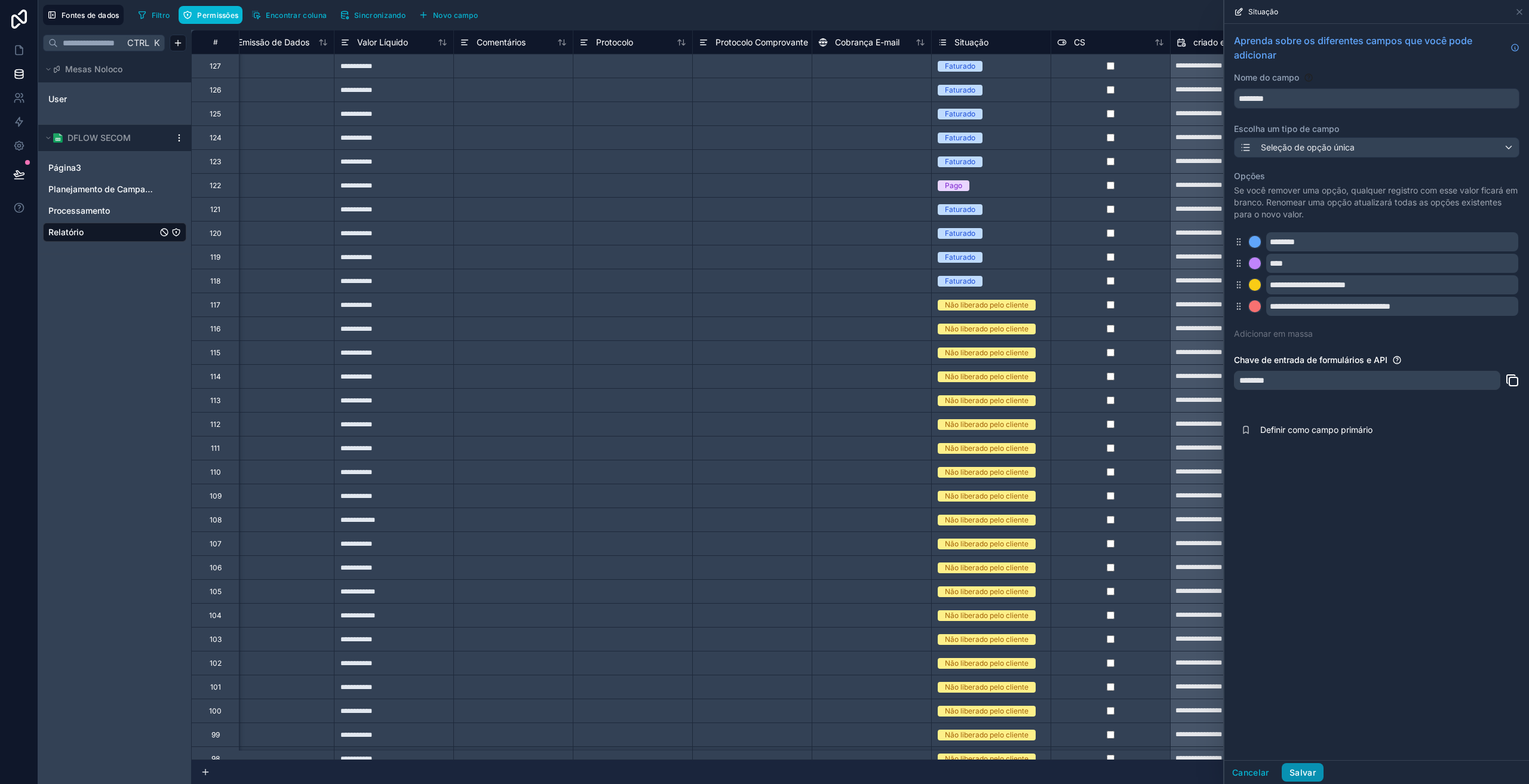
click at [1317, 773] on button "Salvar" at bounding box center [1302, 772] width 42 height 19
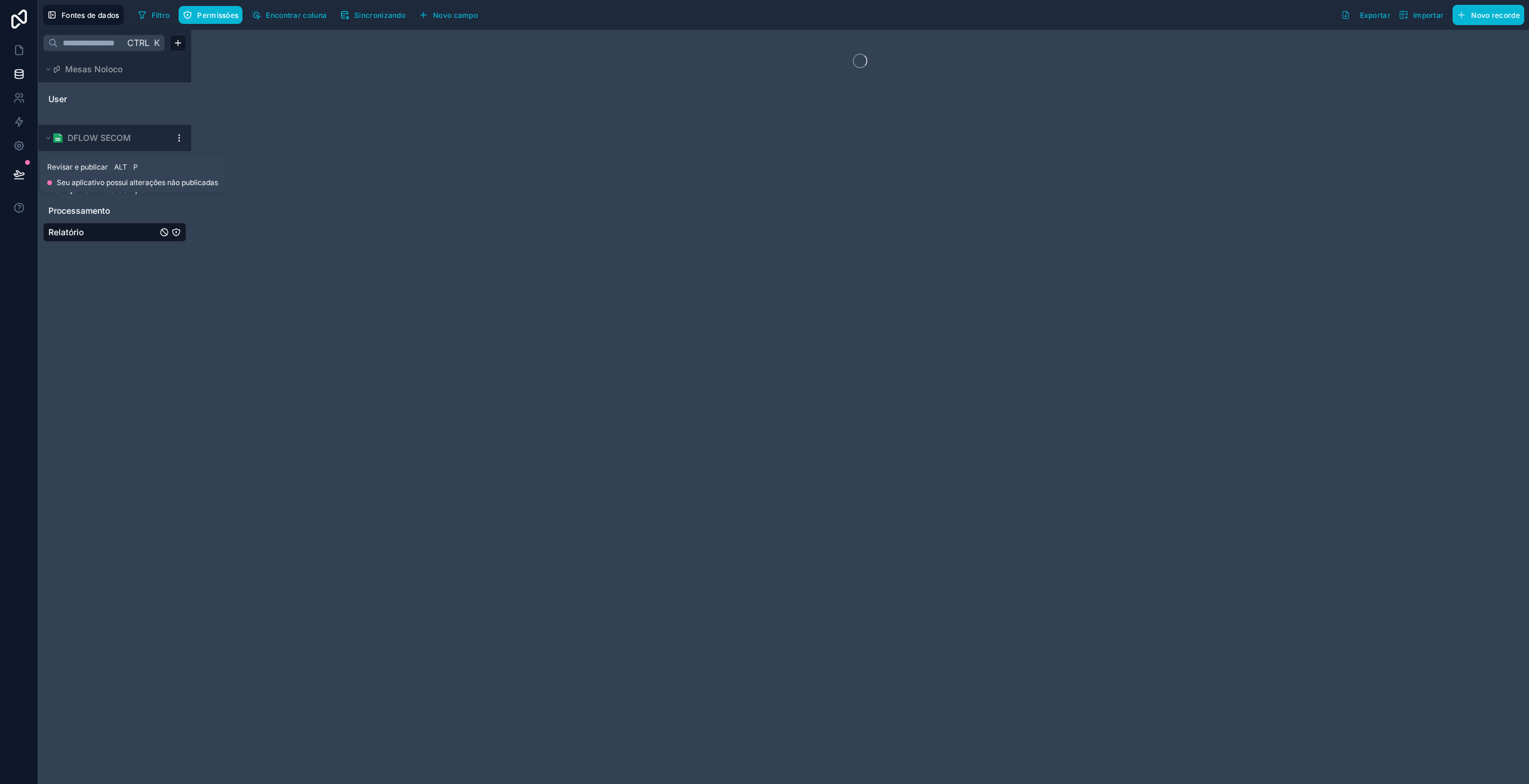
click at [23, 182] on button at bounding box center [18, 174] width 26 height 33
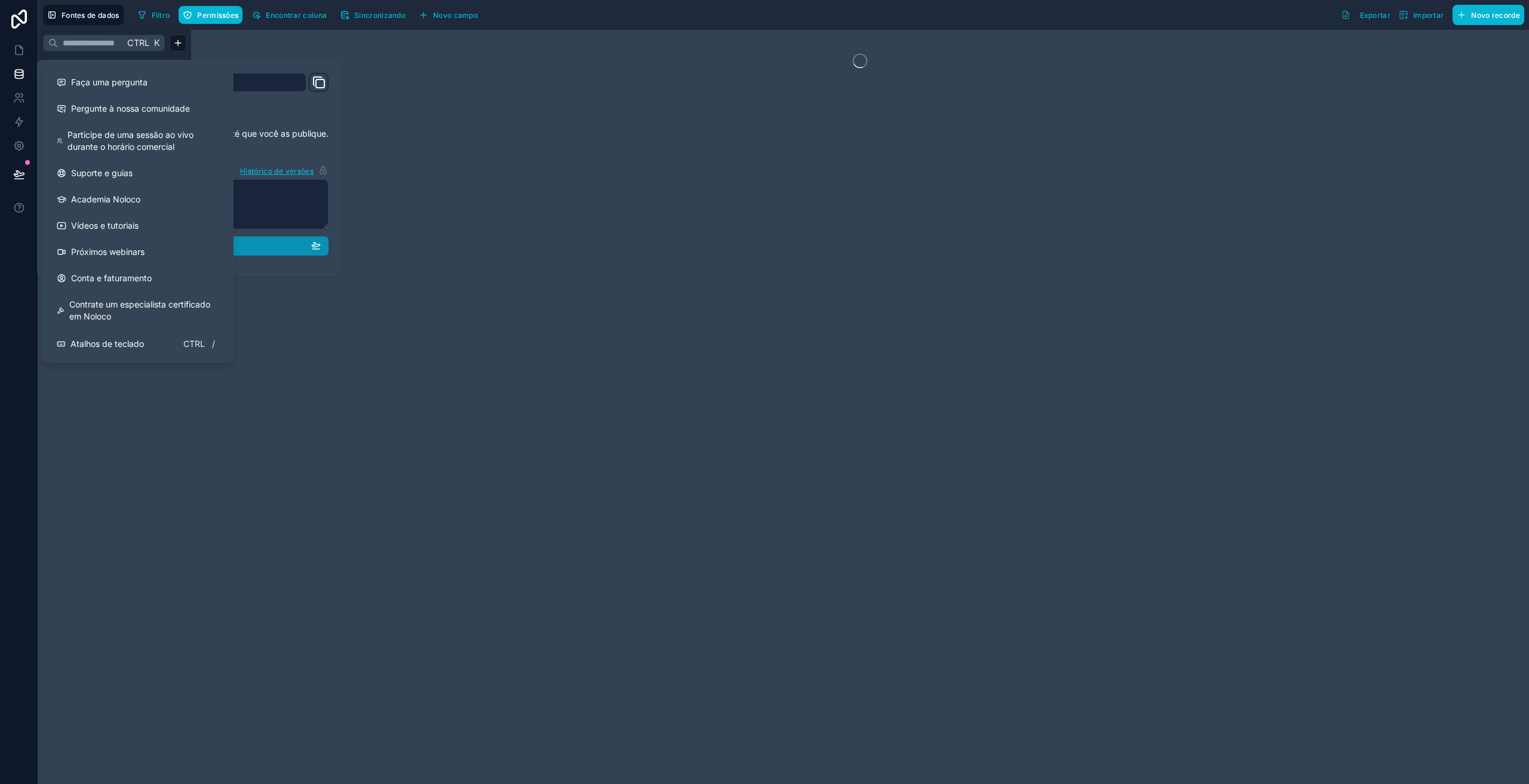
click at [251, 244] on div "Publicar" at bounding box center [189, 246] width 264 height 11
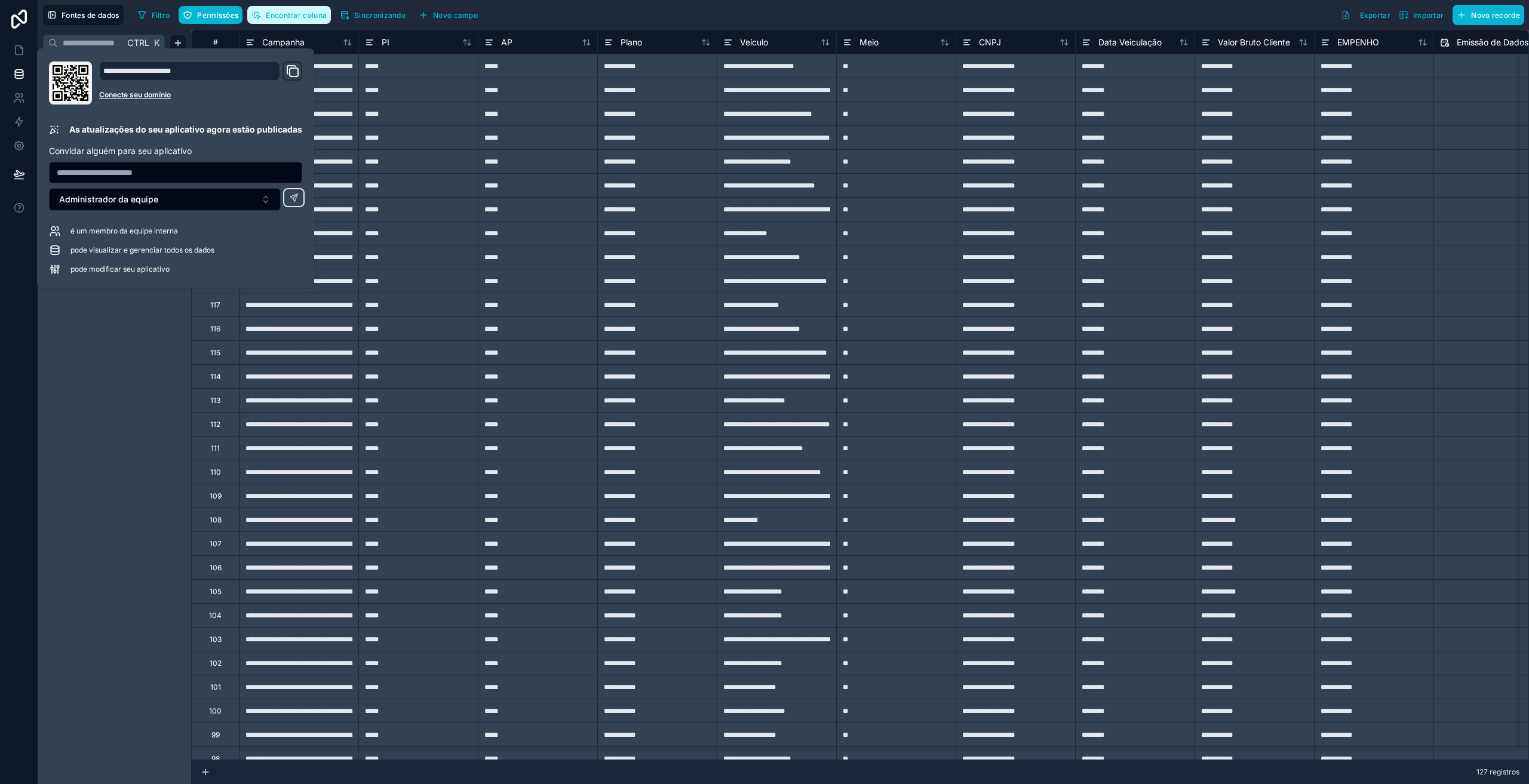
drag, startPoint x: 308, startPoint y: 21, endPoint x: 316, endPoint y: 23, distance: 8.2
click at [309, 22] on button "Encontrar coluna" at bounding box center [289, 14] width 84 height 18
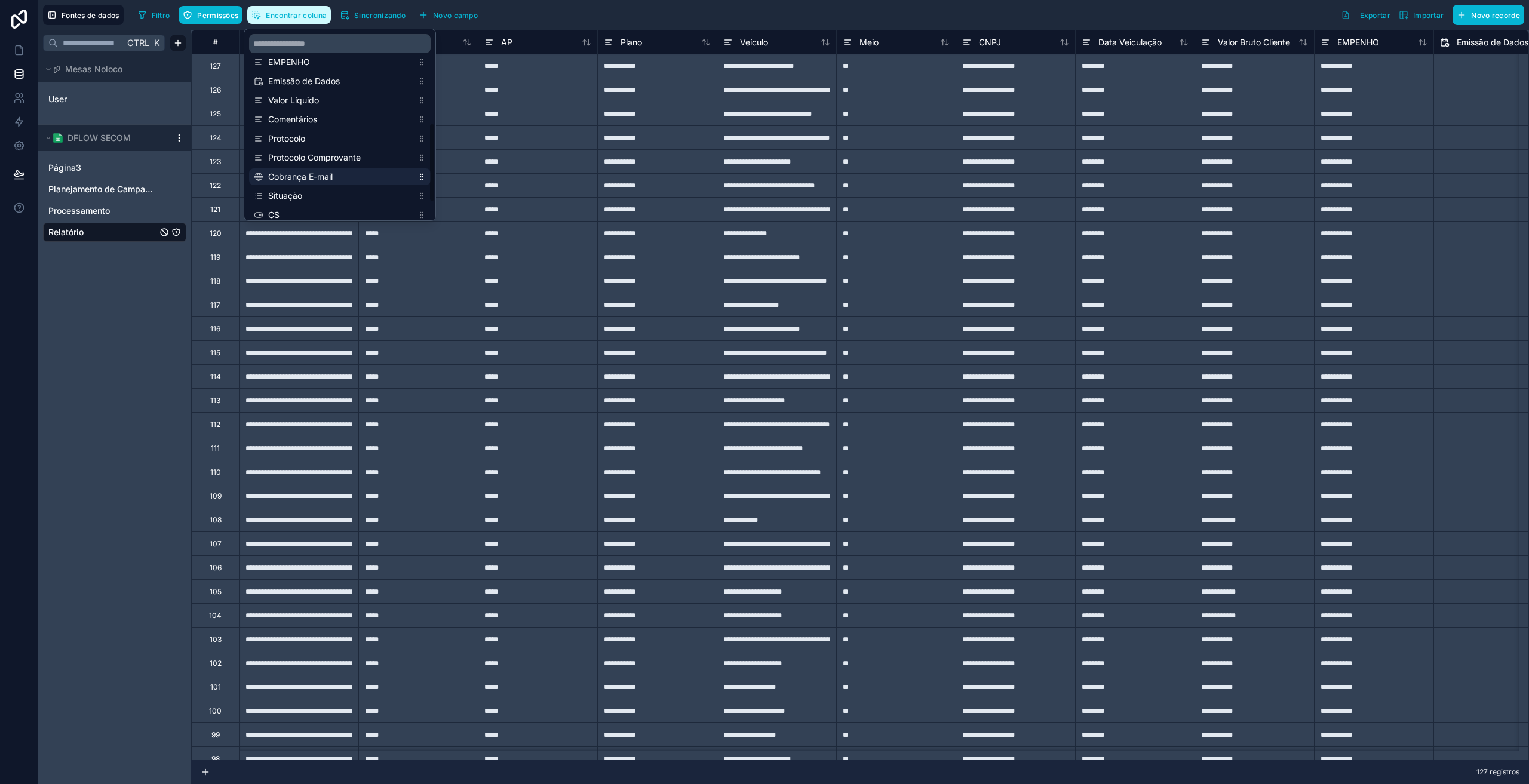
scroll to position [219, 0]
click at [304, 163] on span "Situação" at bounding box center [340, 157] width 144 height 12
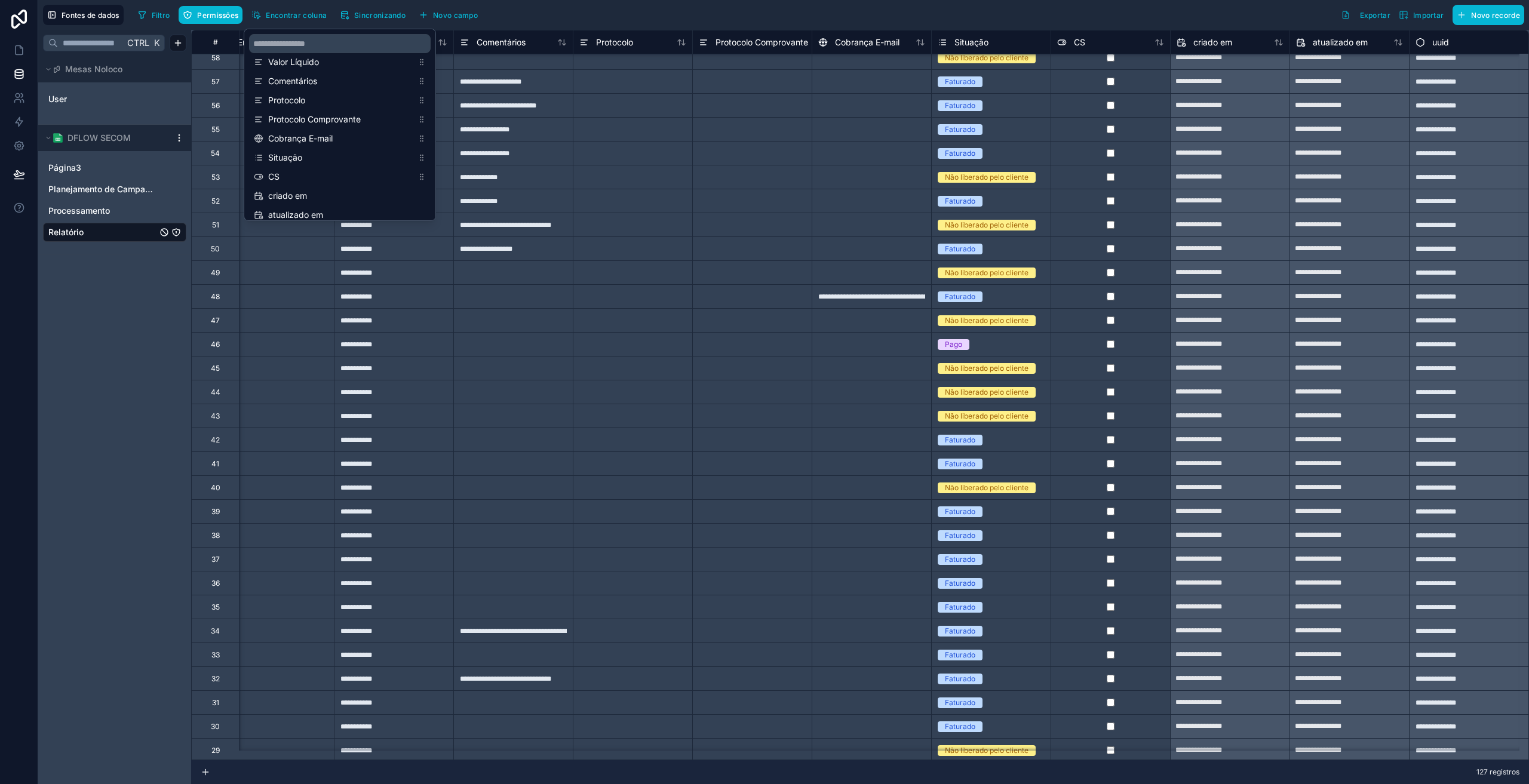
scroll to position [1648, 1227]
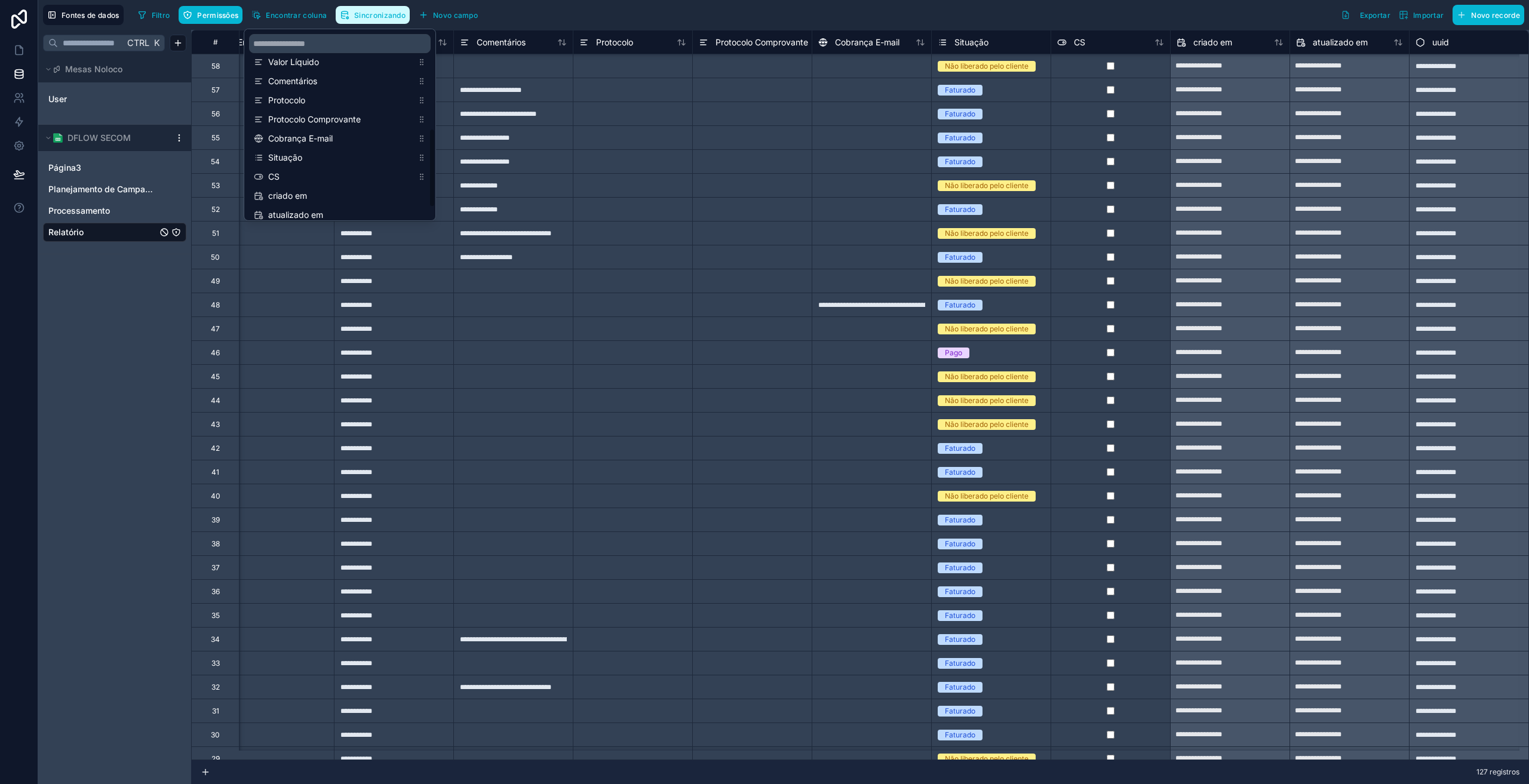
click at [390, 18] on font "Sincronizando" at bounding box center [380, 15] width 51 height 9
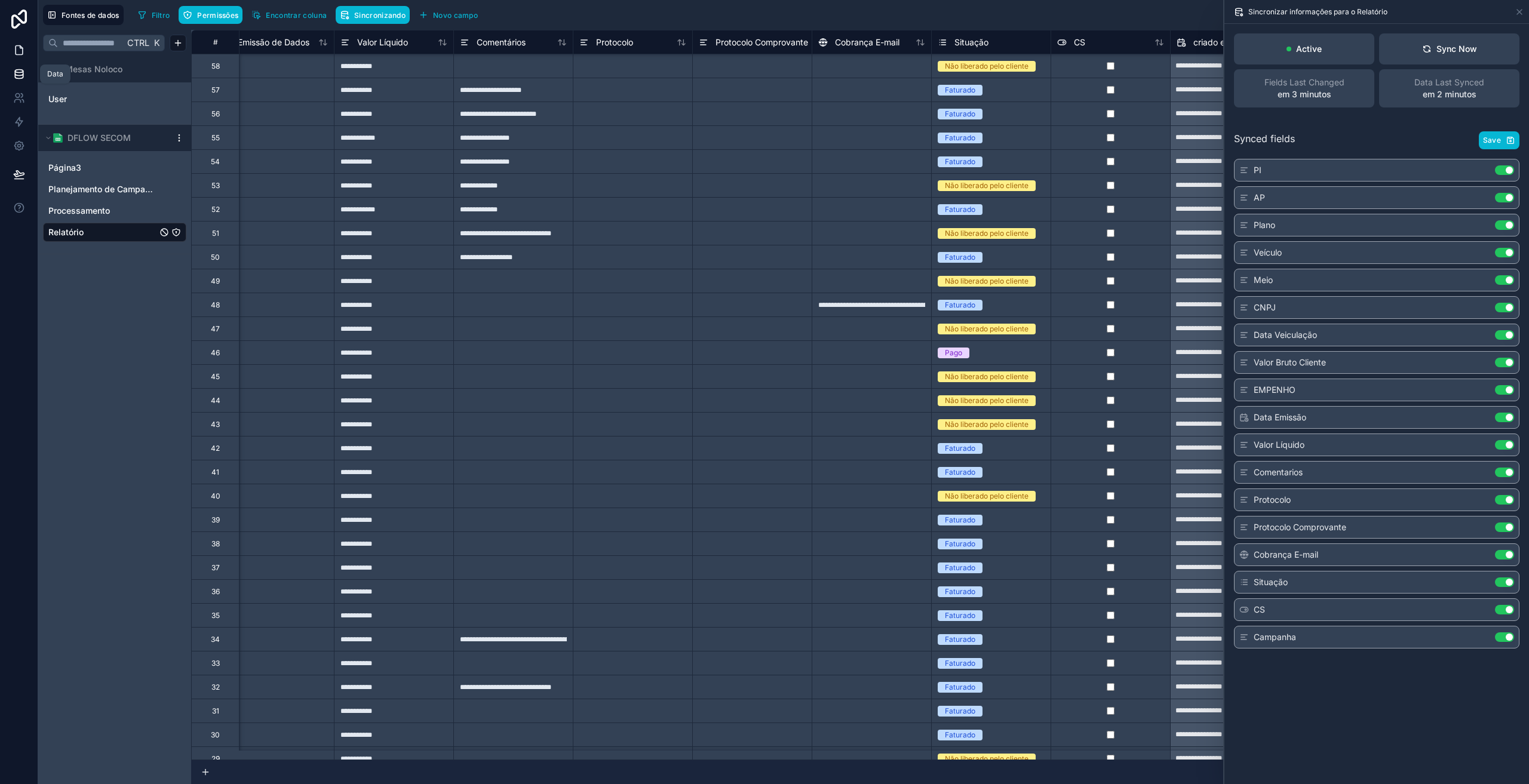
click at [16, 51] on icon at bounding box center [19, 50] width 7 height 9
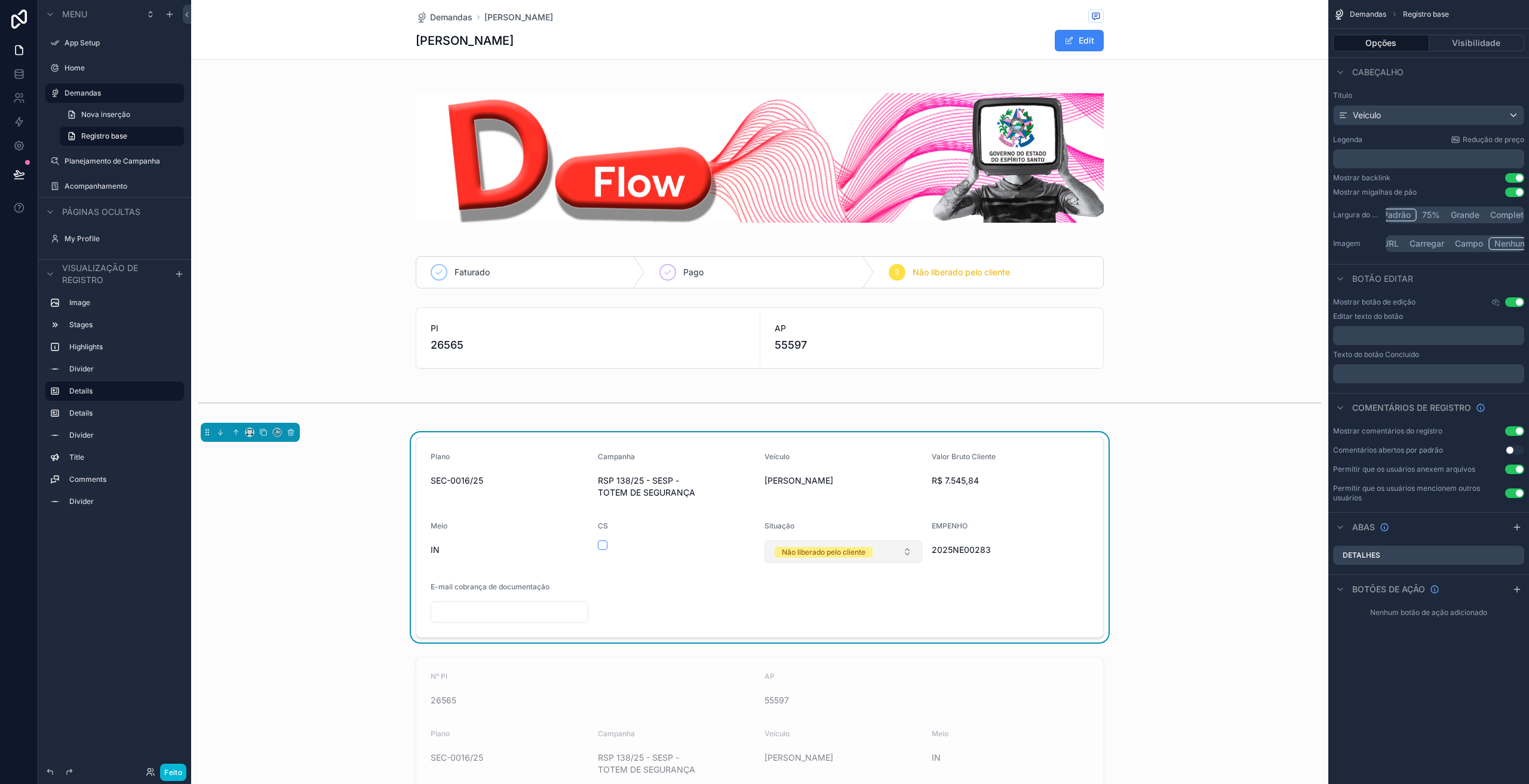
click at [850, 553] on div "Não liberado pelo cliente" at bounding box center [823, 552] width 84 height 11
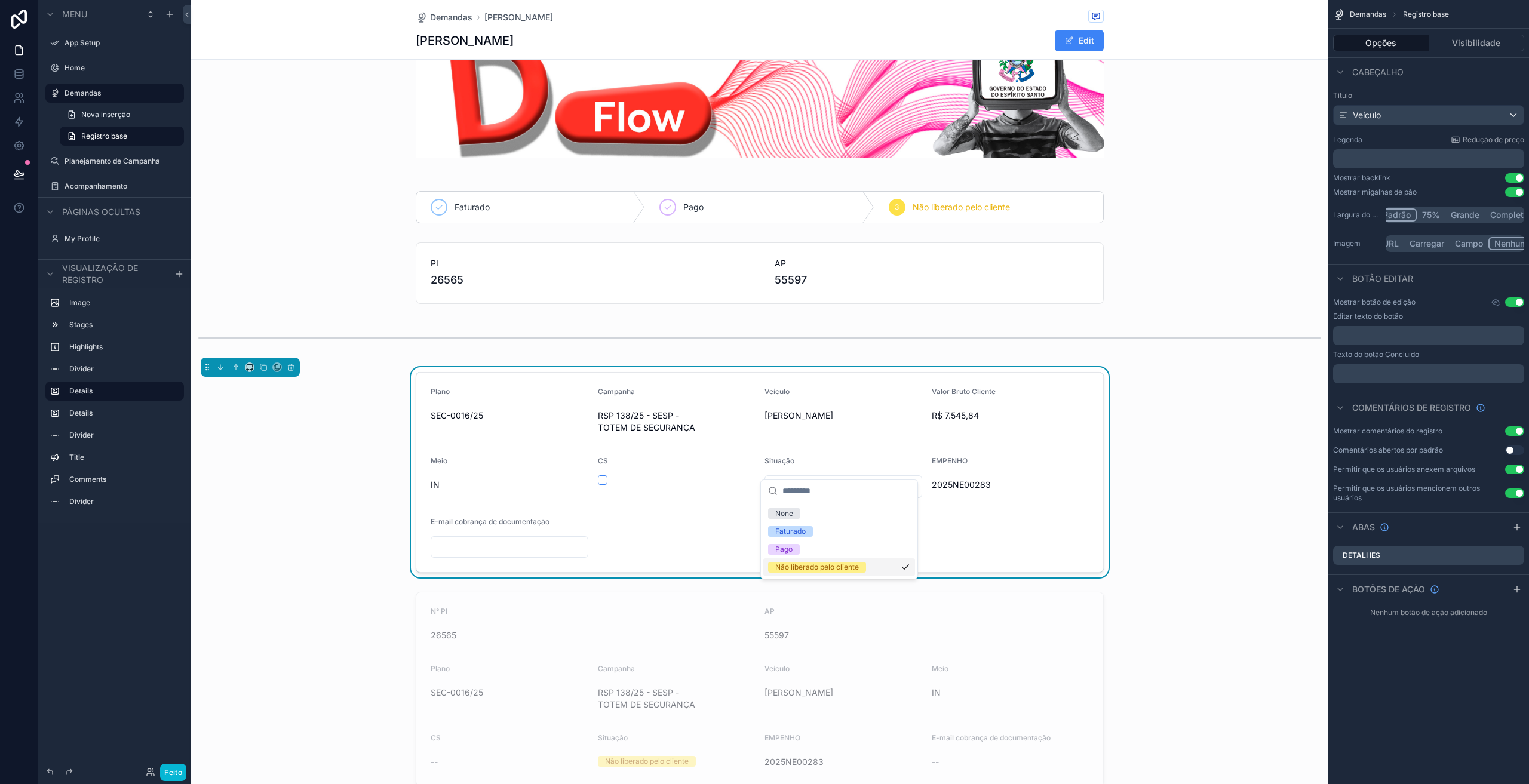
scroll to position [40, 0]
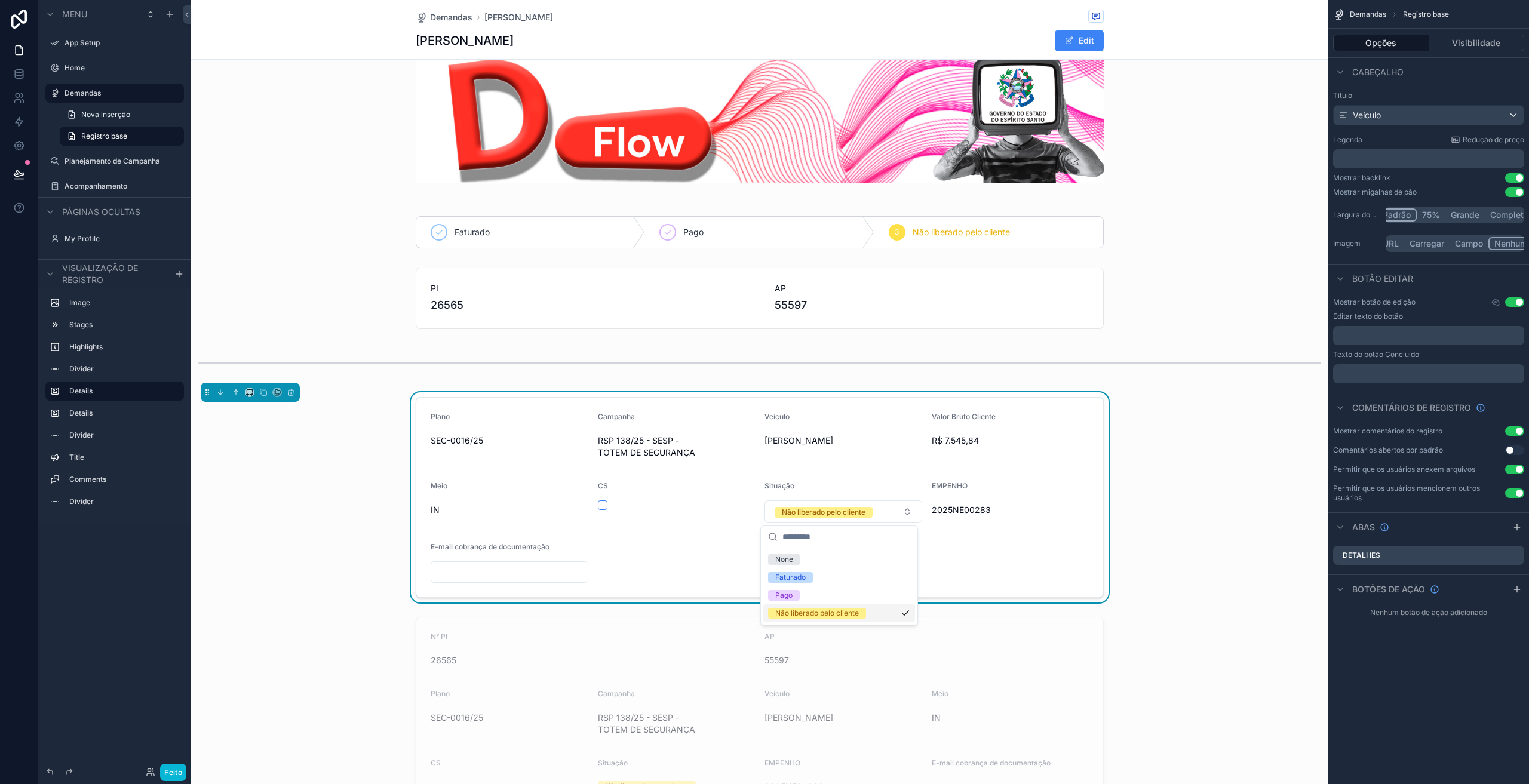
click at [702, 556] on form "Plano SEC-0016/25 Campanha RSP 138/25 - SESP - TOTEM DE SEGURANÇA Veículo NATAN…" at bounding box center [760, 497] width 687 height 199
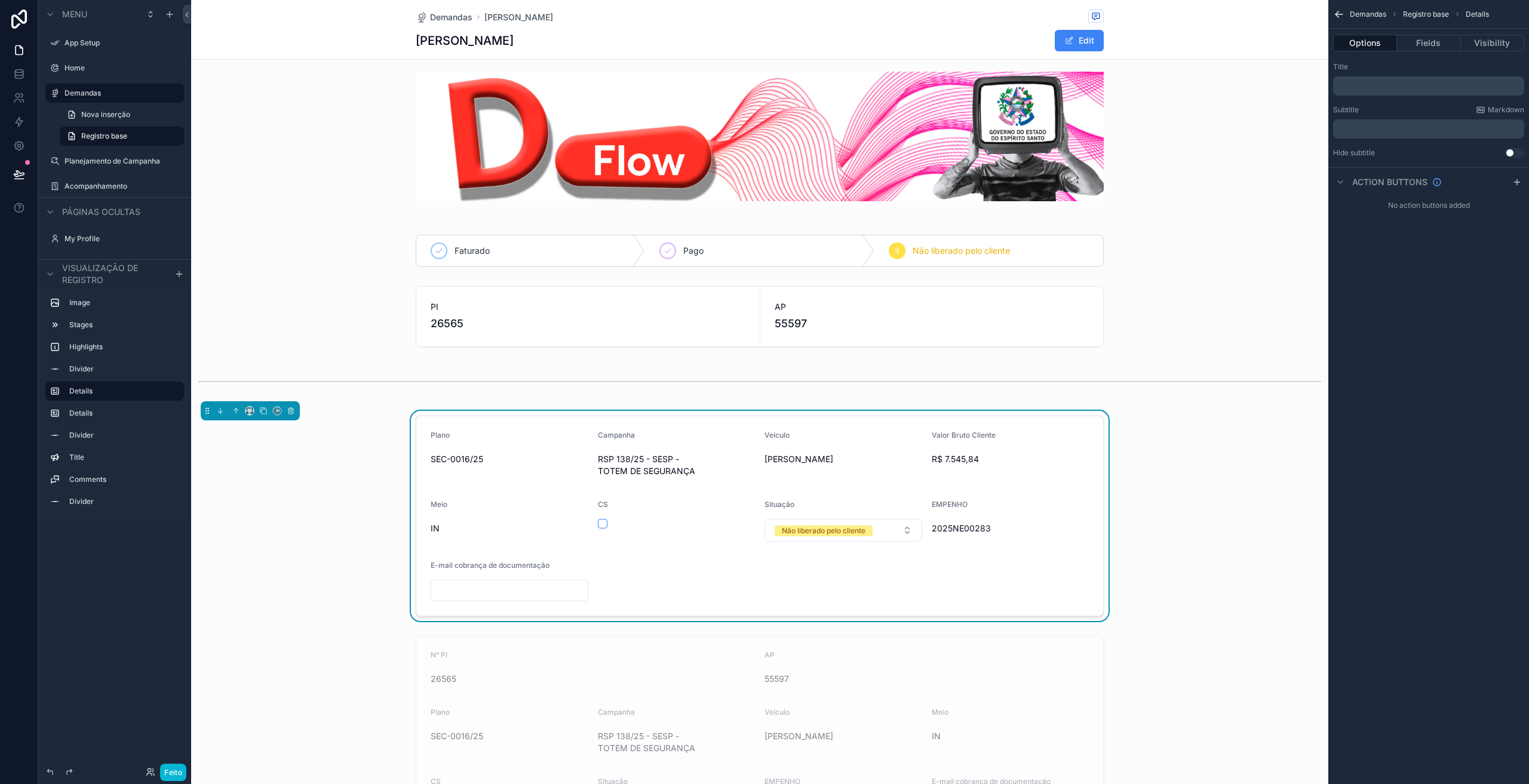
scroll to position [0, 0]
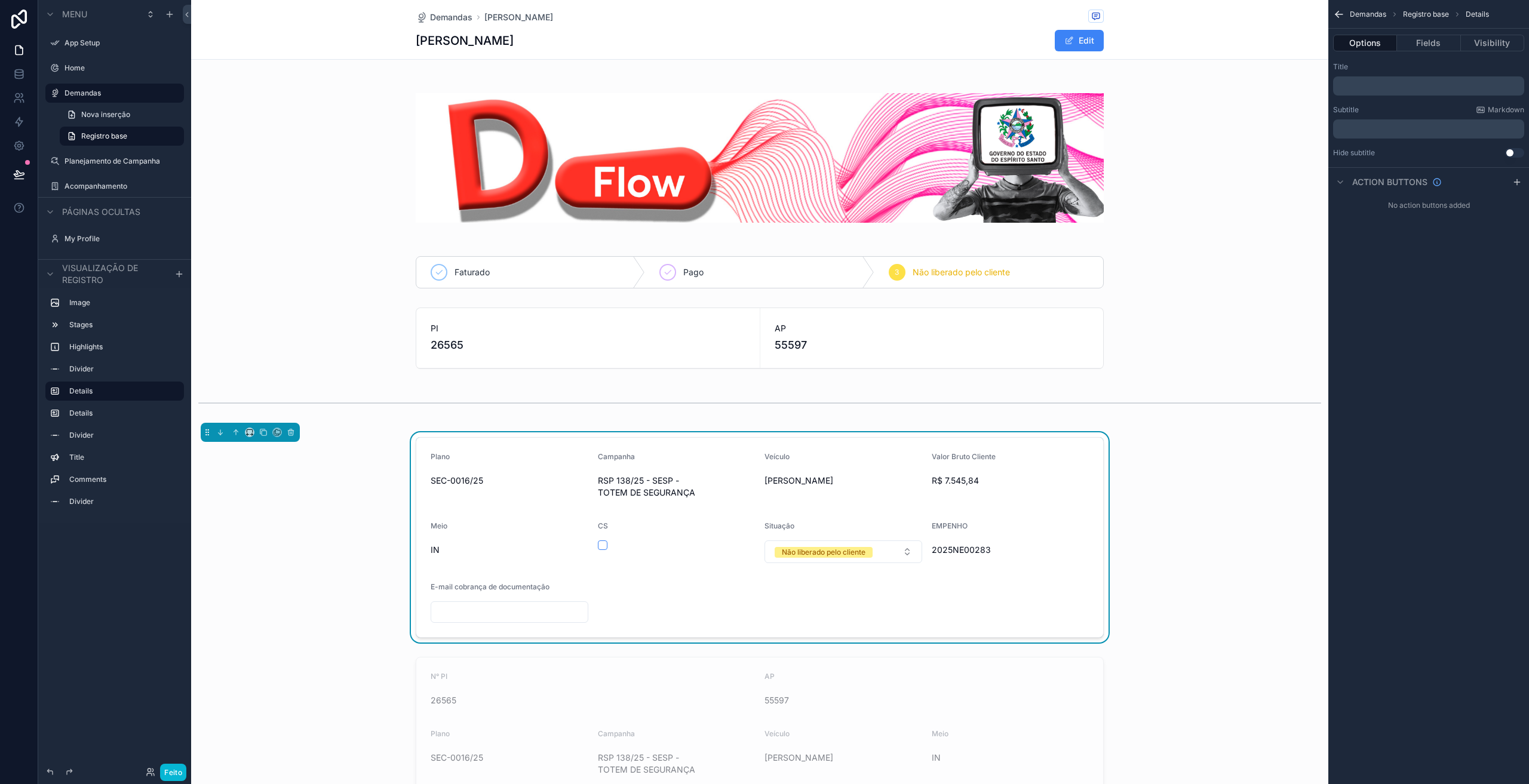
click at [735, 537] on div "CS" at bounding box center [676, 542] width 158 height 42
click at [18, 166] on button at bounding box center [18, 174] width 26 height 33
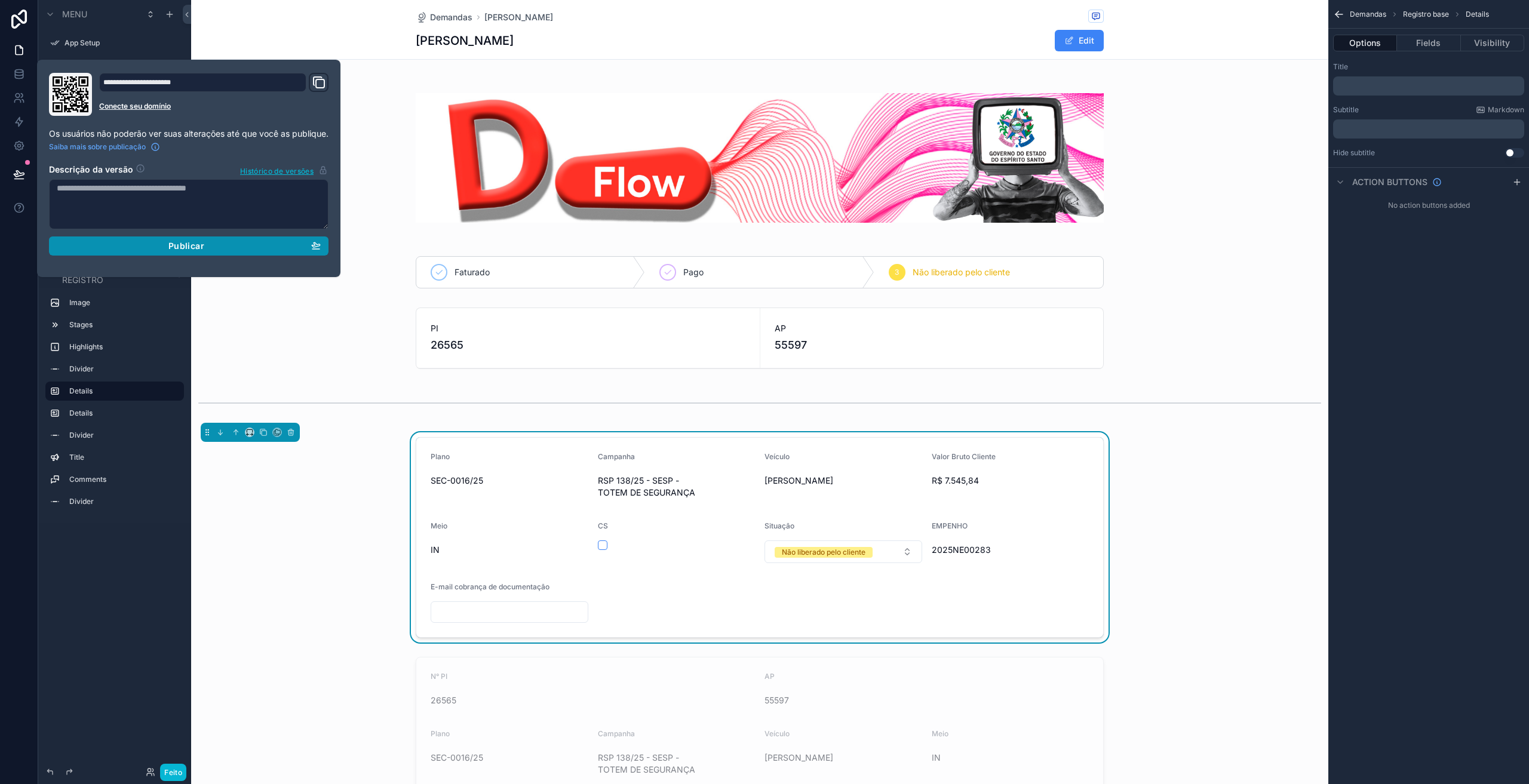
click at [166, 251] on div "Publicar" at bounding box center [189, 246] width 264 height 11
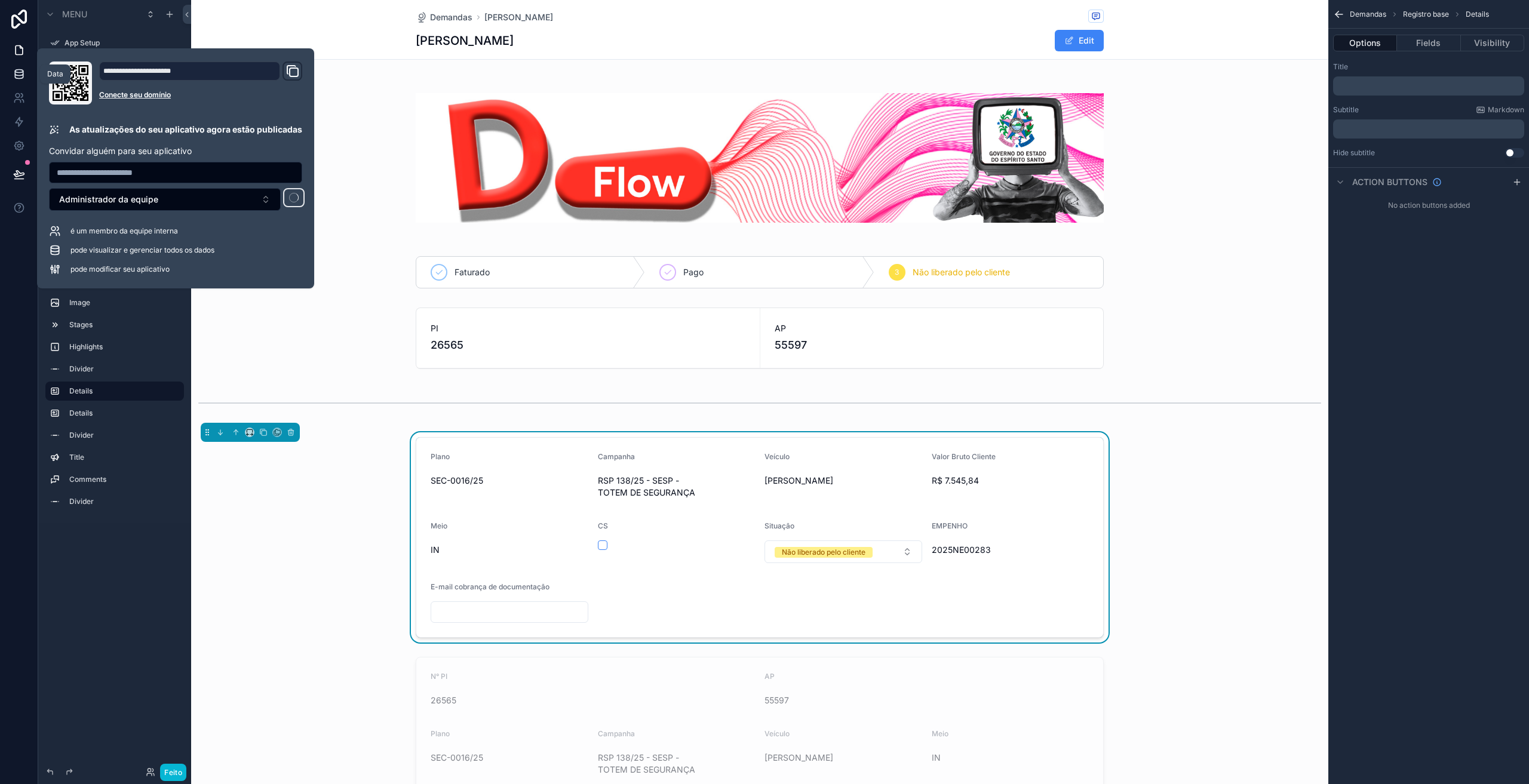
click at [20, 73] on icon at bounding box center [18, 71] width 8 height 3
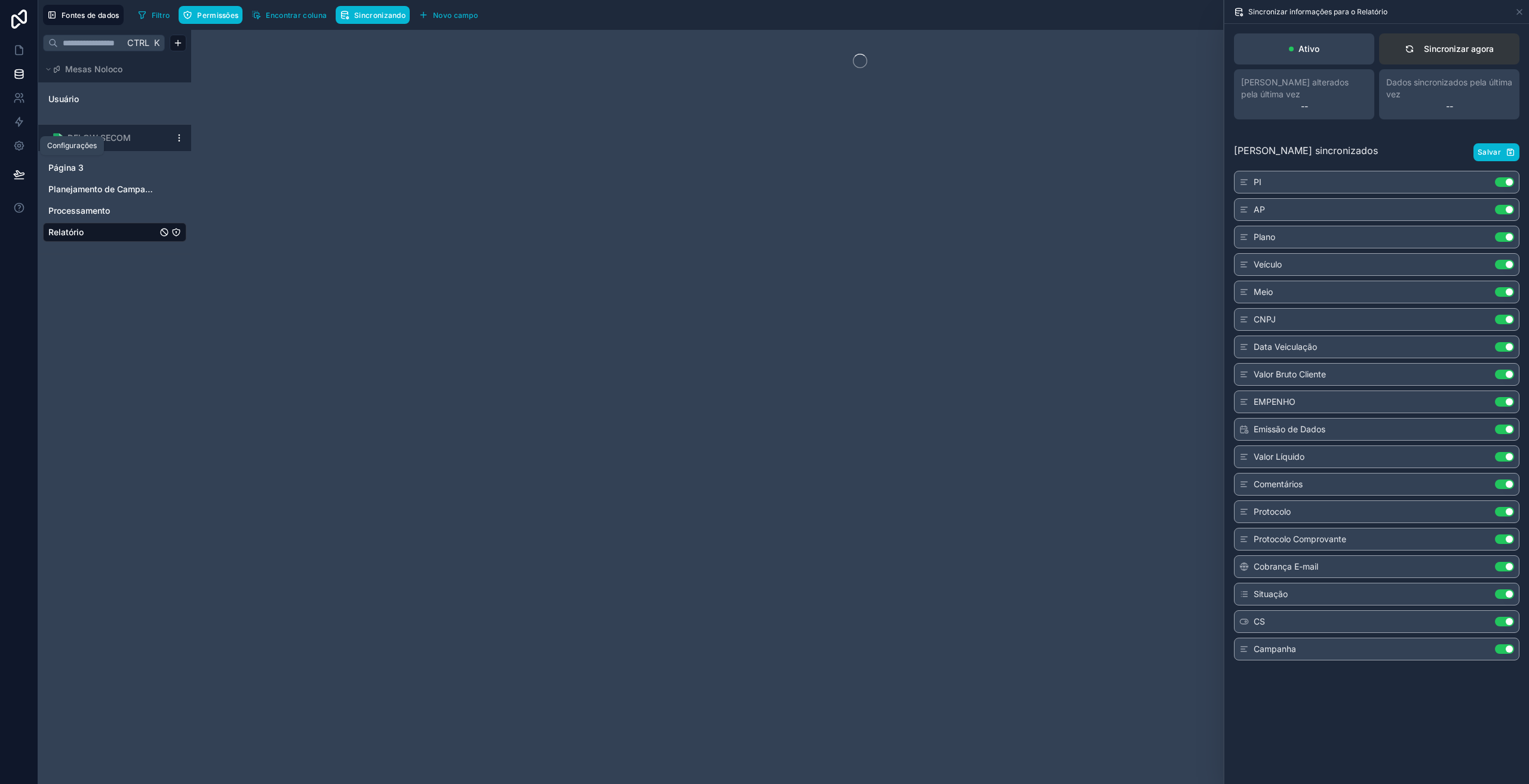
click at [1426, 44] on font "Sincronizar agora" at bounding box center [1458, 49] width 70 height 10
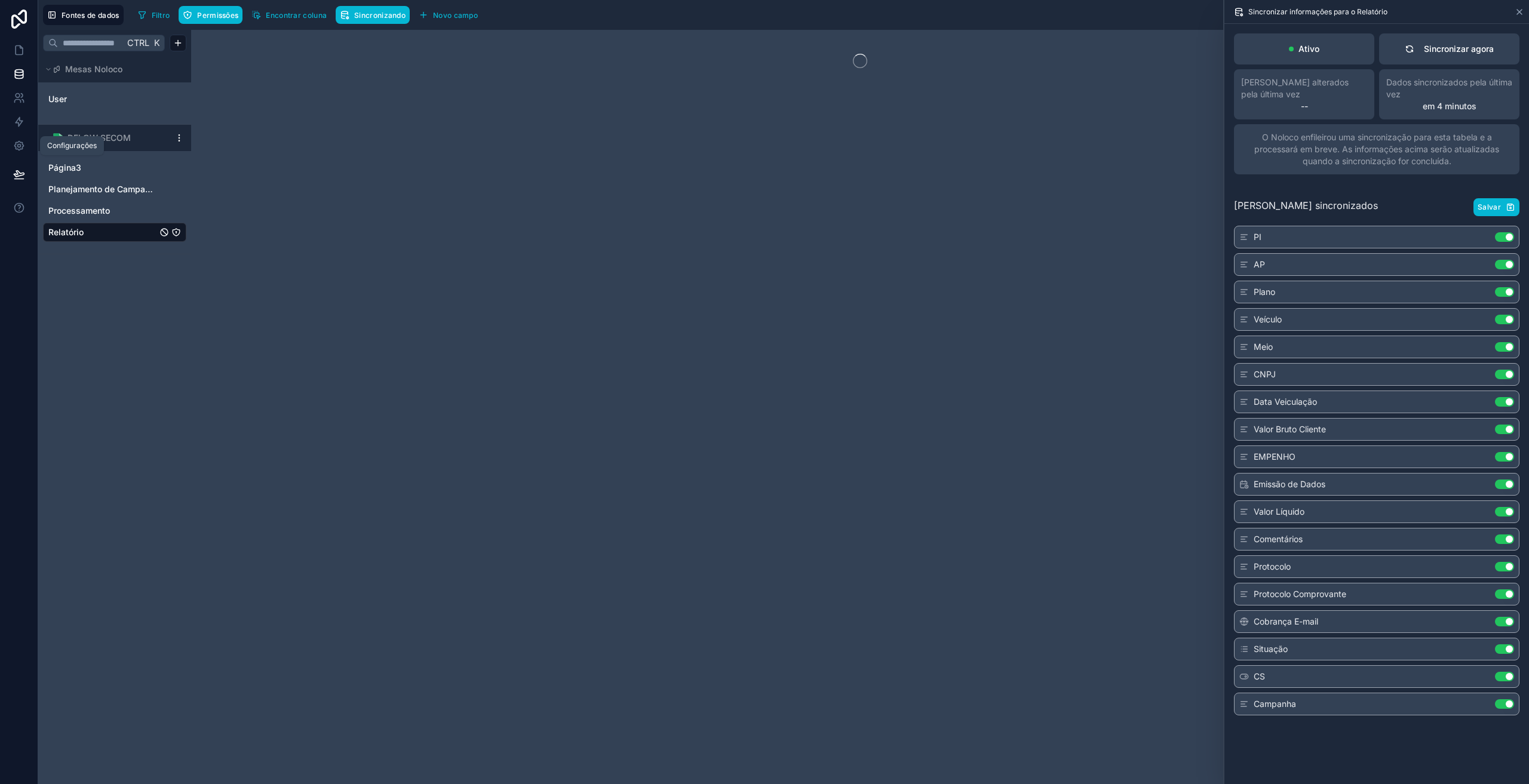
click at [1518, 13] on icon at bounding box center [1519, 12] width 10 height 10
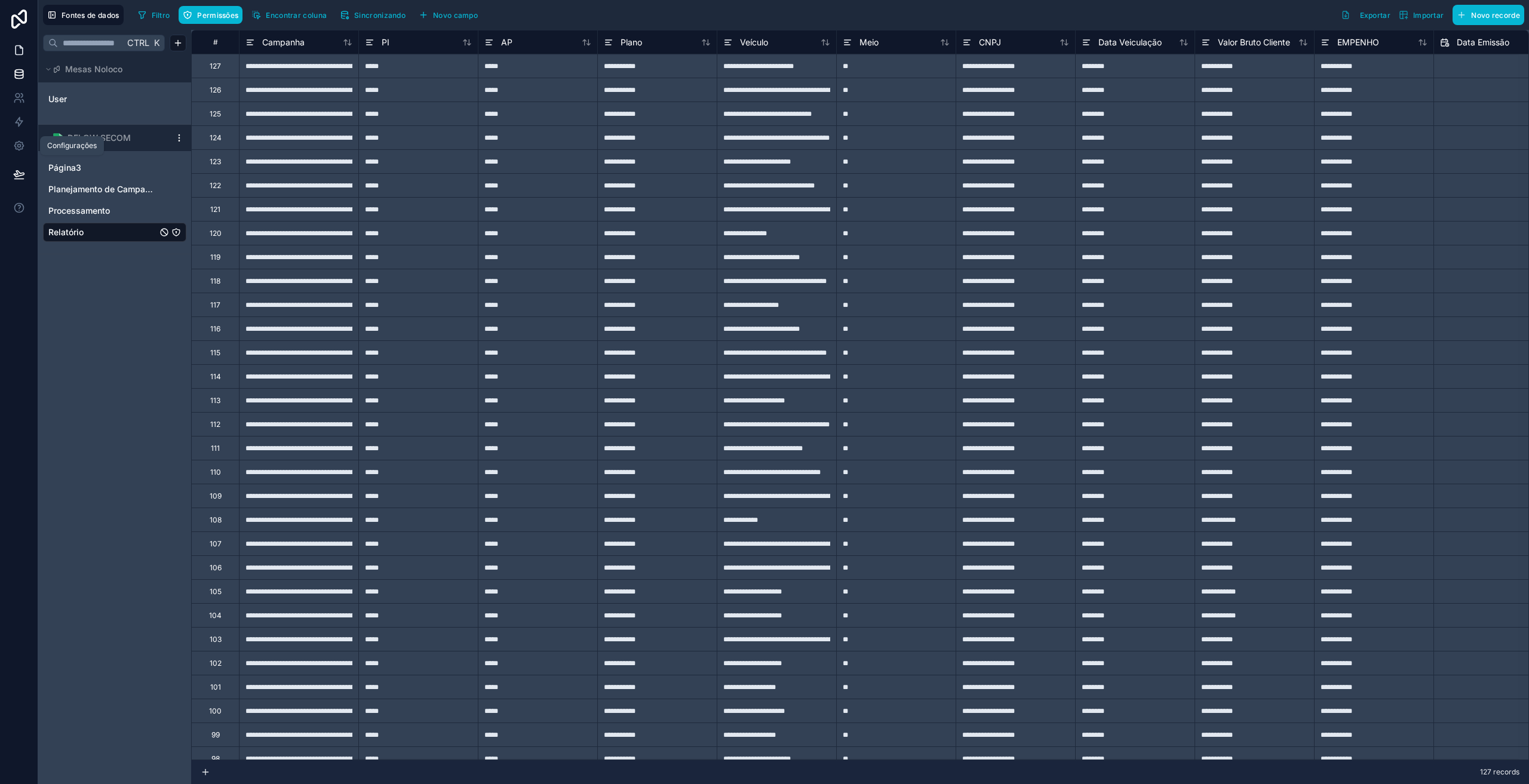
click at [16, 53] on icon at bounding box center [19, 50] width 12 height 12
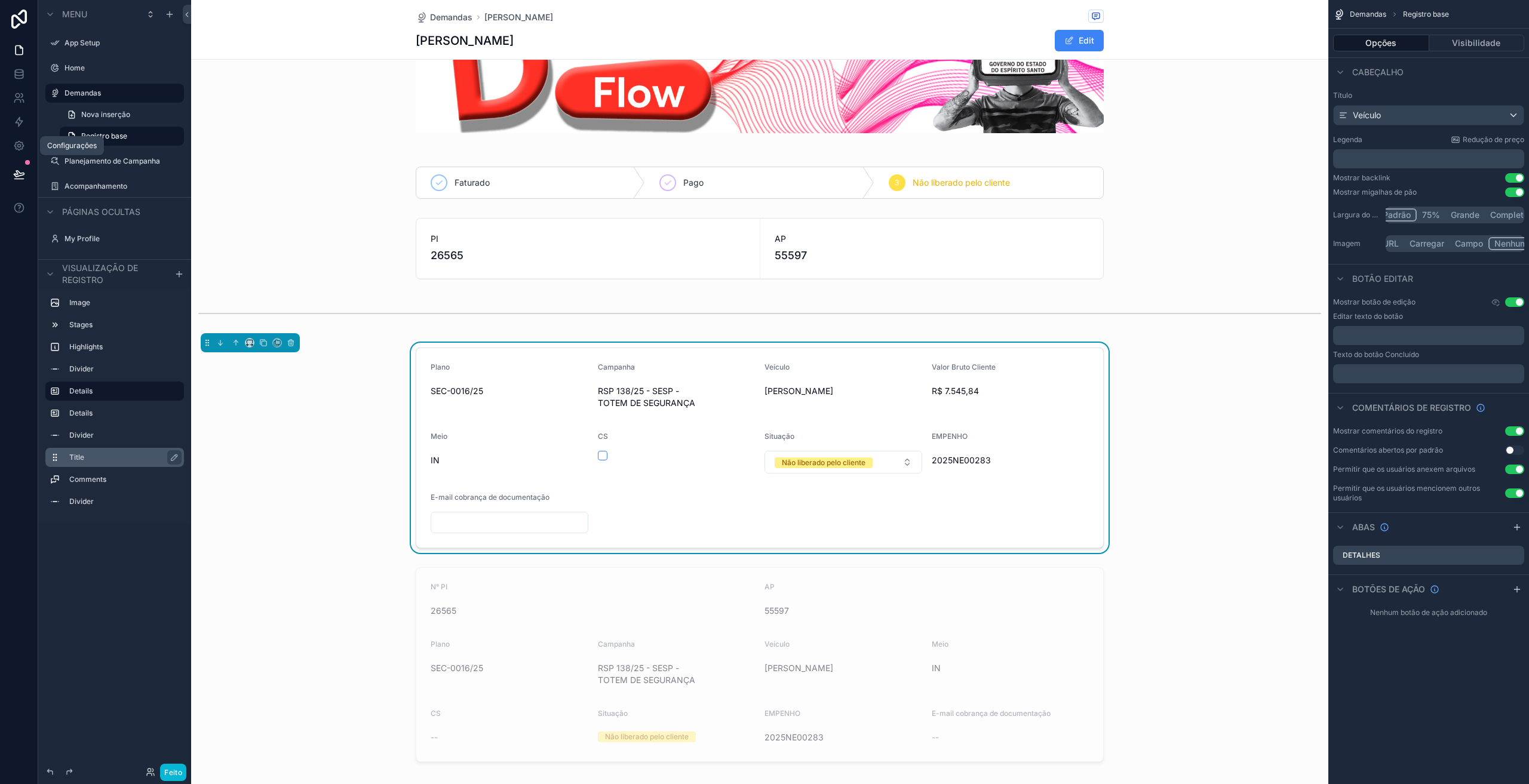
scroll to position [100, 0]
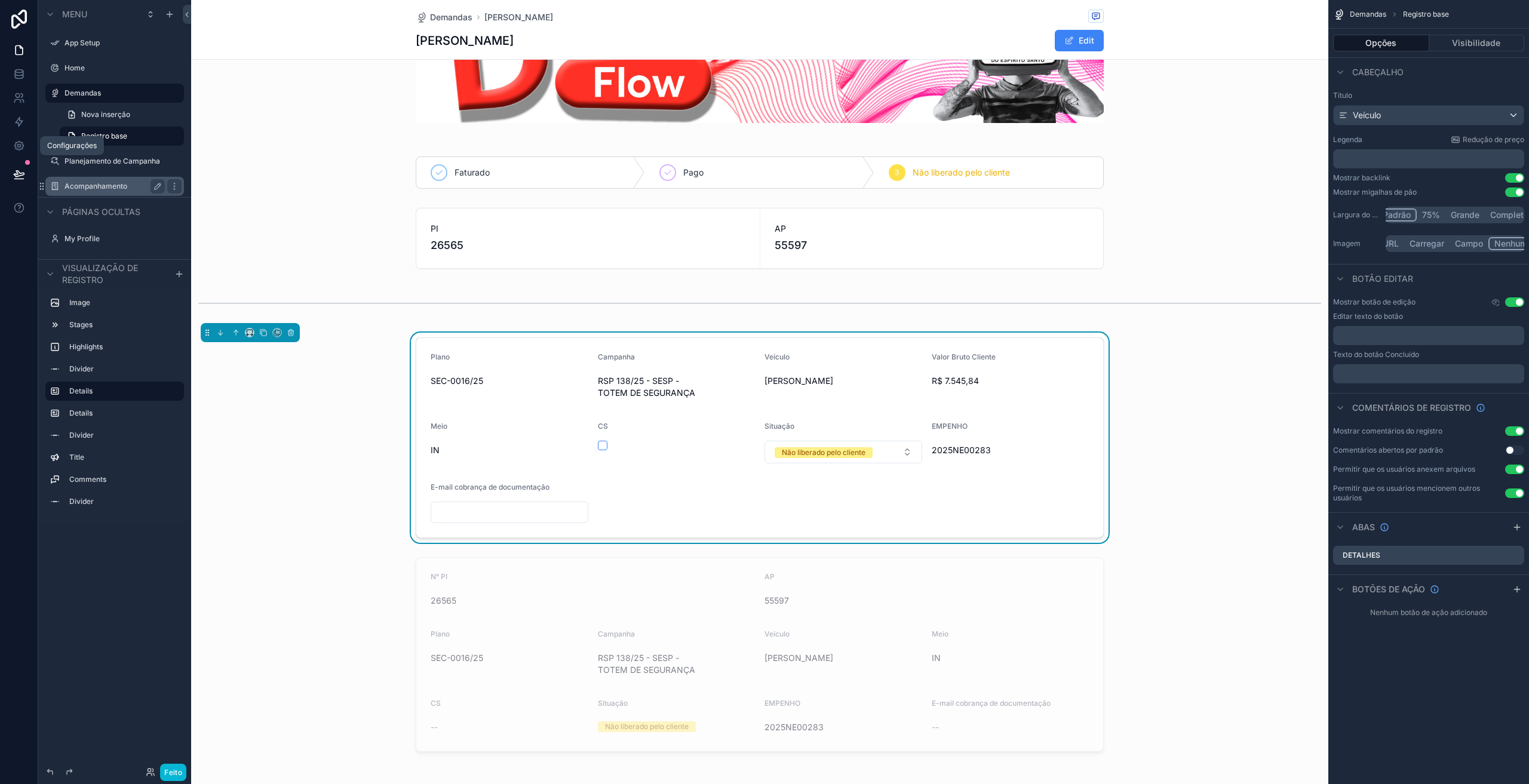
click at [93, 186] on label "Acompanhamento" at bounding box center [113, 187] width 96 height 10
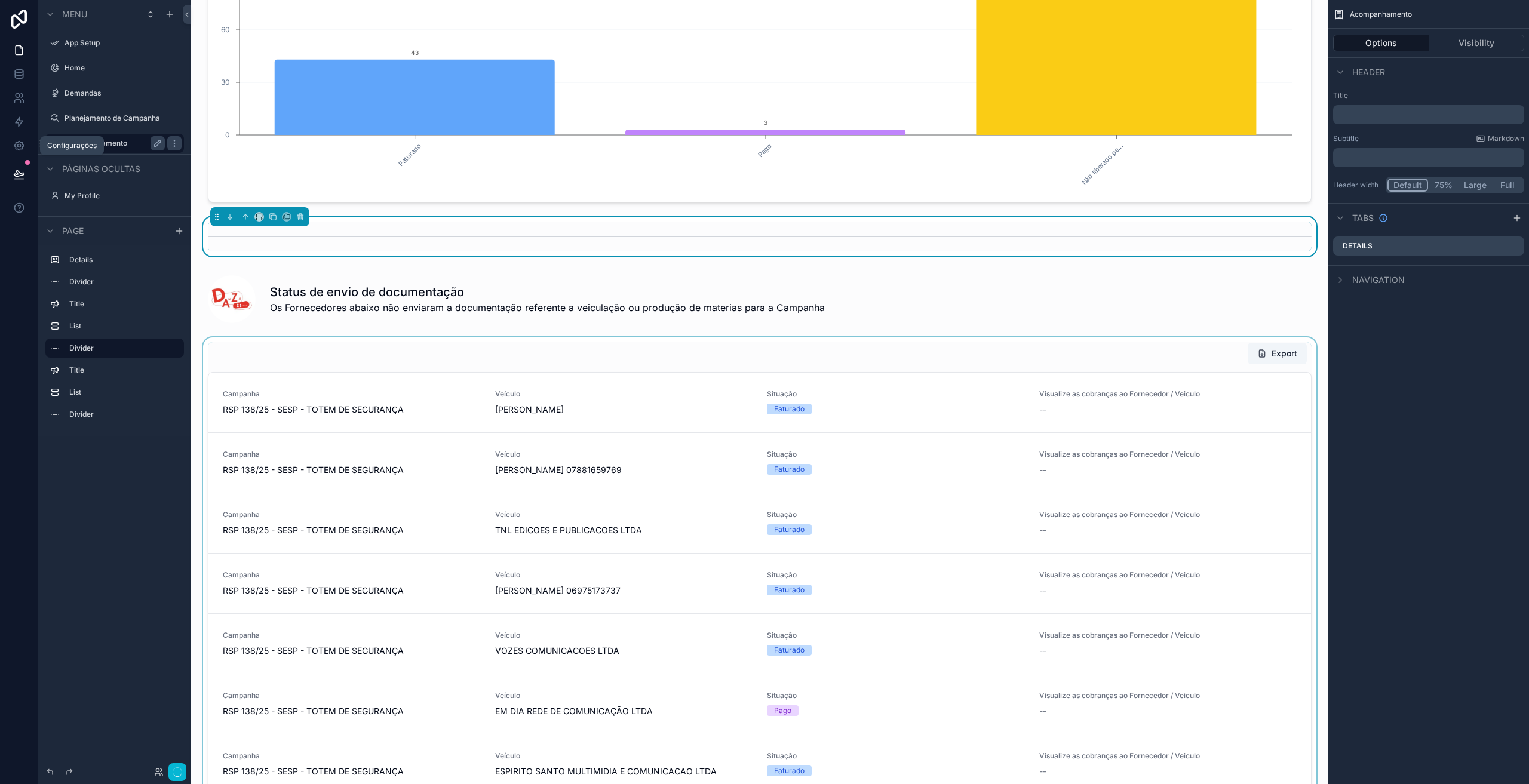
scroll to position [279, 0]
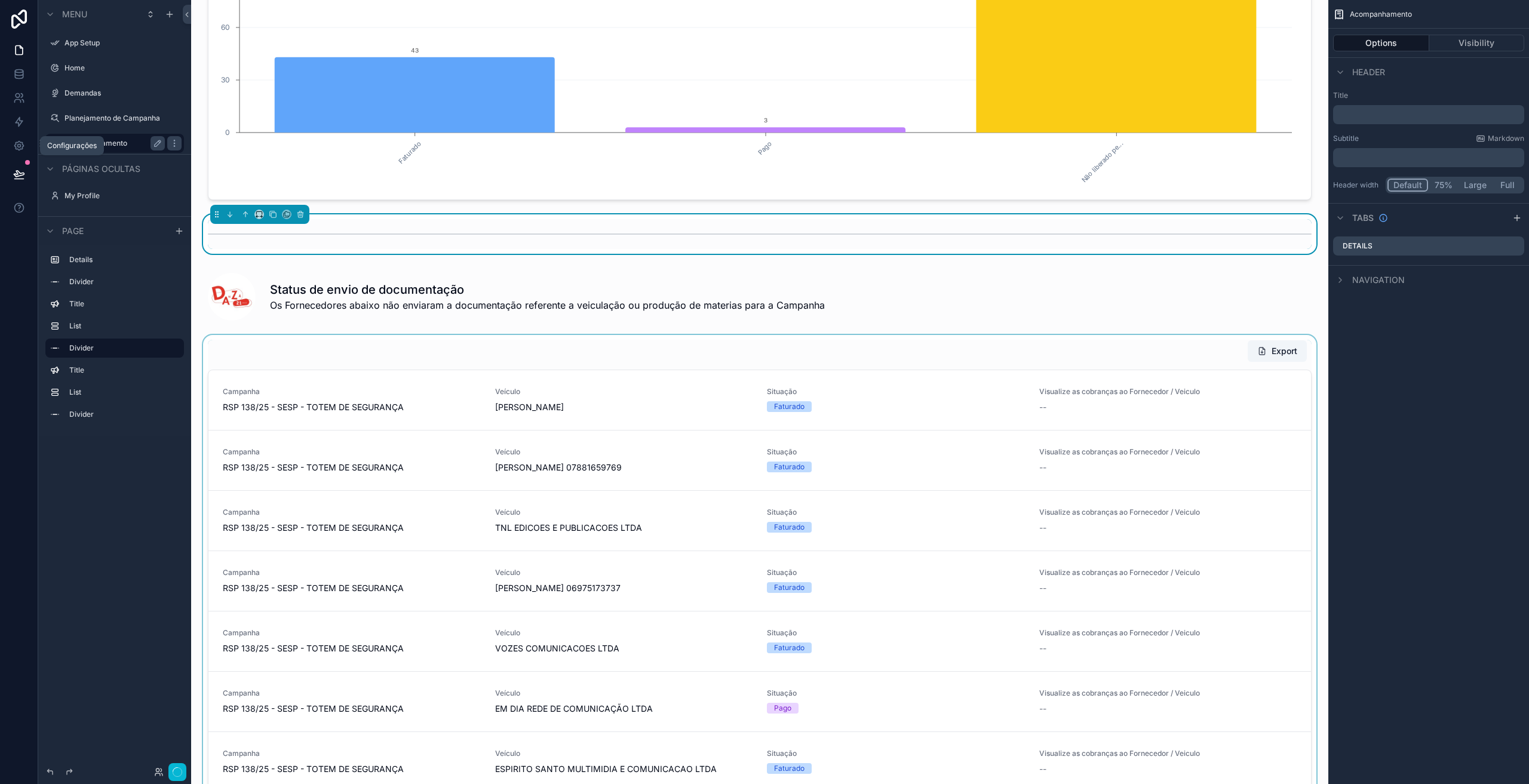
click at [1021, 346] on div "conteúdo rolável" at bounding box center [760, 648] width 1118 height 628
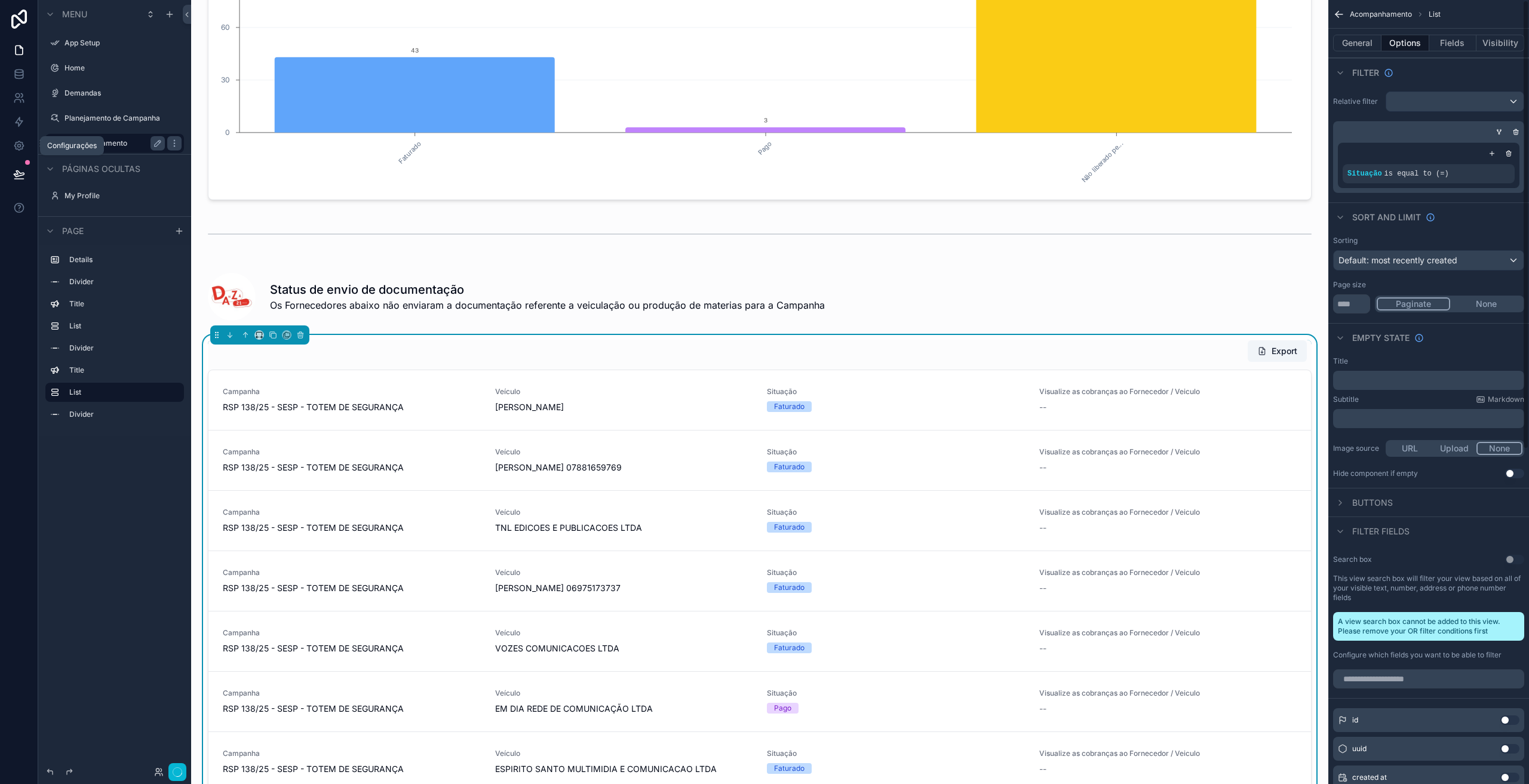
click at [1447, 186] on div "Situação is equal to (=)" at bounding box center [1428, 166] width 182 height 45
click at [1447, 180] on div "Situação is equal to (=)" at bounding box center [1428, 173] width 172 height 19
click at [1424, 172] on span "is equal to (=)" at bounding box center [1416, 174] width 65 height 8
click at [1487, 166] on icon "conteúdo rolável" at bounding box center [1485, 166] width 7 height 7
click at [1265, 179] on span "DOCUMENTACAO_NAO_ENVIADA" at bounding box center [1246, 180] width 135 height 12
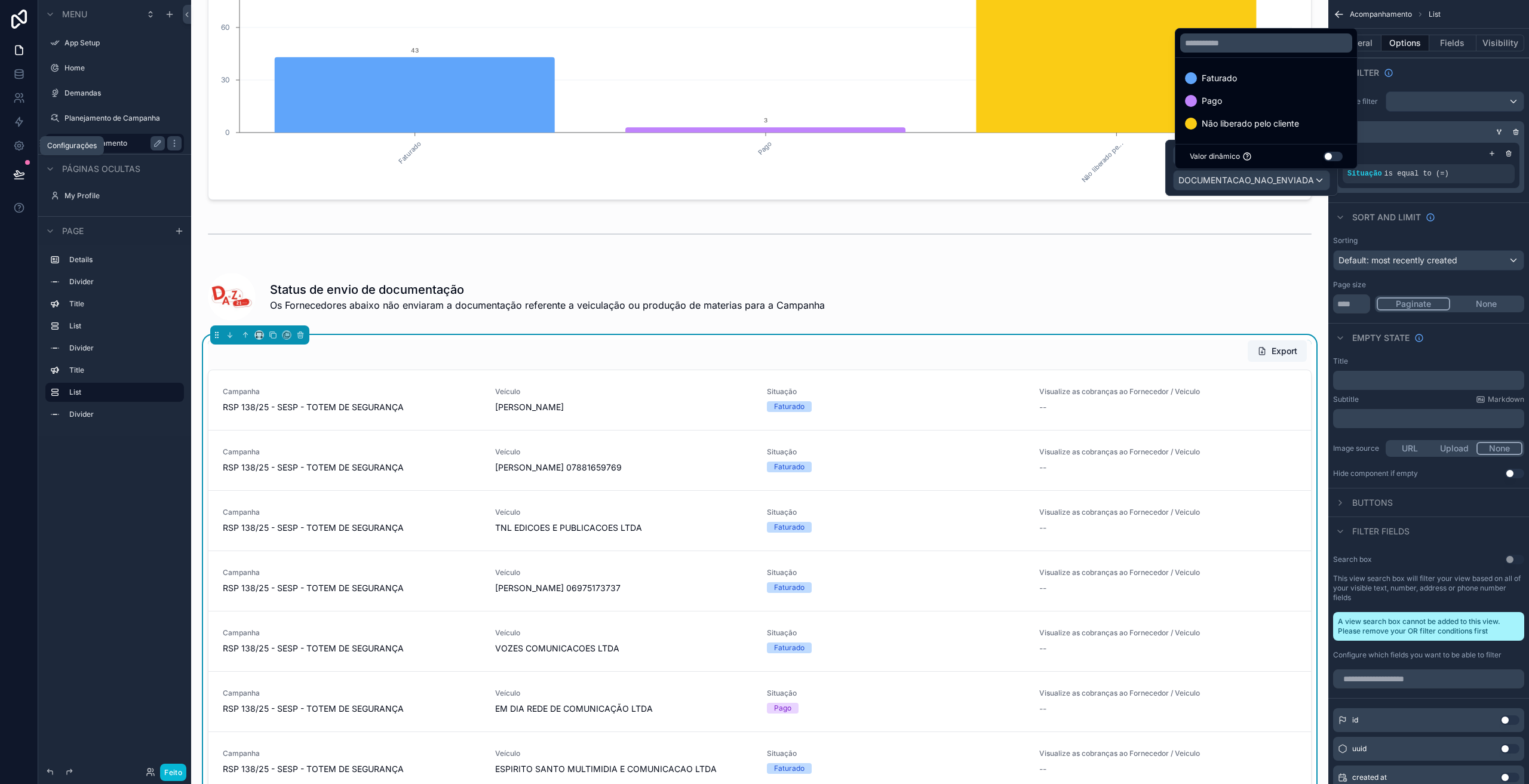
click at [1221, 180] on div at bounding box center [1251, 168] width 173 height 56
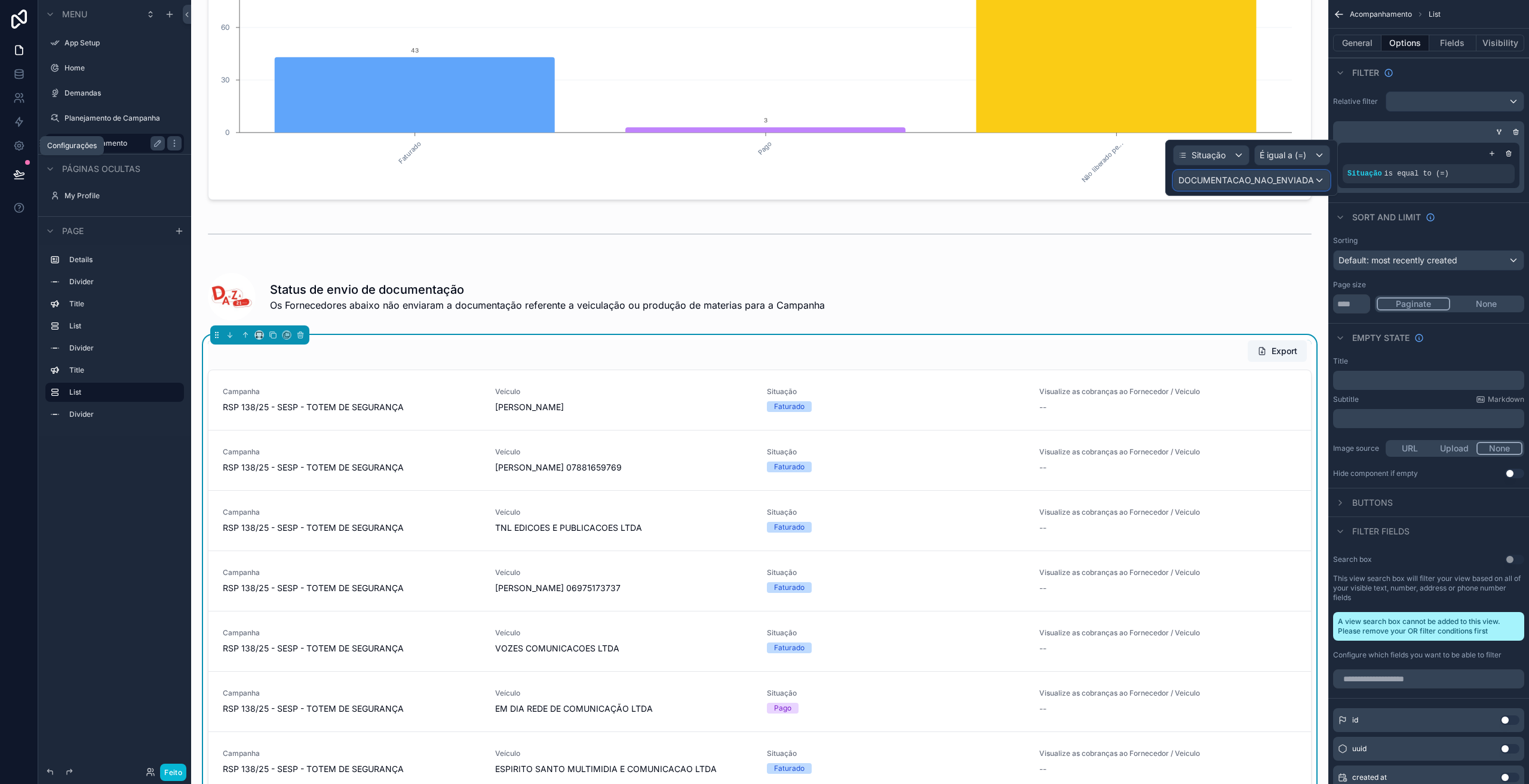
click at [1221, 179] on font "DOCUMENTACAO_NAO_ENVIADA" at bounding box center [1246, 180] width 135 height 10
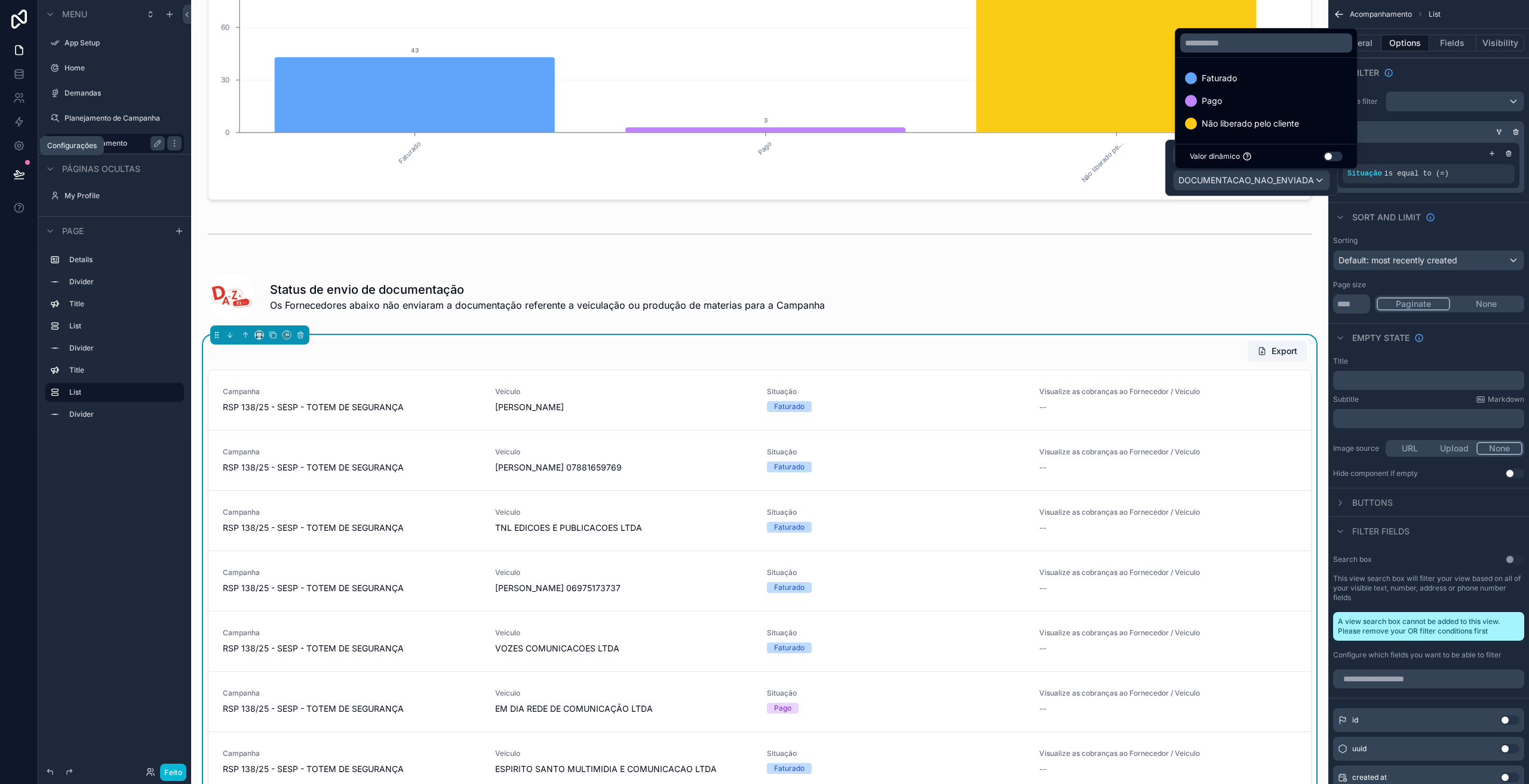
click at [1259, 180] on div at bounding box center [1251, 168] width 173 height 56
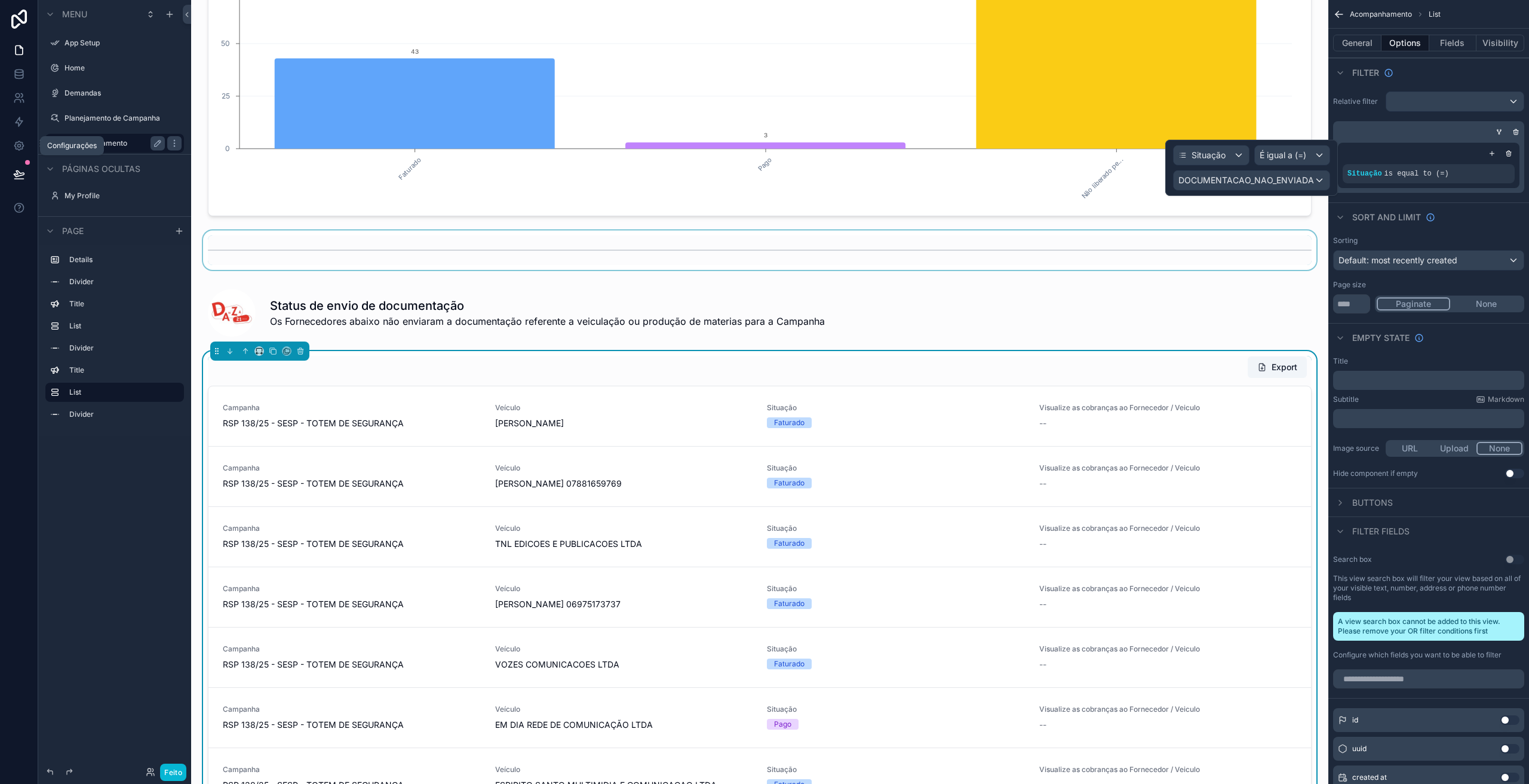
scroll to position [219, 0]
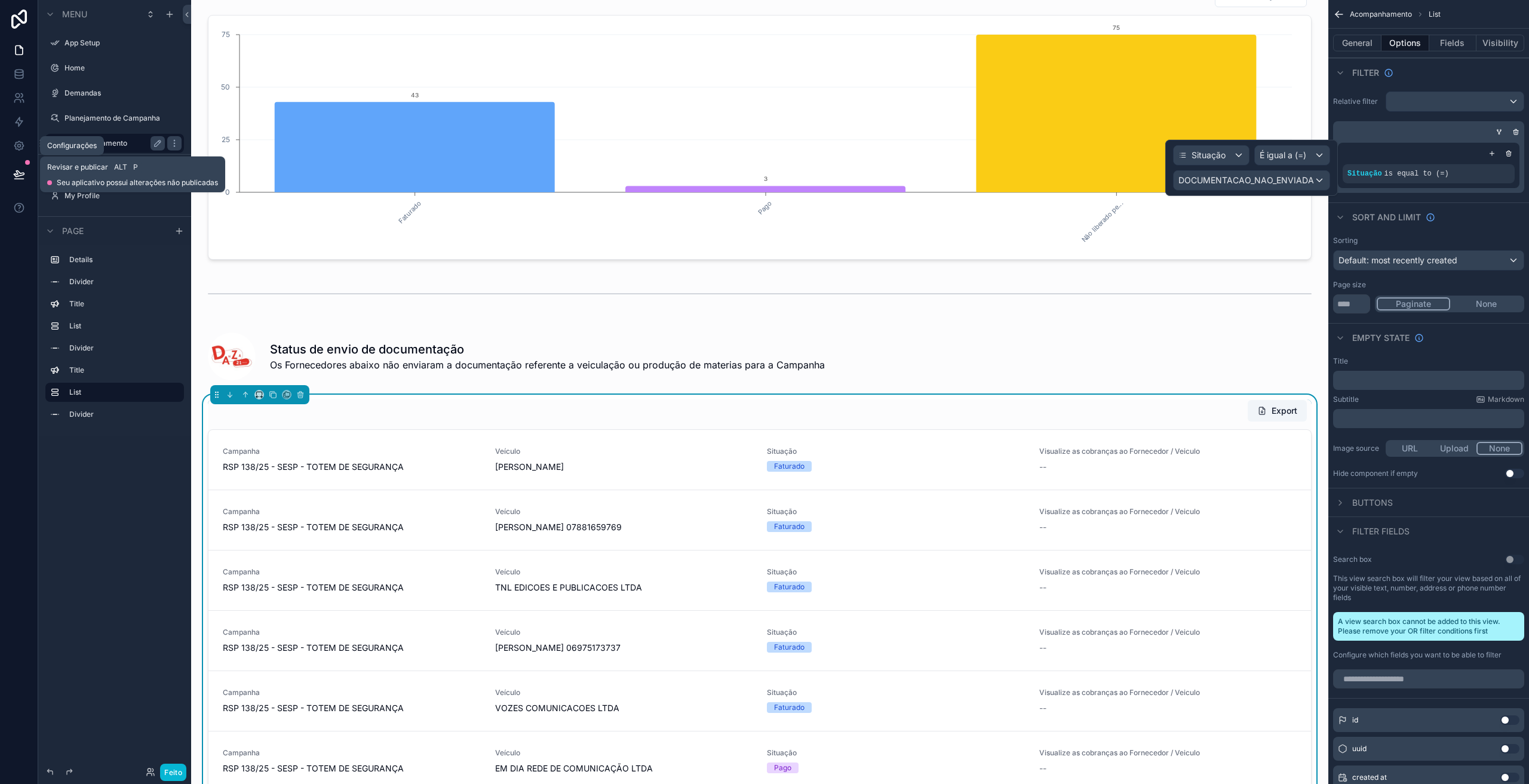
click at [30, 180] on button at bounding box center [18, 174] width 26 height 33
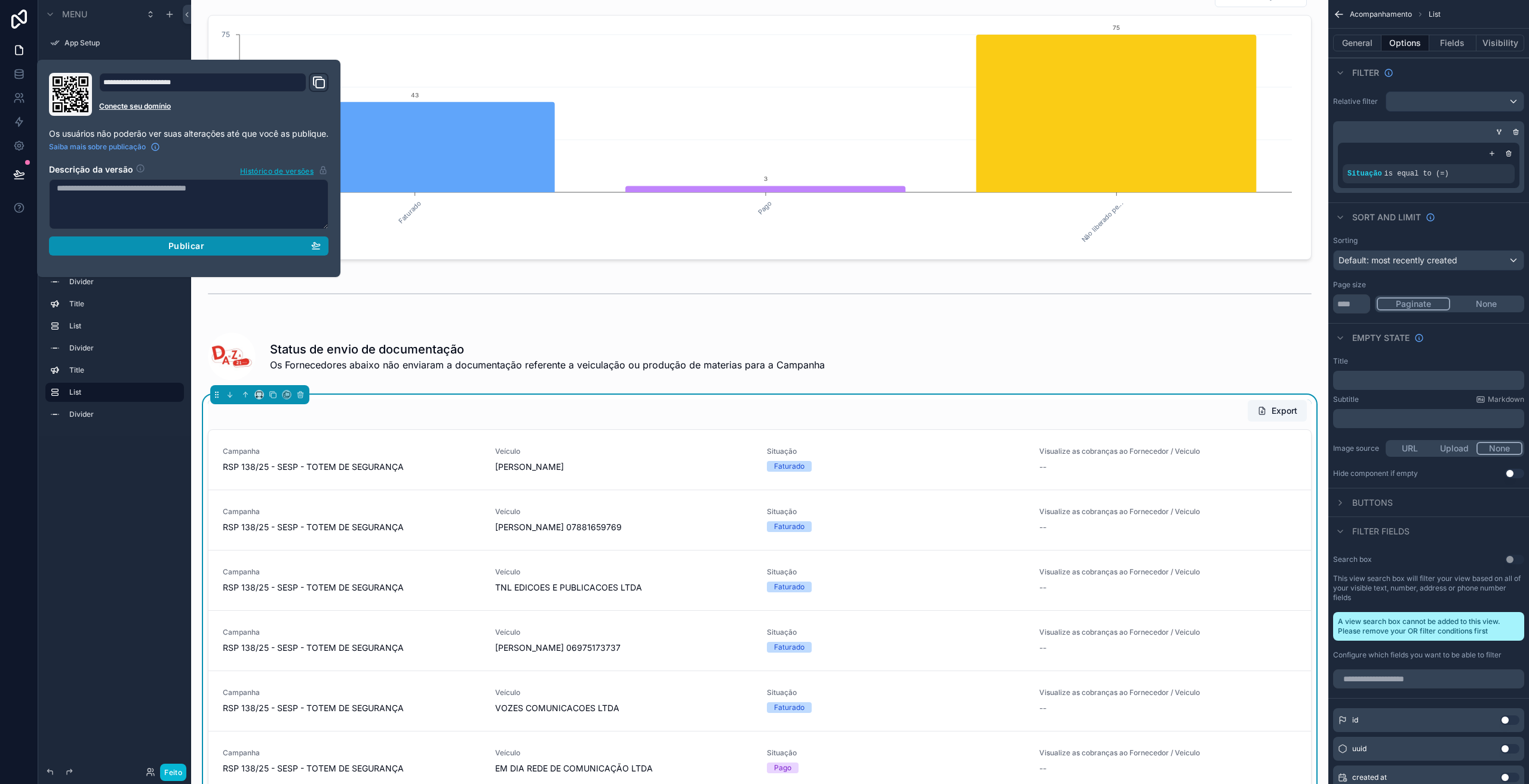
click at [145, 242] on div "Publicar" at bounding box center [189, 246] width 264 height 11
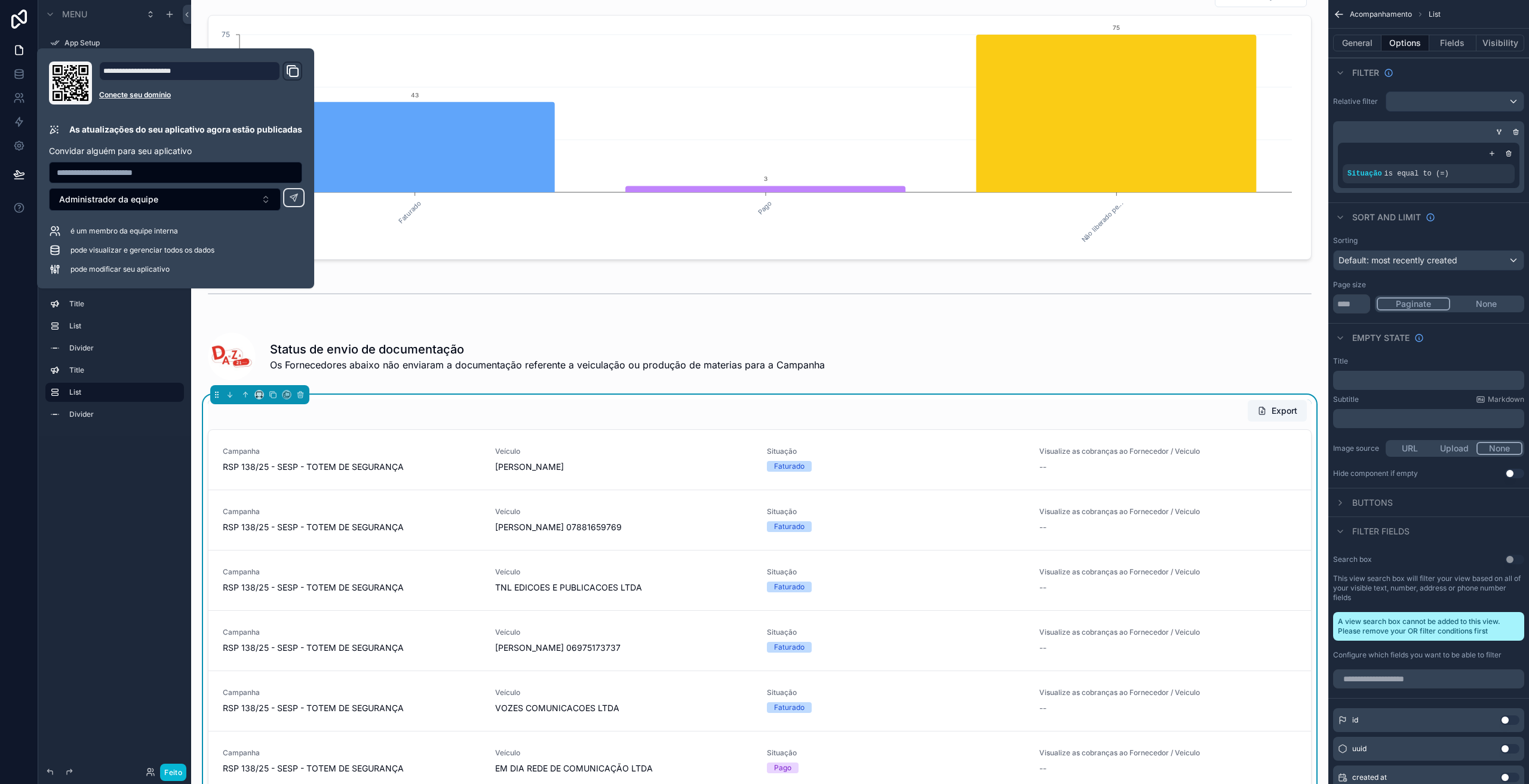
click at [862, 421] on div "Export" at bounding box center [760, 411] width 1103 height 23
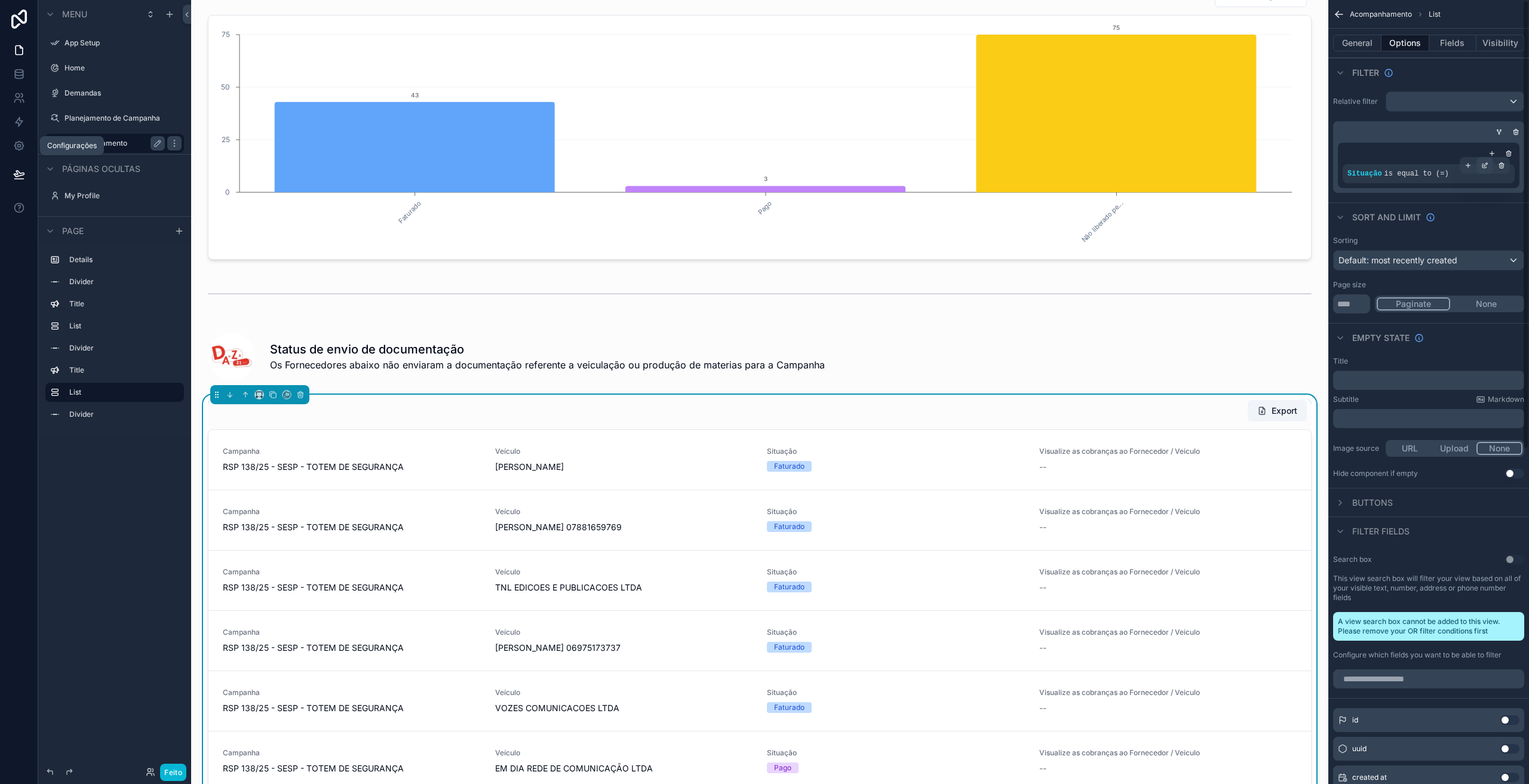
click at [1482, 166] on icon "conteúdo rolável" at bounding box center [1485, 166] width 7 height 7
click at [1247, 183] on font "DOCUMENTACAO_NAO_ENVIADA" at bounding box center [1246, 180] width 135 height 10
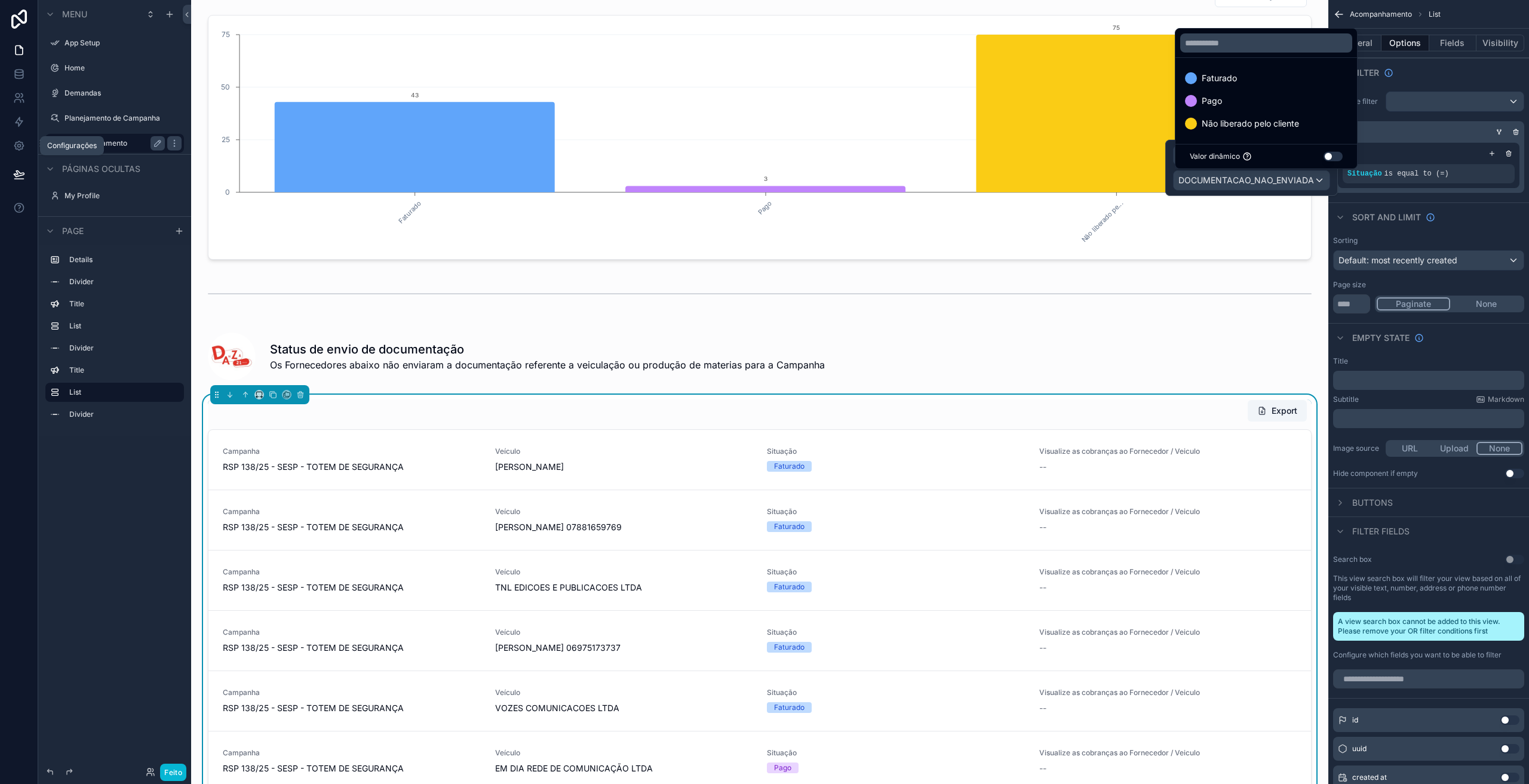
click at [1246, 181] on div at bounding box center [1251, 168] width 173 height 56
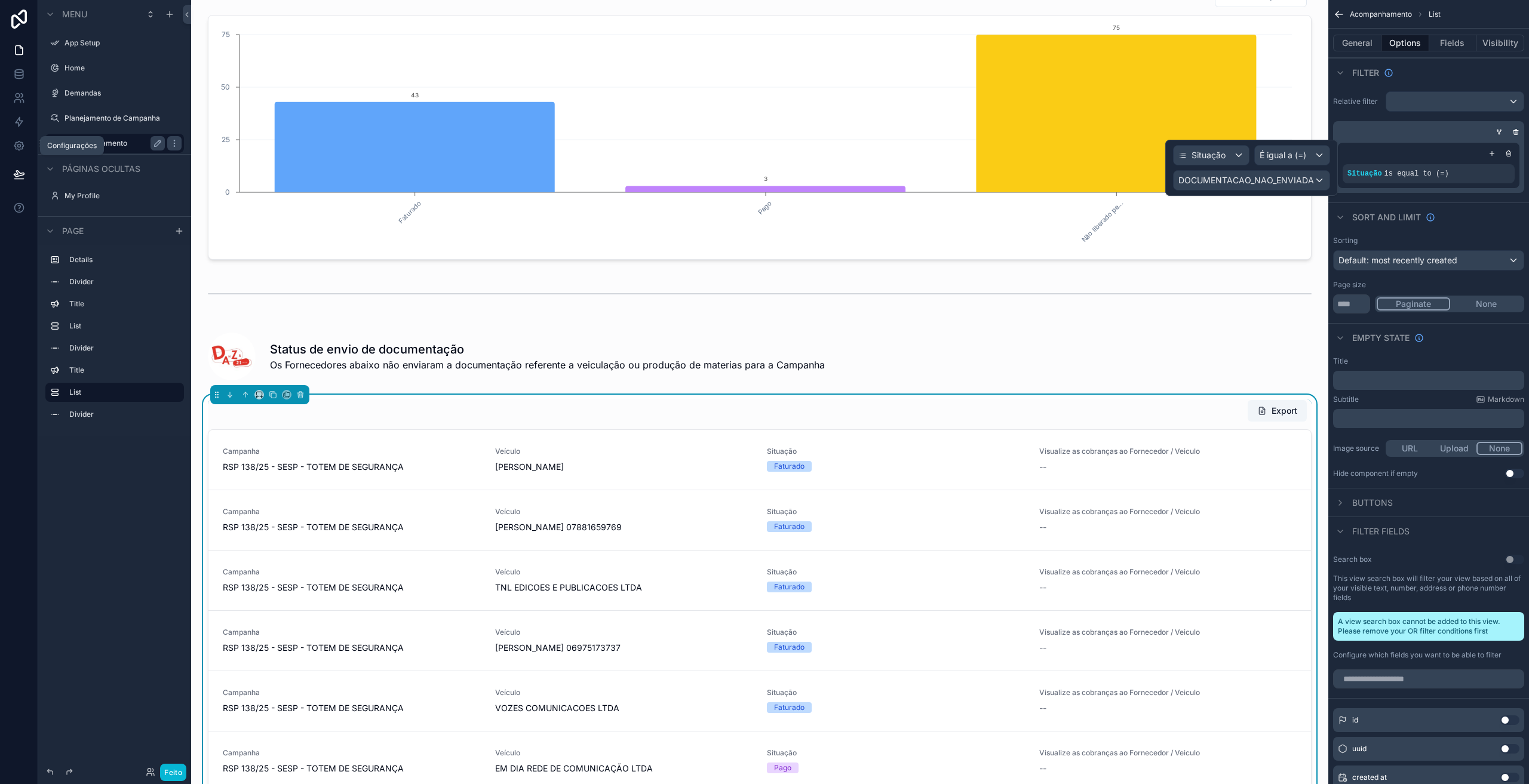
click at [855, 418] on div "Export" at bounding box center [760, 411] width 1103 height 23
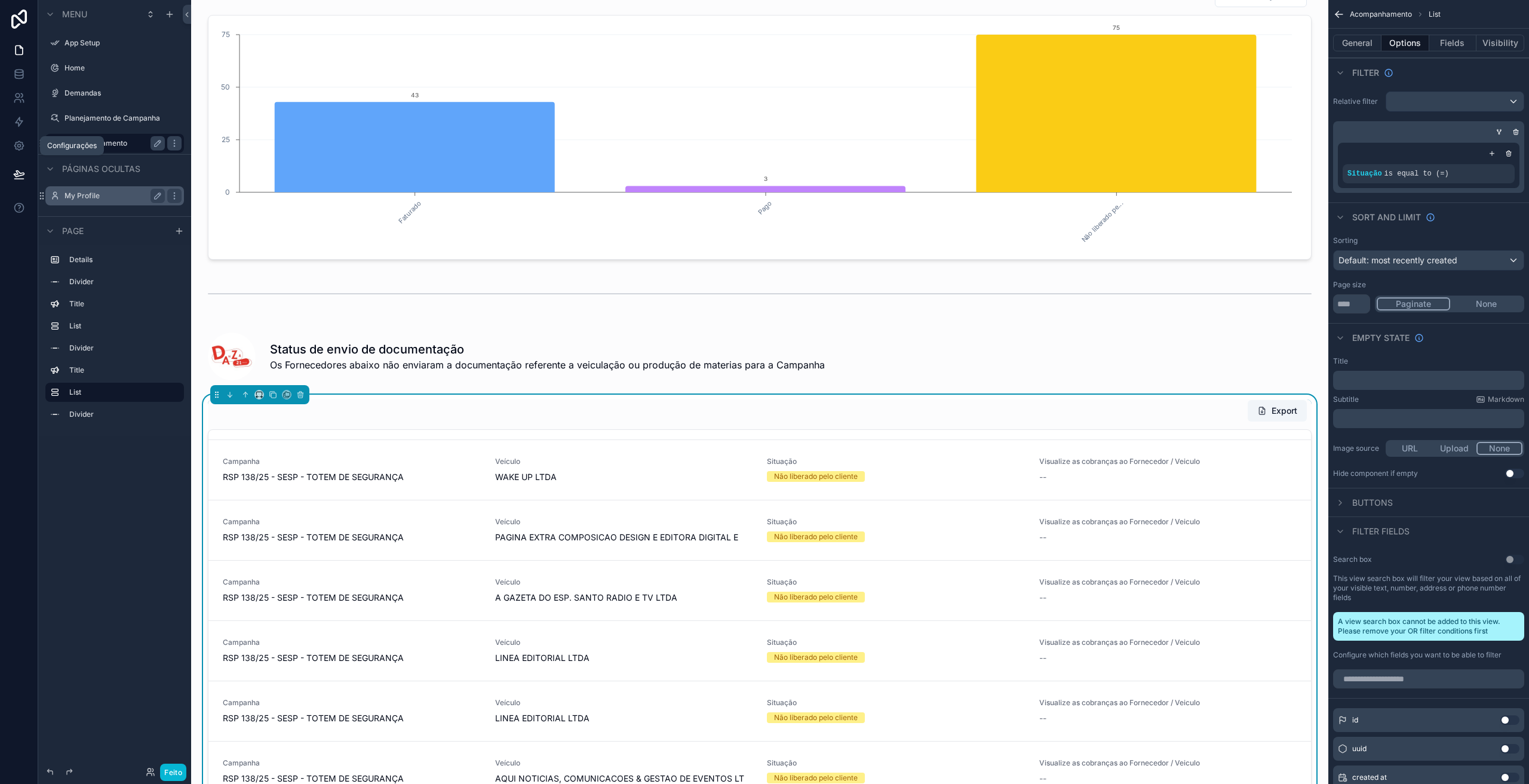
scroll to position [1254, 0]
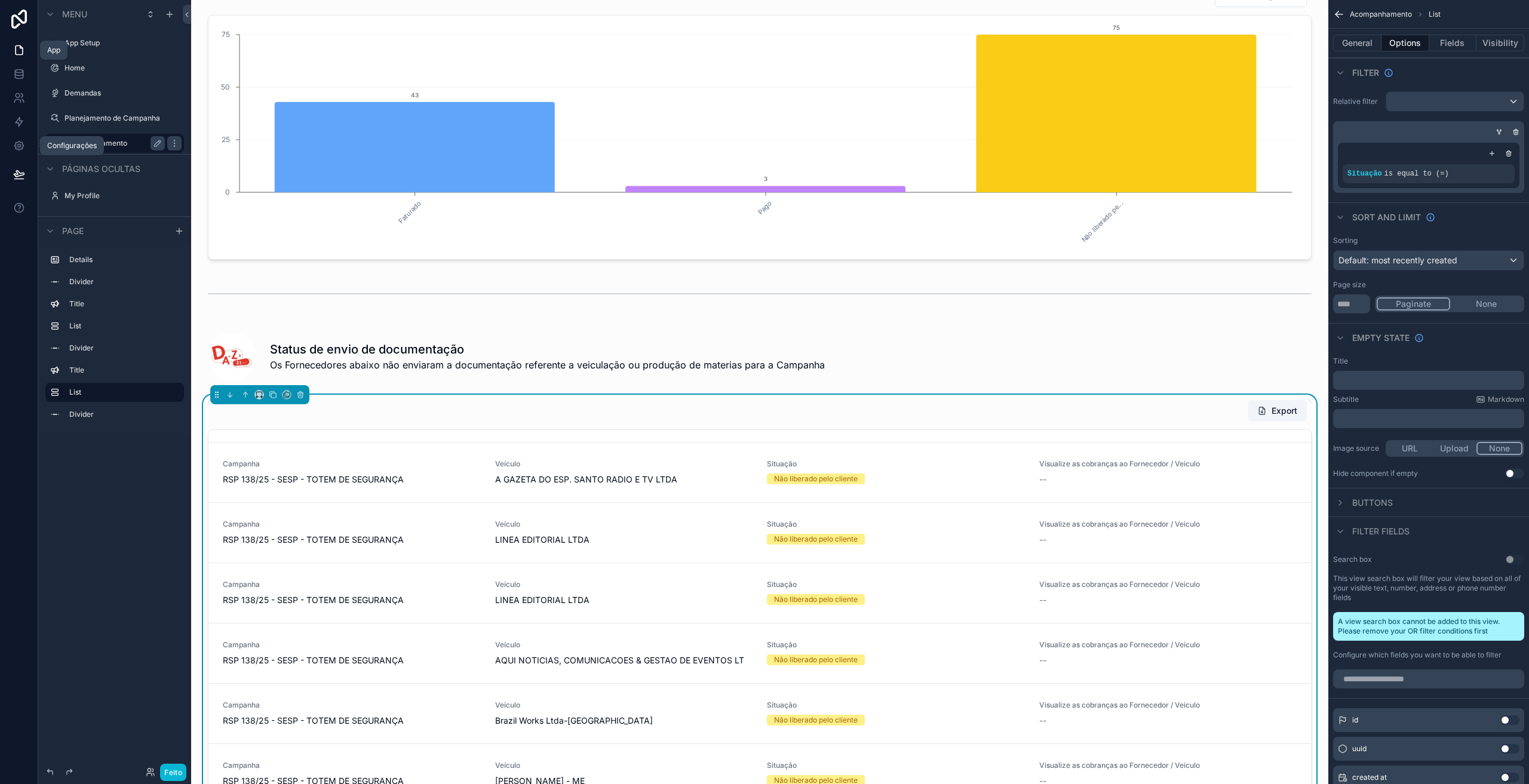
click at [18, 57] on link at bounding box center [18, 50] width 37 height 24
click at [92, 92] on label "Demandas" at bounding box center [113, 93] width 96 height 10
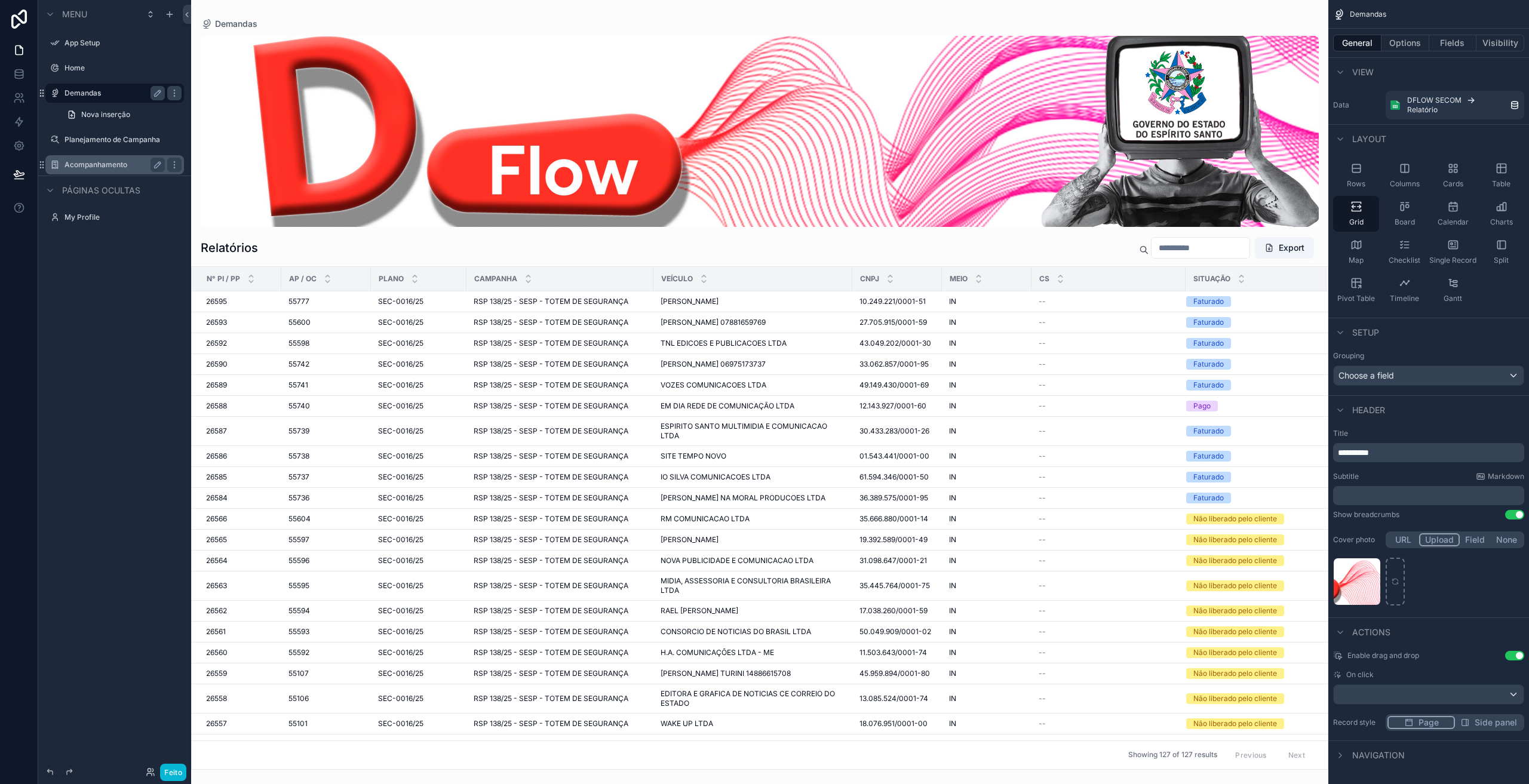
click at [1214, 304] on div "conteúdo rolável" at bounding box center [760, 392] width 1137 height 784
click at [1214, 304] on div "Faturado" at bounding box center [1208, 301] width 30 height 11
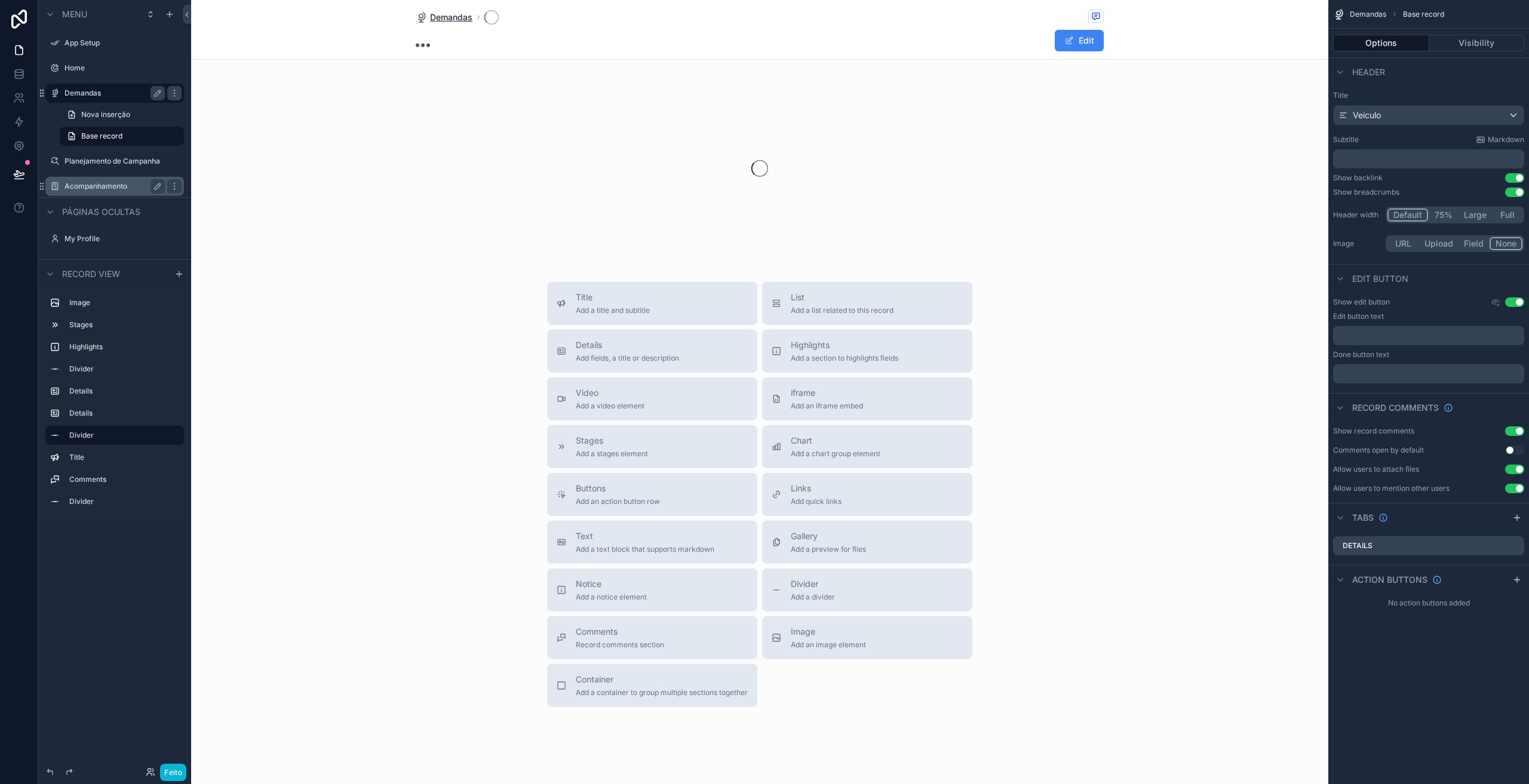
click at [445, 15] on span "Demandas" at bounding box center [451, 17] width 42 height 12
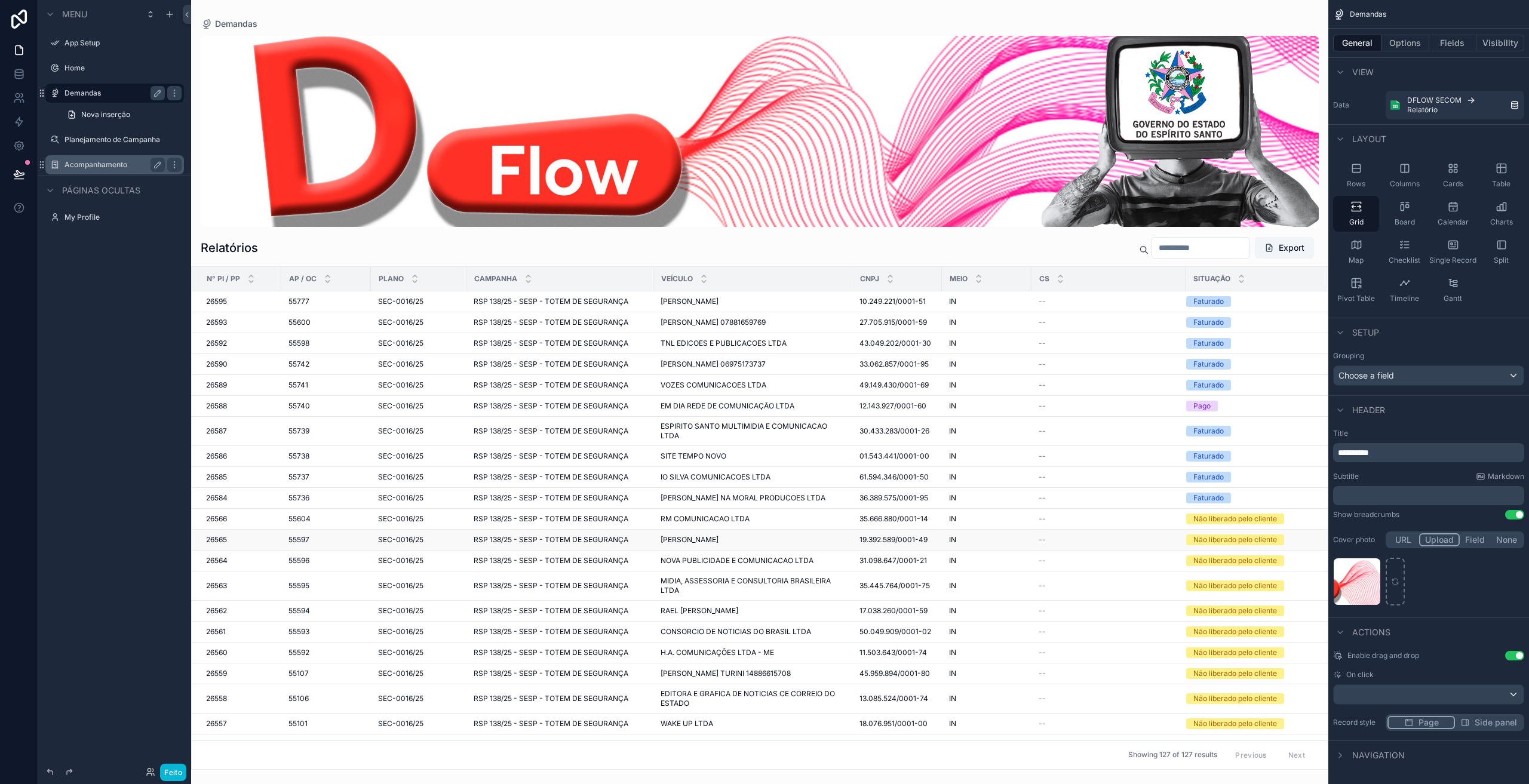
click at [719, 536] on span "[PERSON_NAME]" at bounding box center [689, 540] width 58 height 10
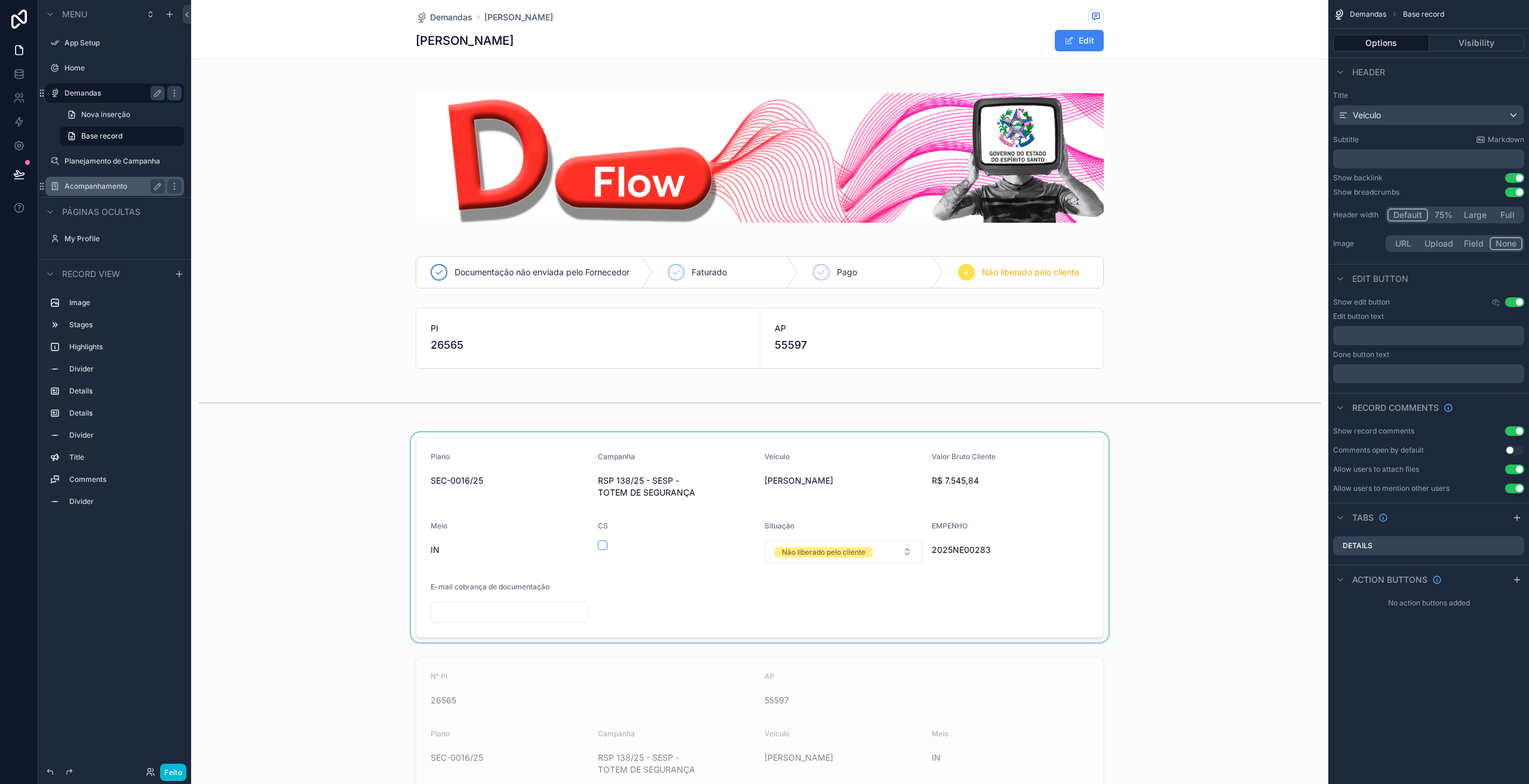
click at [860, 554] on div "conteúdo rolável" at bounding box center [760, 537] width 1137 height 210
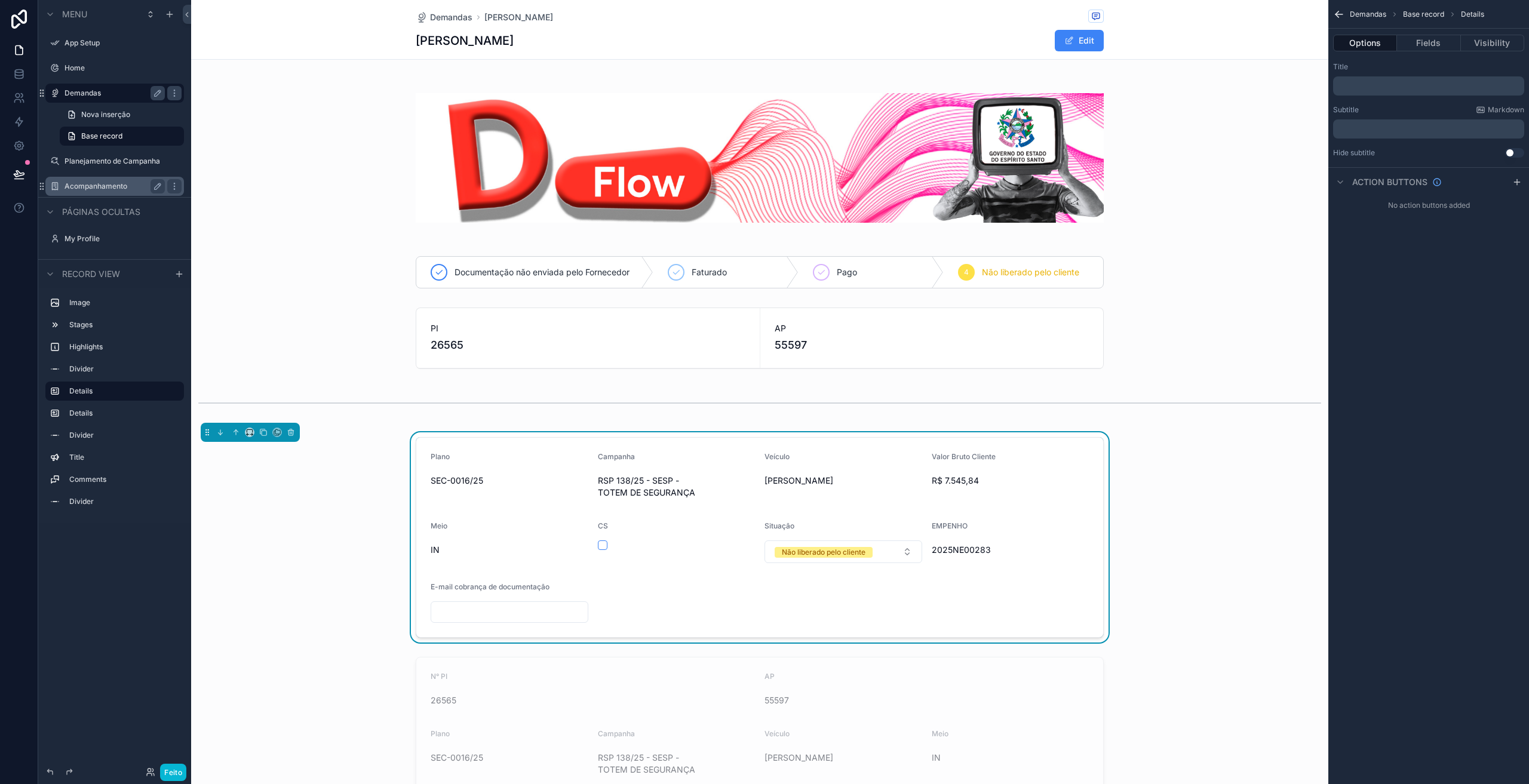
click at [860, 554] on div "Não liberado pelo cliente" at bounding box center [823, 552] width 84 height 11
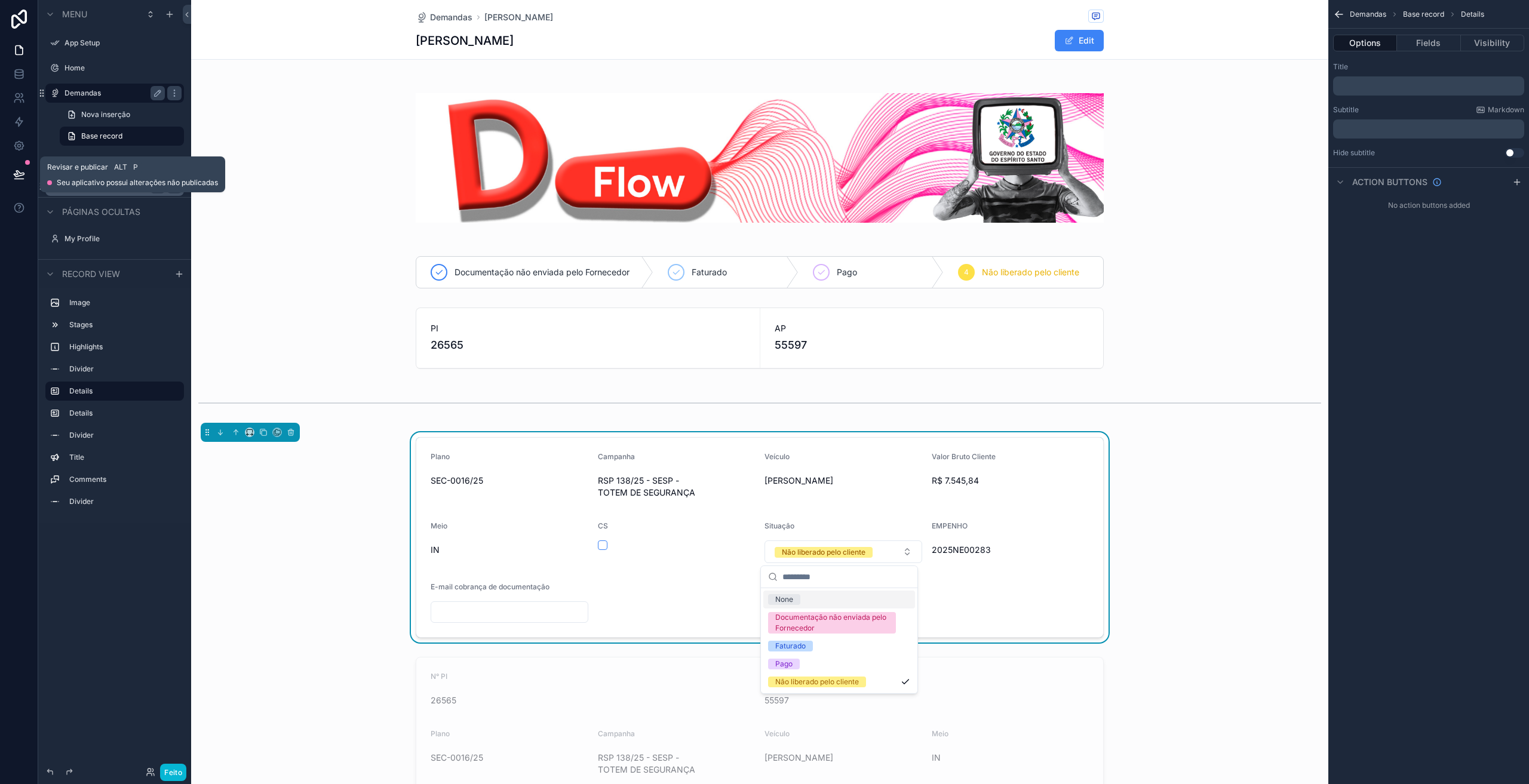
click at [25, 168] on button at bounding box center [18, 174] width 26 height 33
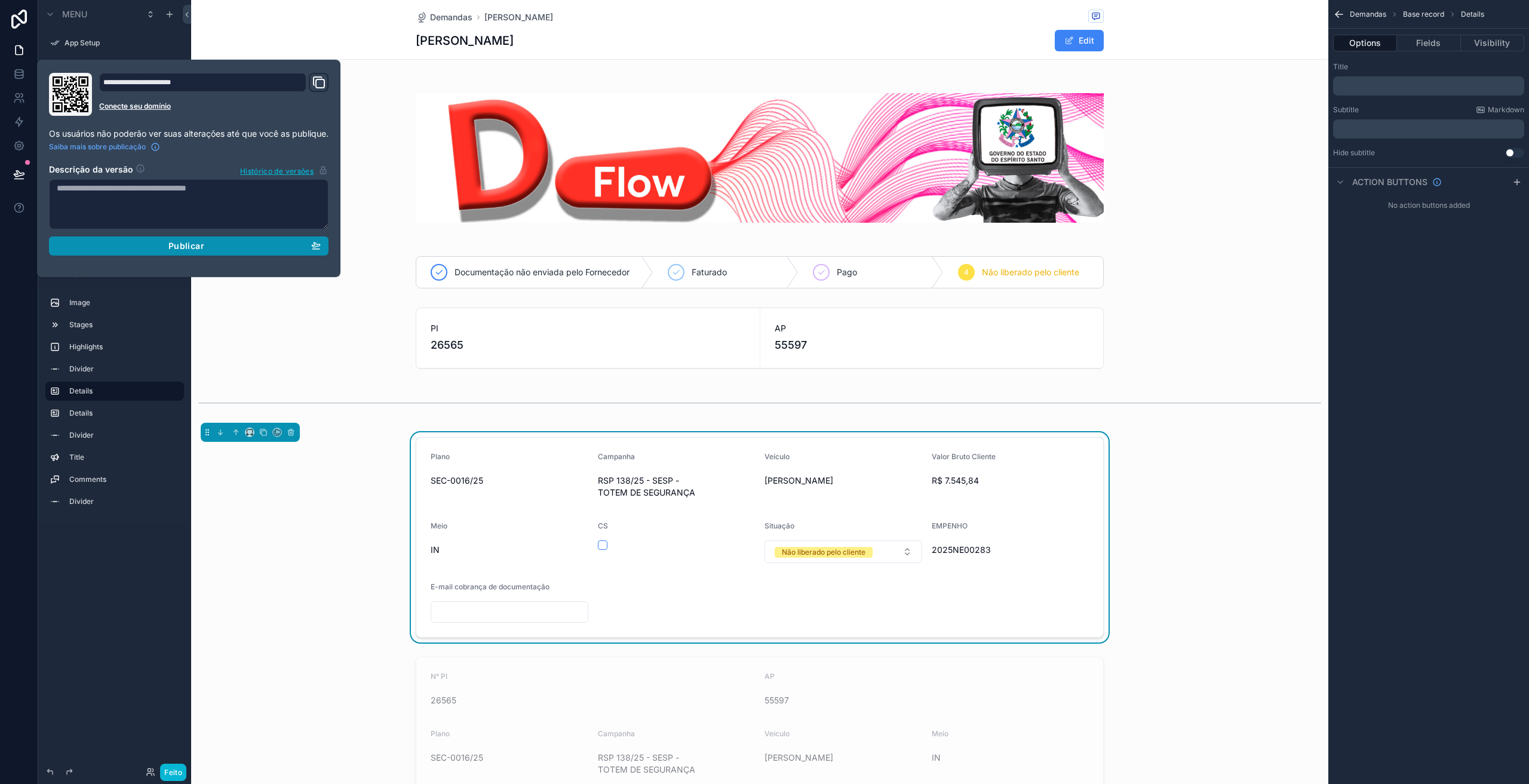
click at [161, 249] on div "Publicar" at bounding box center [189, 246] width 264 height 11
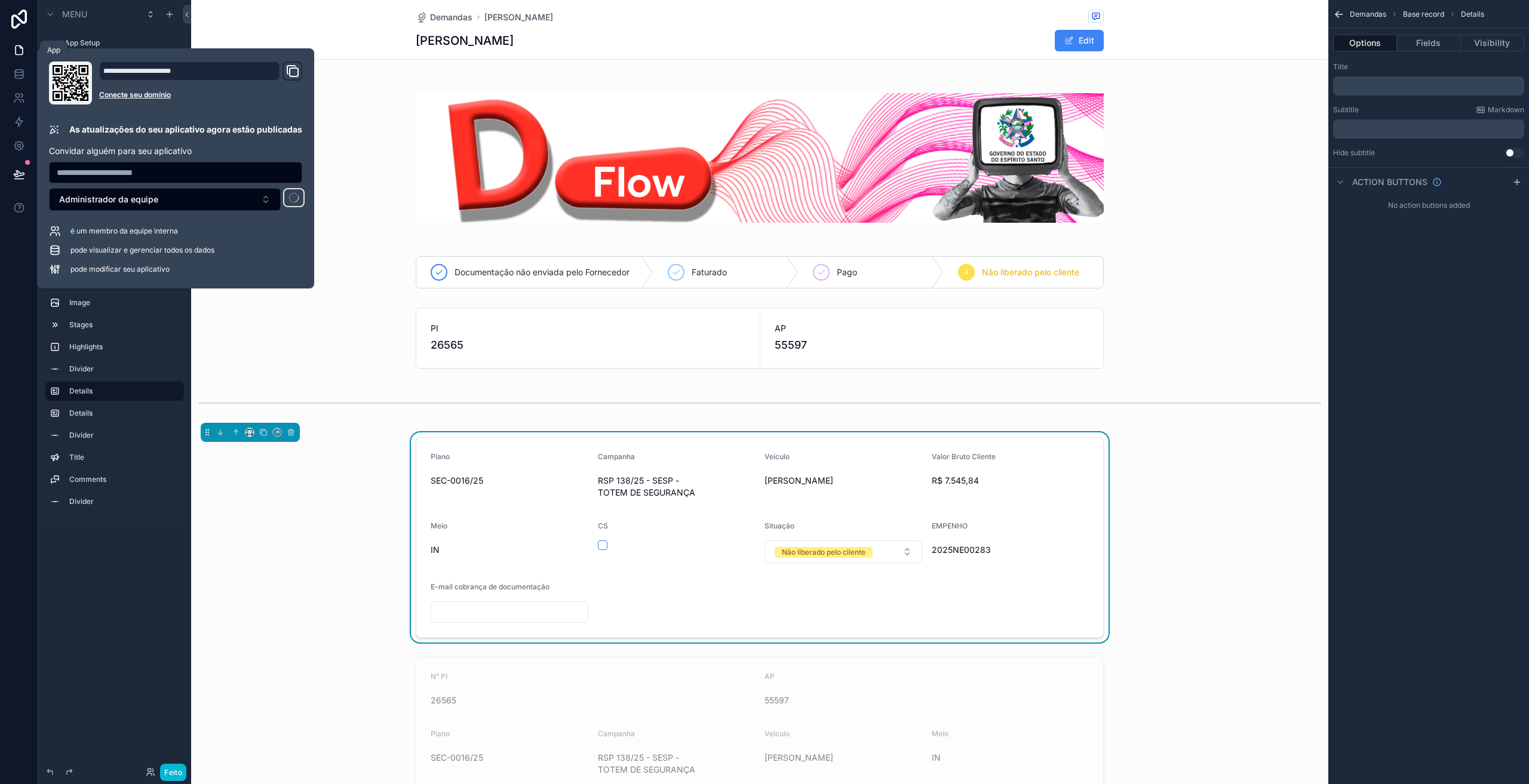
click at [16, 50] on icon at bounding box center [19, 50] width 7 height 9
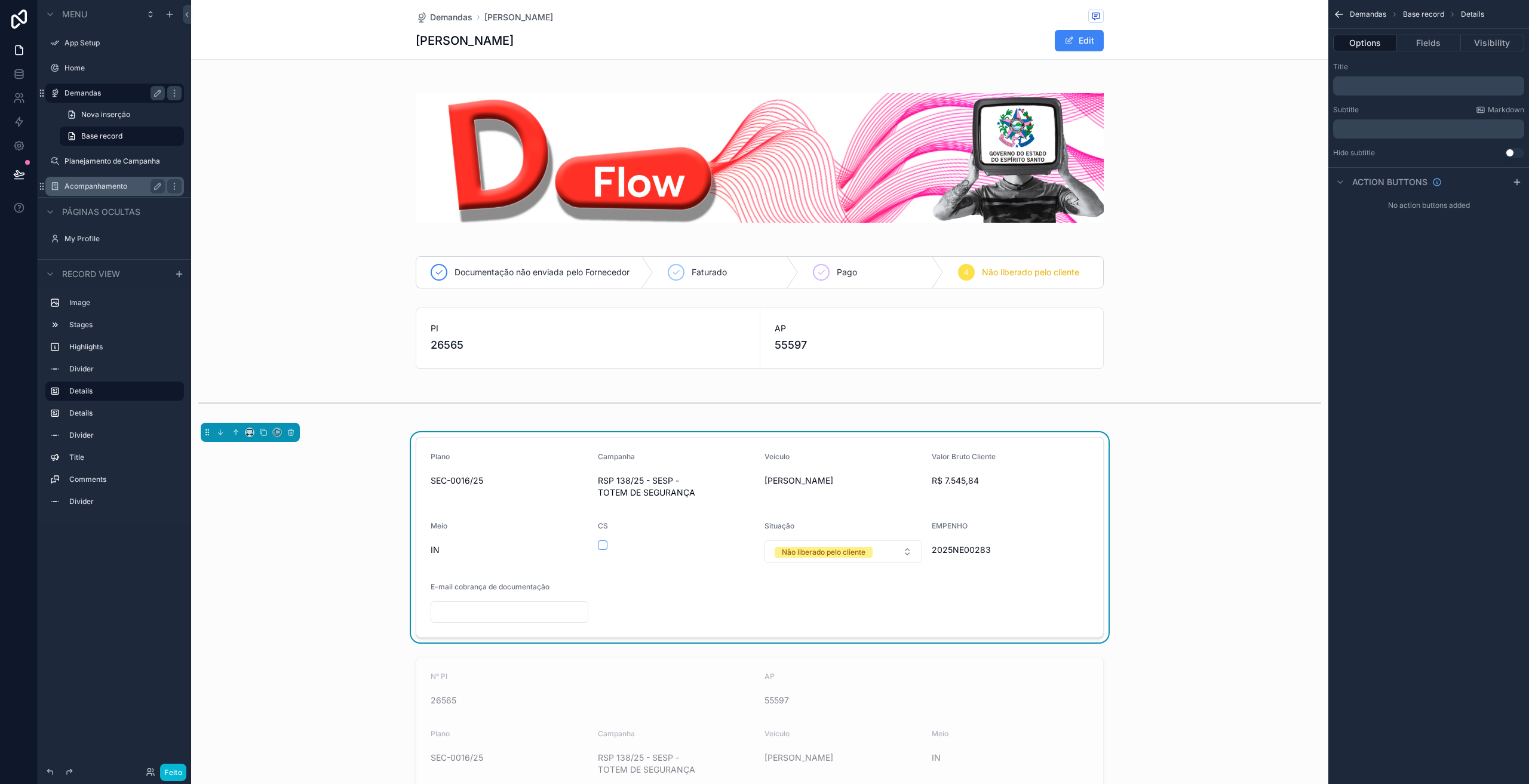
click at [78, 184] on label "Acompanhamento" at bounding box center [113, 187] width 96 height 10
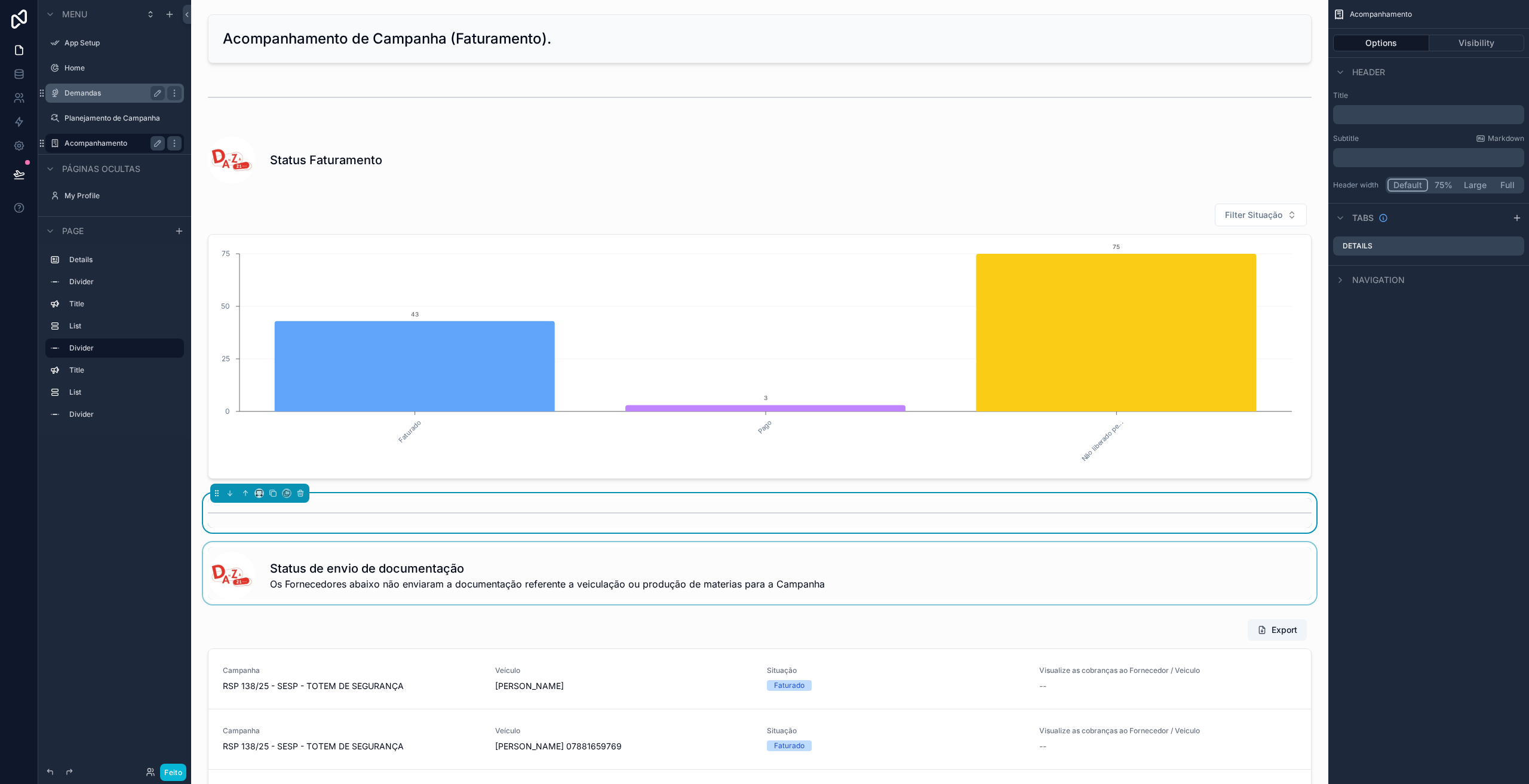
click at [915, 566] on div "conteúdo rolável" at bounding box center [760, 573] width 1118 height 62
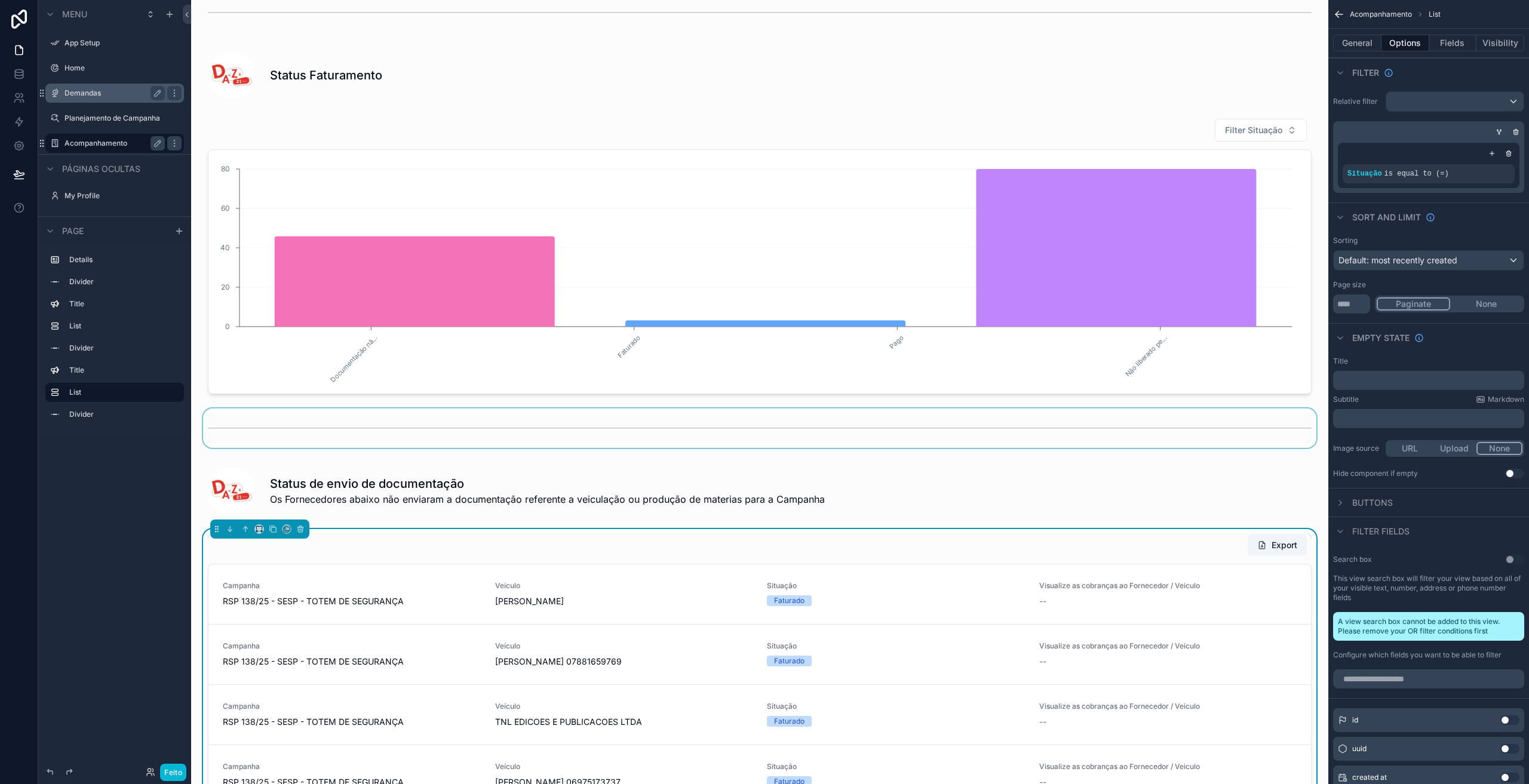
scroll to position [100, 0]
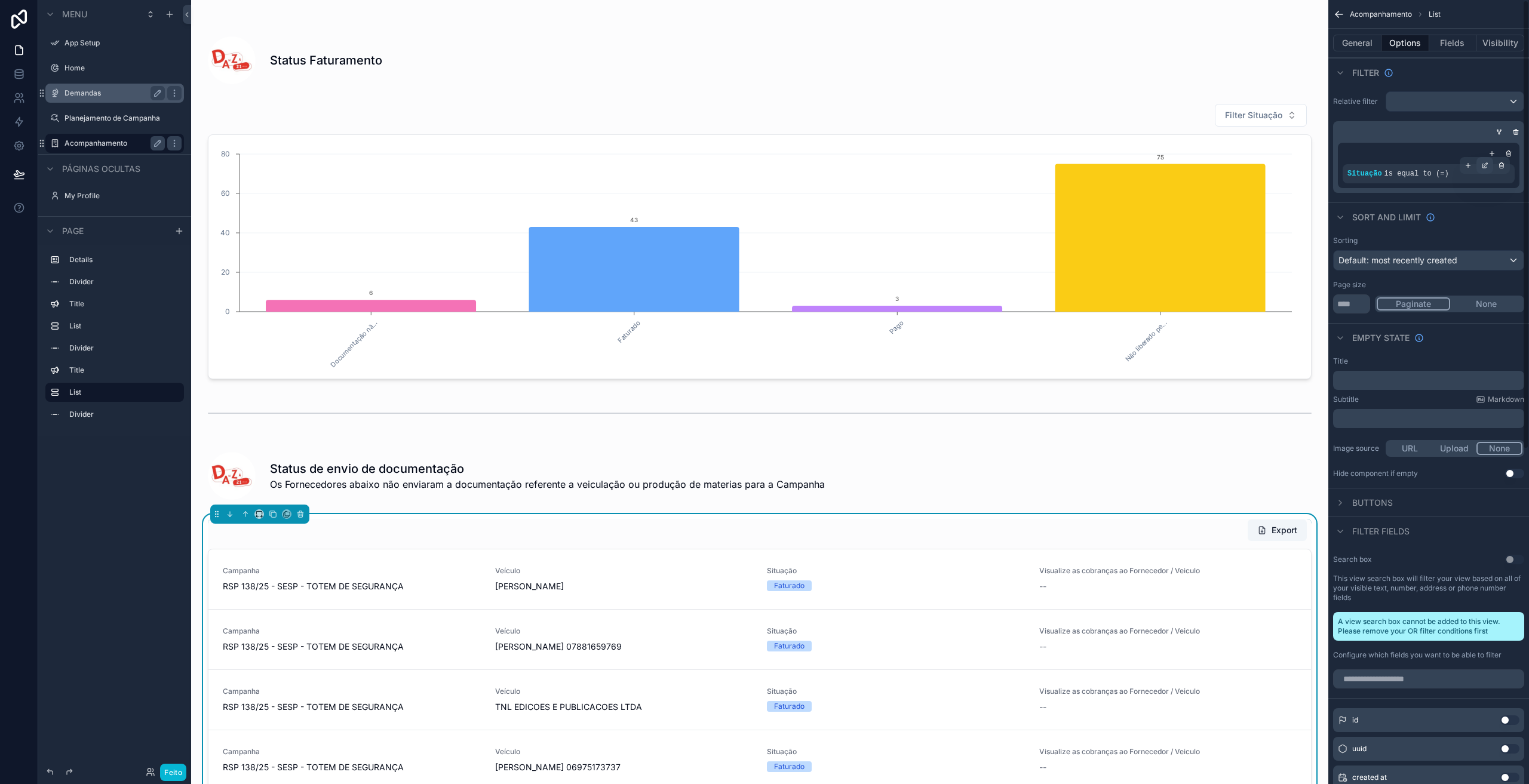
click at [1482, 167] on icon "conteúdo rolável" at bounding box center [1485, 166] width 7 height 7
click at [1258, 177] on font "DOCUMENTACAO_NAO_ENVIADA" at bounding box center [1246, 180] width 135 height 10
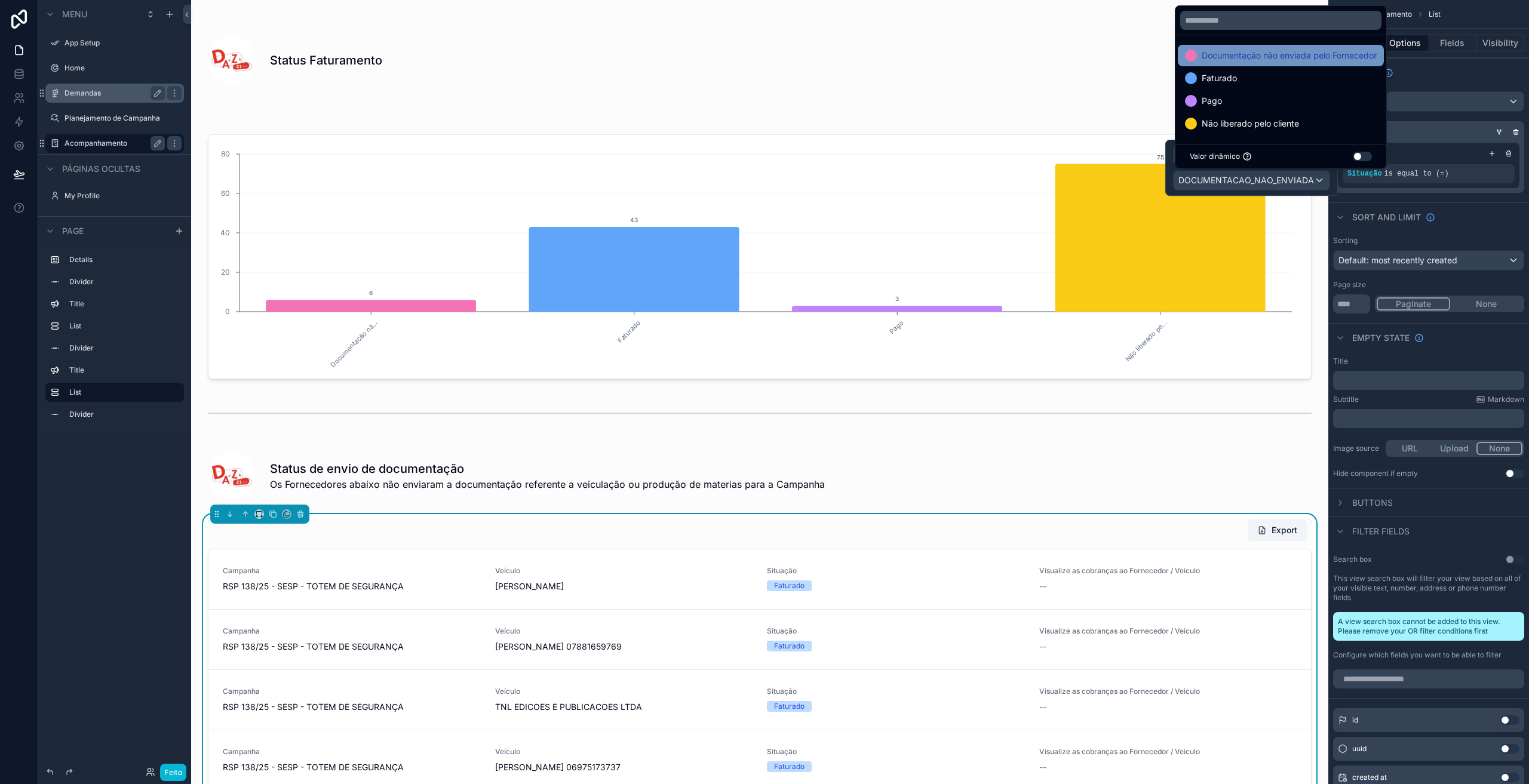
click at [1234, 61] on font "Documentação não enviada pelo Fornecedor" at bounding box center [1289, 56] width 175 height 14
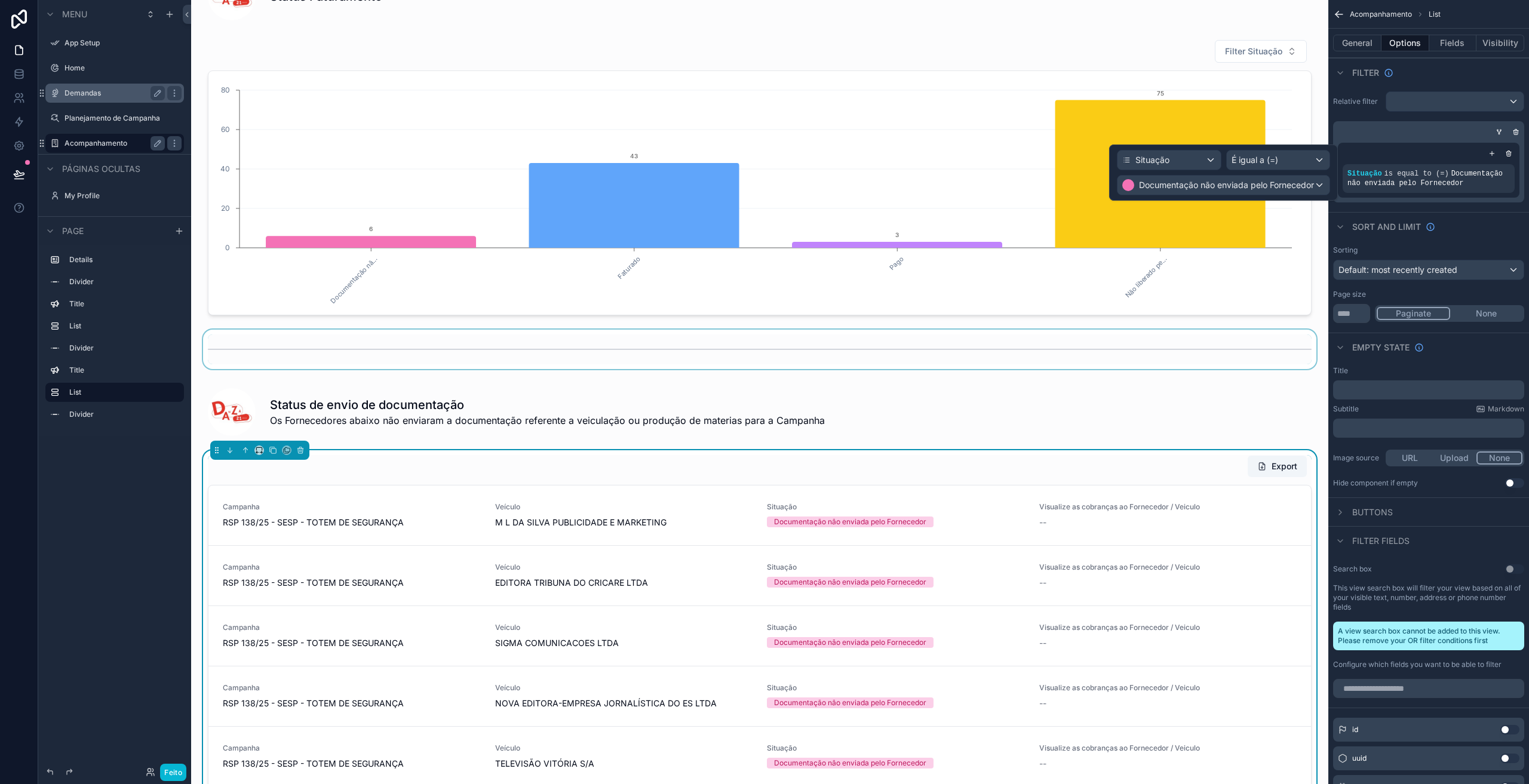
scroll to position [159, 0]
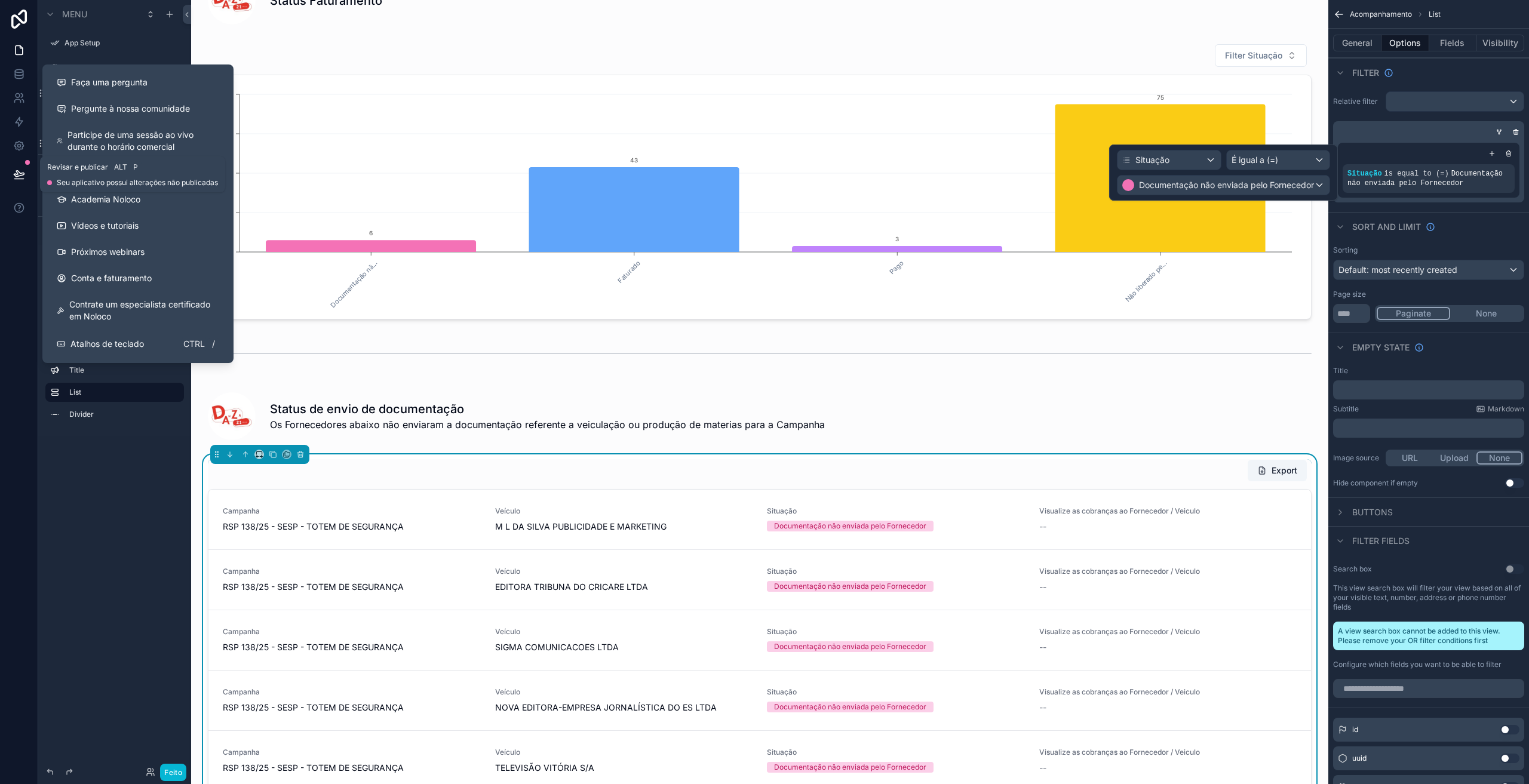
click at [20, 176] on icon at bounding box center [18, 173] width 10 height 6
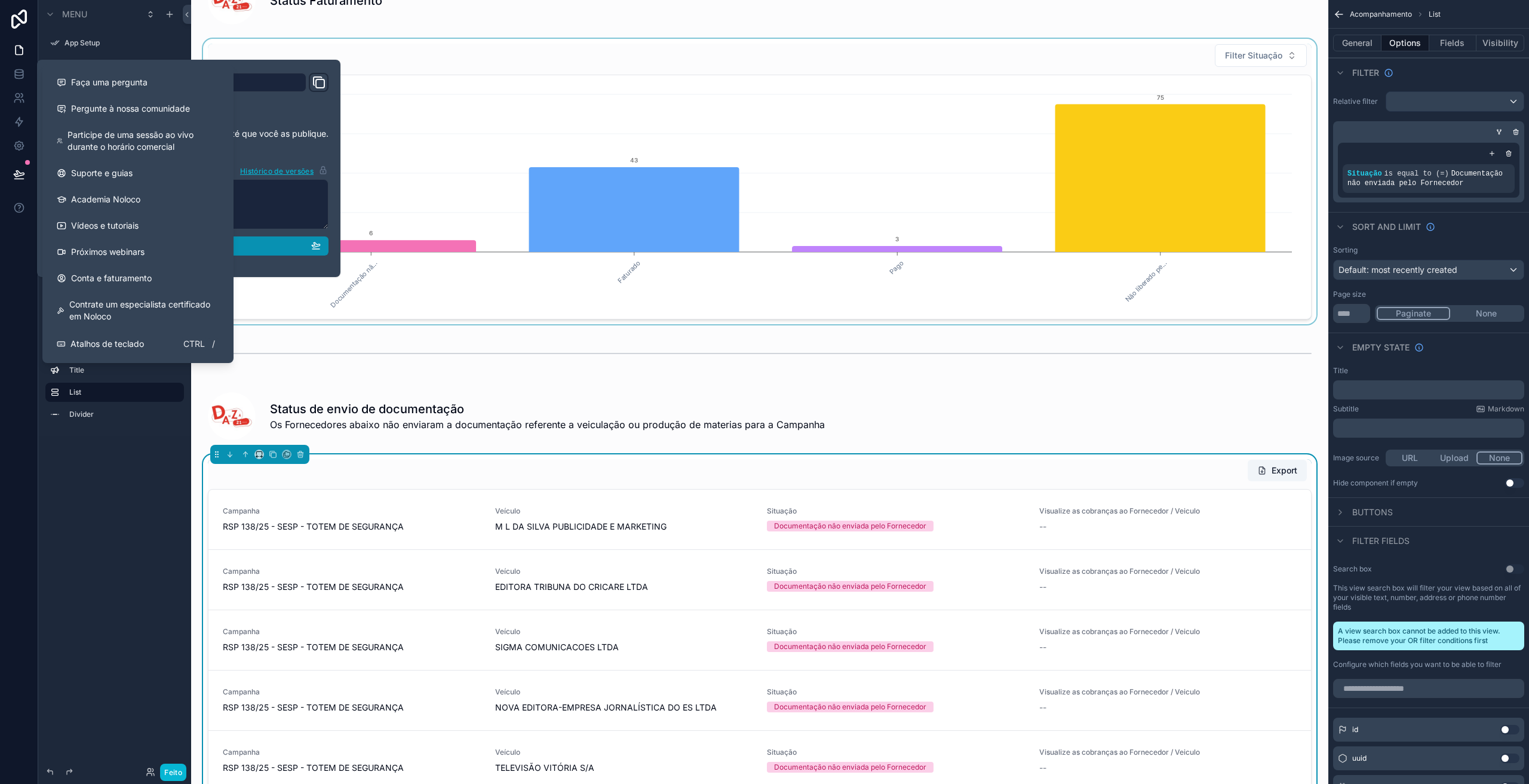
click at [256, 248] on div "Publicar" at bounding box center [189, 246] width 264 height 11
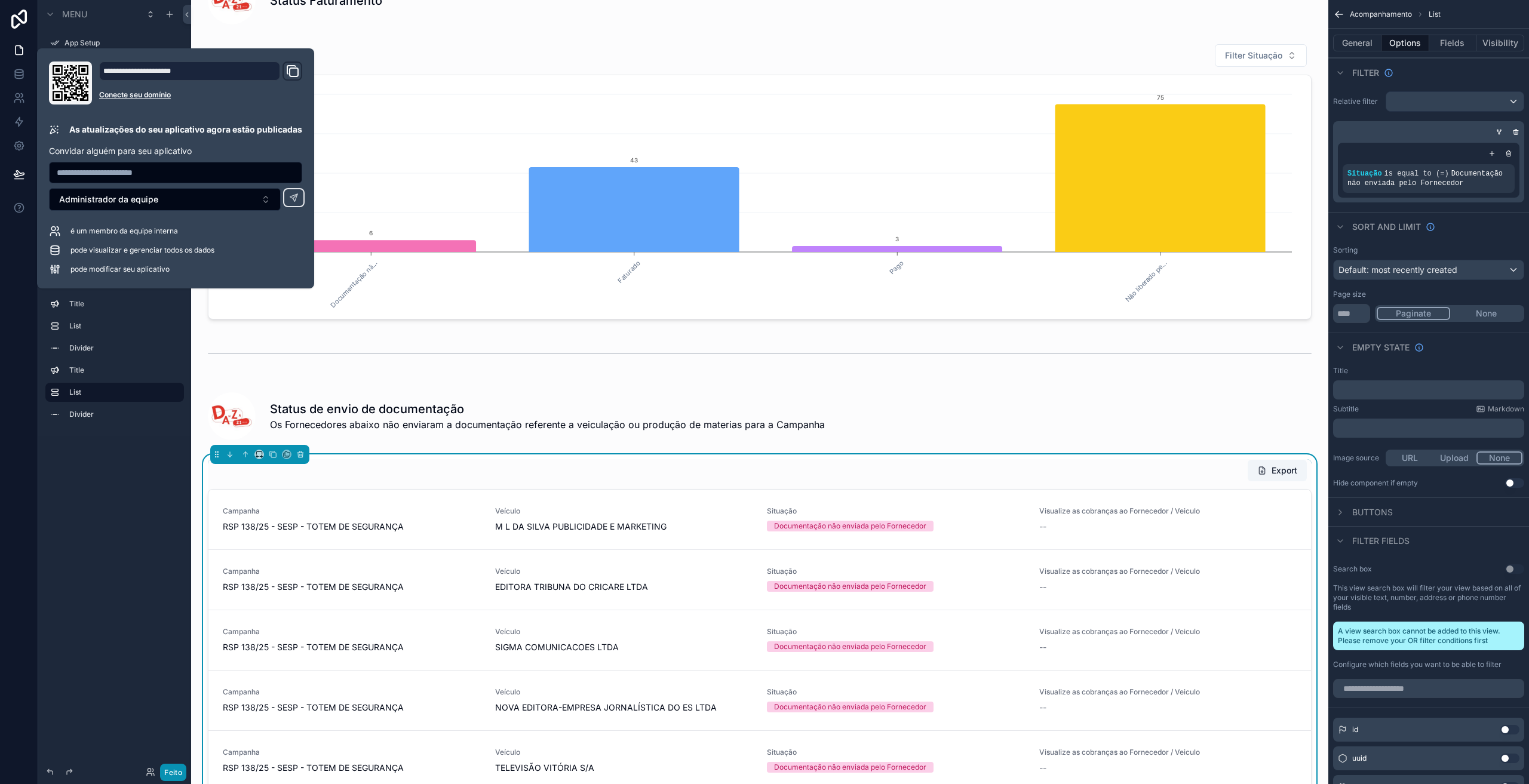
click at [169, 772] on font "Feito" at bounding box center [173, 772] width 18 height 9
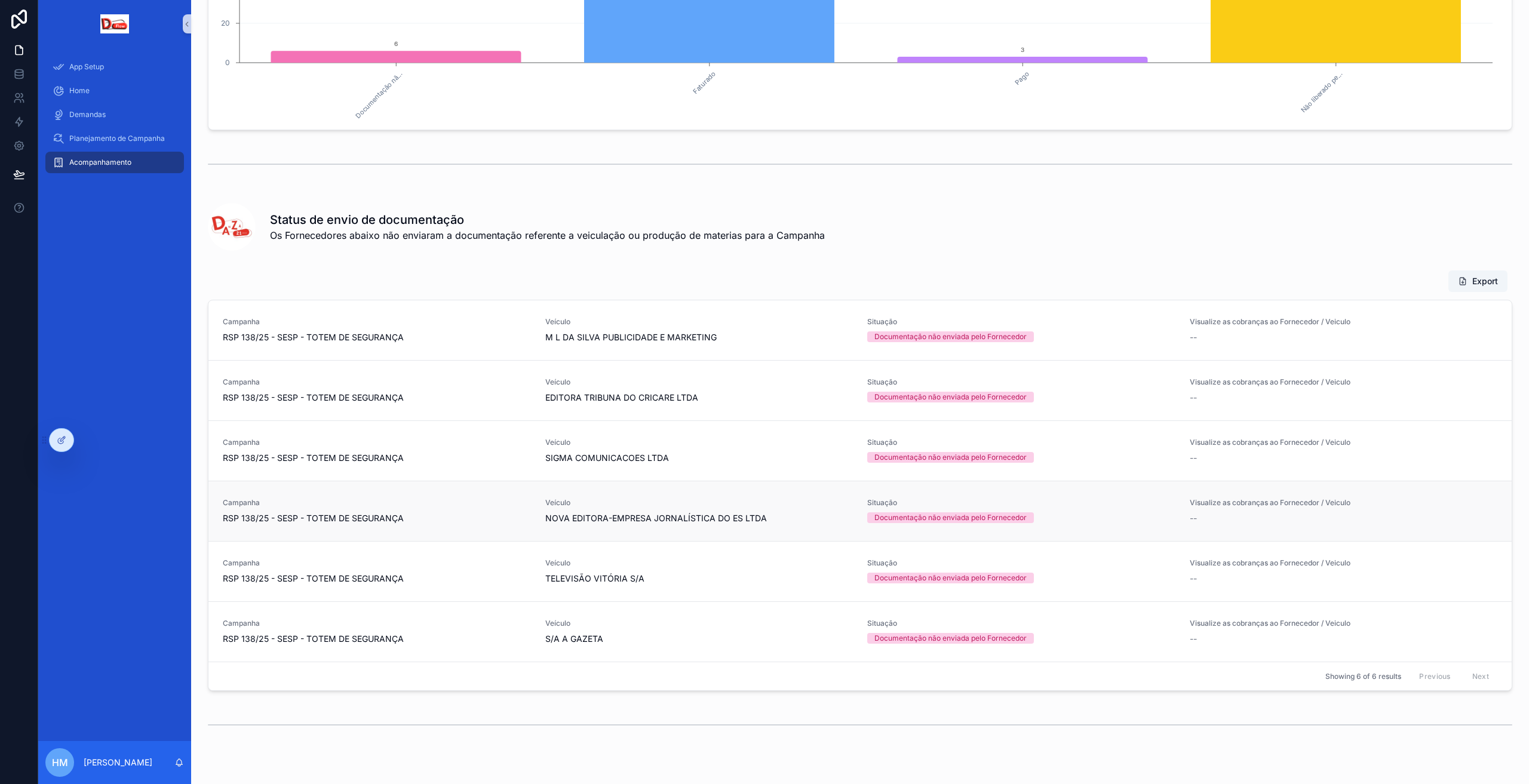
scroll to position [345, 0]
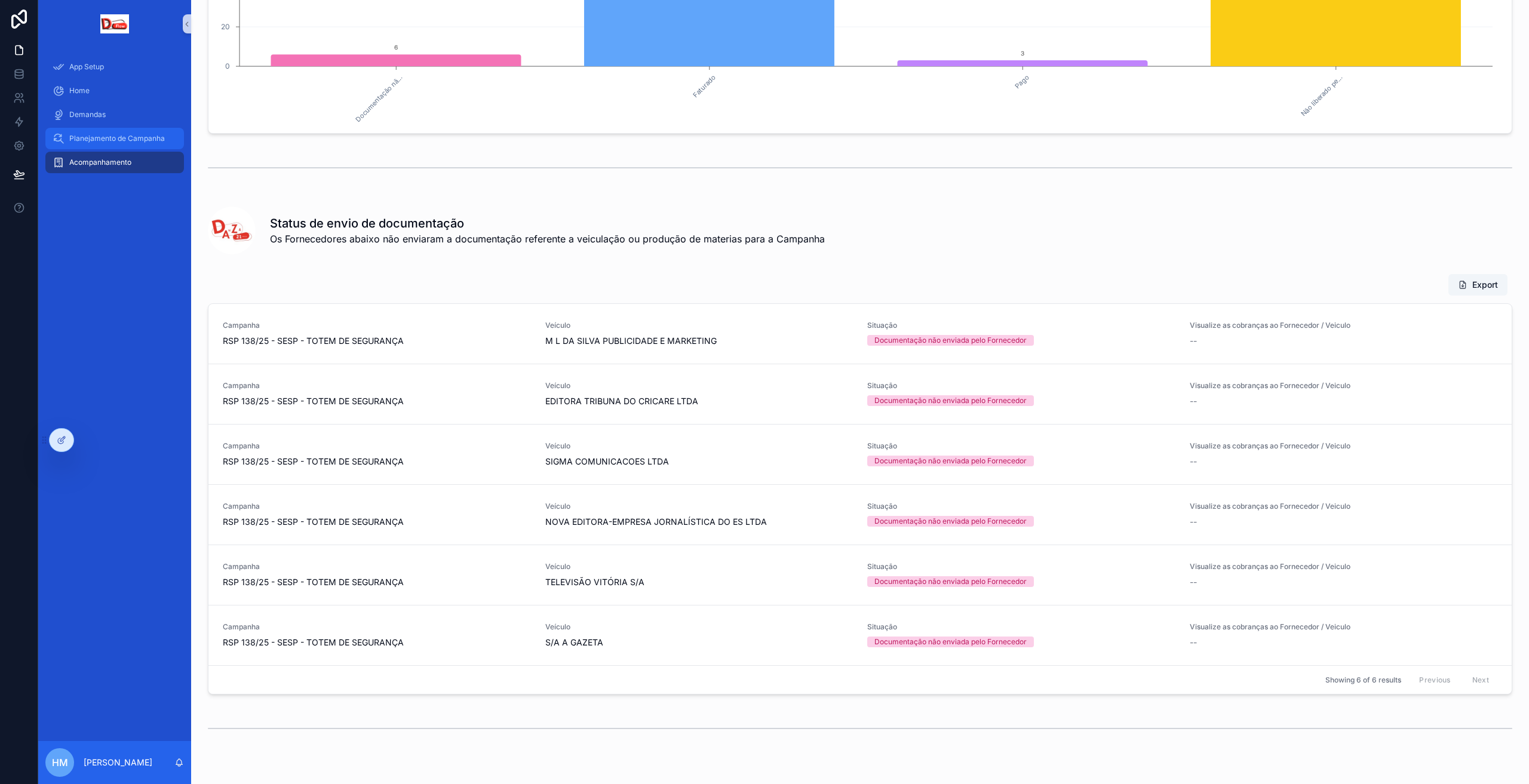
click at [118, 137] on span "Planejamento de Campanha" at bounding box center [117, 139] width 96 height 10
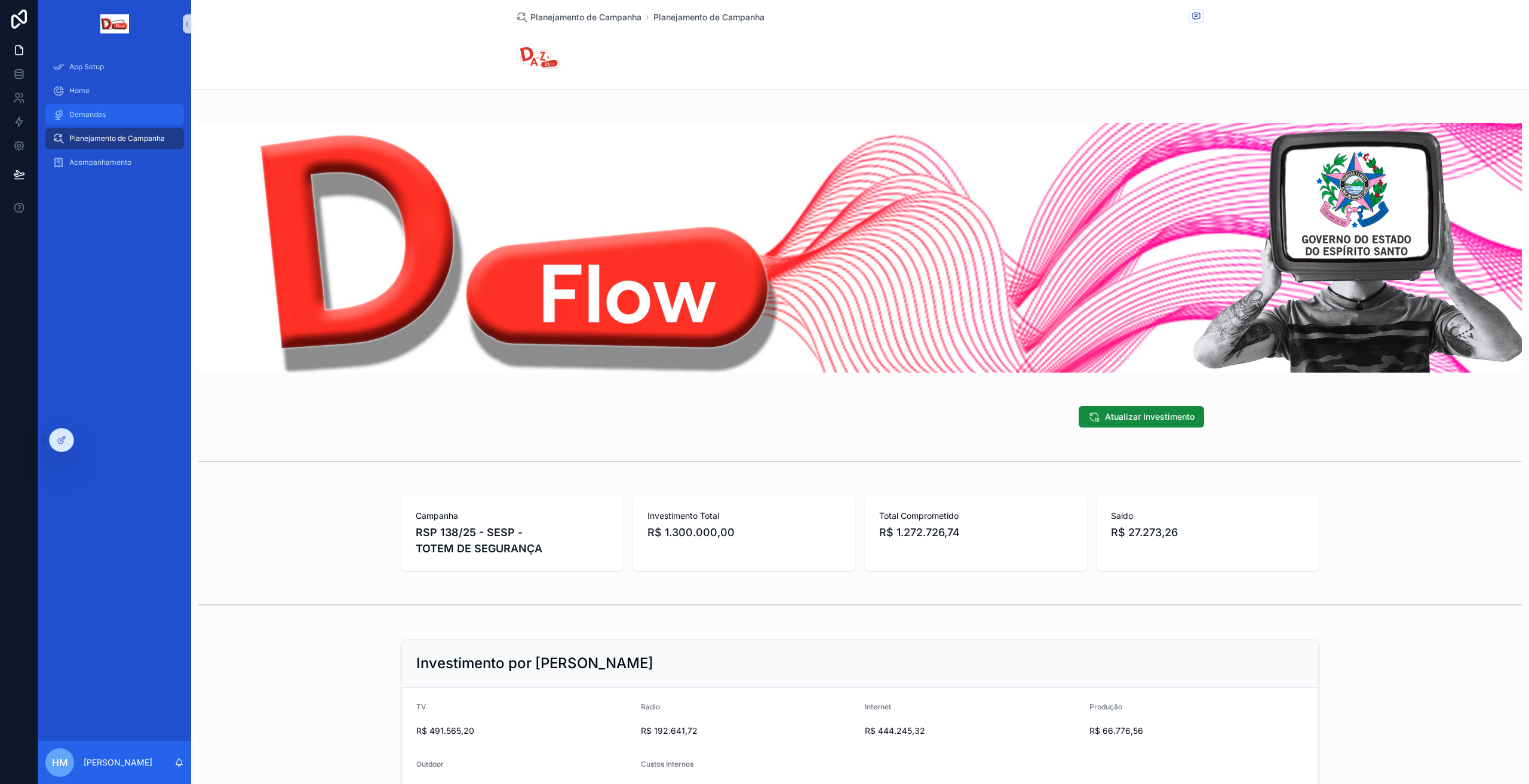
click at [109, 110] on div "Demandas" at bounding box center [115, 114] width 124 height 19
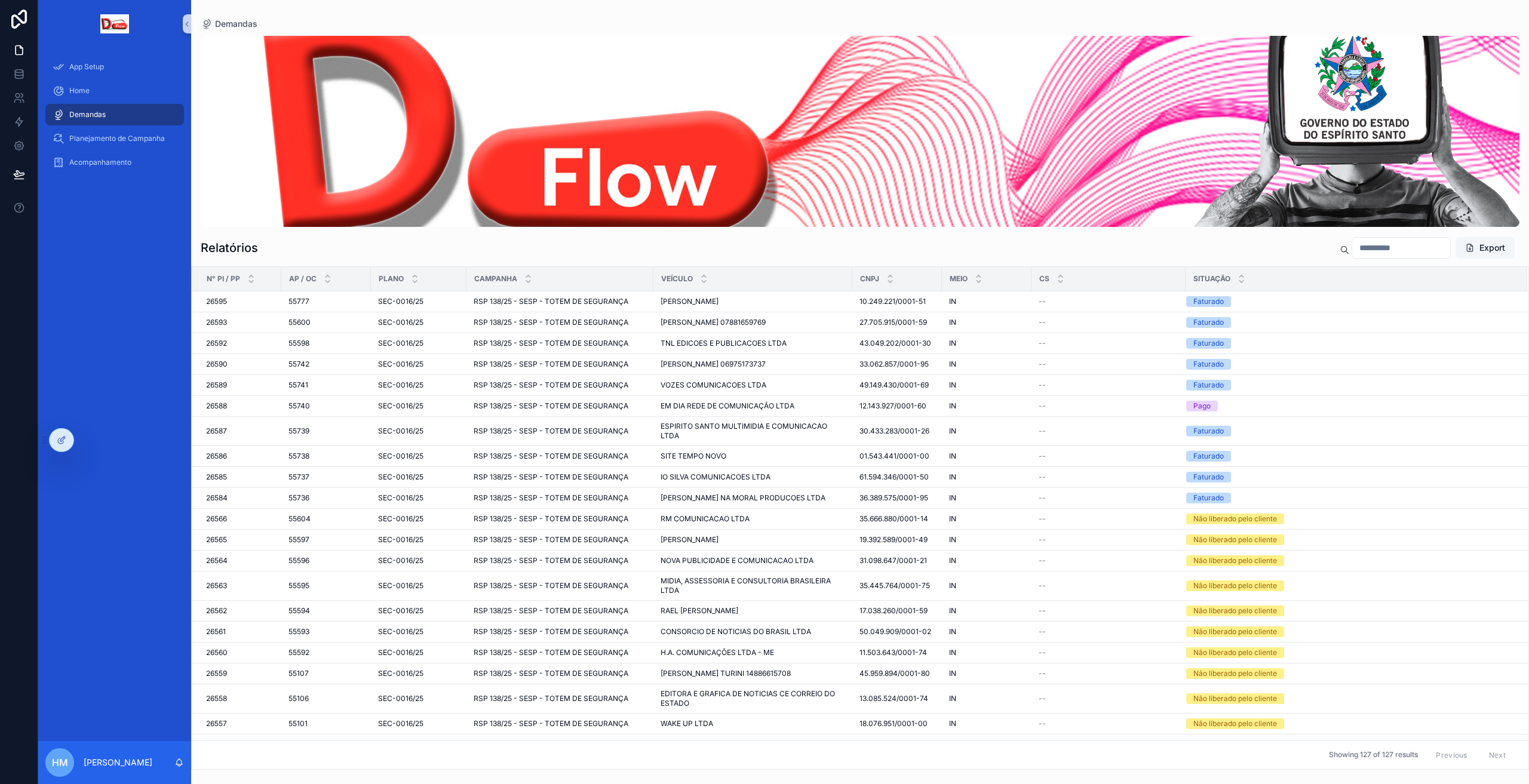
click at [1495, 250] on button "Export" at bounding box center [1485, 247] width 59 height 22
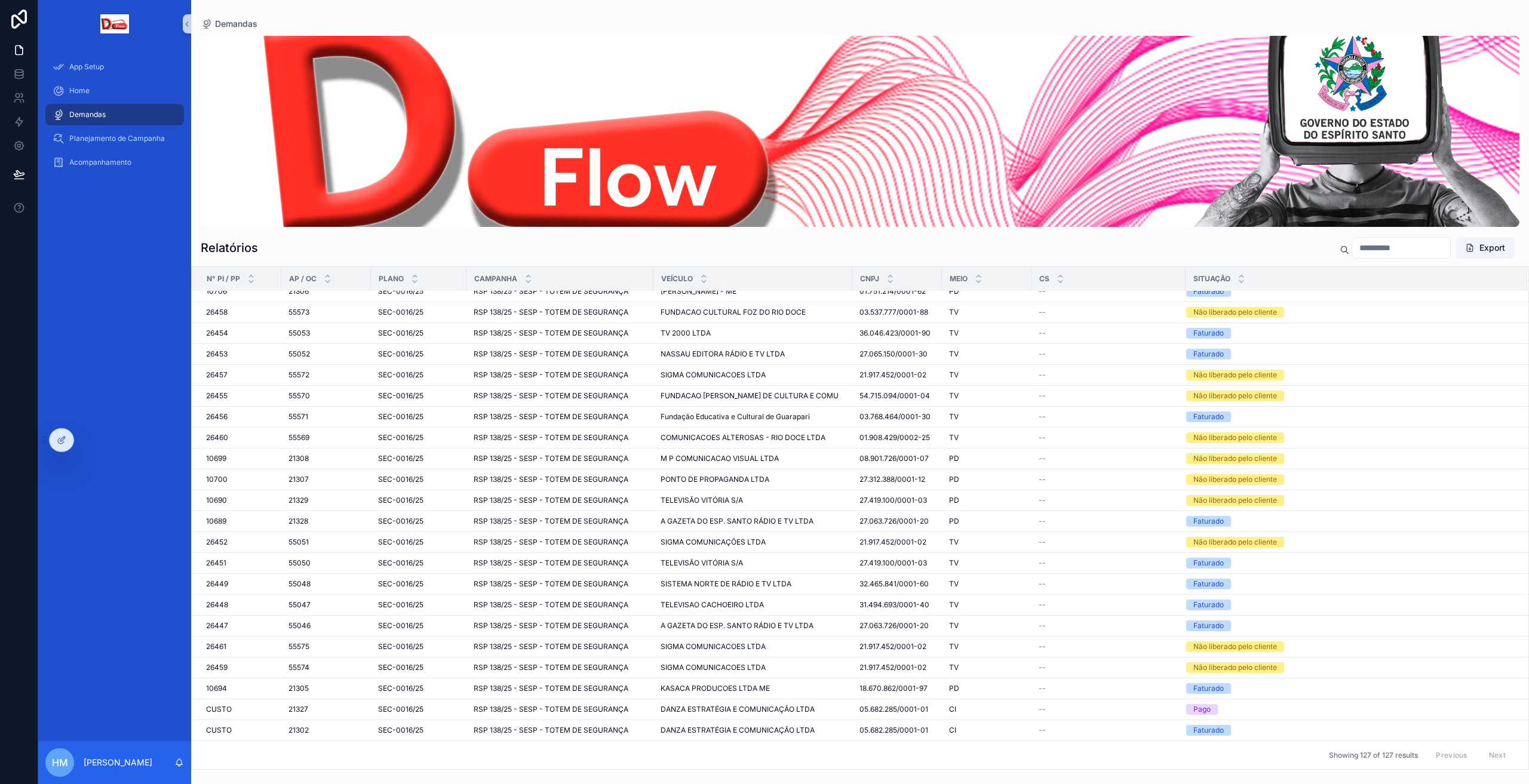
scroll to position [2341, 0]
click at [65, 441] on icon at bounding box center [62, 440] width 10 height 10
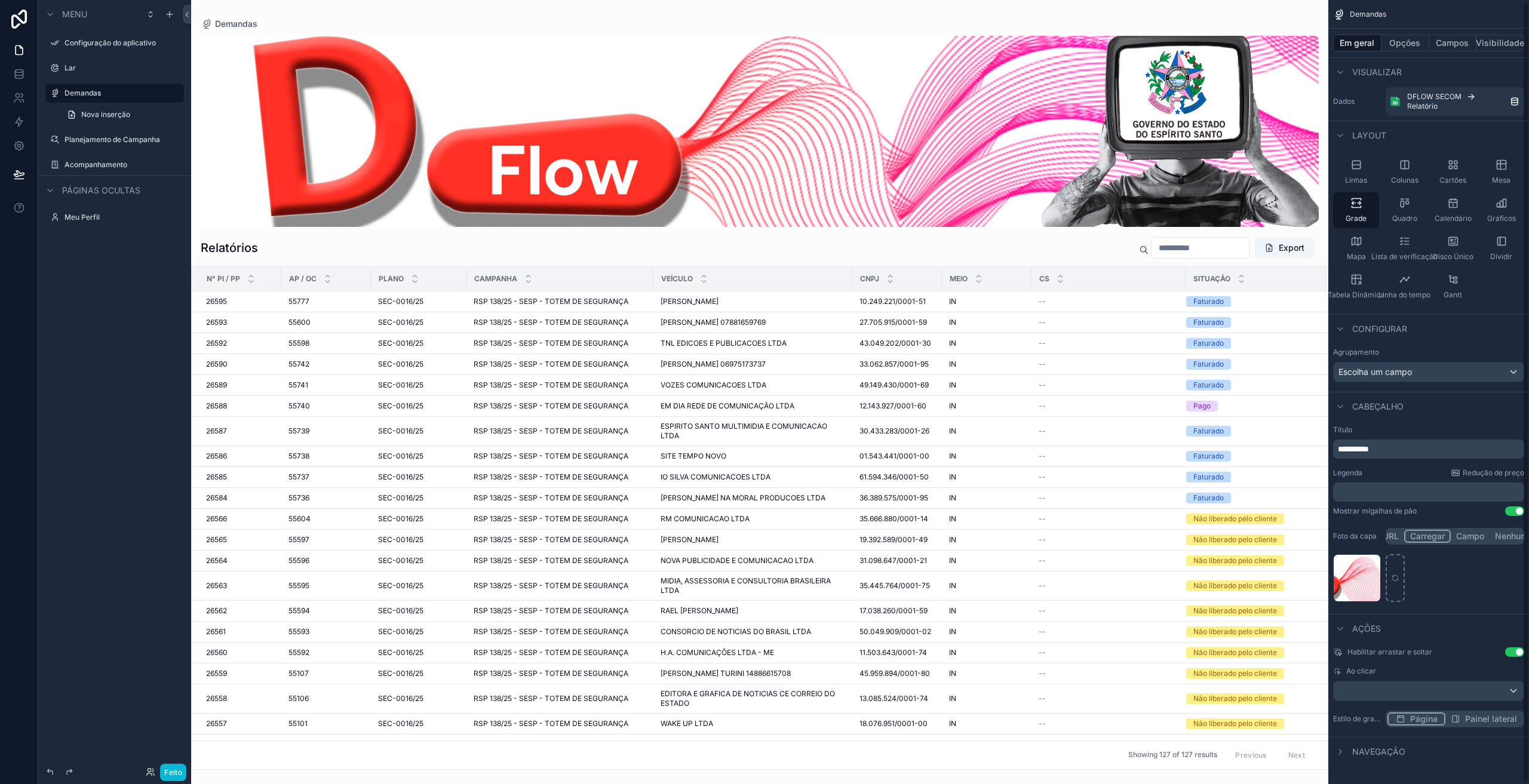
scroll to position [4, 0]
click at [1479, 590] on div "DFLOW-Secom .jpg" at bounding box center [1428, 578] width 191 height 48
click at [1406, 46] on font "Opções" at bounding box center [1404, 42] width 31 height 10
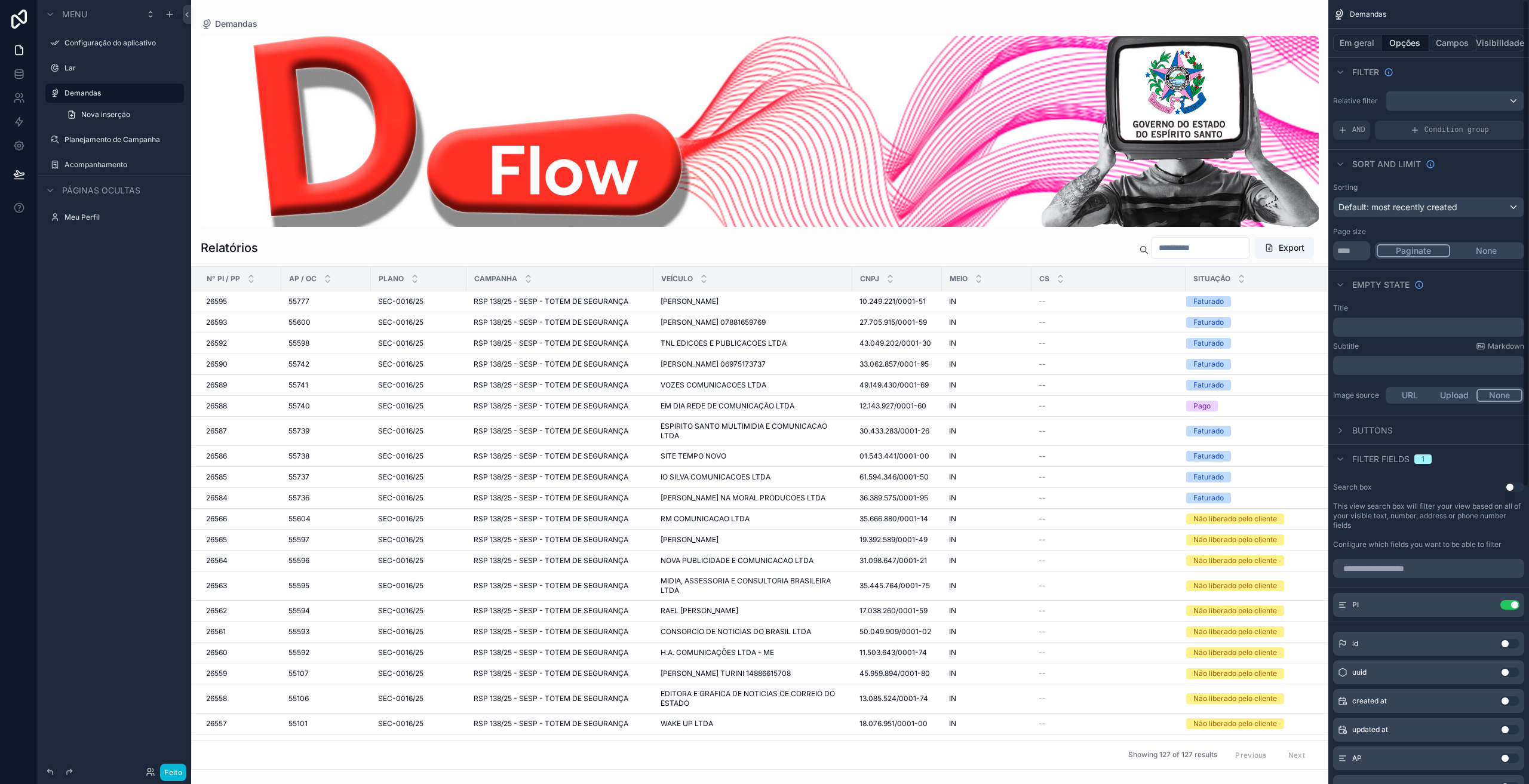
click at [1382, 454] on span "Filter fields" at bounding box center [1380, 459] width 57 height 12
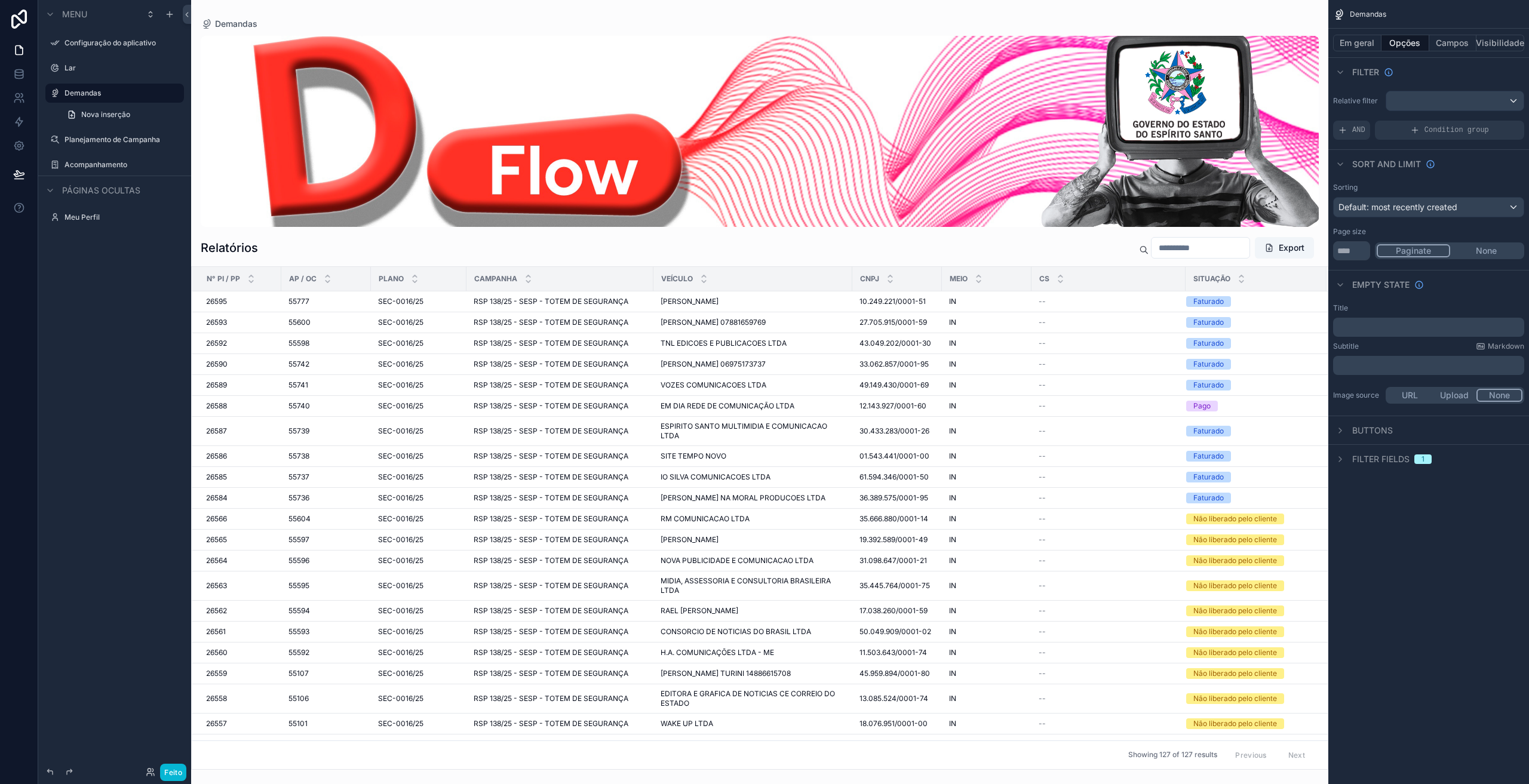
click at [1357, 460] on span "Filter fields" at bounding box center [1380, 459] width 57 height 12
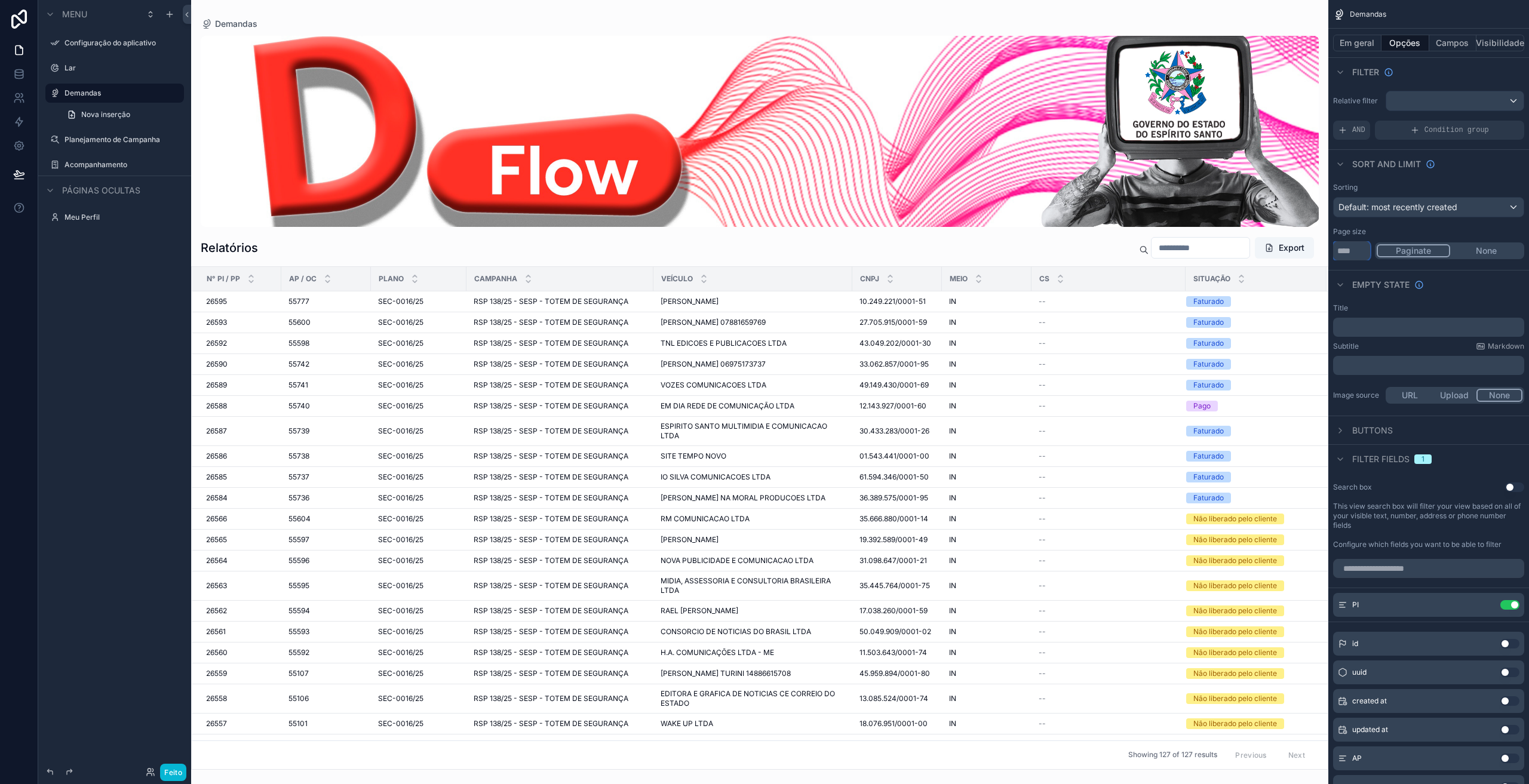
click at [1360, 252] on input "***" at bounding box center [1351, 250] width 37 height 19
type input "***"
click at [1488, 280] on div "Empty state" at bounding box center [1428, 284] width 201 height 29
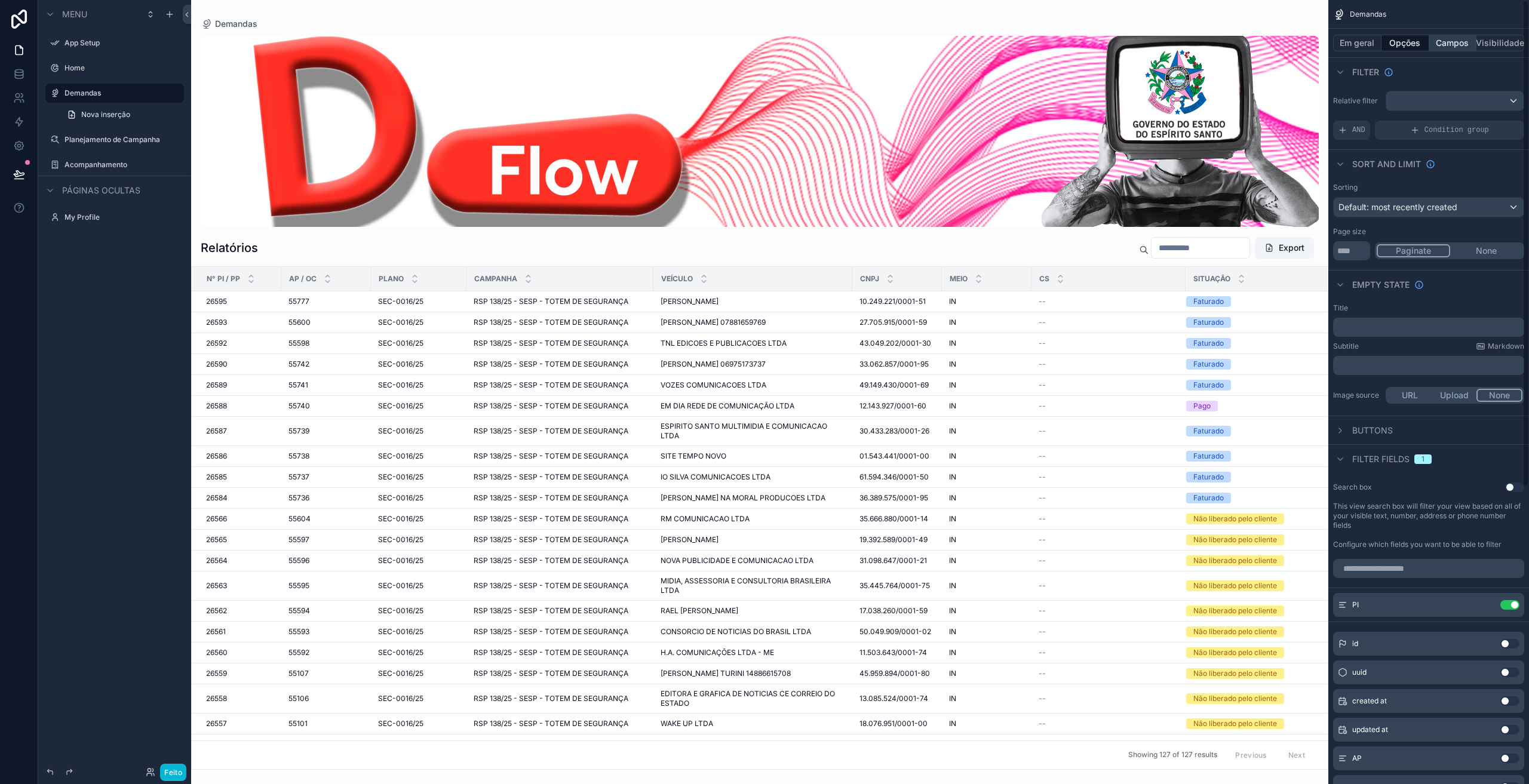
click at [1450, 45] on font "Campos" at bounding box center [1451, 42] width 33 height 10
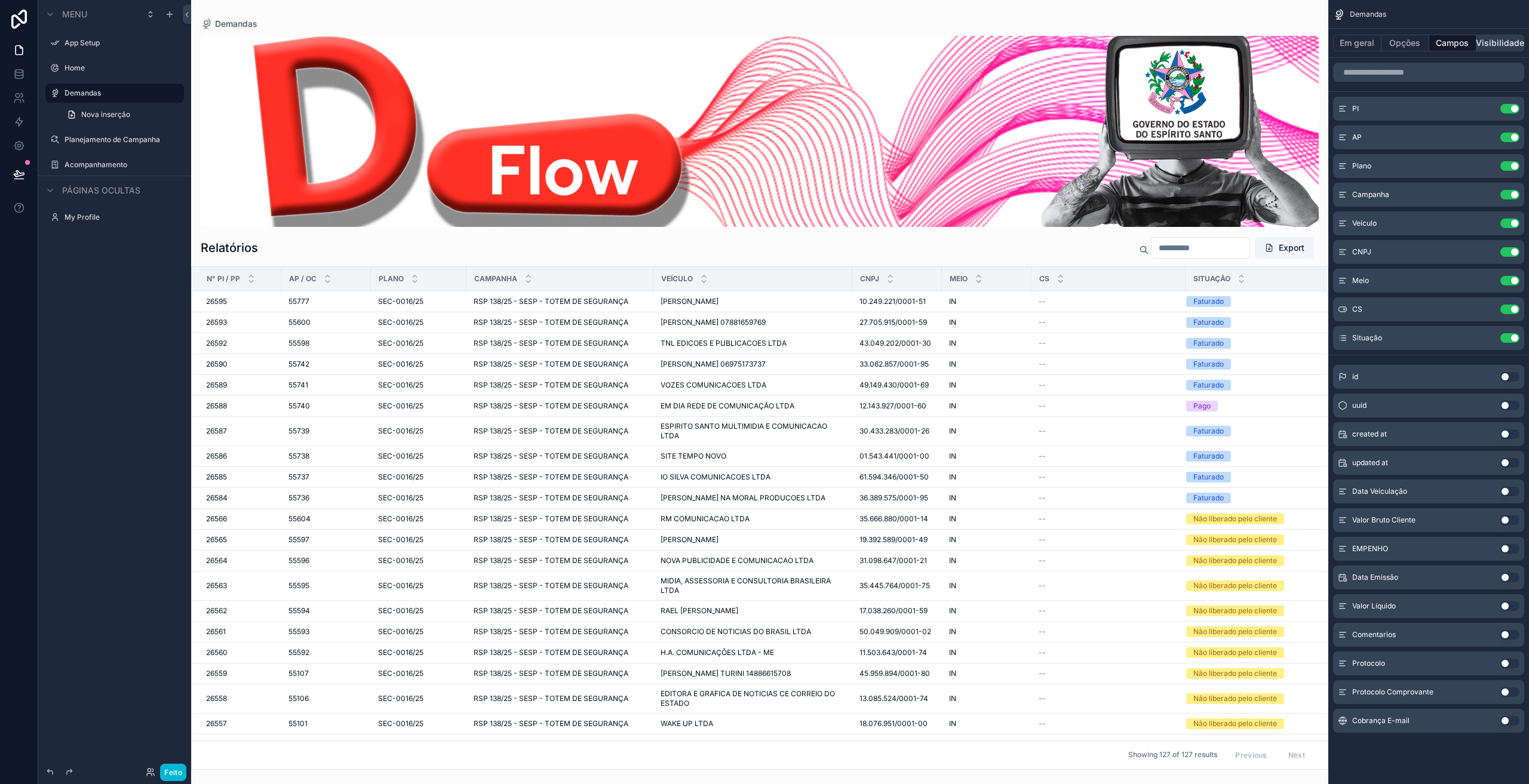
click at [1482, 44] on font "Visibilidade" at bounding box center [1499, 42] width 49 height 10
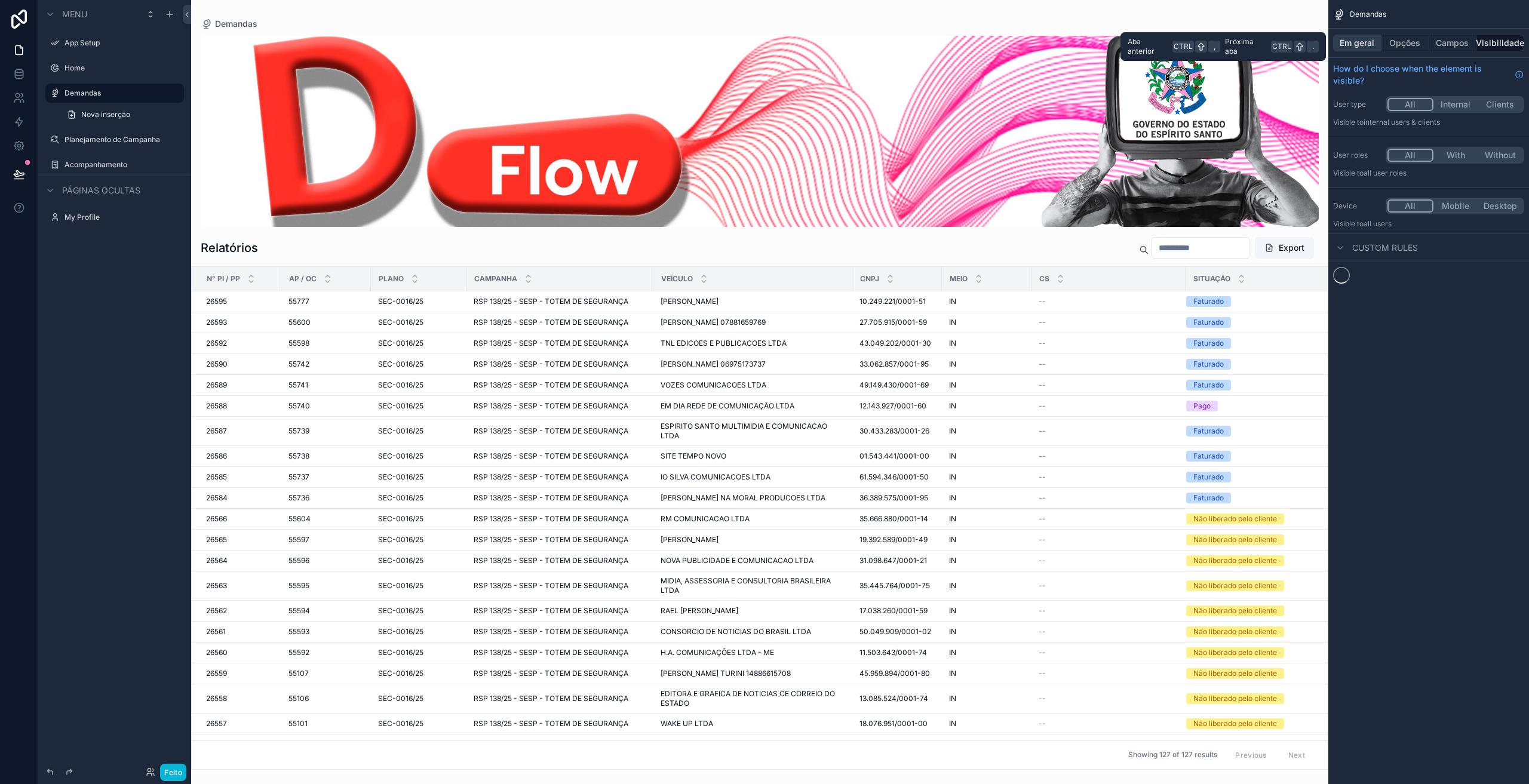
click at [1353, 41] on font "Em geral" at bounding box center [1356, 42] width 35 height 10
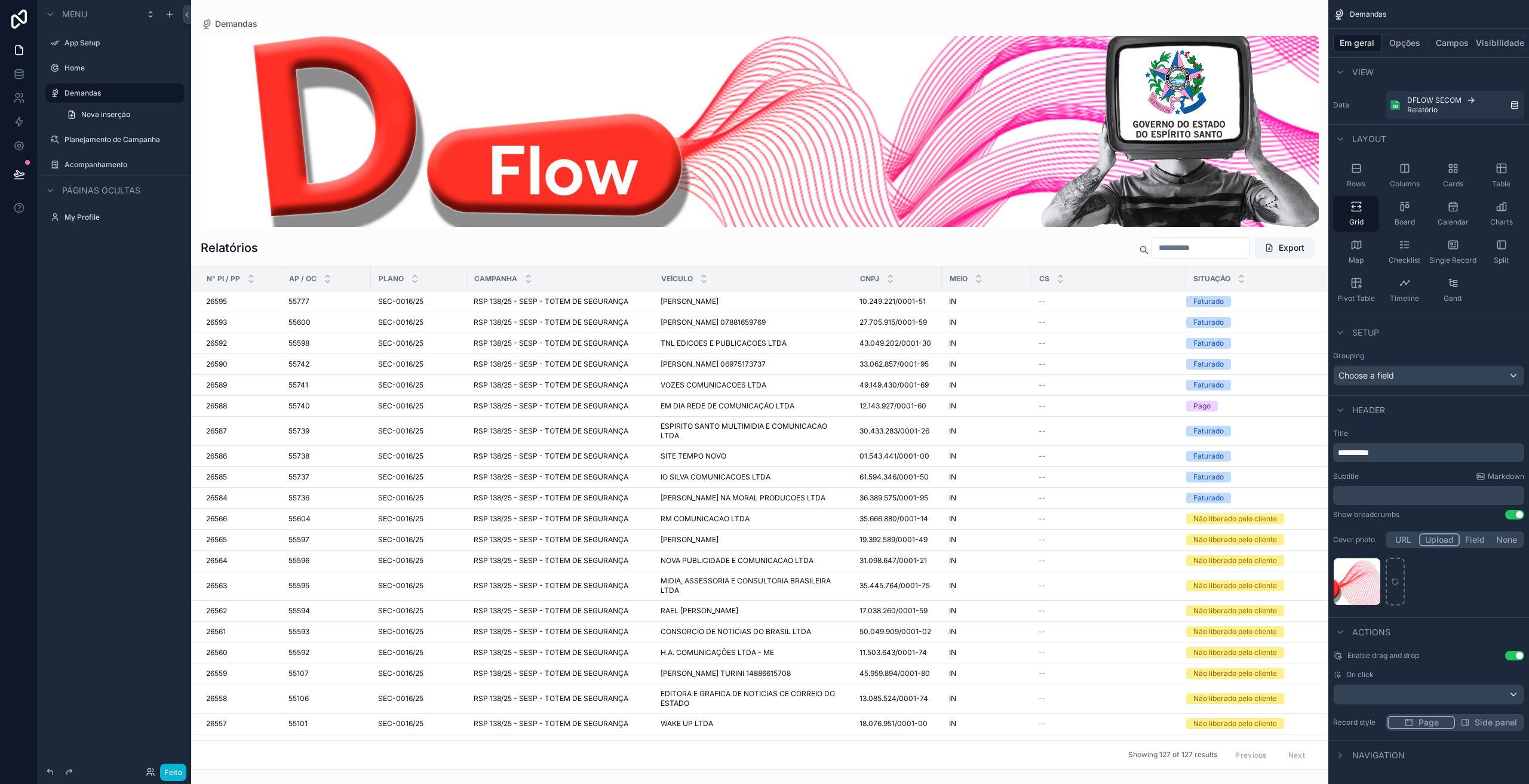
click at [1277, 298] on div "conteúdo rolável" at bounding box center [760, 392] width 1137 height 784
click at [1280, 308] on td "Faturado" at bounding box center [1256, 302] width 141 height 21
click at [1303, 276] on div "Situação" at bounding box center [1256, 279] width 140 height 23
click at [1435, 400] on div "Header" at bounding box center [1428, 405] width 201 height 29
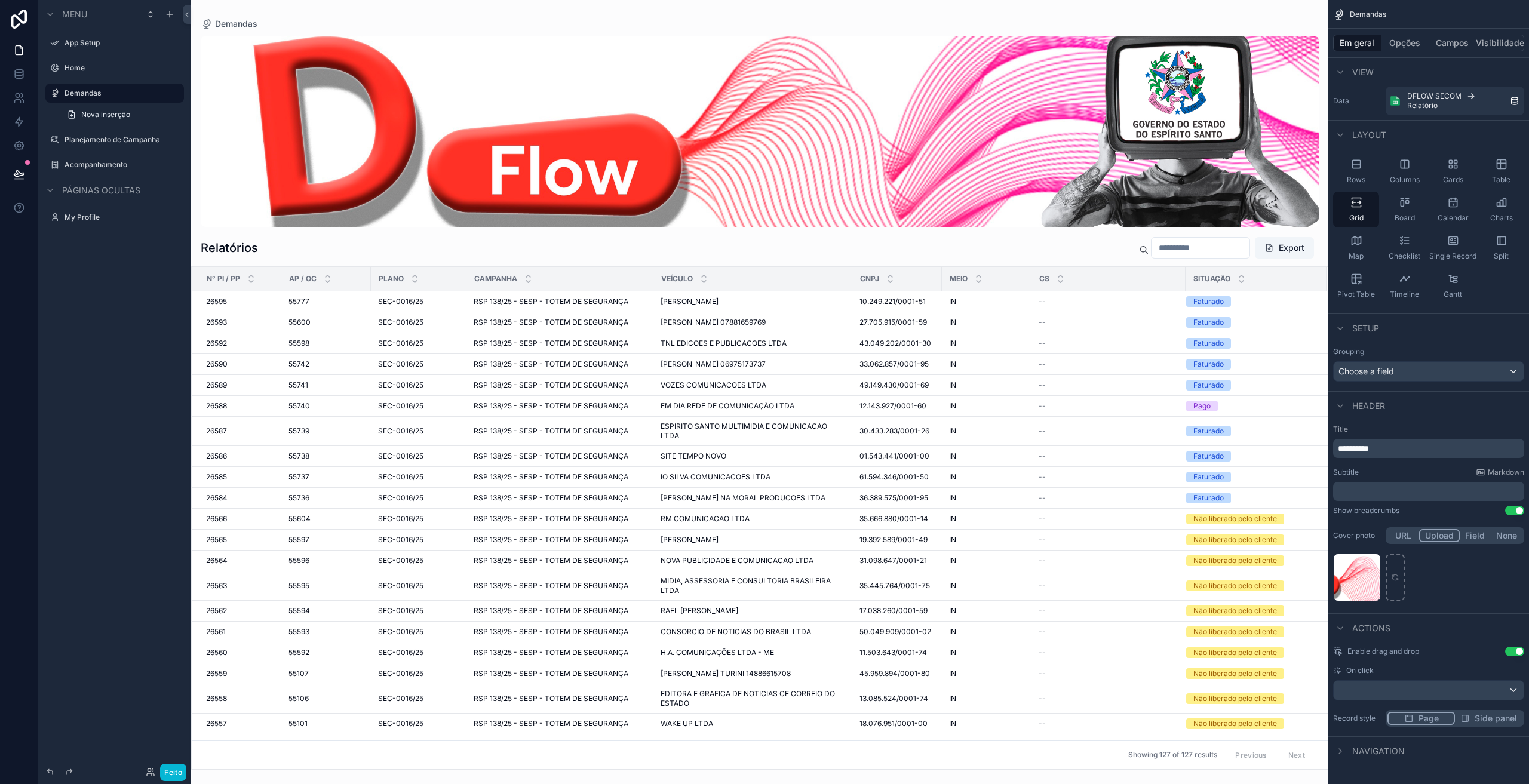
click at [1404, 405] on div "Header" at bounding box center [1428, 405] width 201 height 29
click at [1377, 406] on span "Header" at bounding box center [1368, 406] width 33 height 12
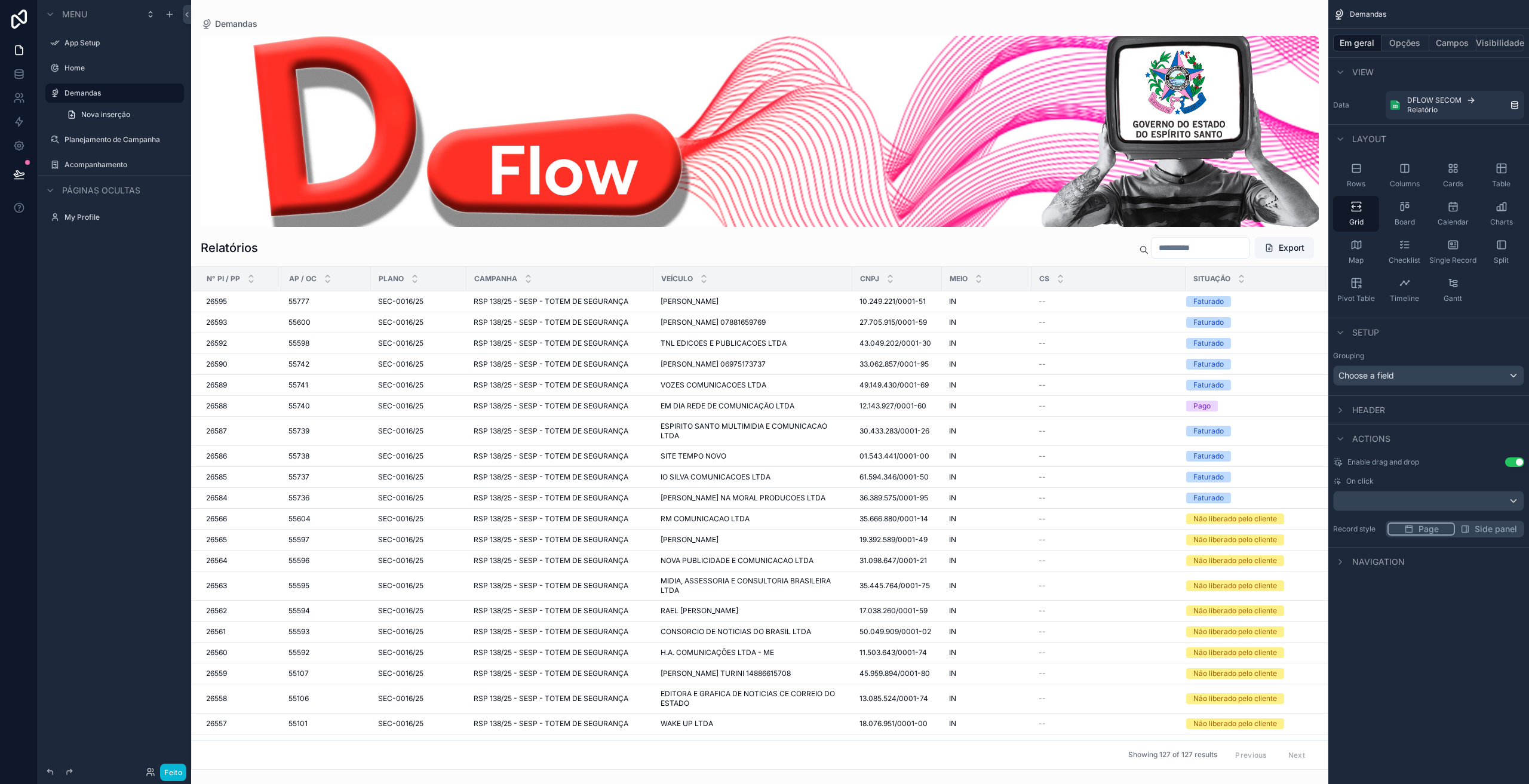
scroll to position [0, 0]
click at [1378, 407] on span "Header" at bounding box center [1368, 410] width 33 height 12
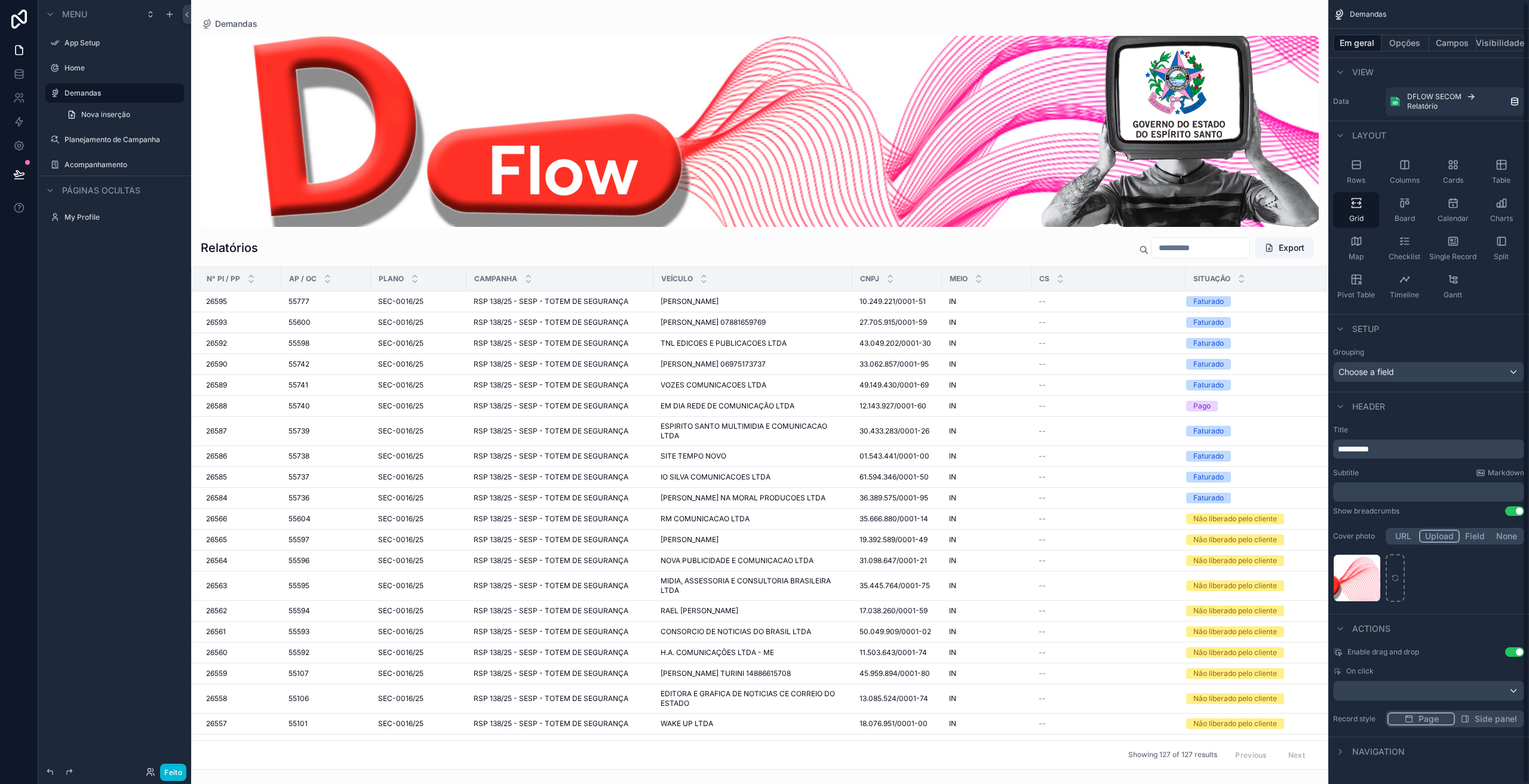
scroll to position [4, 0]
click at [1039, 251] on div "Relatórios Export" at bounding box center [760, 243] width 1118 height 32
click at [1048, 244] on div "Relatórios Export" at bounding box center [760, 243] width 1118 height 32
click at [1076, 215] on div "conteúdo rolável" at bounding box center [760, 131] width 1118 height 191
click at [1098, 196] on div "conteúdo rolável" at bounding box center [760, 131] width 1118 height 191
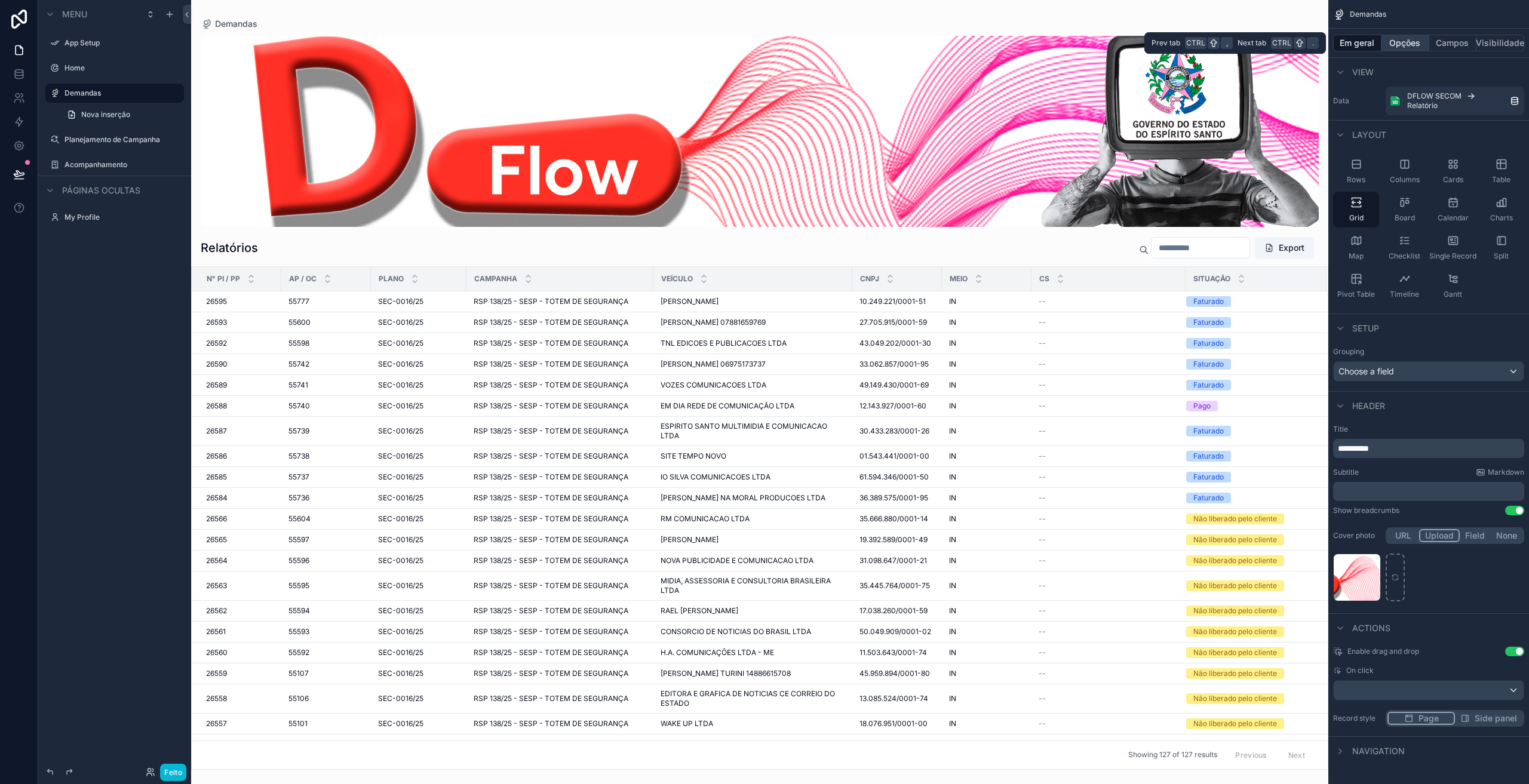
click at [1407, 45] on font "Opções" at bounding box center [1404, 42] width 31 height 10
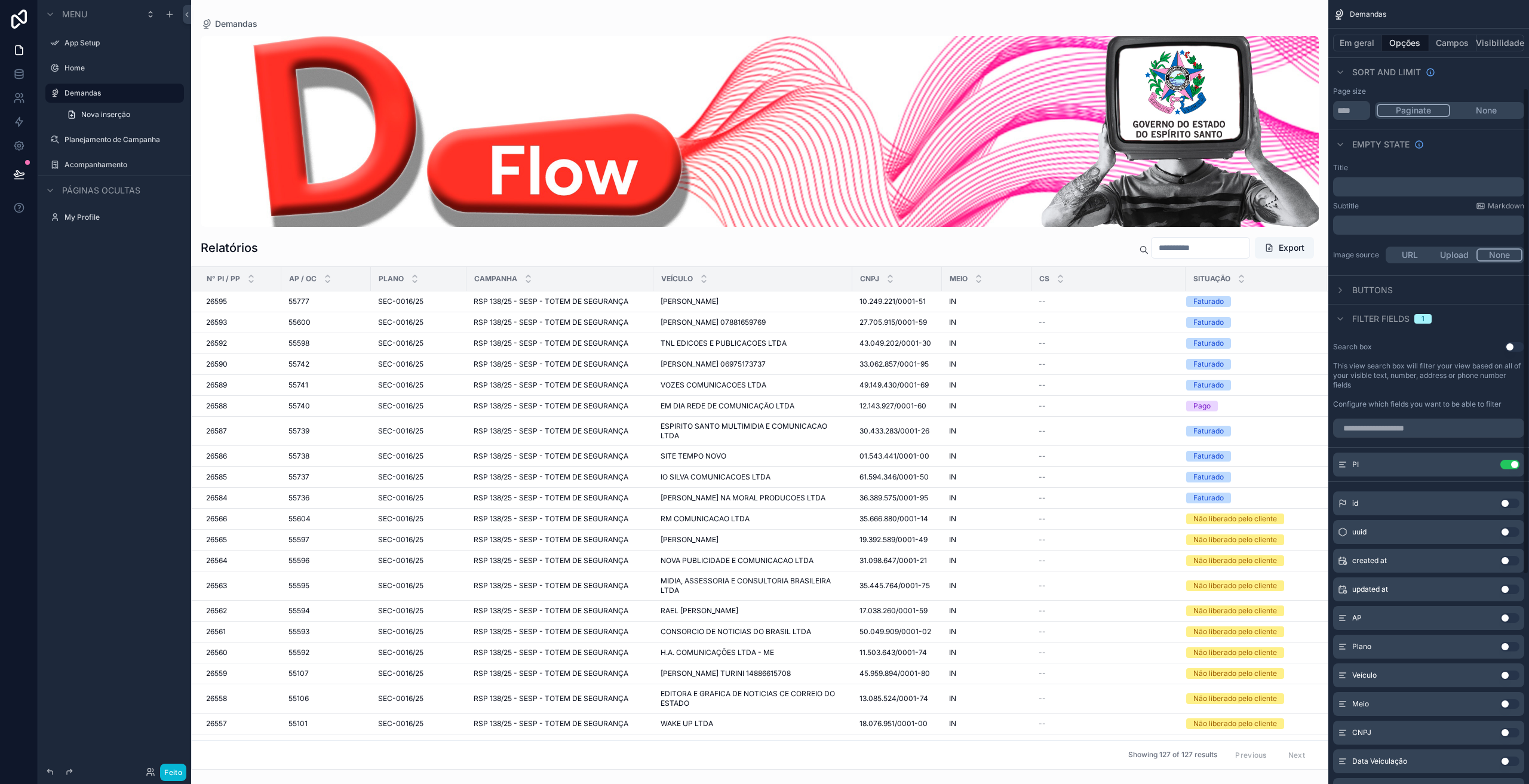
scroll to position [159, 0]
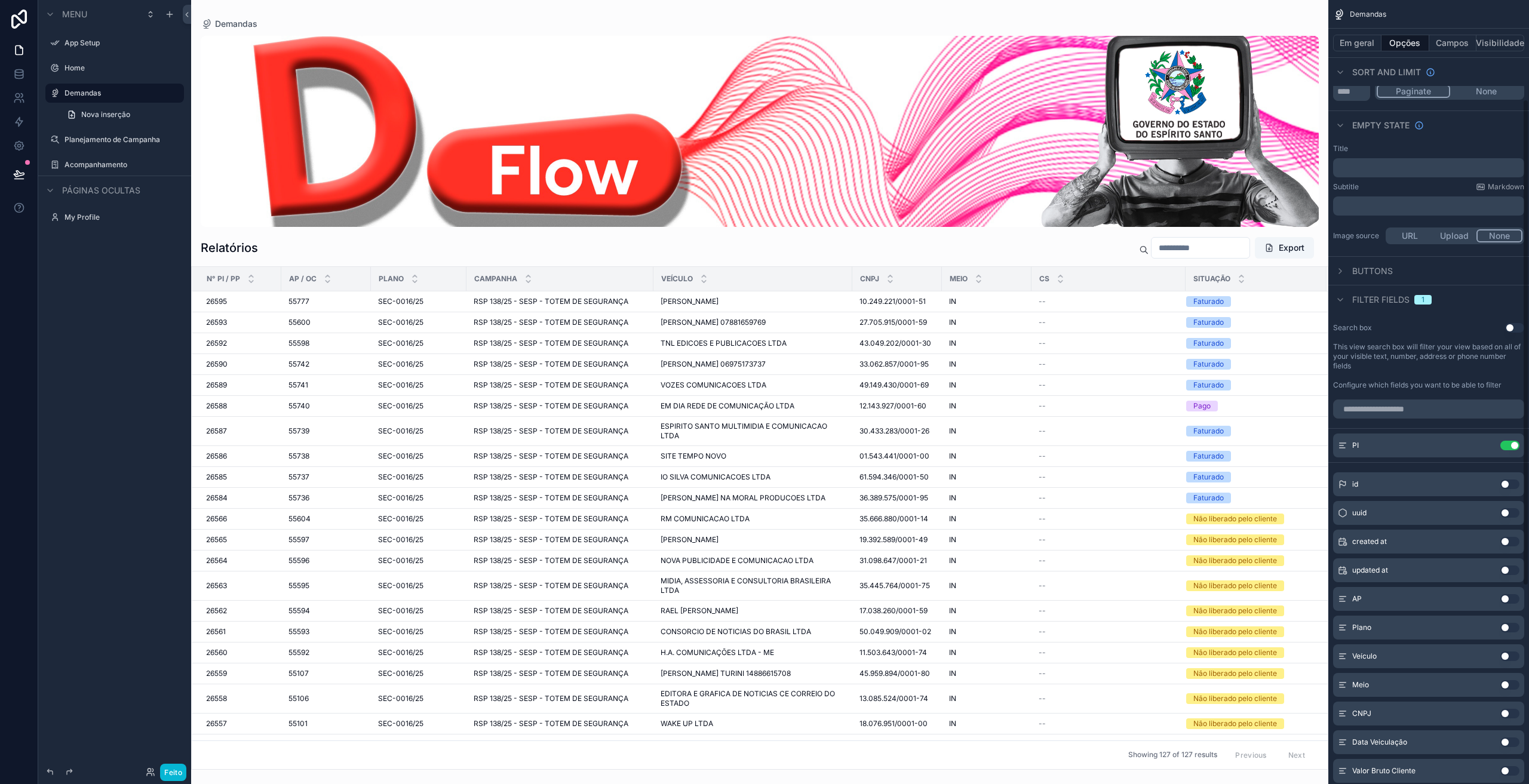
click at [1390, 275] on span "Buttons" at bounding box center [1373, 270] width 41 height 12
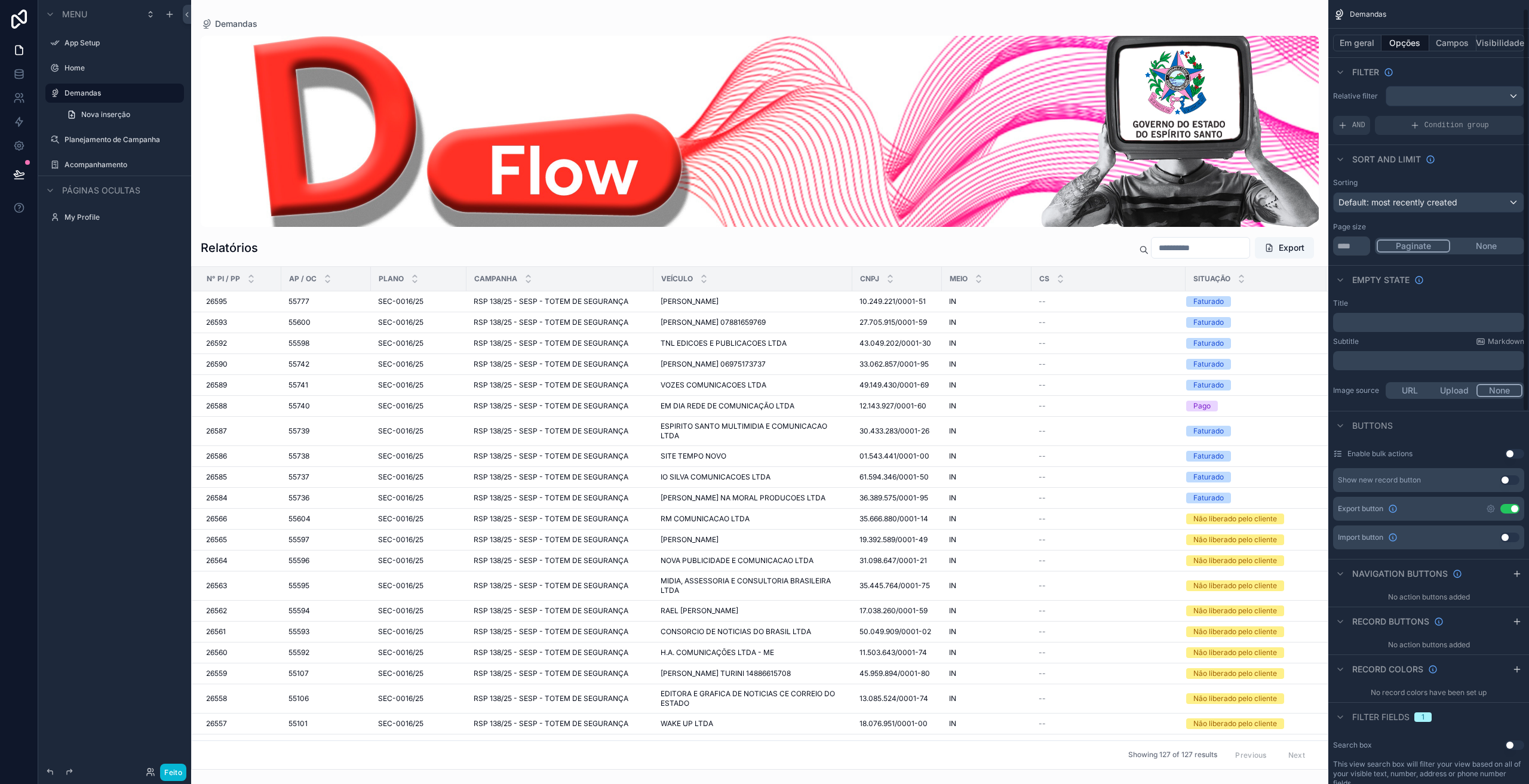
scroll to position [0, 0]
click at [1490, 516] on icon "conteúdo rolável" at bounding box center [1491, 514] width 10 height 10
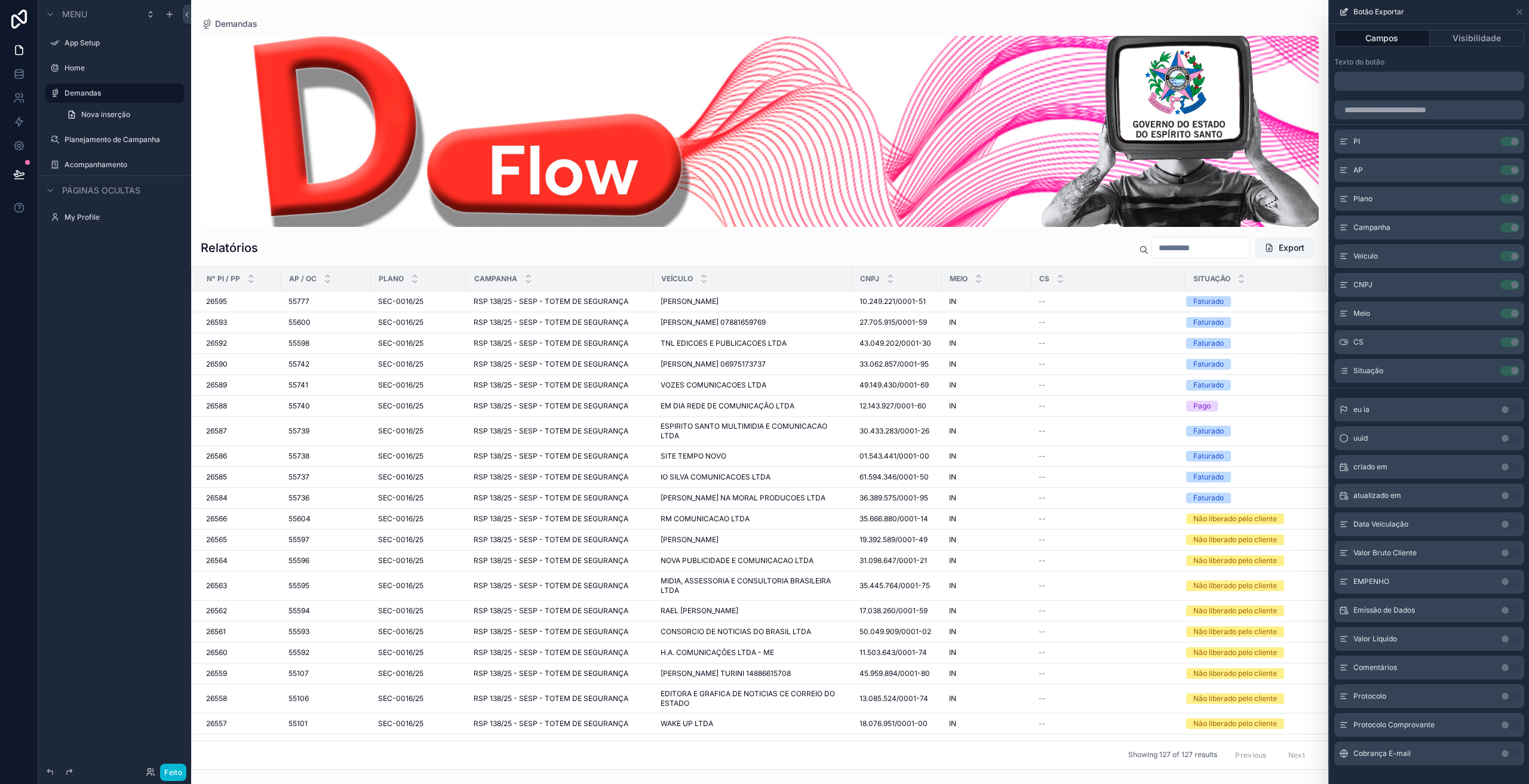
scroll to position [159, 0]
click at [1521, 13] on icon at bounding box center [1519, 12] width 10 height 10
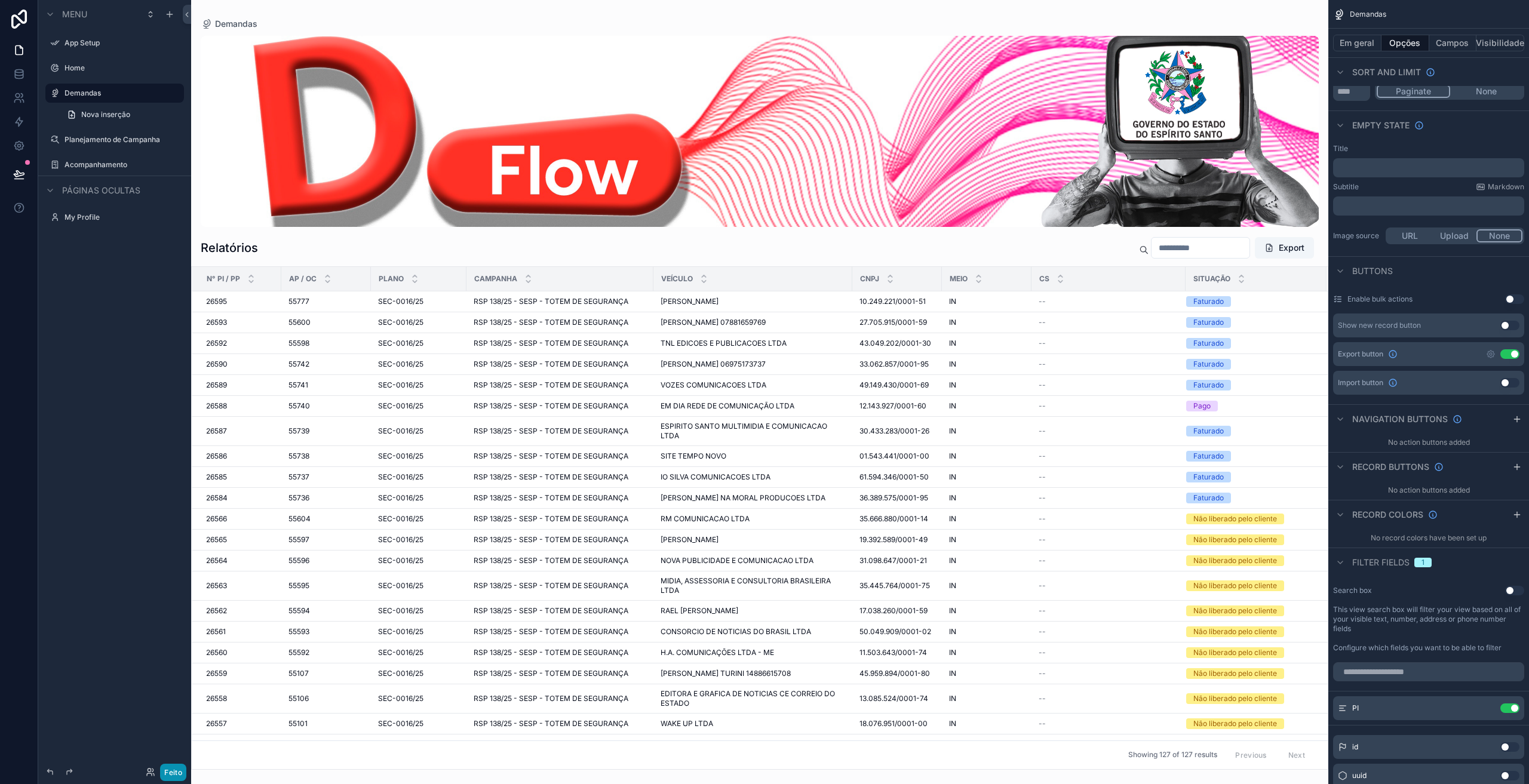
click at [171, 770] on font "Feito" at bounding box center [173, 772] width 18 height 9
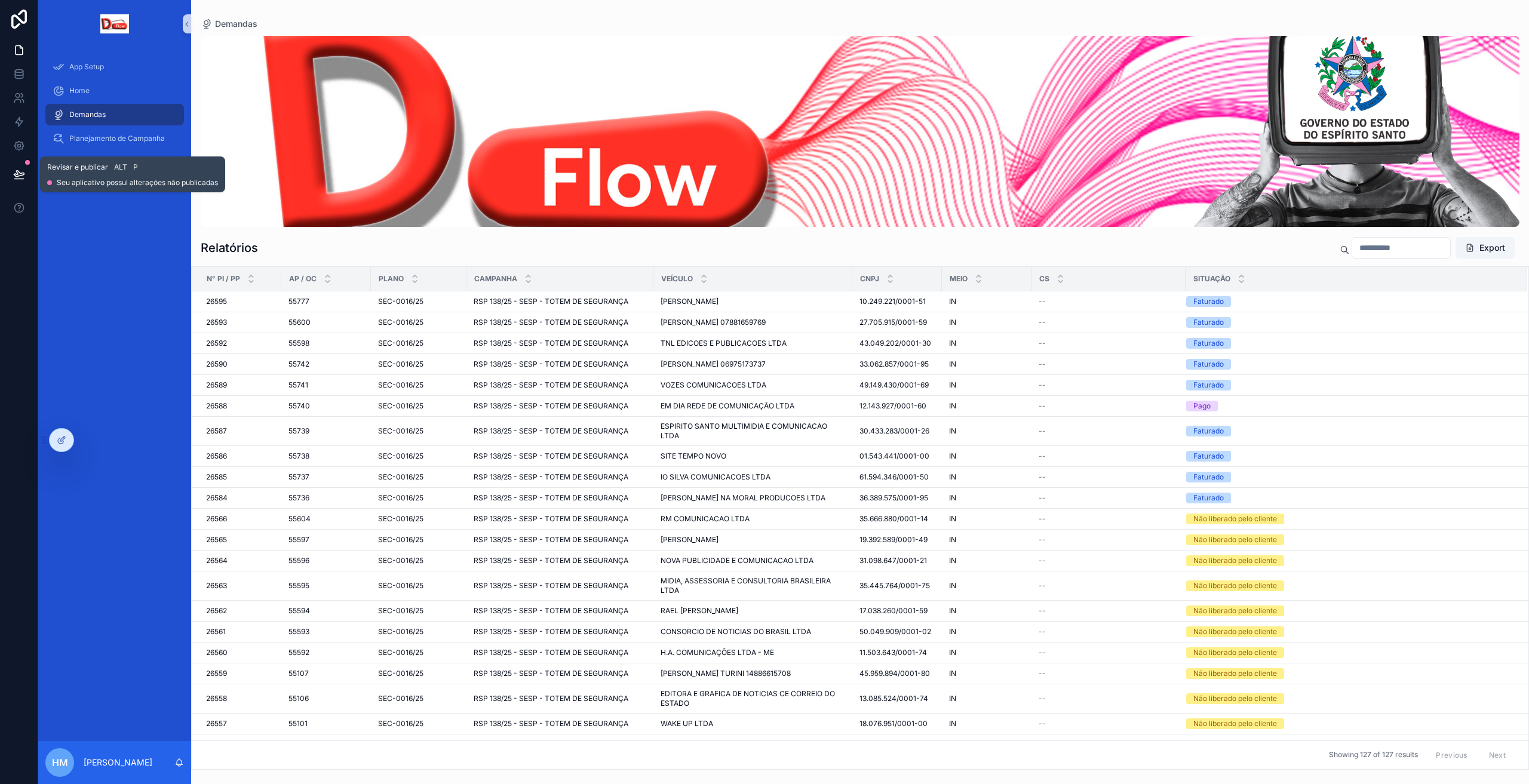
click at [20, 171] on icon at bounding box center [19, 174] width 12 height 12
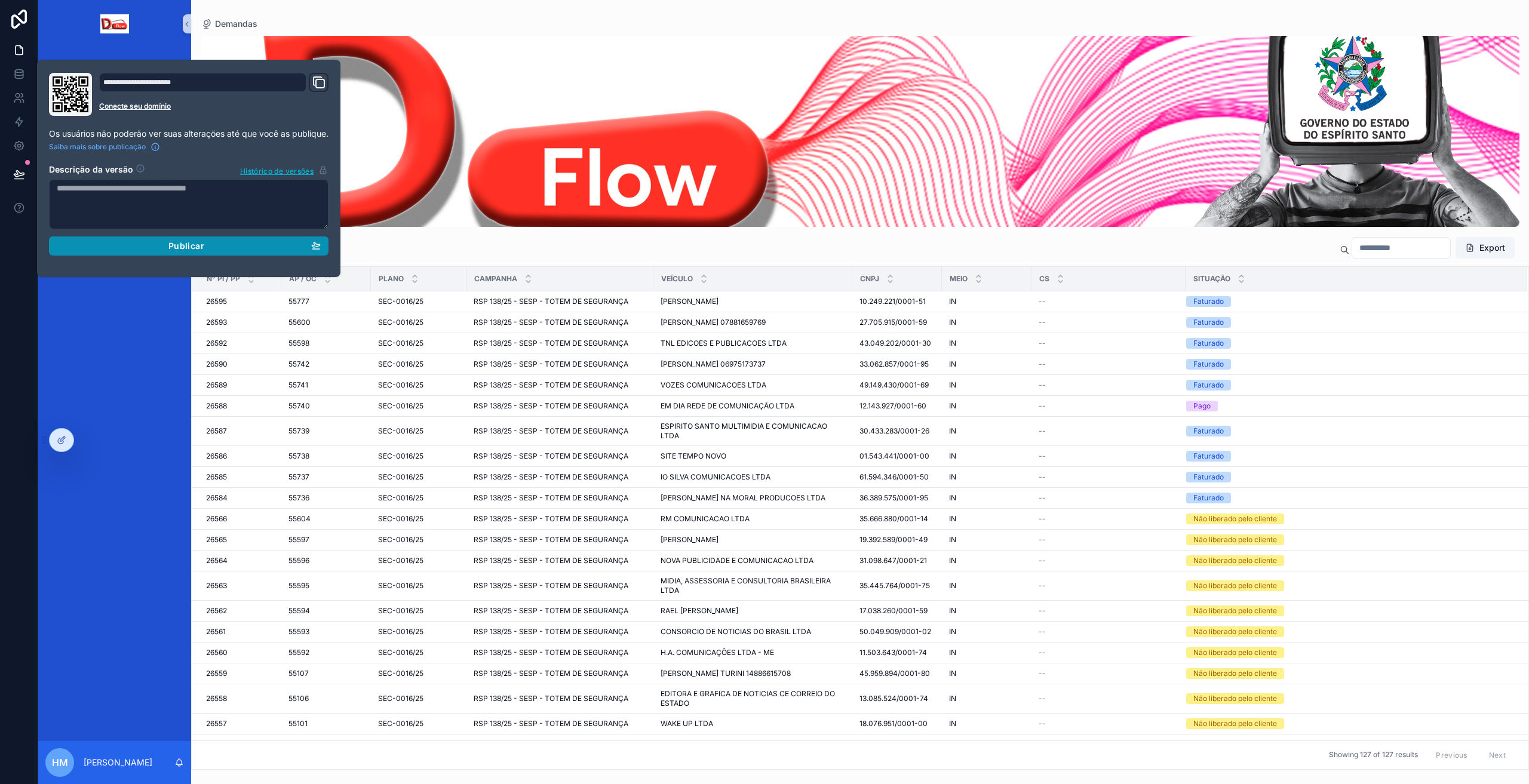
click at [151, 246] on div "Publicar" at bounding box center [189, 246] width 264 height 11
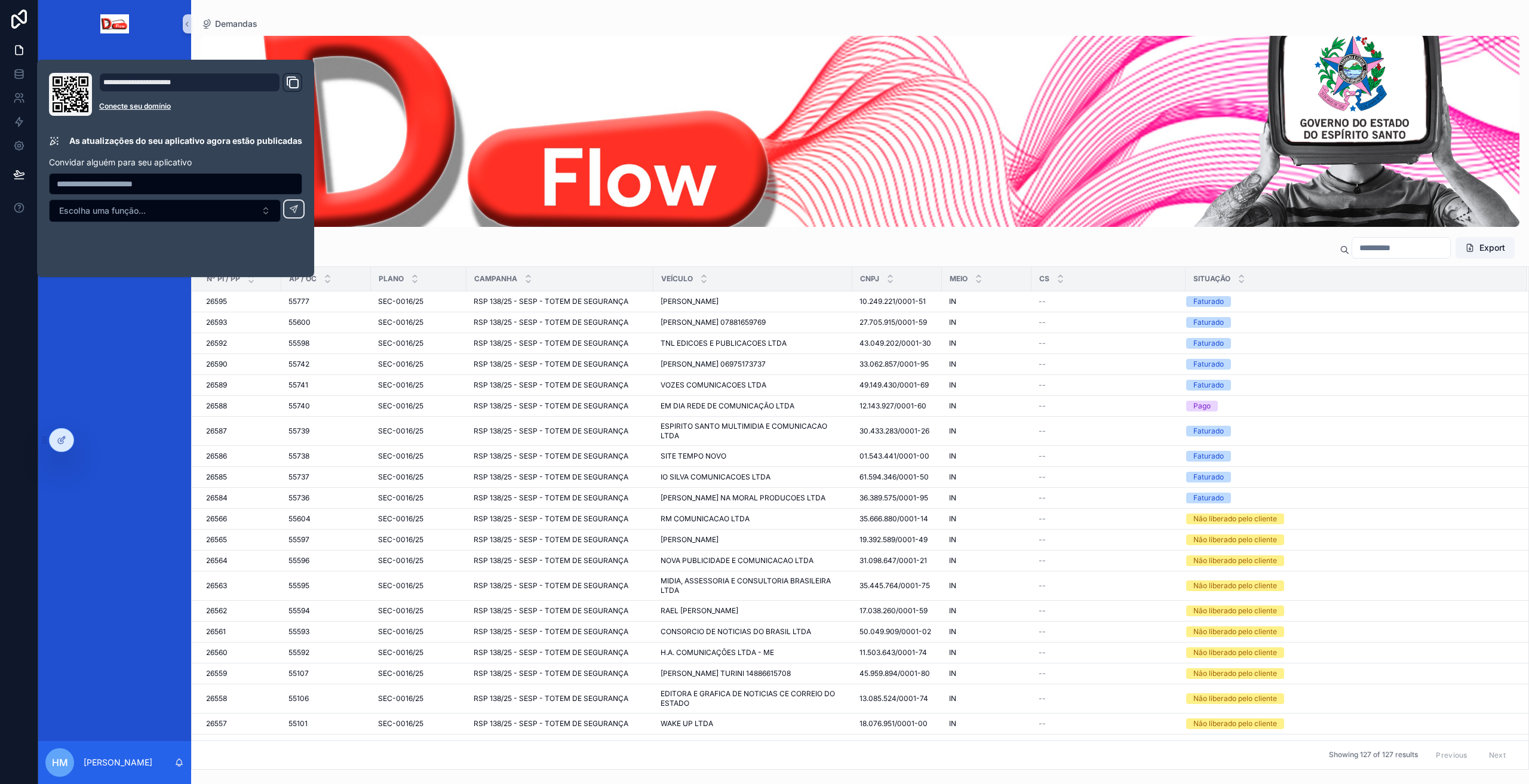
click at [131, 348] on div "App Setup Home Demandas Planejamento de Campanha Acompanhamento" at bounding box center [114, 394] width 153 height 693
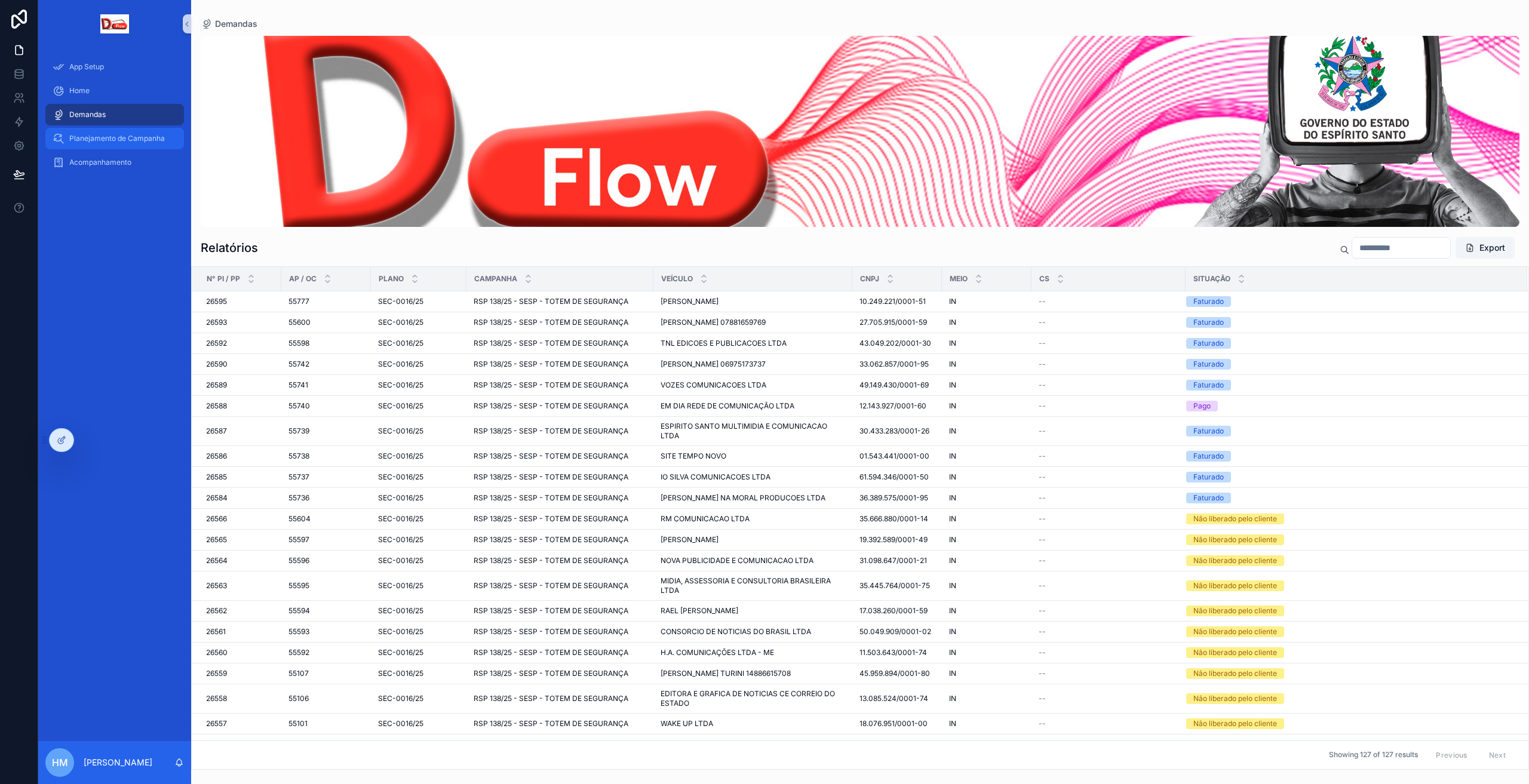
click at [118, 133] on div "Planejamento de Campanha" at bounding box center [115, 138] width 124 height 19
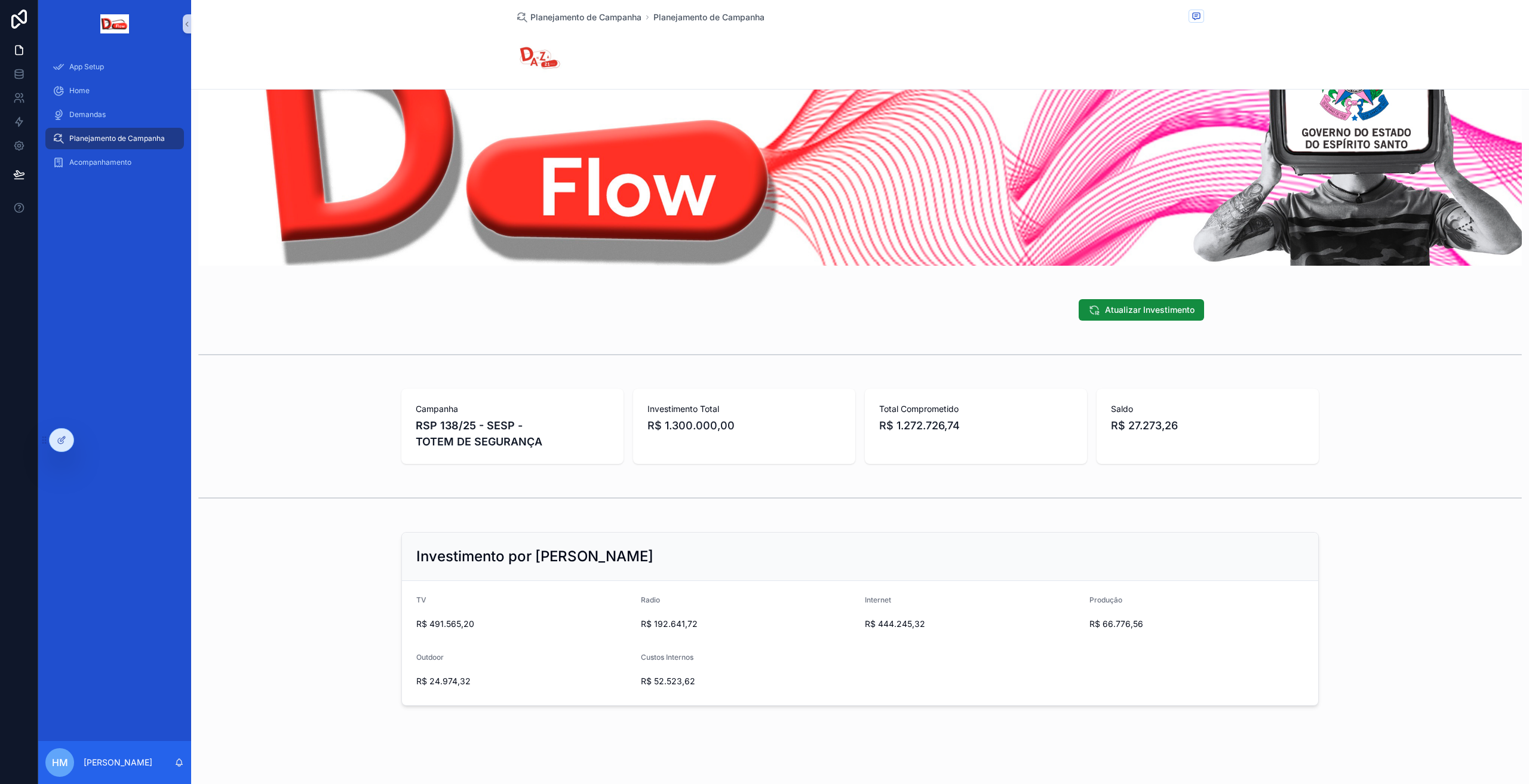
scroll to position [108, 0]
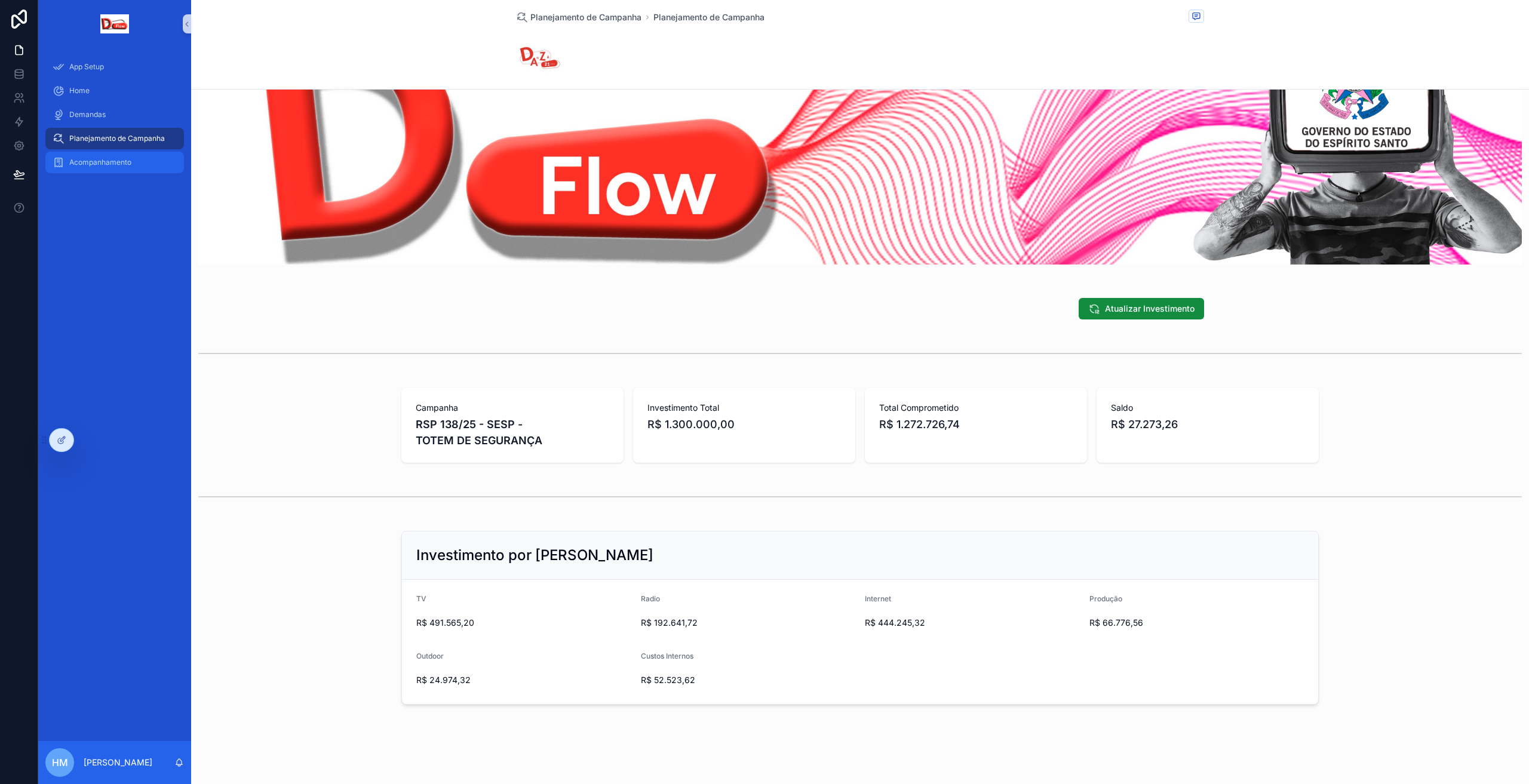
click at [104, 163] on span "Acompanhamento" at bounding box center [100, 163] width 62 height 10
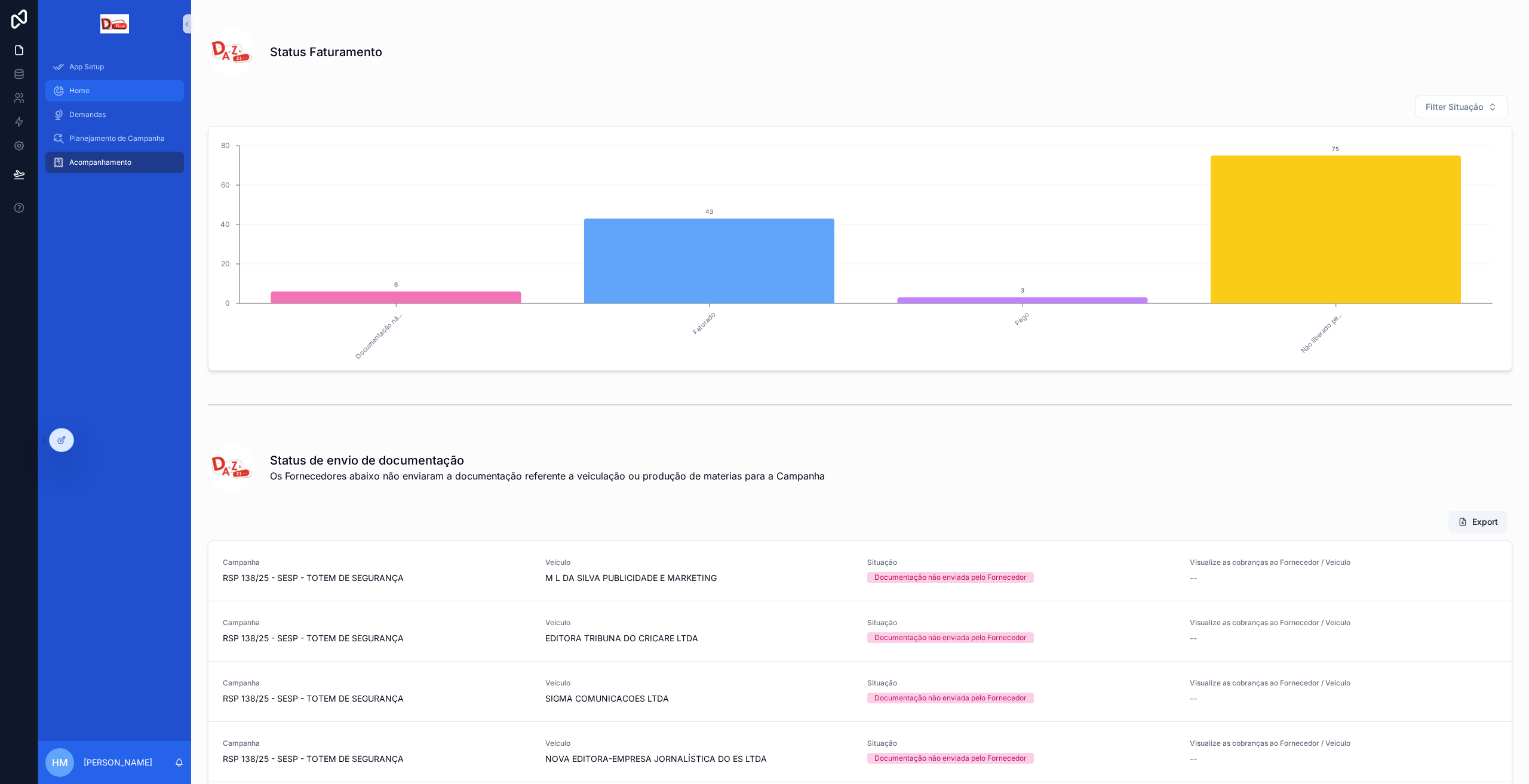
click at [80, 87] on span "Home" at bounding box center [79, 91] width 20 height 10
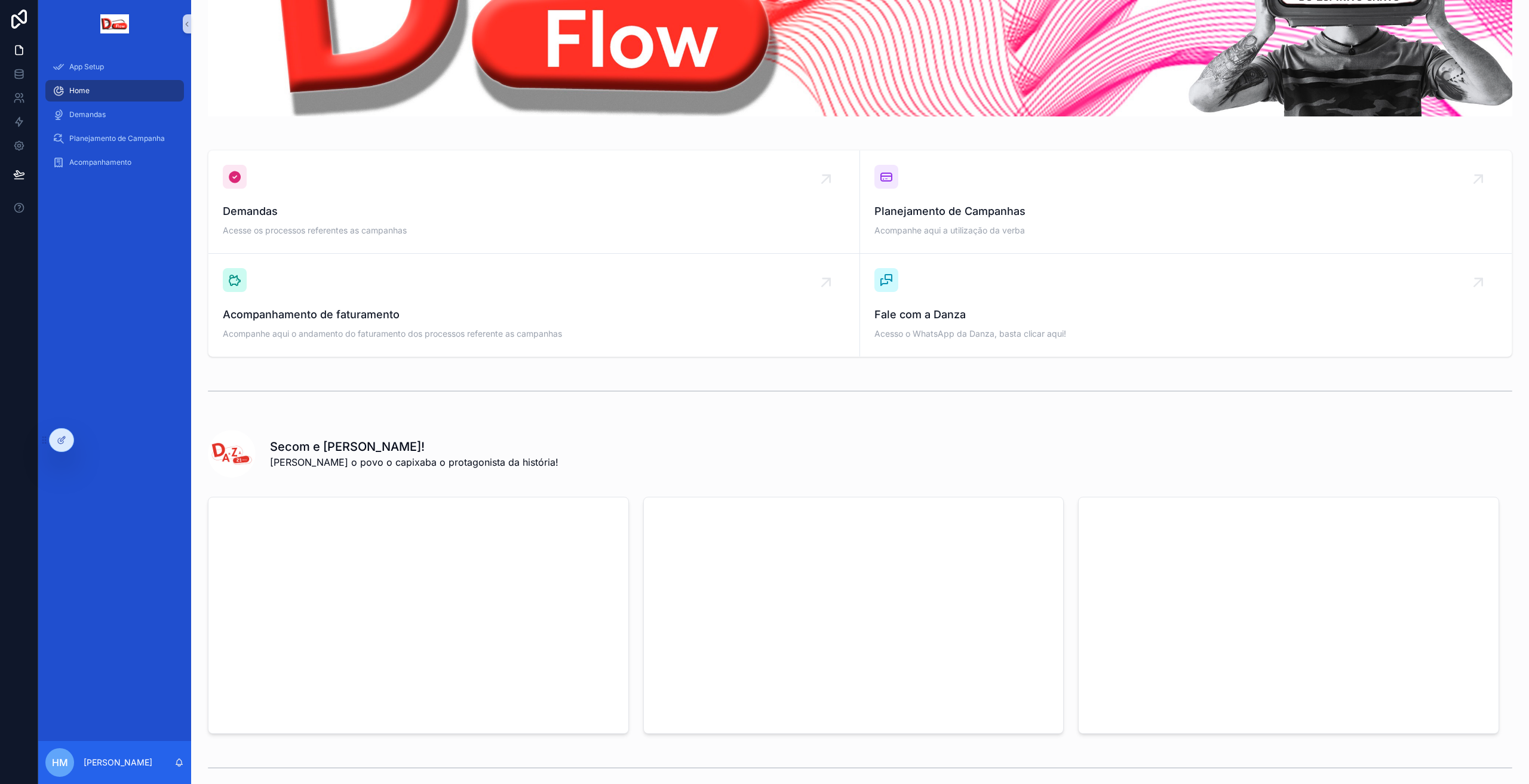
scroll to position [135, 0]
